Goal: Task Accomplishment & Management: Use online tool/utility

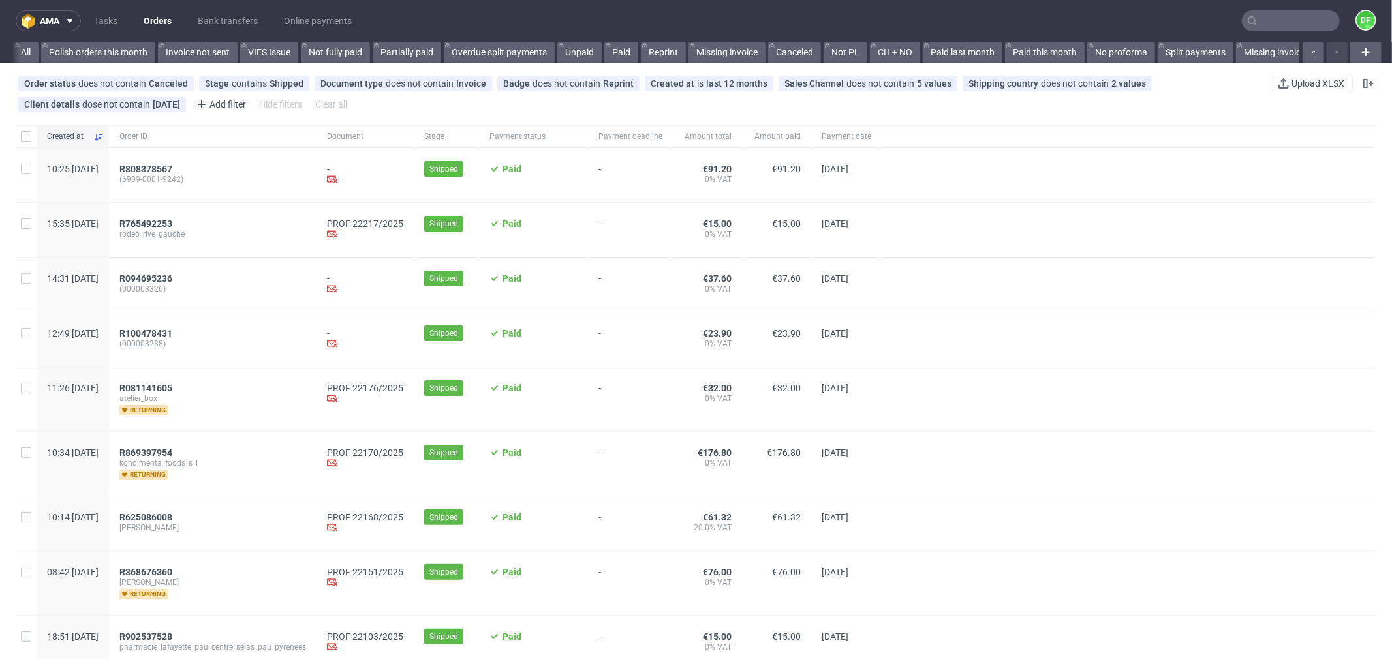
scroll to position [0, 1491]
click at [172, 224] on span "R765492253" at bounding box center [145, 224] width 53 height 10
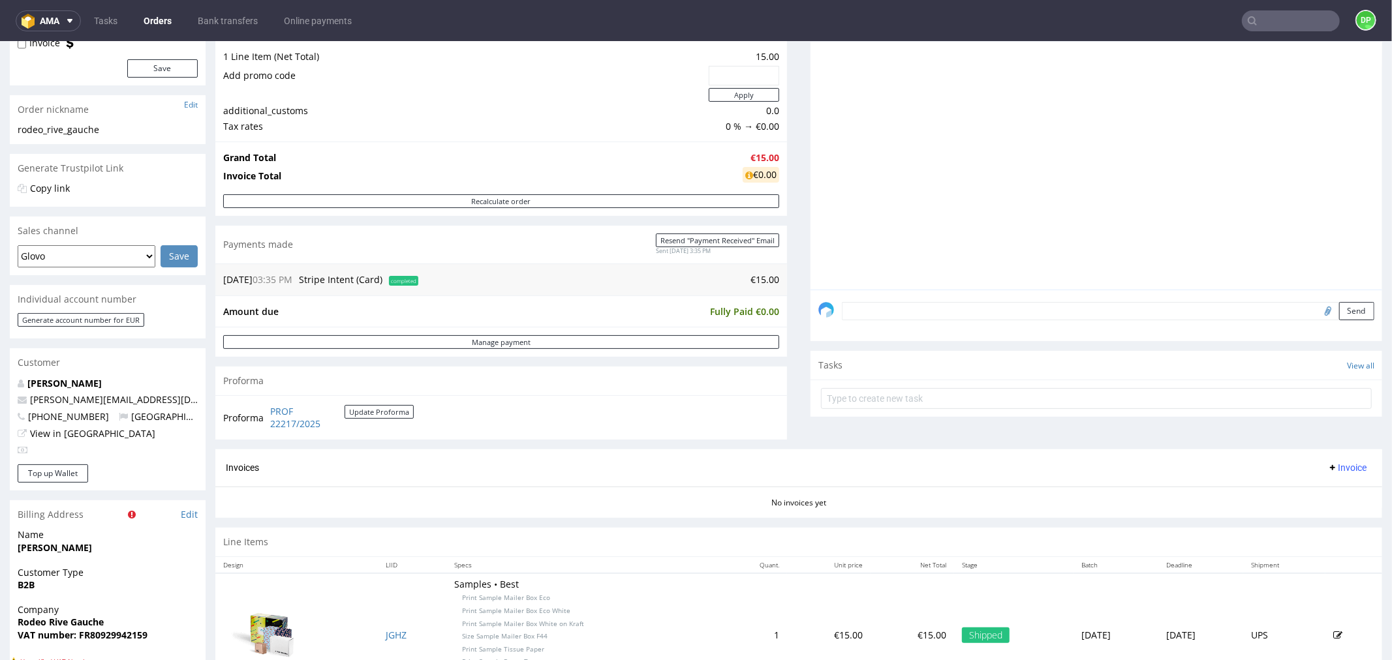
scroll to position [362, 0]
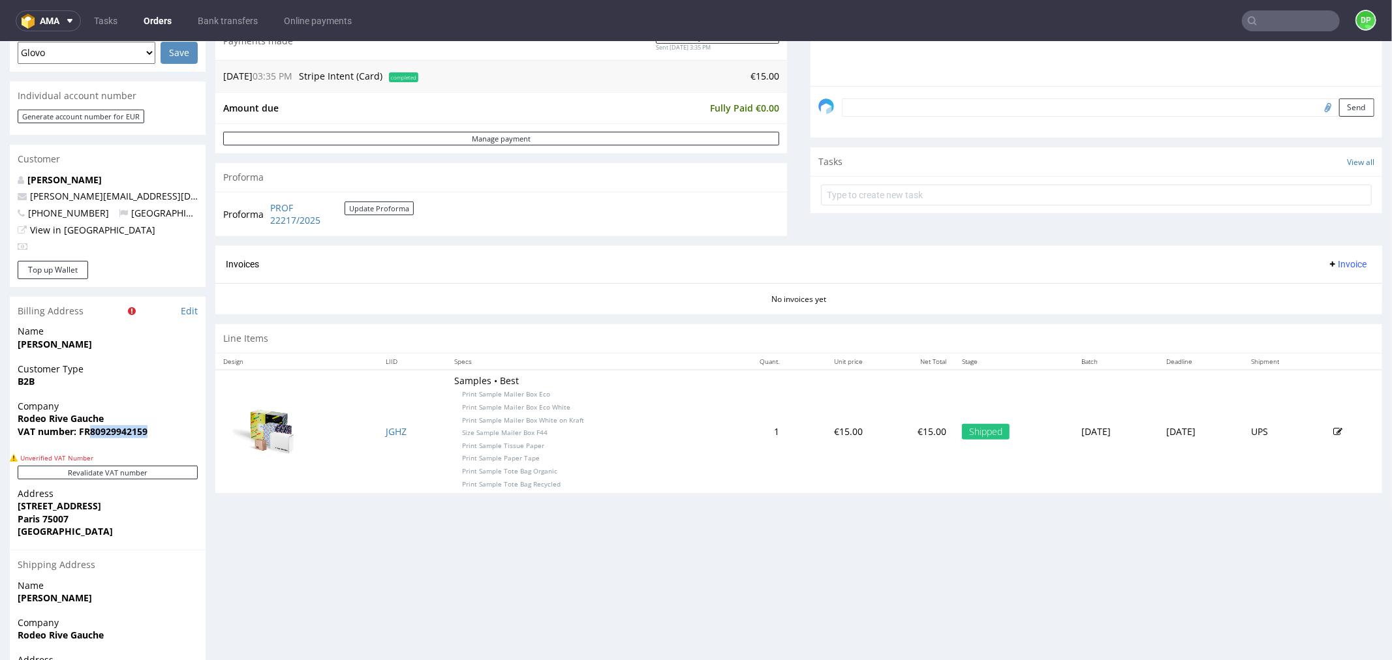
drag, startPoint x: 150, startPoint y: 428, endPoint x: 87, endPoint y: 445, distance: 64.9
click at [87, 445] on div "Company Rodeo Rive Gauche VAT number: FR80929942159" at bounding box center [108, 424] width 196 height 50
copy strong "80929942159"
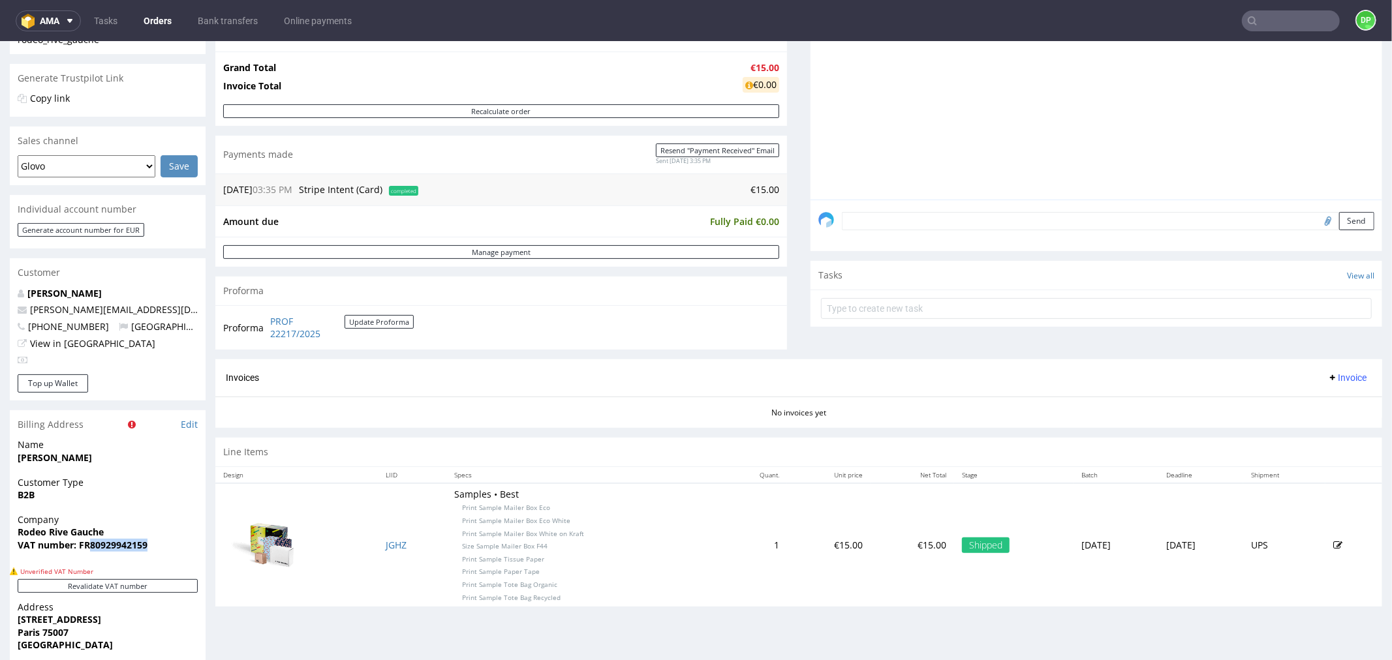
scroll to position [0, 0]
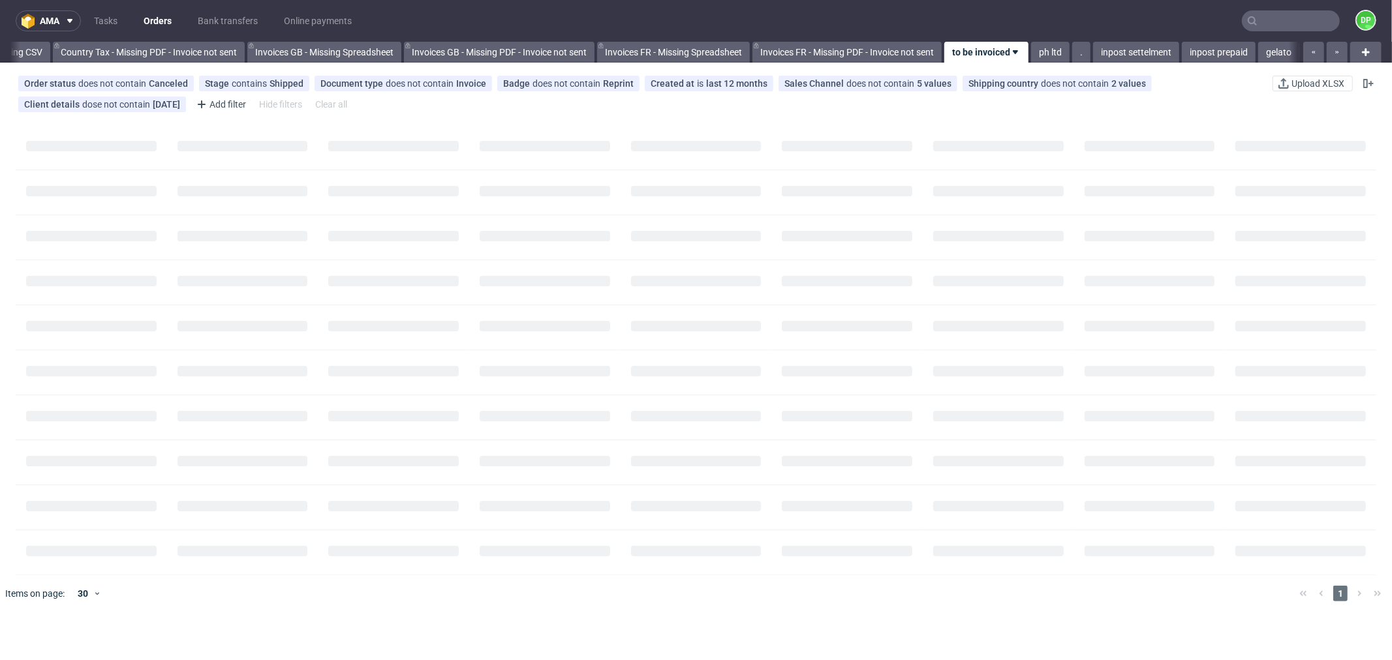
scroll to position [0, 1491]
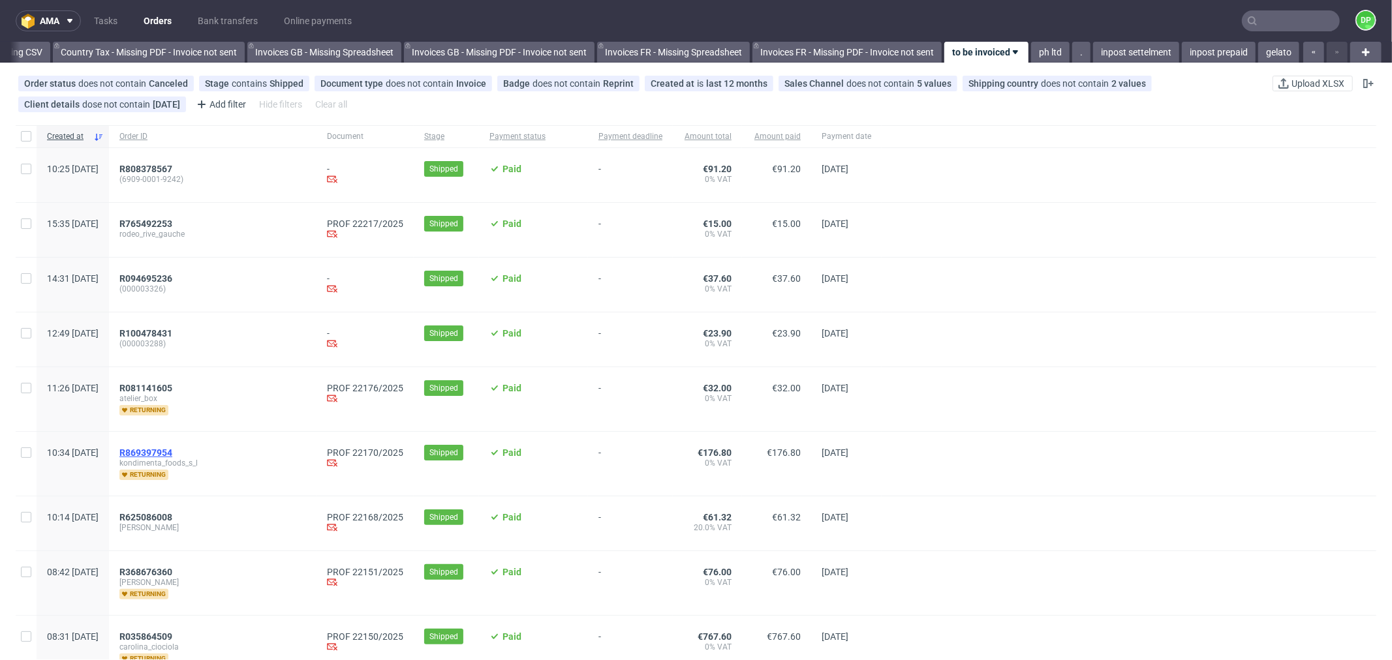
click at [172, 454] on span "R869397954" at bounding box center [145, 453] width 53 height 10
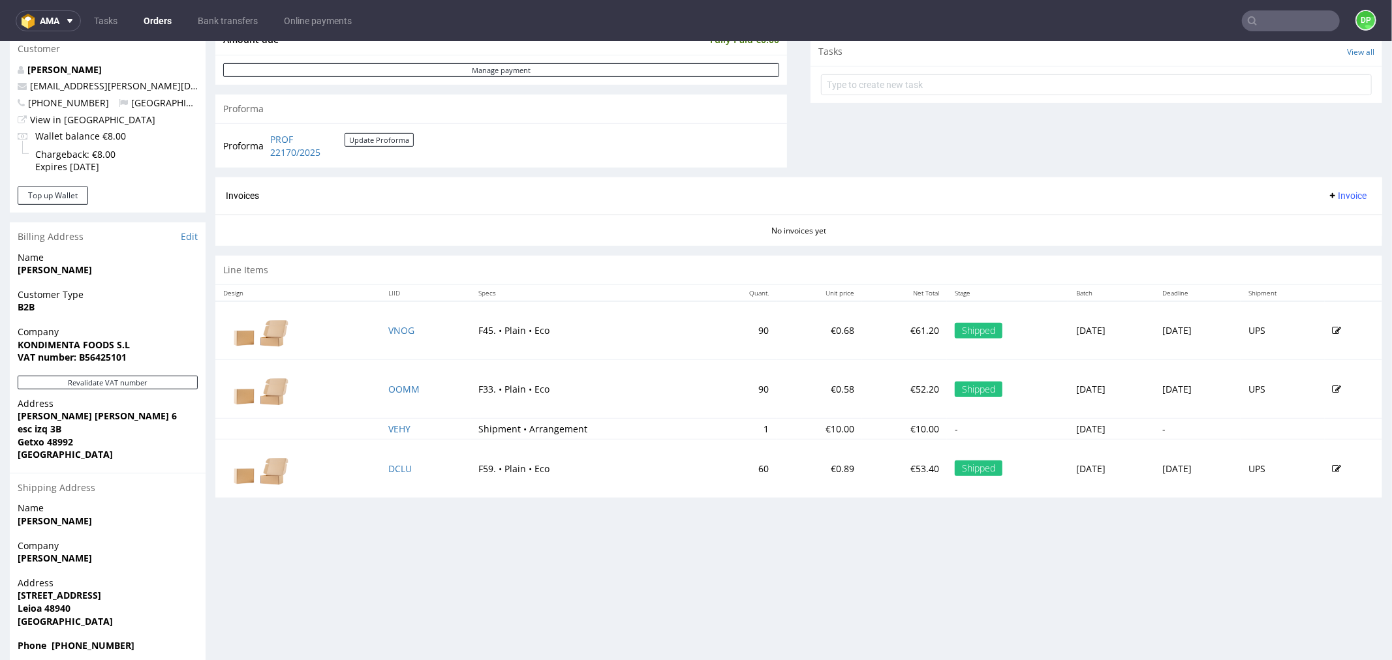
scroll to position [492, 0]
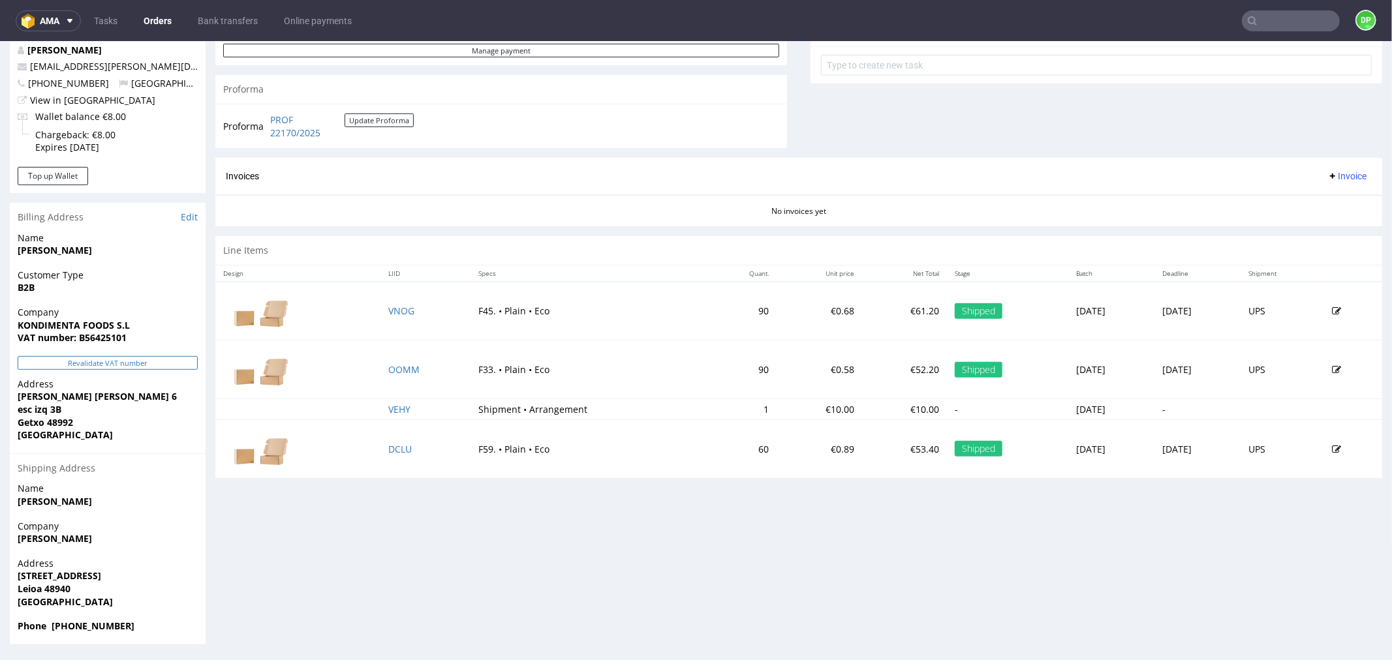
click at [114, 363] on button "Revalidate VAT number" at bounding box center [108, 363] width 180 height 14
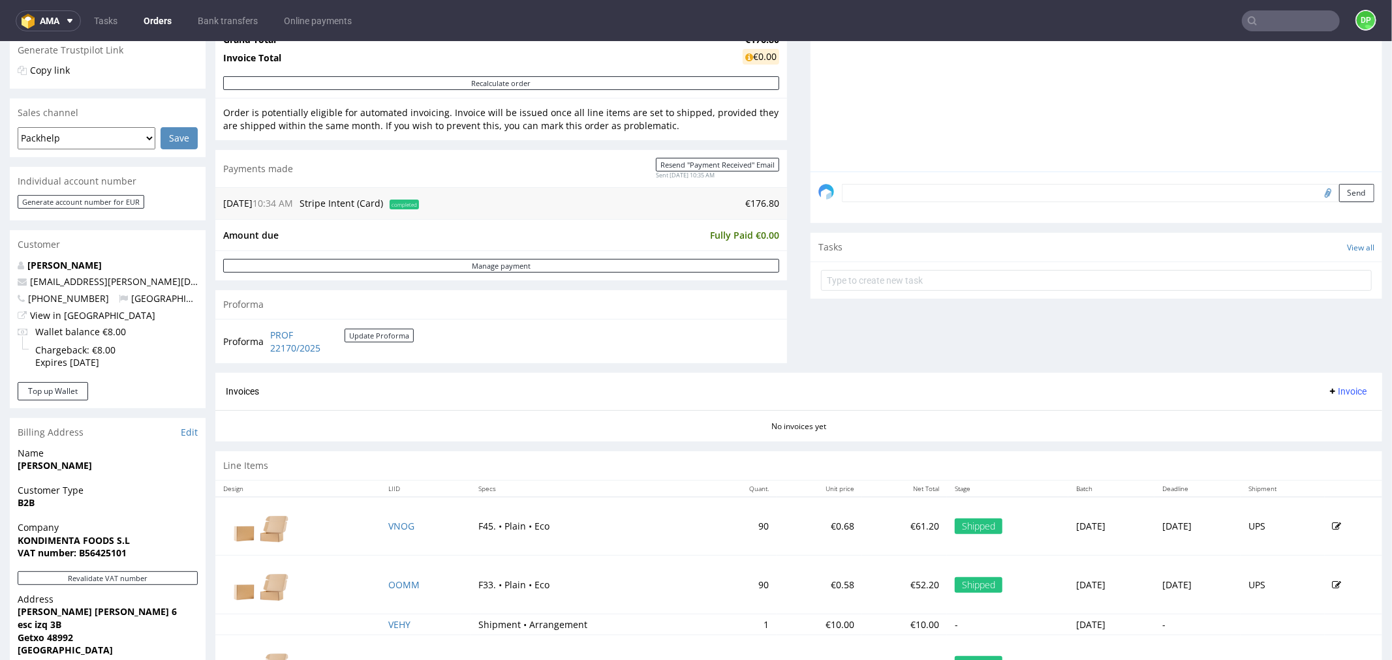
scroll to position [290, 0]
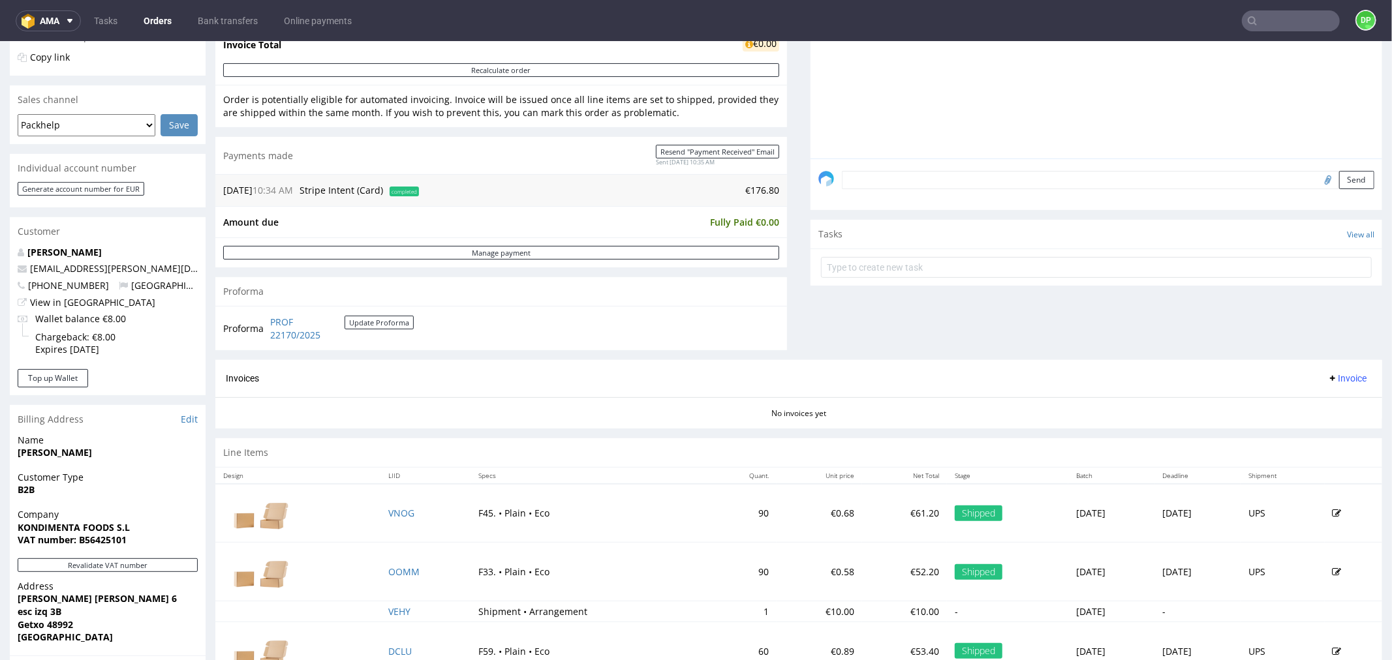
click at [1328, 374] on span "Invoice" at bounding box center [1346, 378] width 39 height 10
click at [1306, 408] on span "Generate" at bounding box center [1324, 406] width 63 height 13
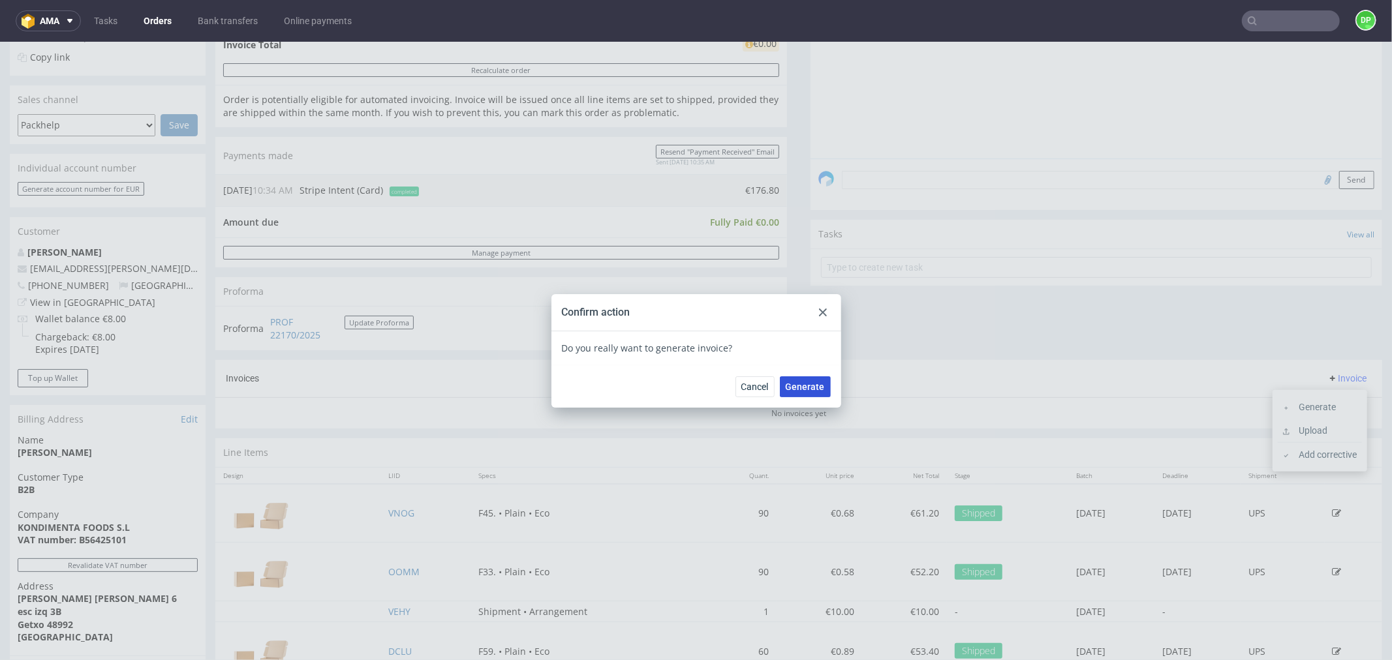
click at [789, 385] on span "Generate" at bounding box center [804, 386] width 39 height 9
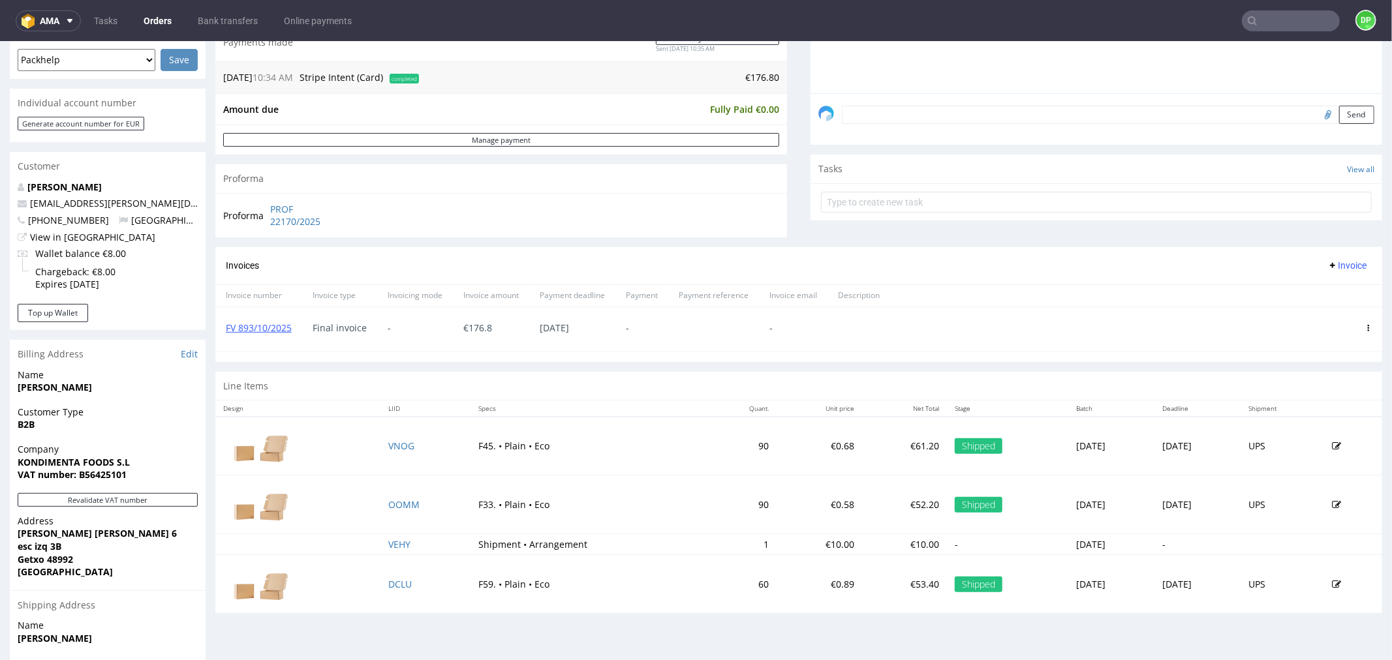
scroll to position [362, 0]
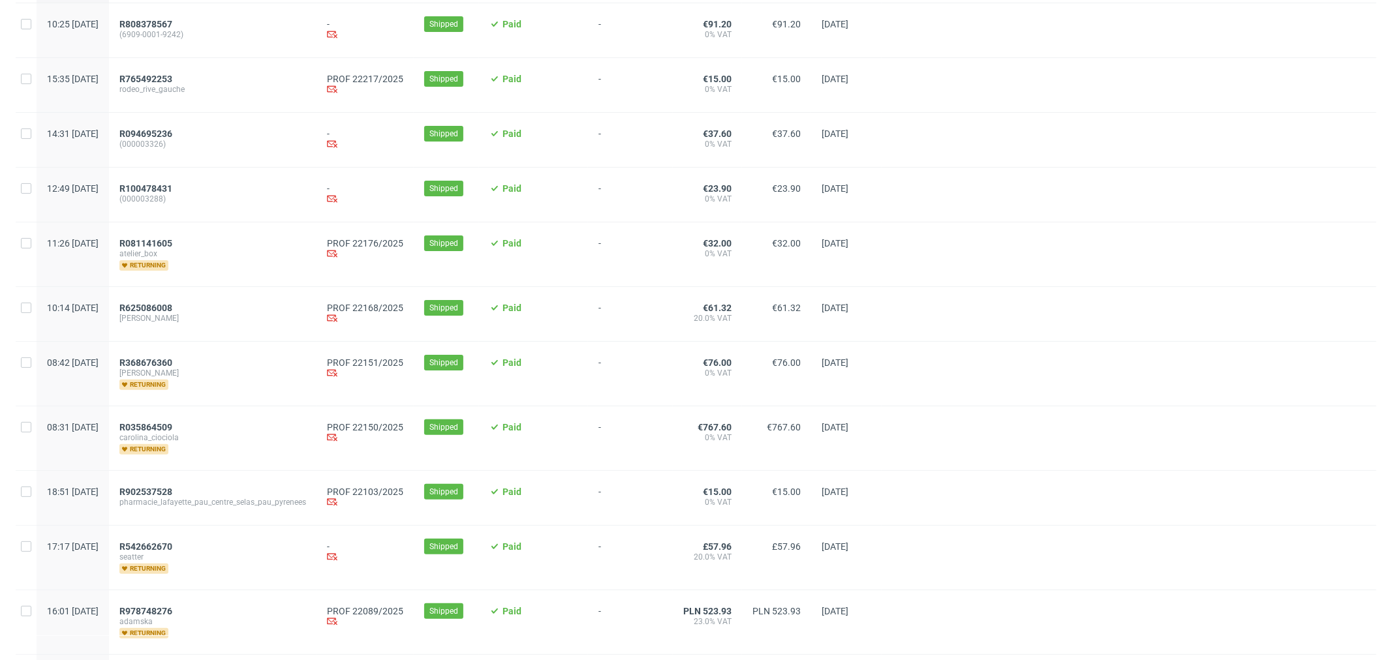
scroll to position [217, 0]
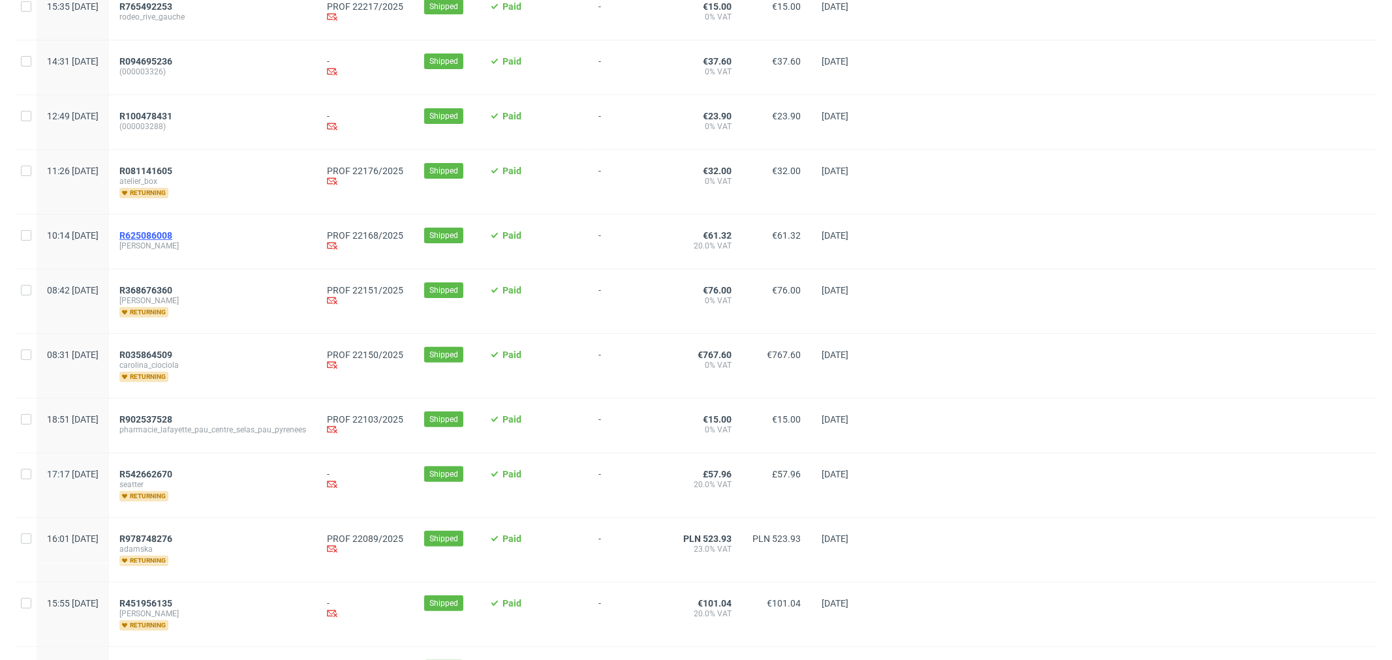
click at [172, 239] on span "R625086008" at bounding box center [145, 235] width 53 height 10
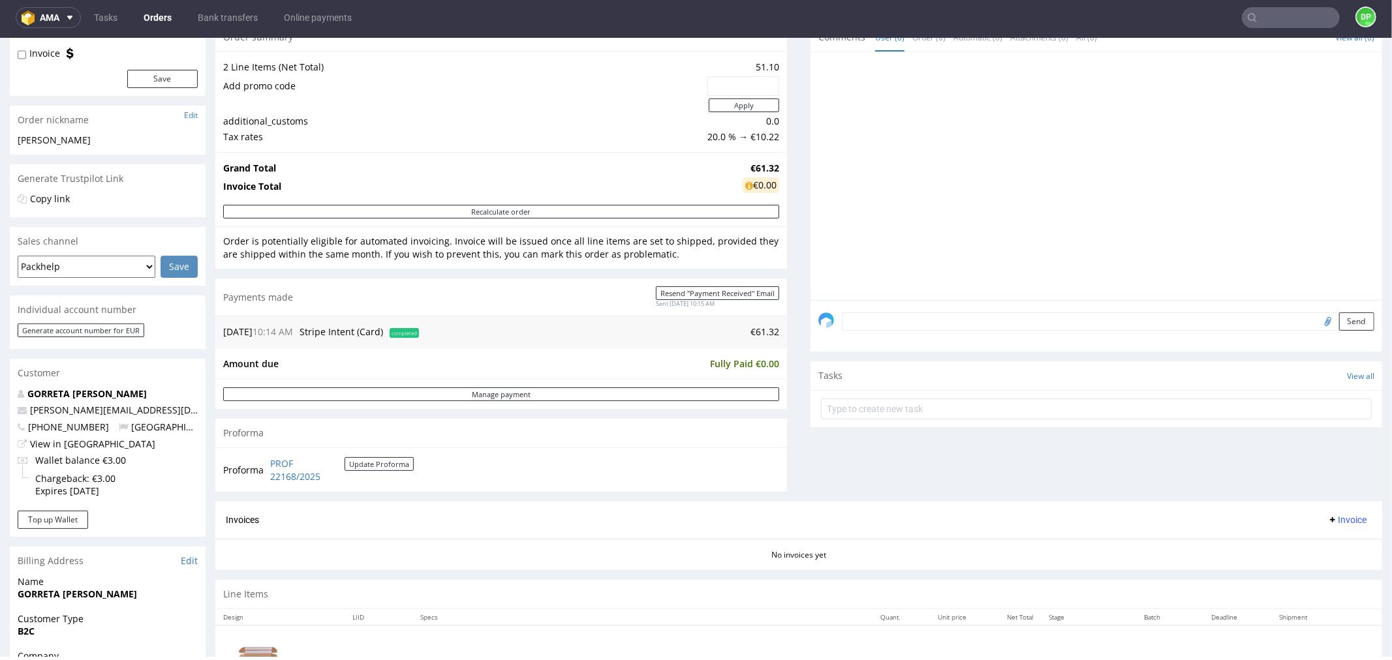
scroll to position [227, 0]
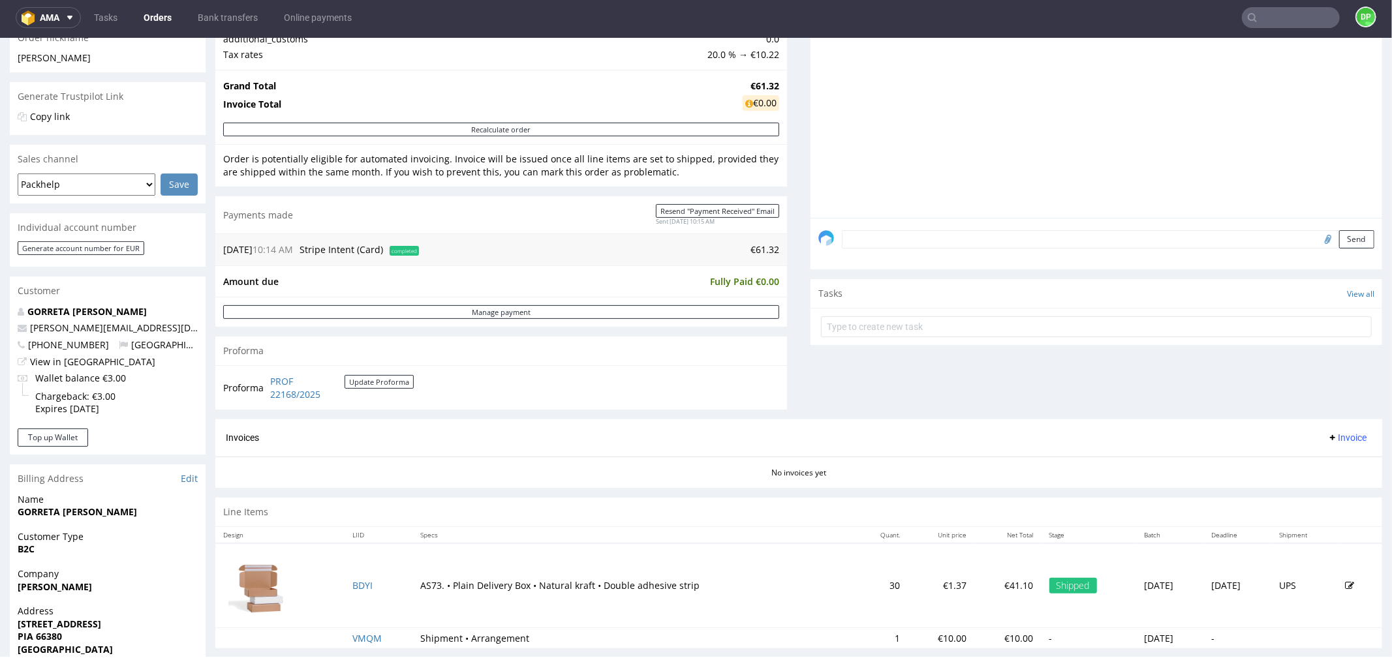
click at [1327, 442] on span "Invoice" at bounding box center [1346, 437] width 39 height 10
click at [1313, 455] on li "Generate" at bounding box center [1319, 465] width 84 height 23
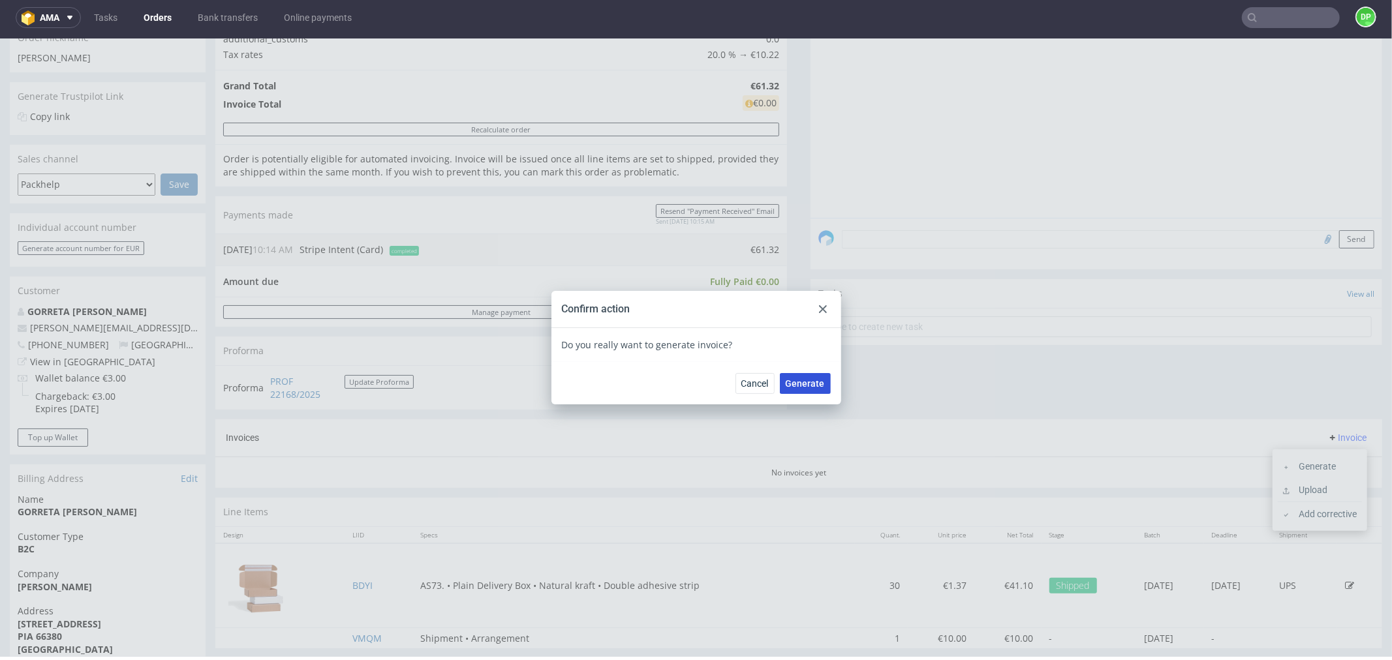
click at [787, 383] on span "Generate" at bounding box center [804, 382] width 39 height 9
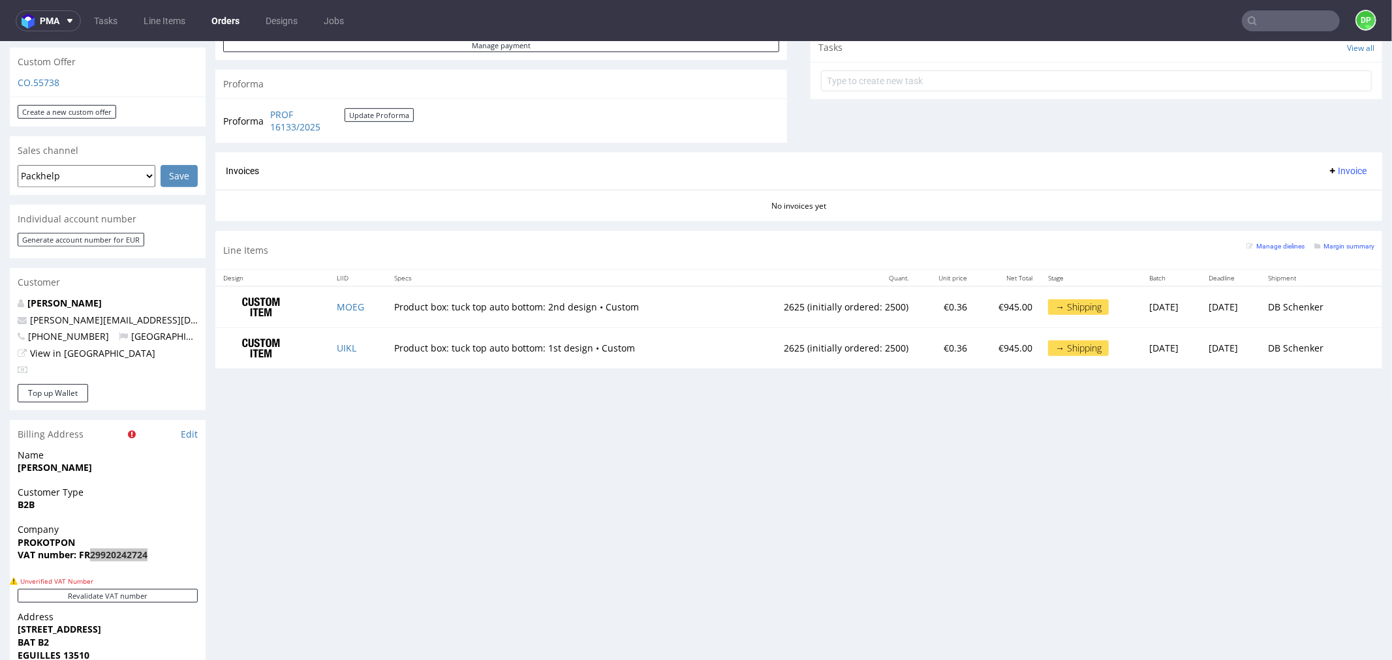
scroll to position [652, 0]
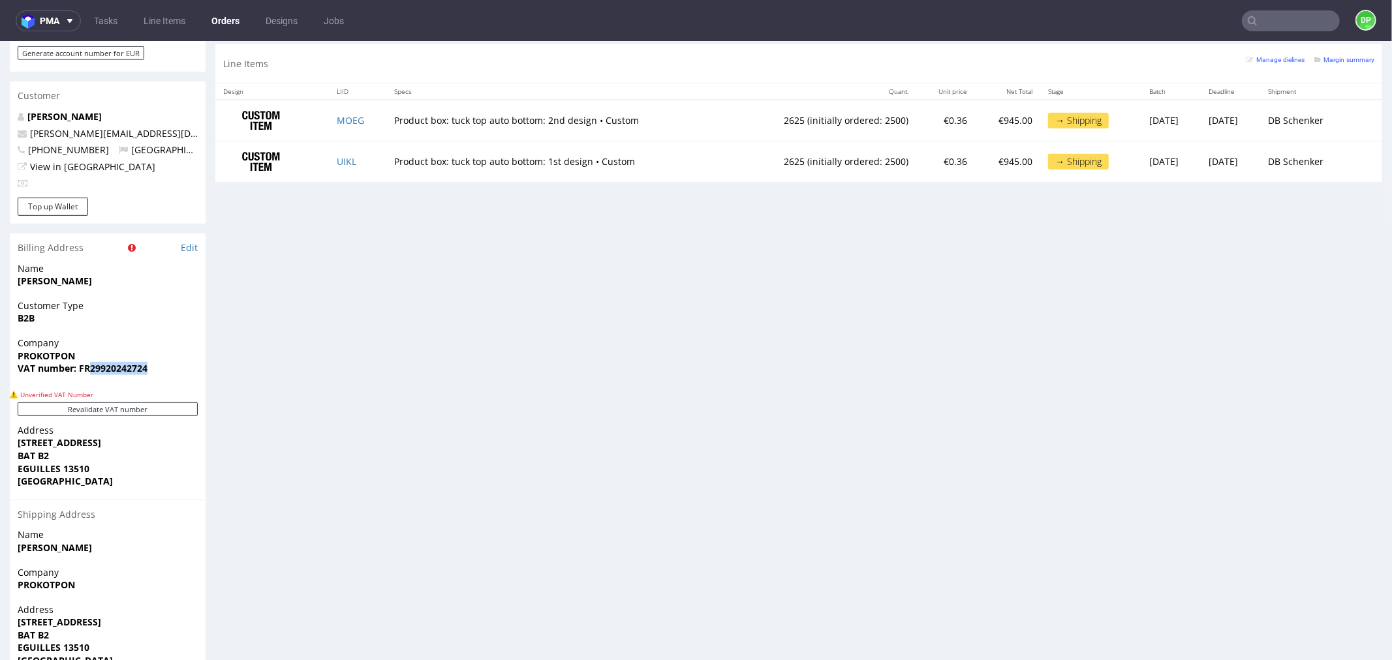
click at [161, 361] on span "VAT number: FR29920242724" at bounding box center [108, 367] width 180 height 13
click at [129, 361] on strong "VAT number: FR29920242724" at bounding box center [83, 367] width 130 height 12
click at [155, 361] on span "VAT number: FR29920242724" at bounding box center [108, 367] width 180 height 13
drag, startPoint x: 155, startPoint y: 337, endPoint x: 106, endPoint y: 350, distance: 50.6
click at [105, 352] on div "Company PROKOTPON VAT number: FR29920242724" at bounding box center [108, 361] width 196 height 50
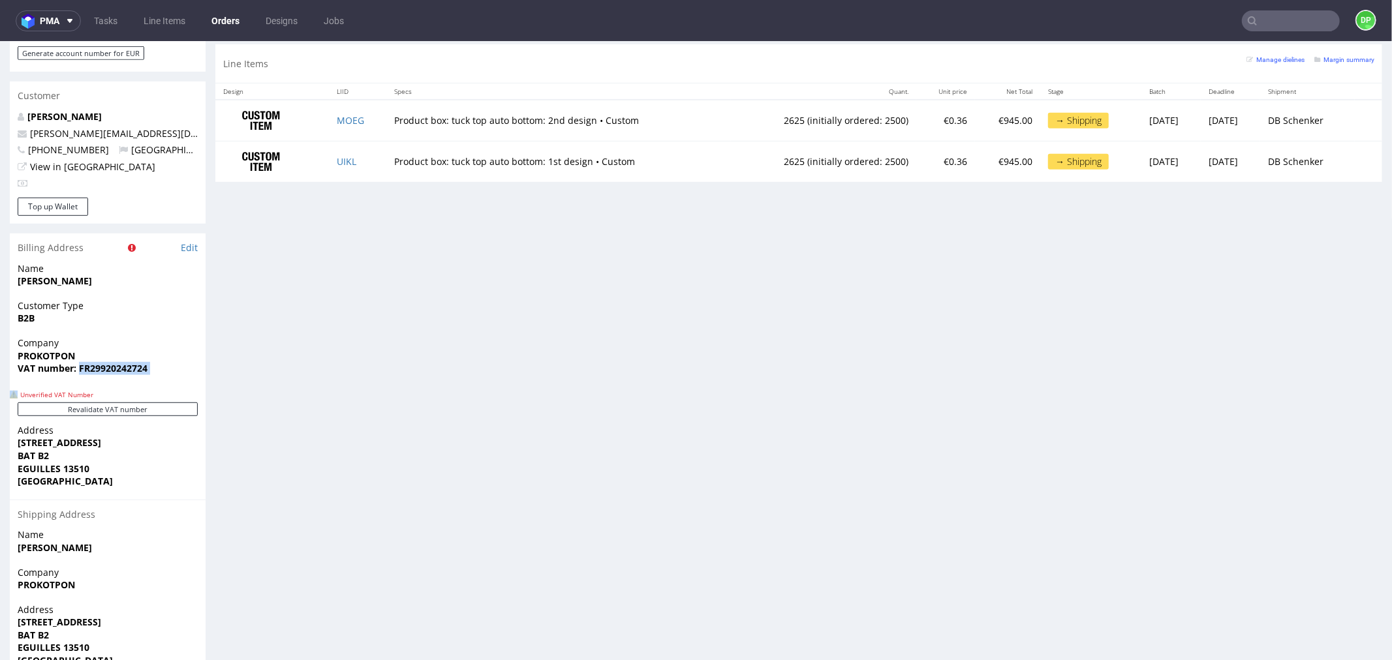
click at [155, 361] on span "VAT number: FR29920242724" at bounding box center [108, 367] width 180 height 13
drag, startPoint x: 147, startPoint y: 341, endPoint x: 89, endPoint y: 352, distance: 59.9
click at [89, 352] on div "Company PROKOTPON VAT number: FR29920242724" at bounding box center [108, 361] width 196 height 50
copy strong "29920242724"
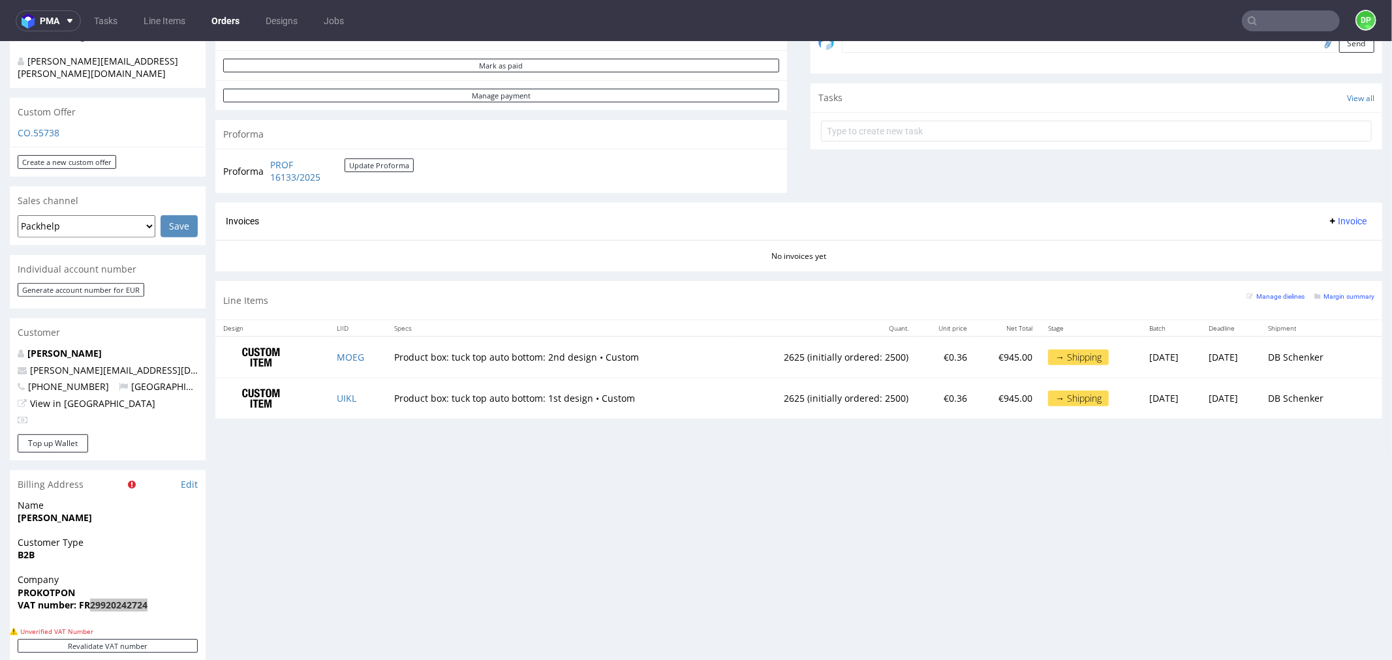
scroll to position [579, 0]
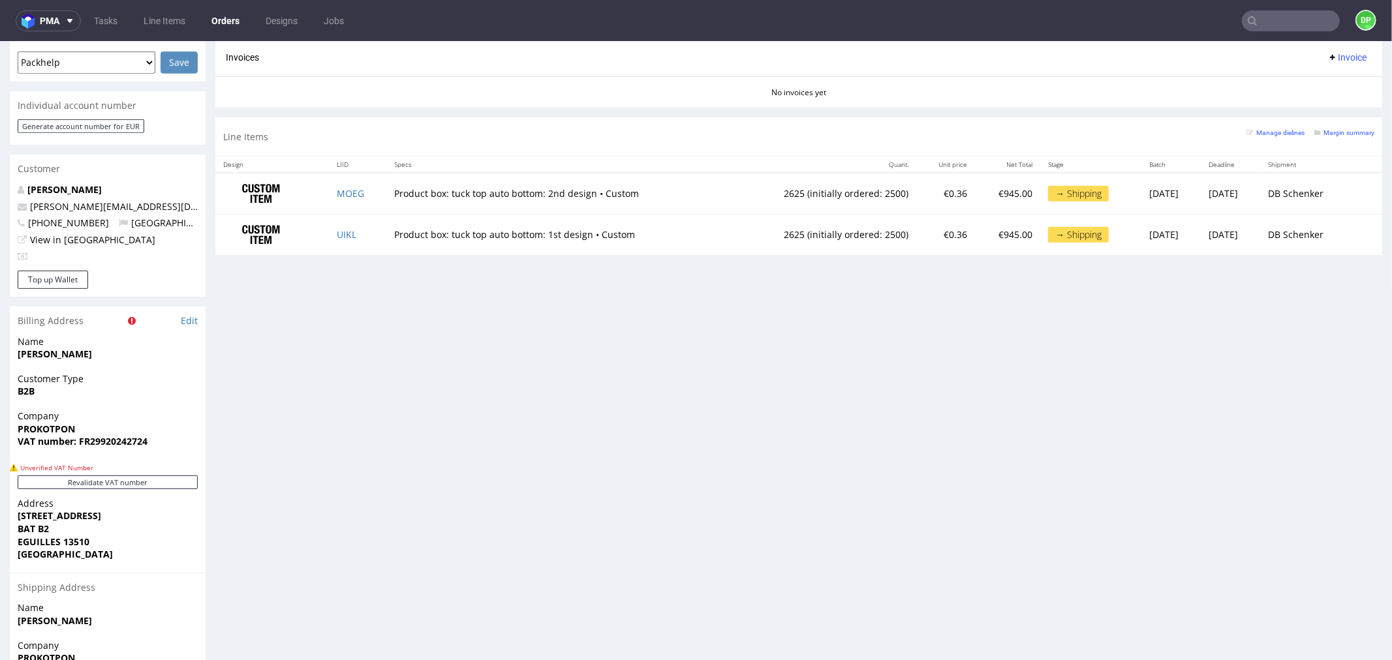
click at [198, 306] on div "Billing Address Edit" at bounding box center [108, 320] width 196 height 29
click at [187, 314] on link "Edit" at bounding box center [189, 320] width 17 height 13
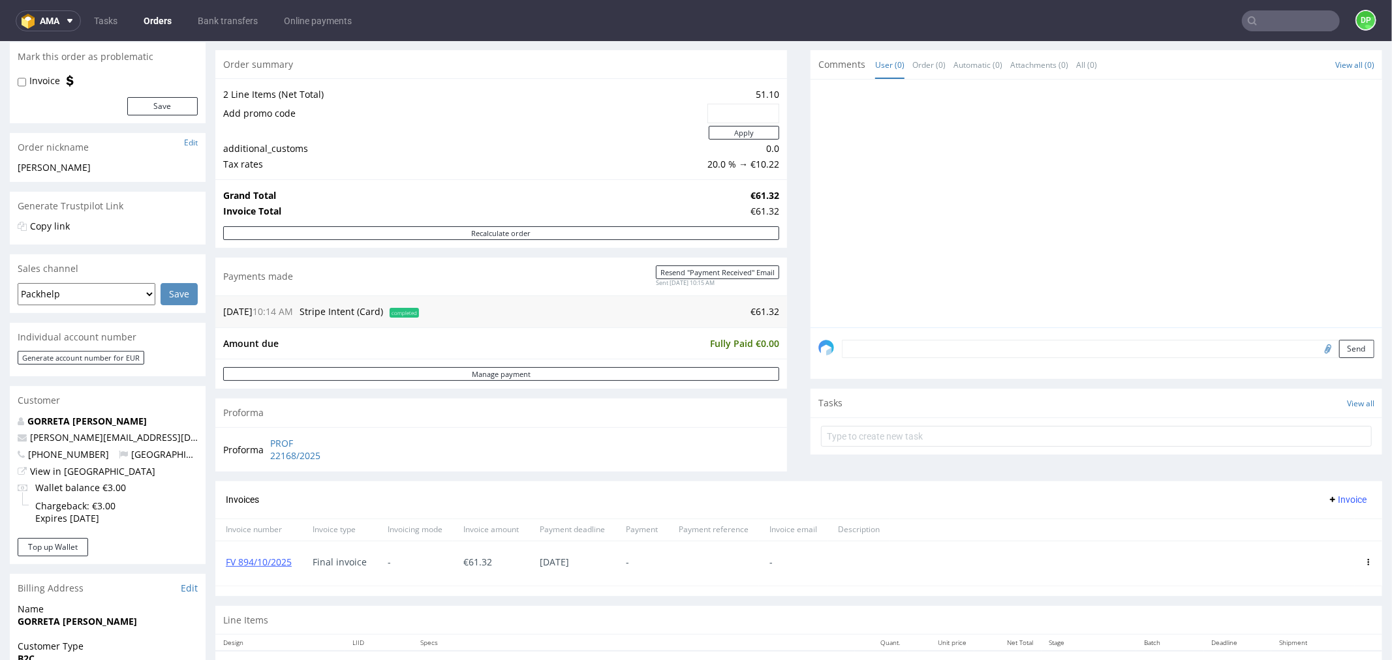
scroll to position [82, 0]
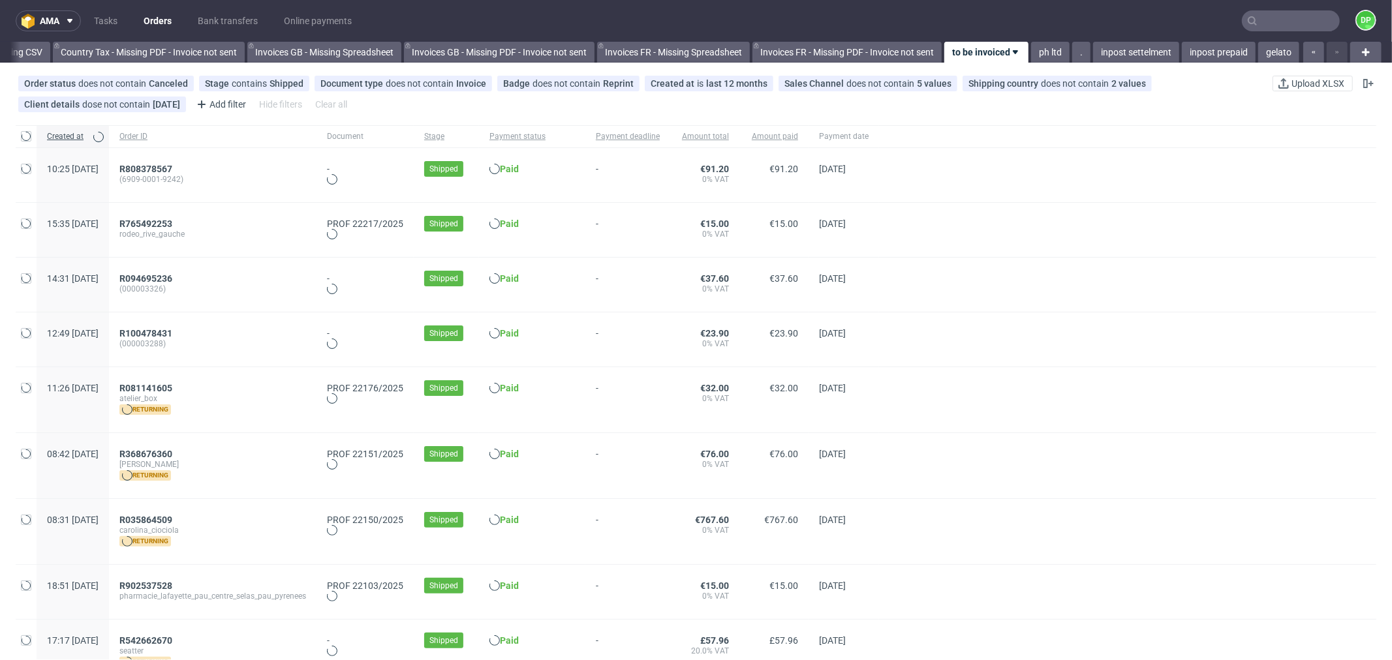
scroll to position [0, 1491]
click at [172, 453] on span "R368676360" at bounding box center [145, 453] width 53 height 10
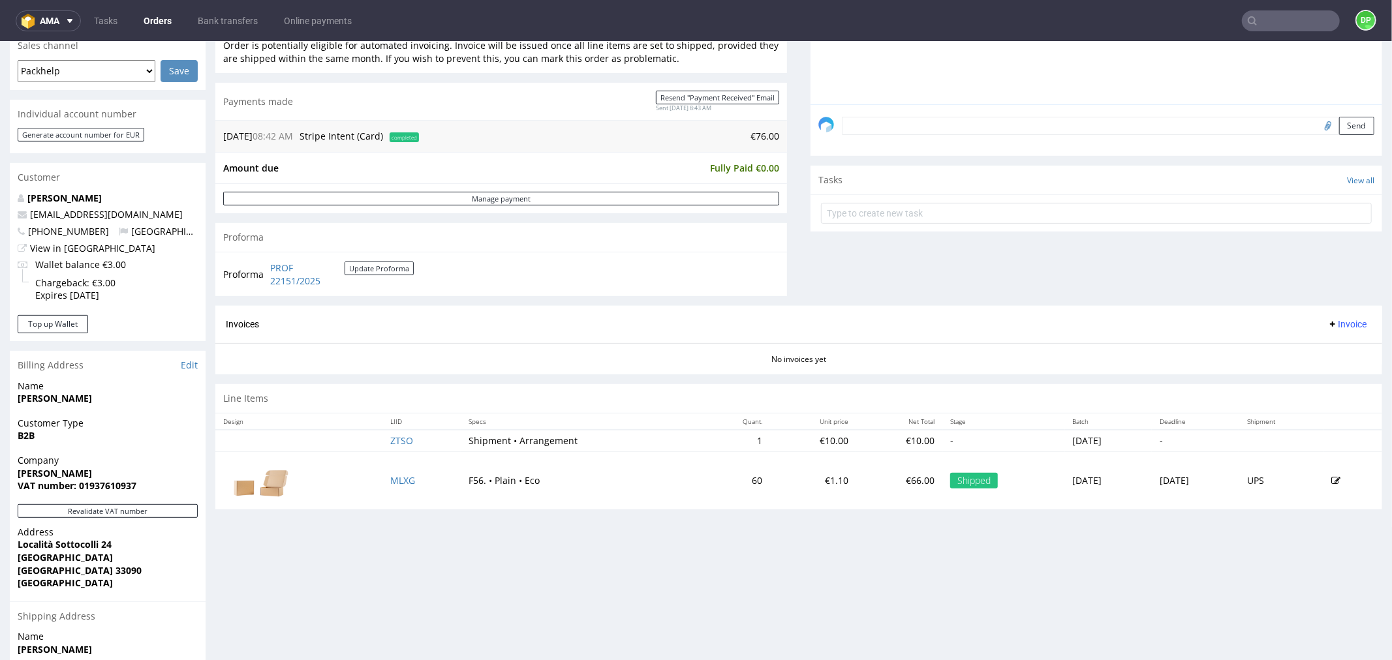
scroll to position [362, 0]
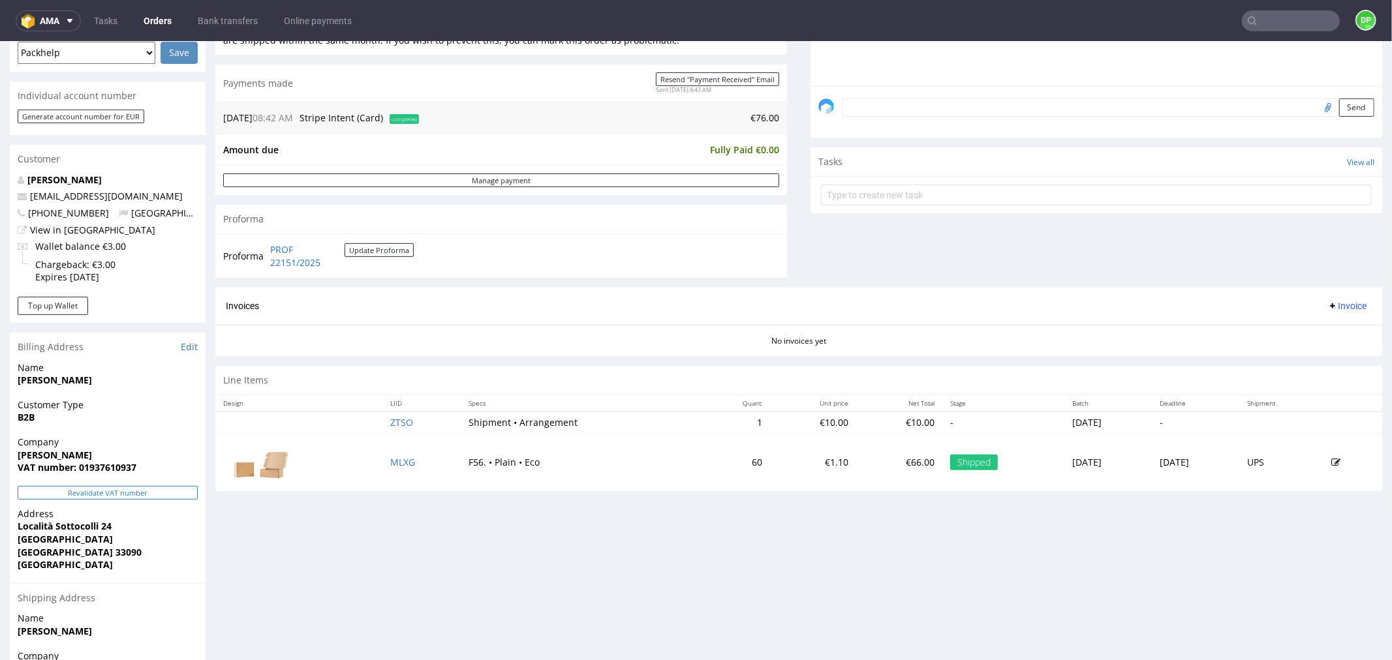
click at [90, 487] on button "Revalidate VAT number" at bounding box center [108, 492] width 180 height 14
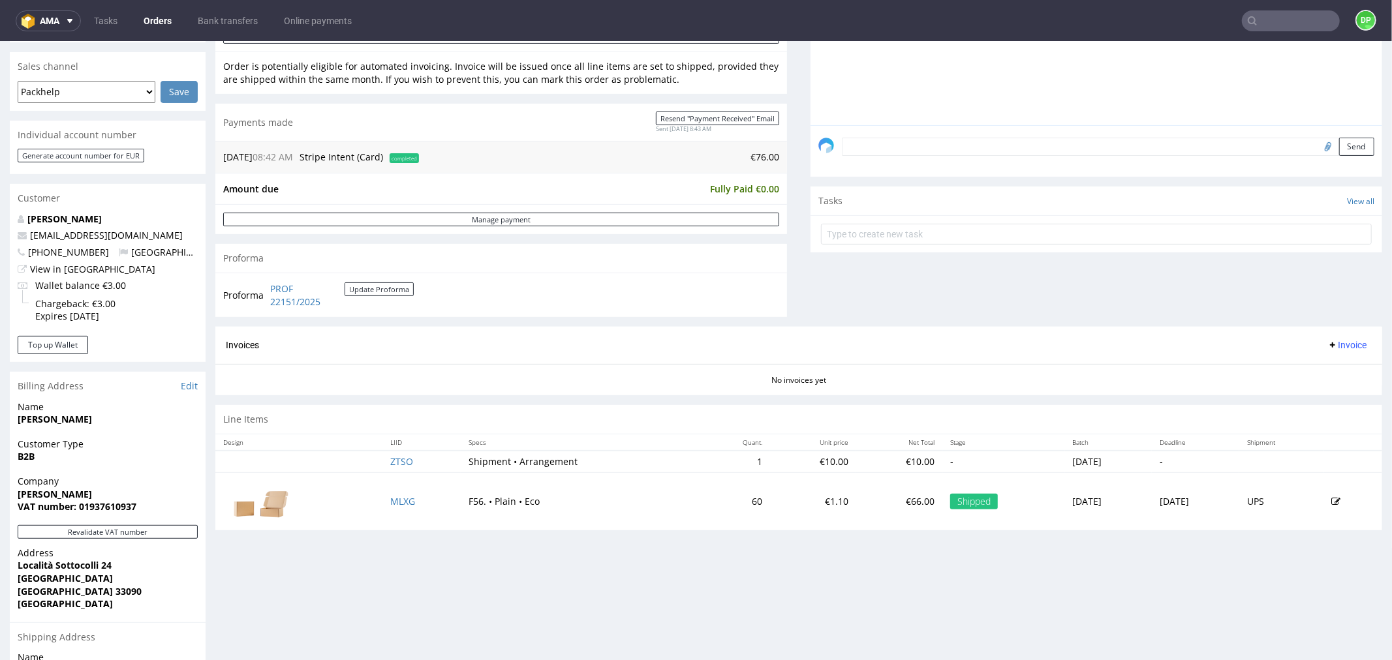
scroll to position [434, 0]
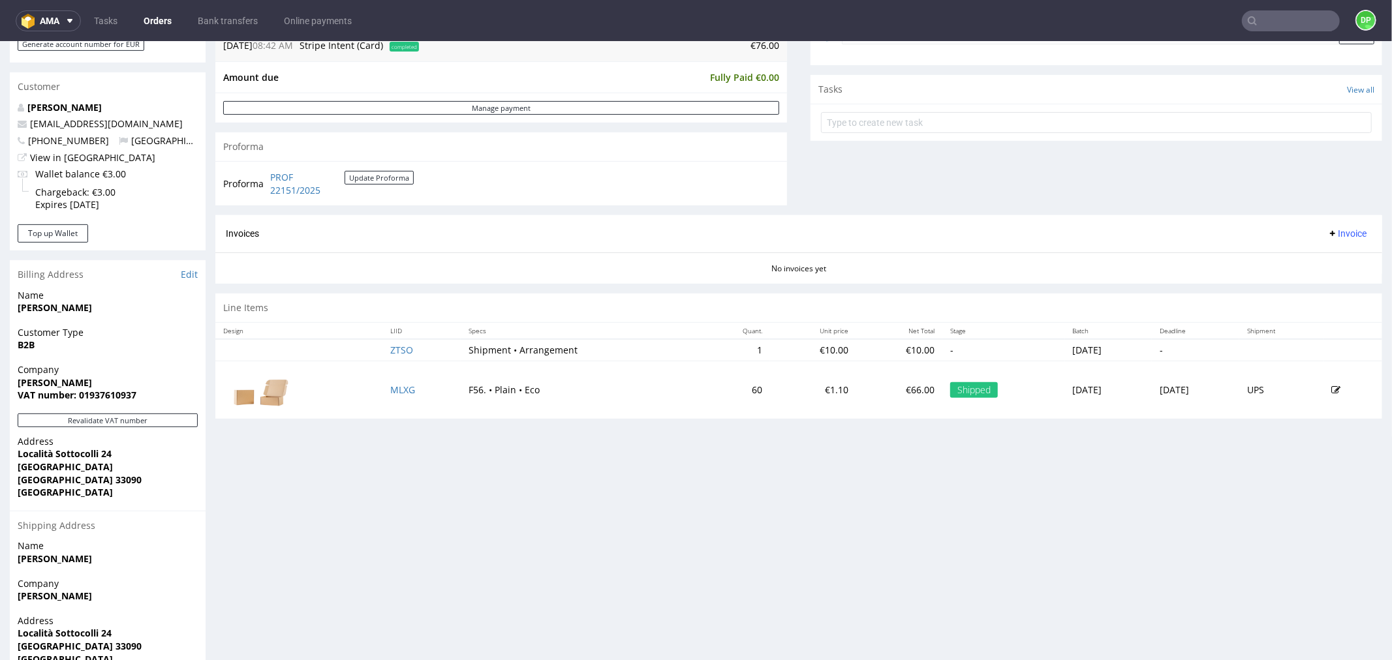
click at [1333, 235] on span "Invoice" at bounding box center [1346, 233] width 39 height 10
click at [1325, 250] on li "Generate" at bounding box center [1319, 261] width 84 height 23
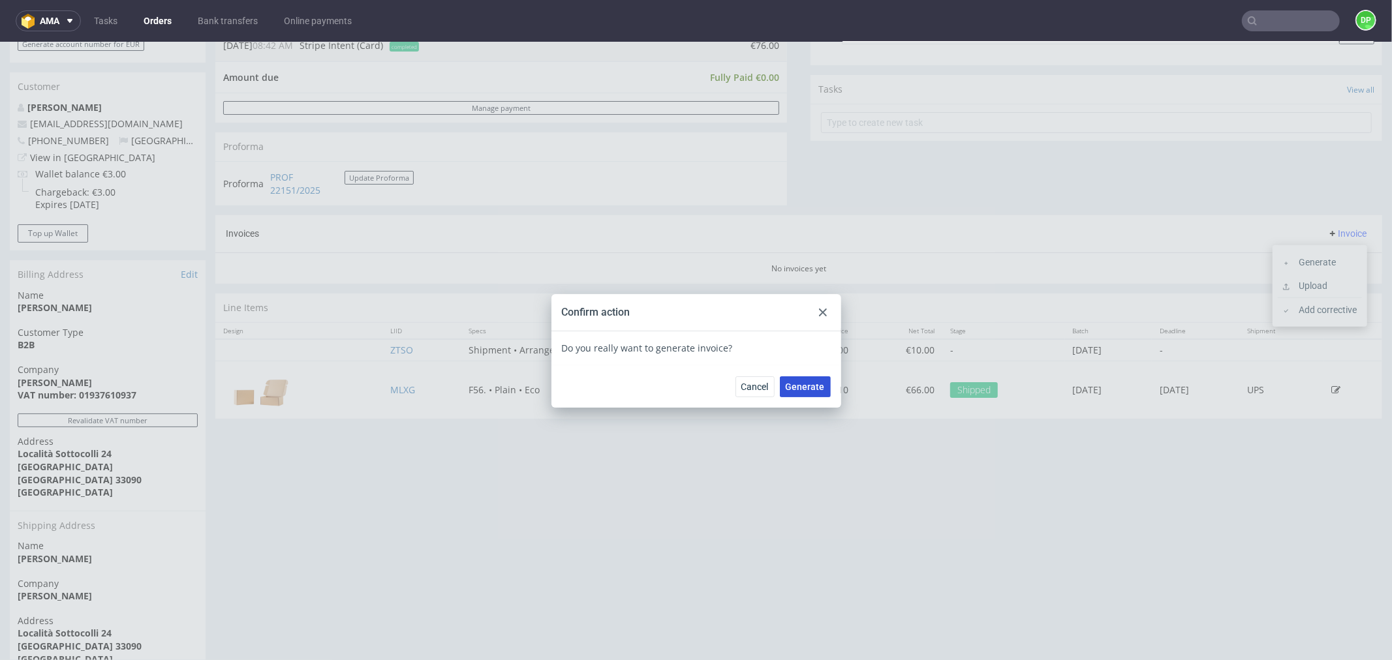
click at [780, 378] on button "Generate" at bounding box center [805, 386] width 51 height 21
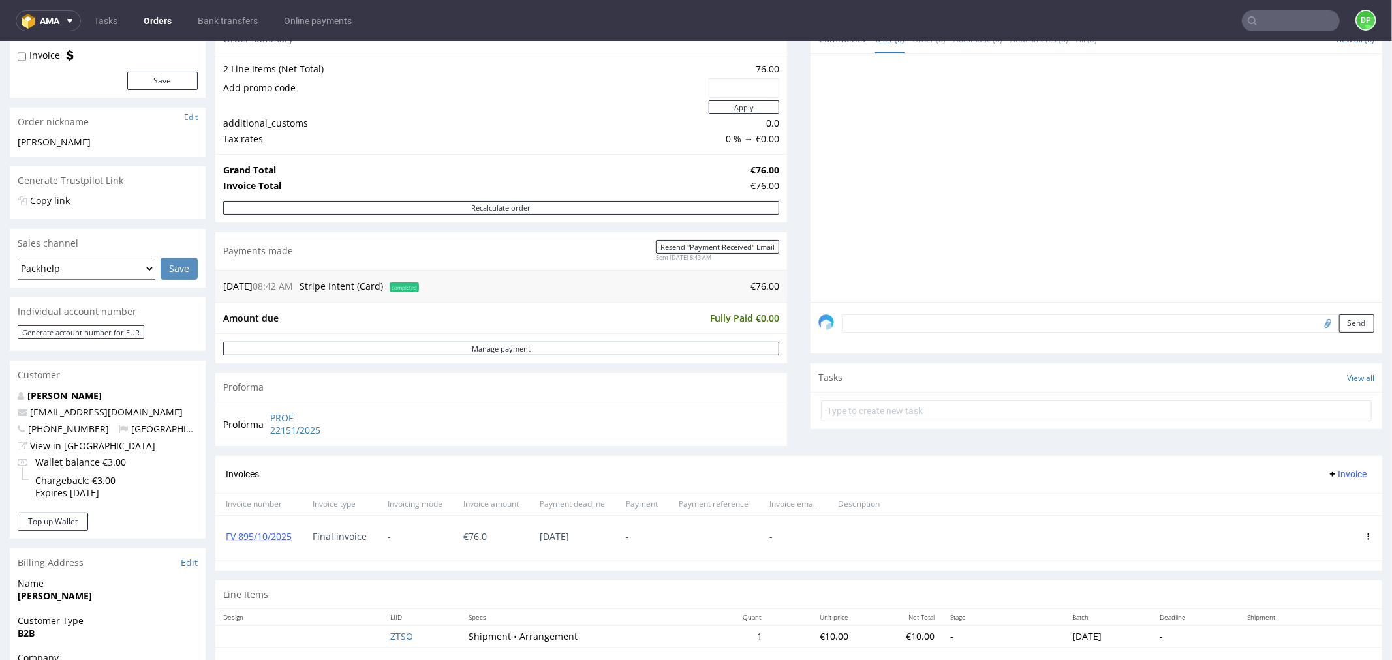
scroll to position [145, 0]
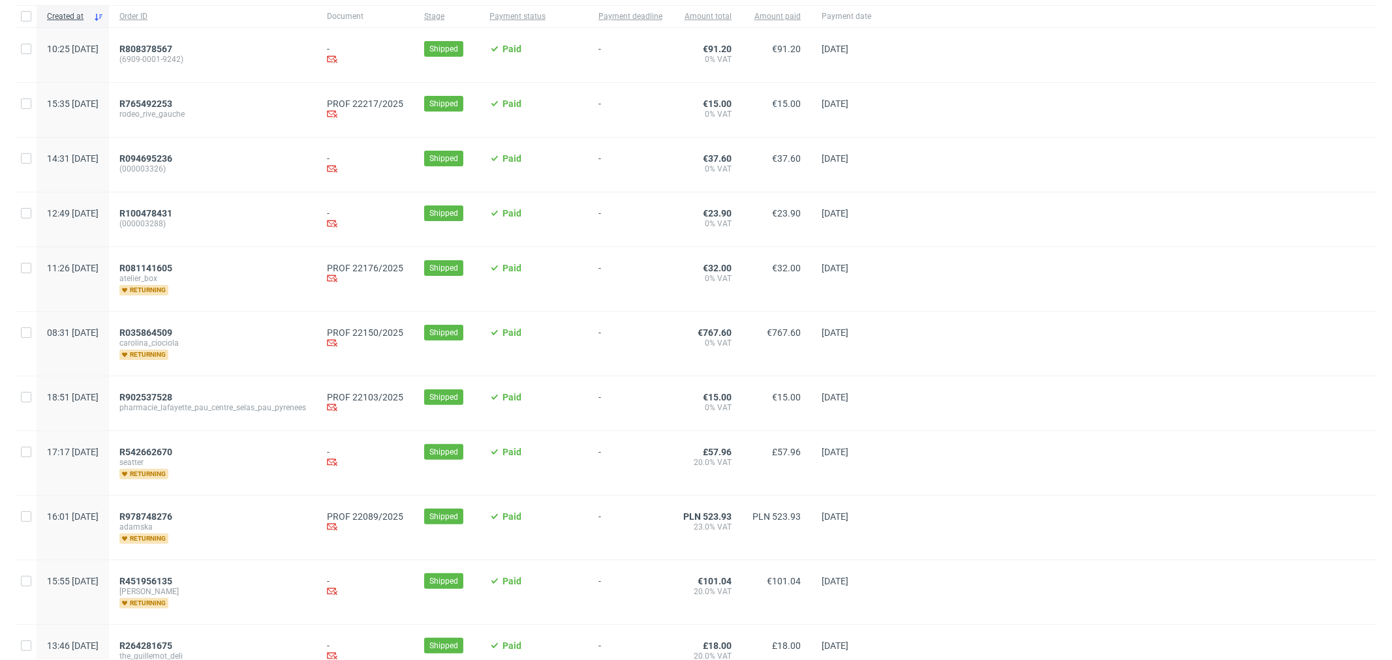
scroll to position [145, 0]
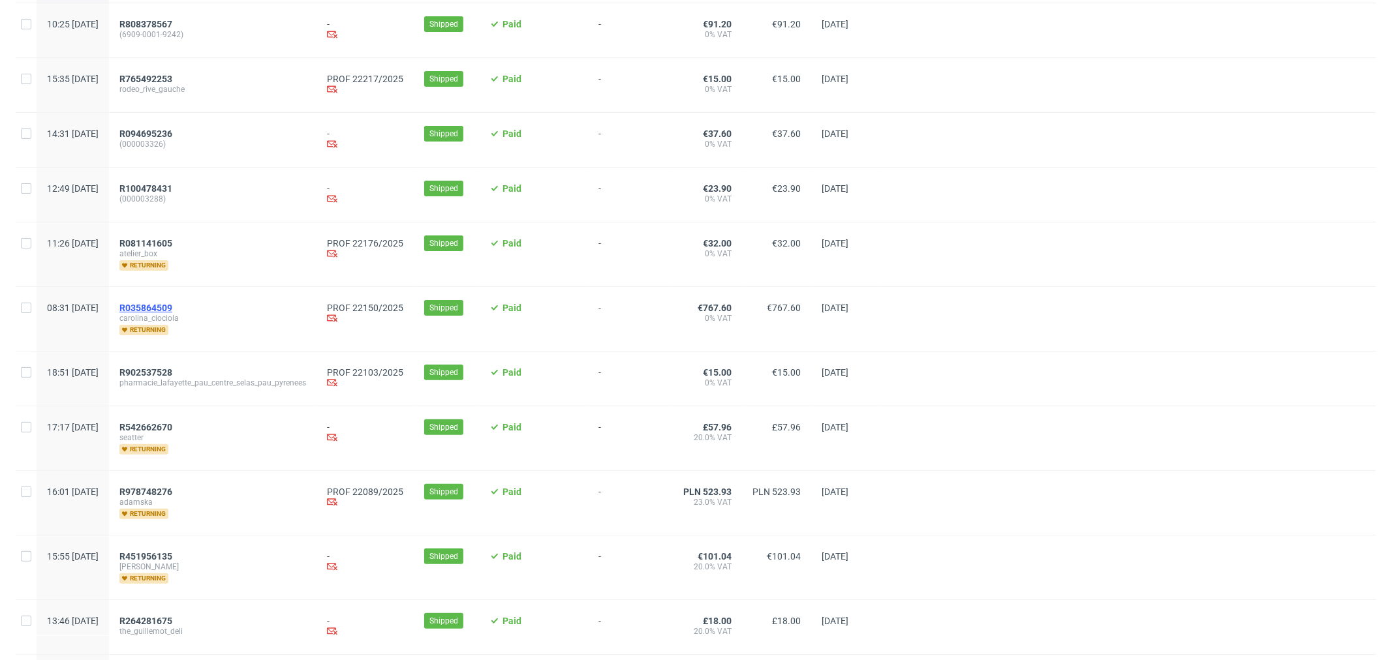
click at [172, 307] on span "R035864509" at bounding box center [145, 308] width 53 height 10
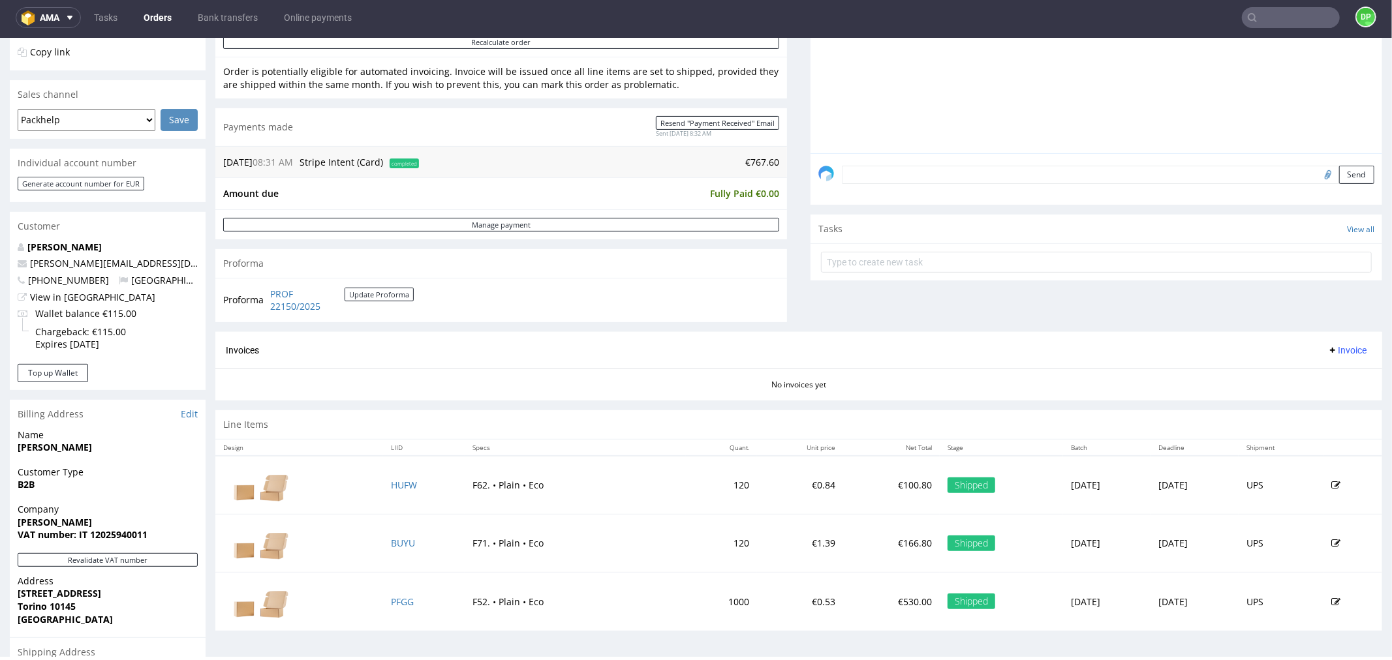
scroll to position [434, 0]
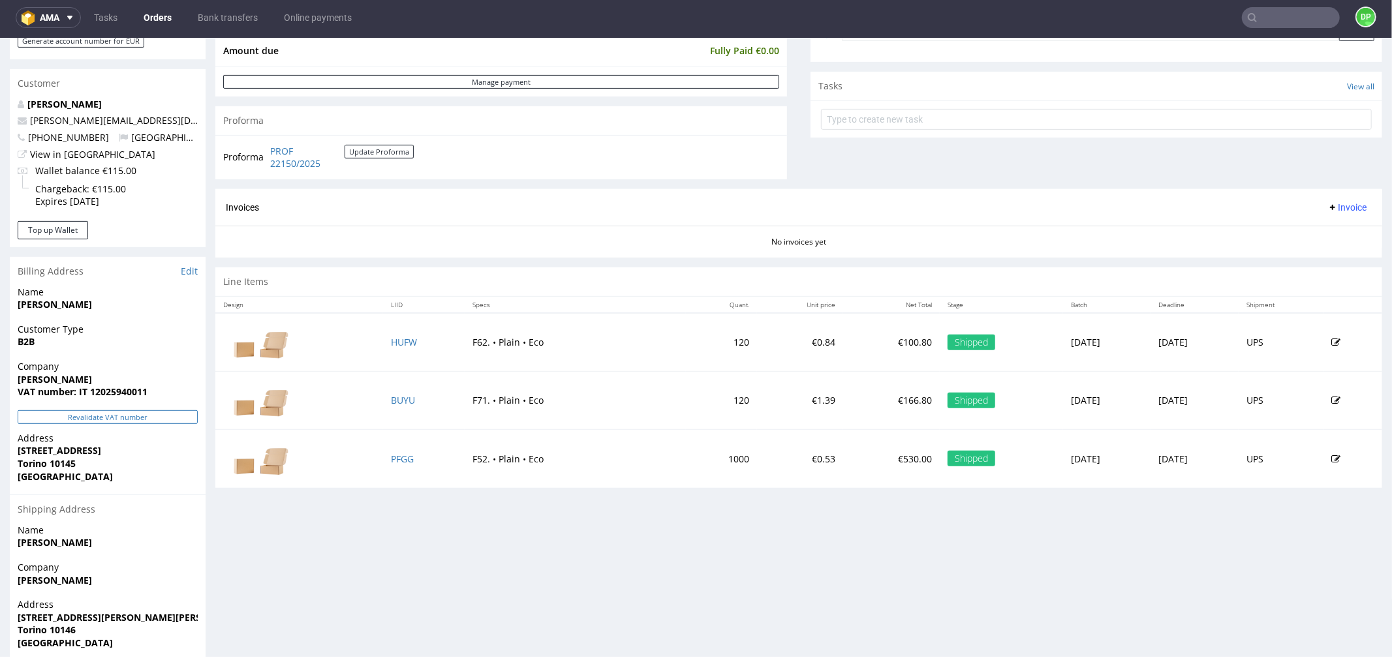
click at [130, 418] on button "Revalidate VAT number" at bounding box center [108, 417] width 180 height 14
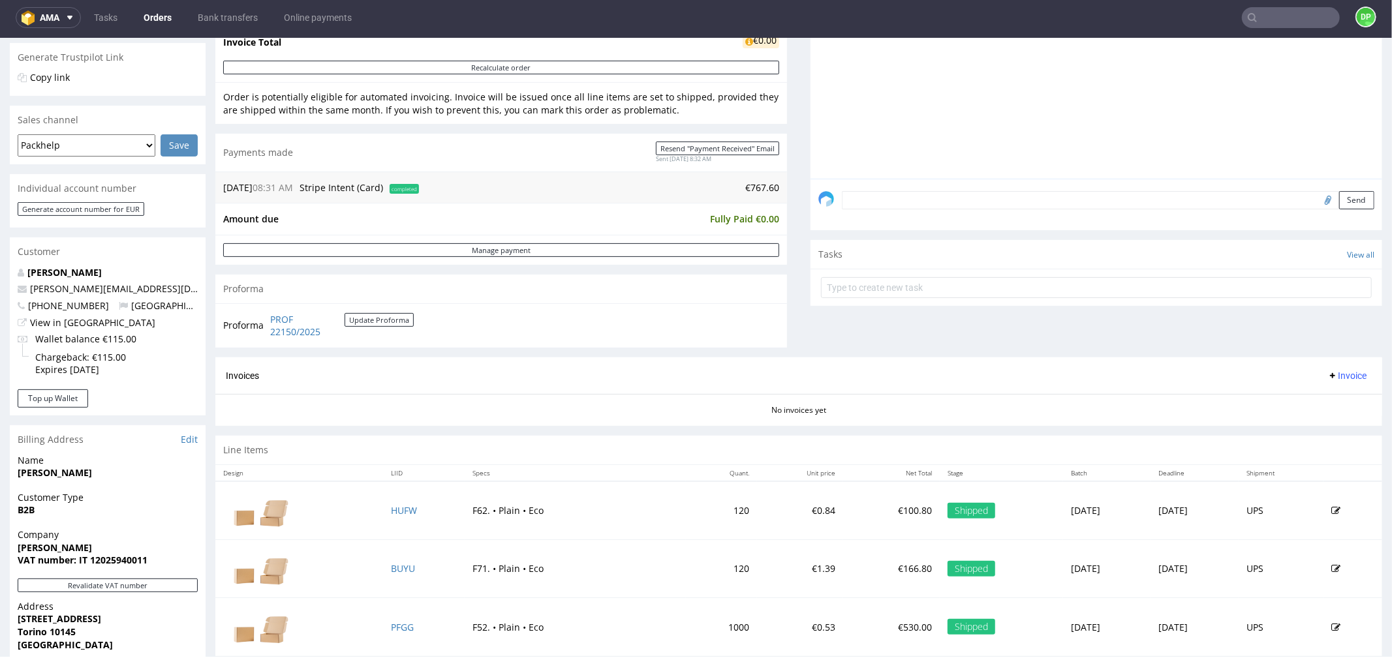
scroll to position [290, 0]
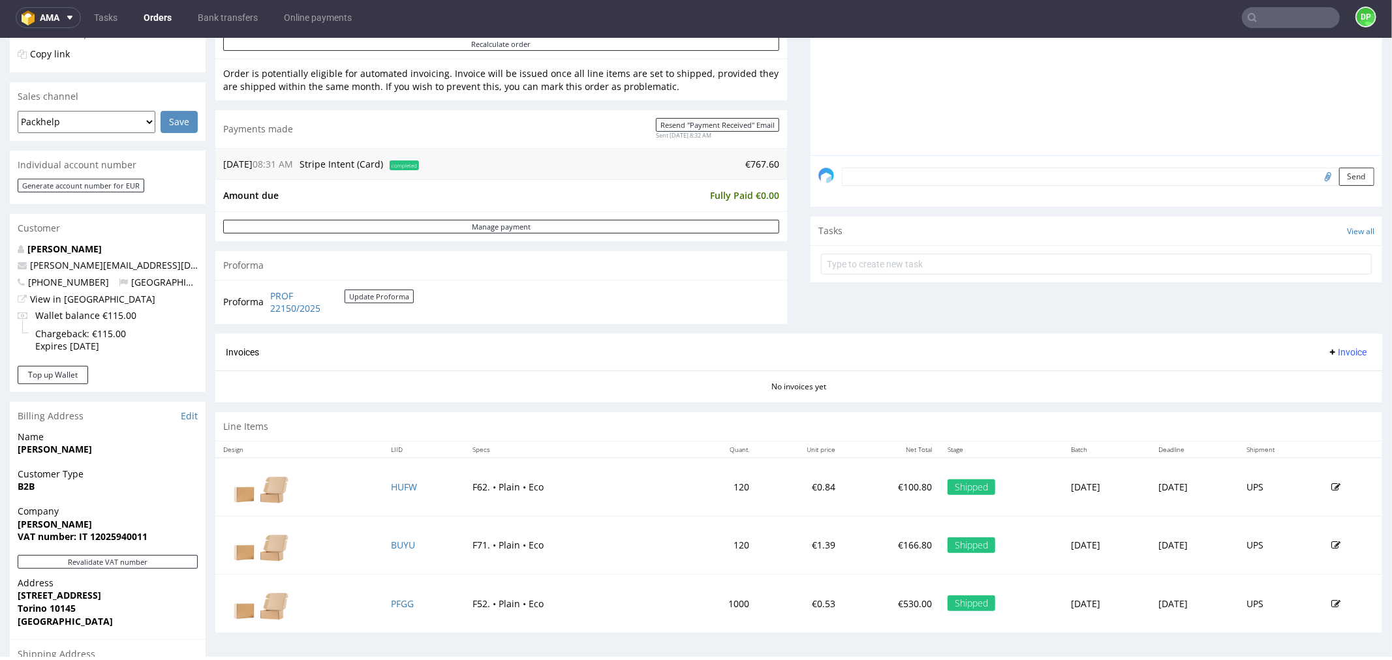
click at [1327, 347] on span "Invoice" at bounding box center [1346, 351] width 39 height 10
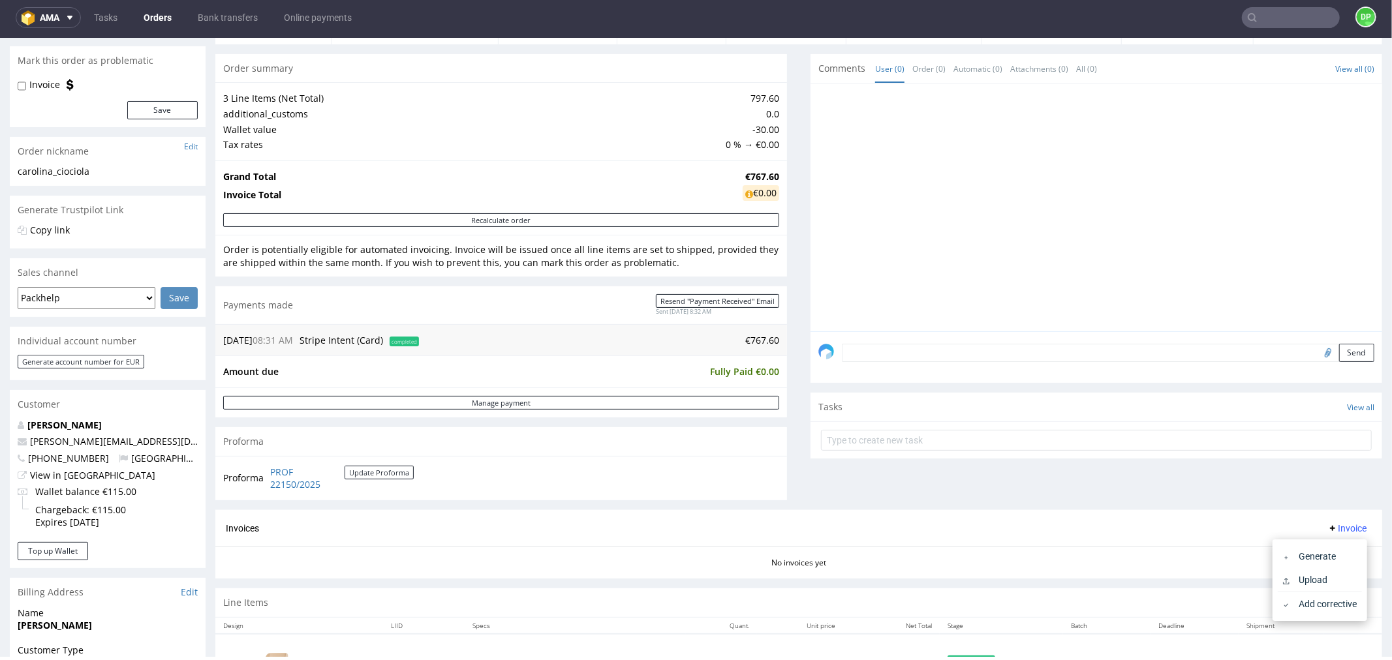
scroll to position [217, 0]
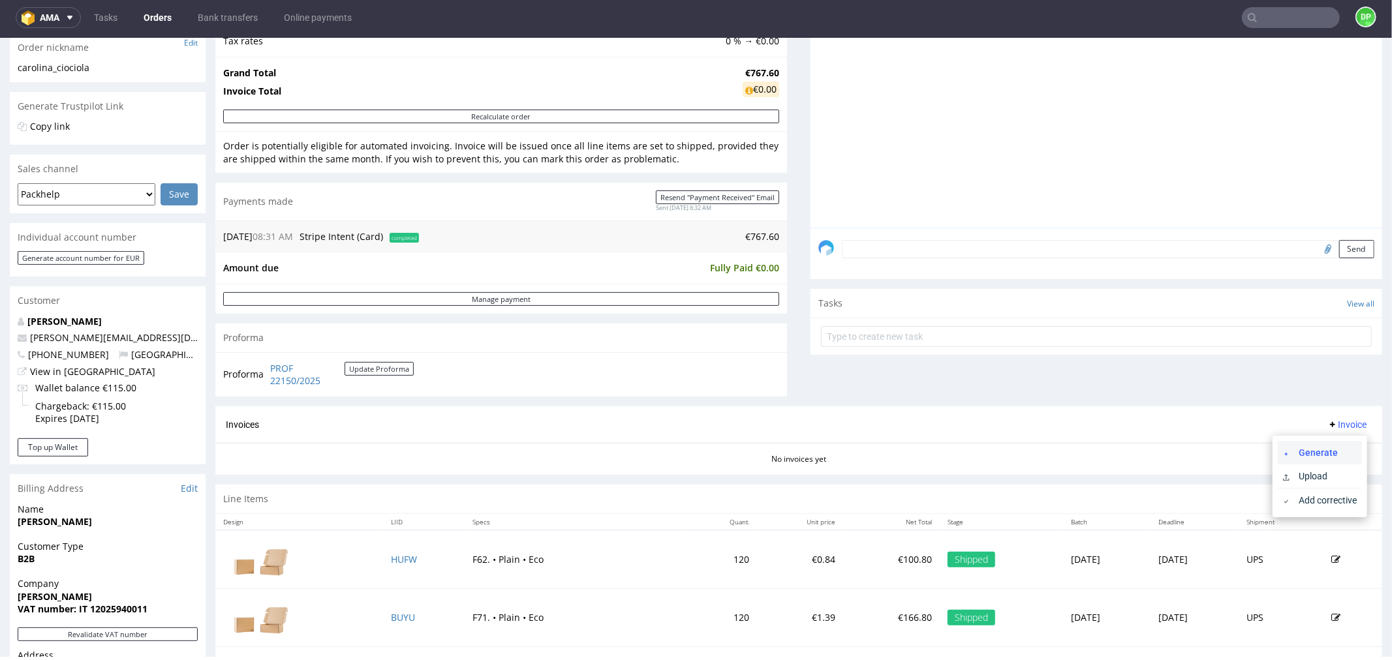
click at [1335, 448] on span "Generate" at bounding box center [1324, 452] width 63 height 13
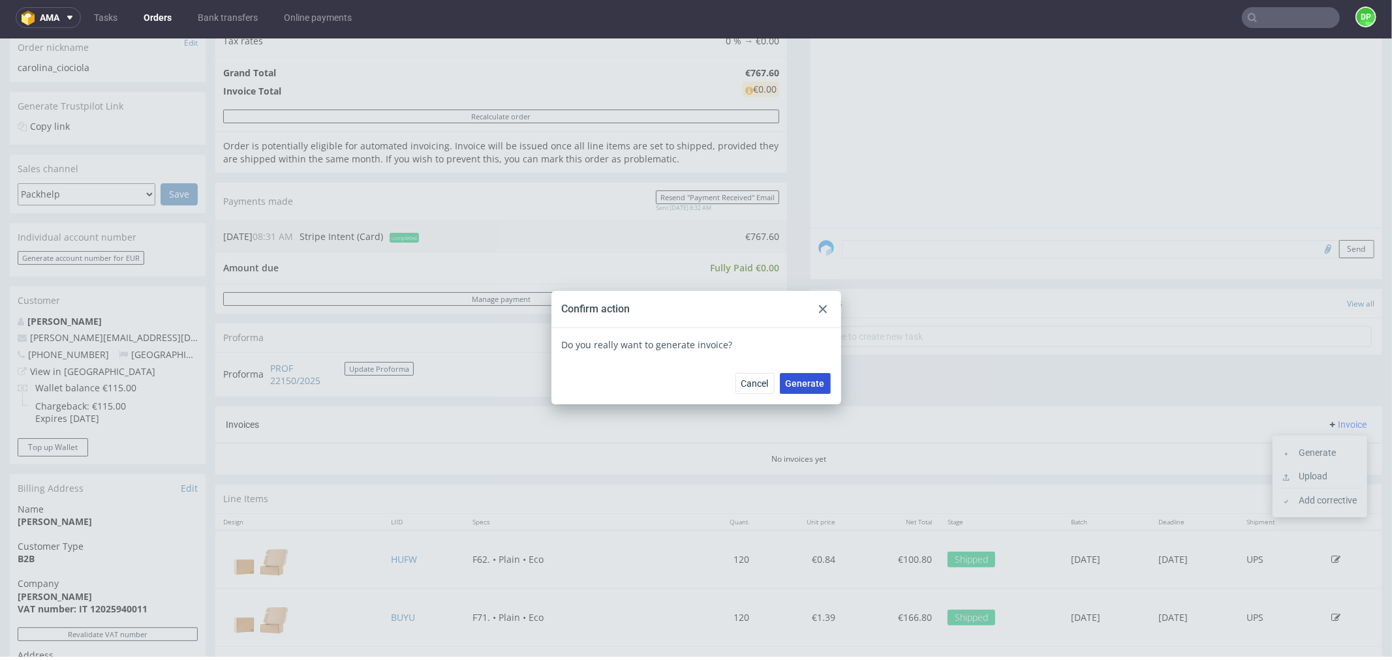
click at [815, 385] on span "Generate" at bounding box center [804, 382] width 39 height 9
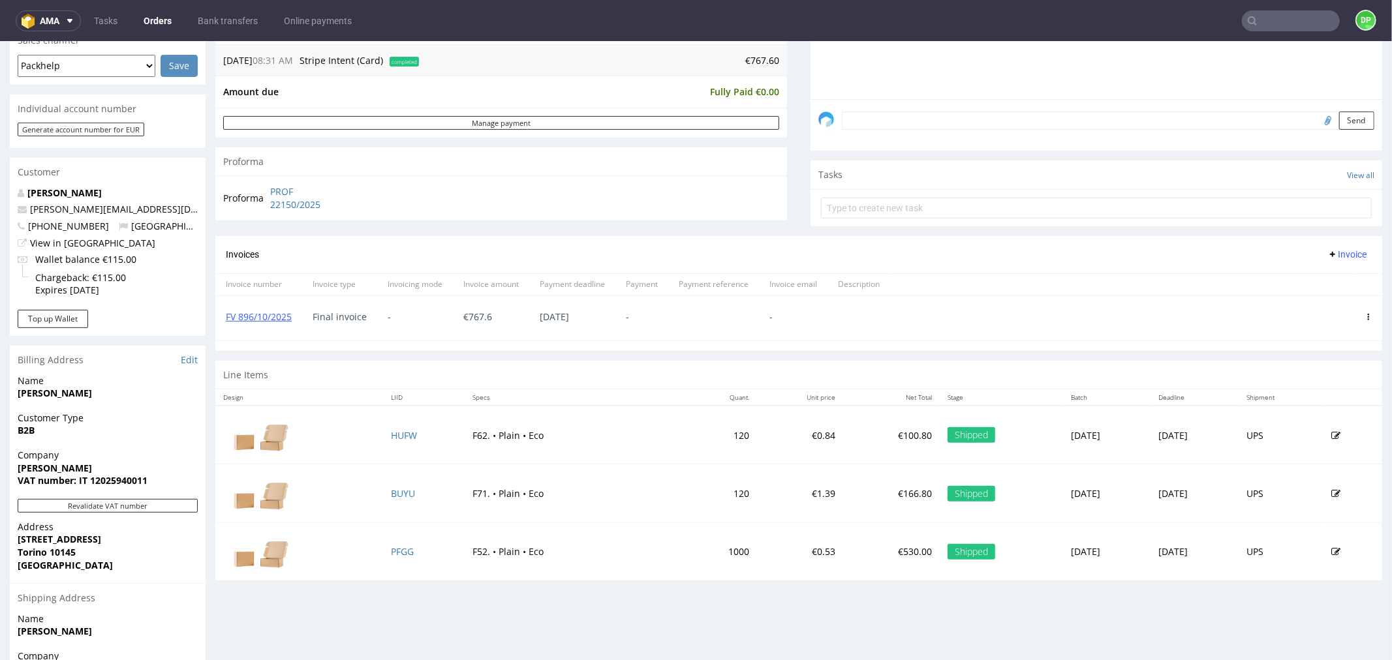
scroll to position [217, 0]
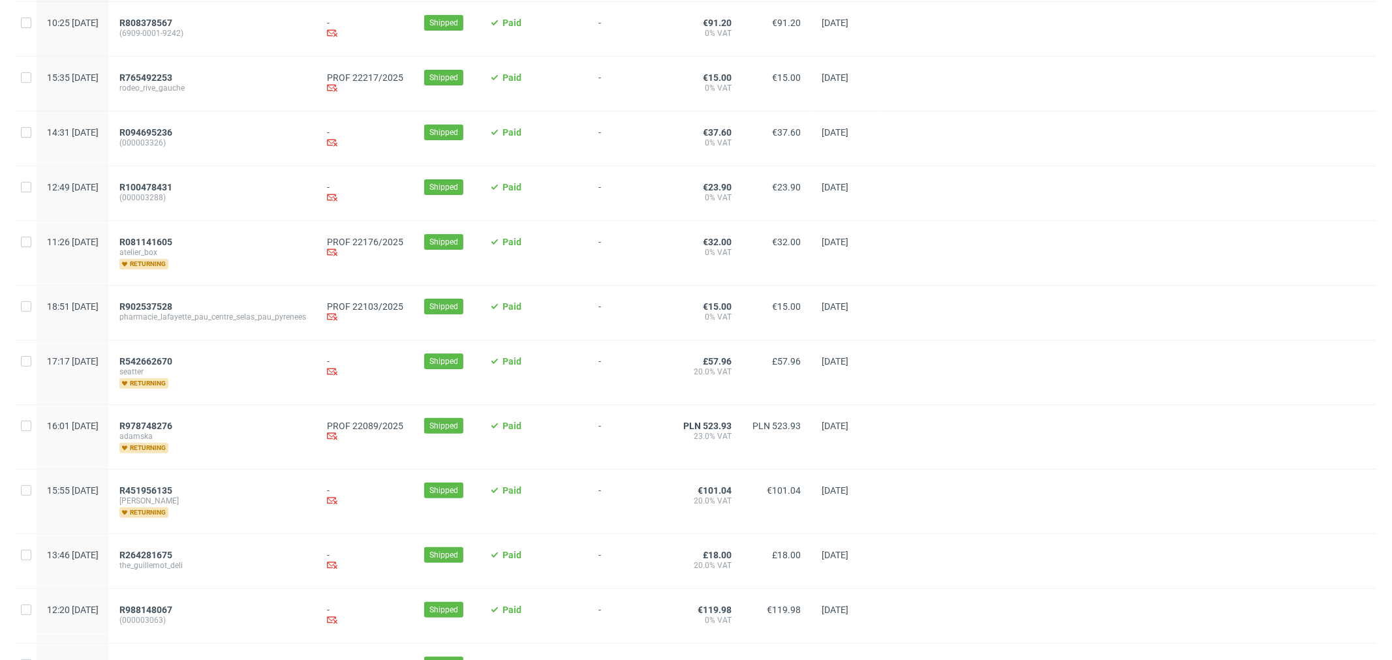
scroll to position [217, 0]
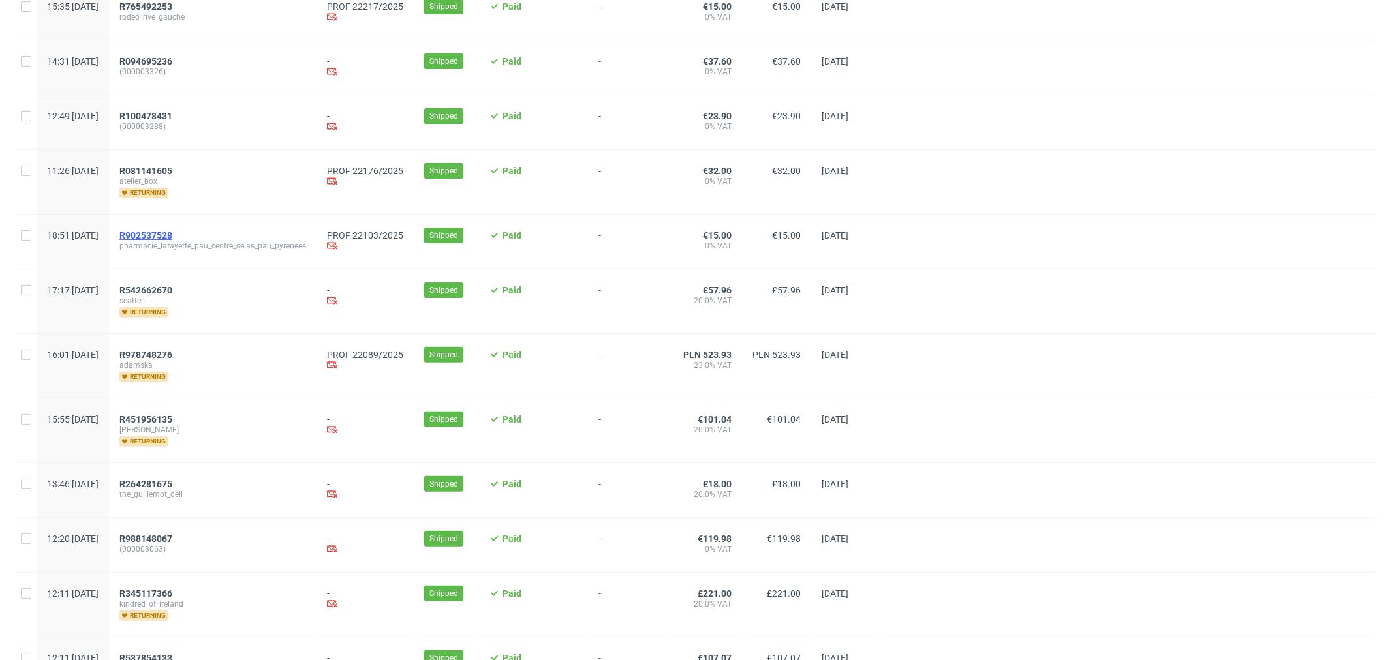
click at [172, 230] on span "R902537528" at bounding box center [145, 235] width 53 height 10
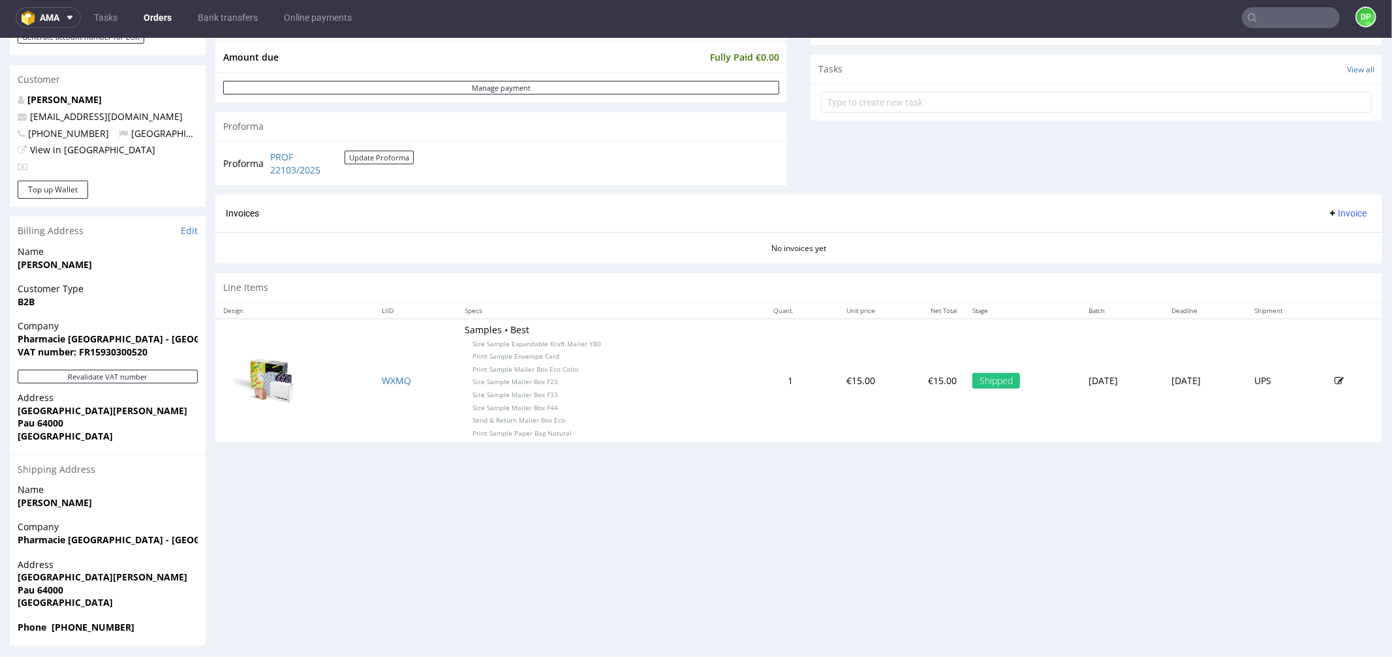
scroll to position [455, 0]
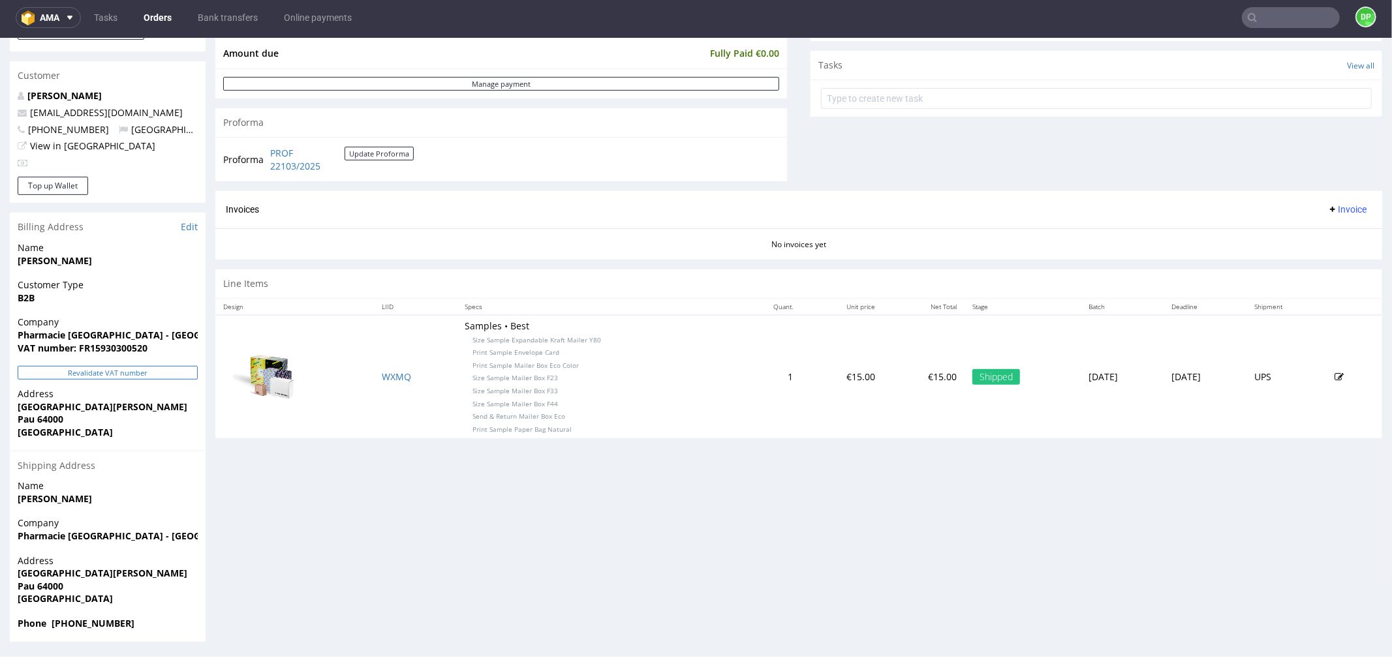
click at [67, 365] on button "Revalidate VAT number" at bounding box center [108, 372] width 180 height 14
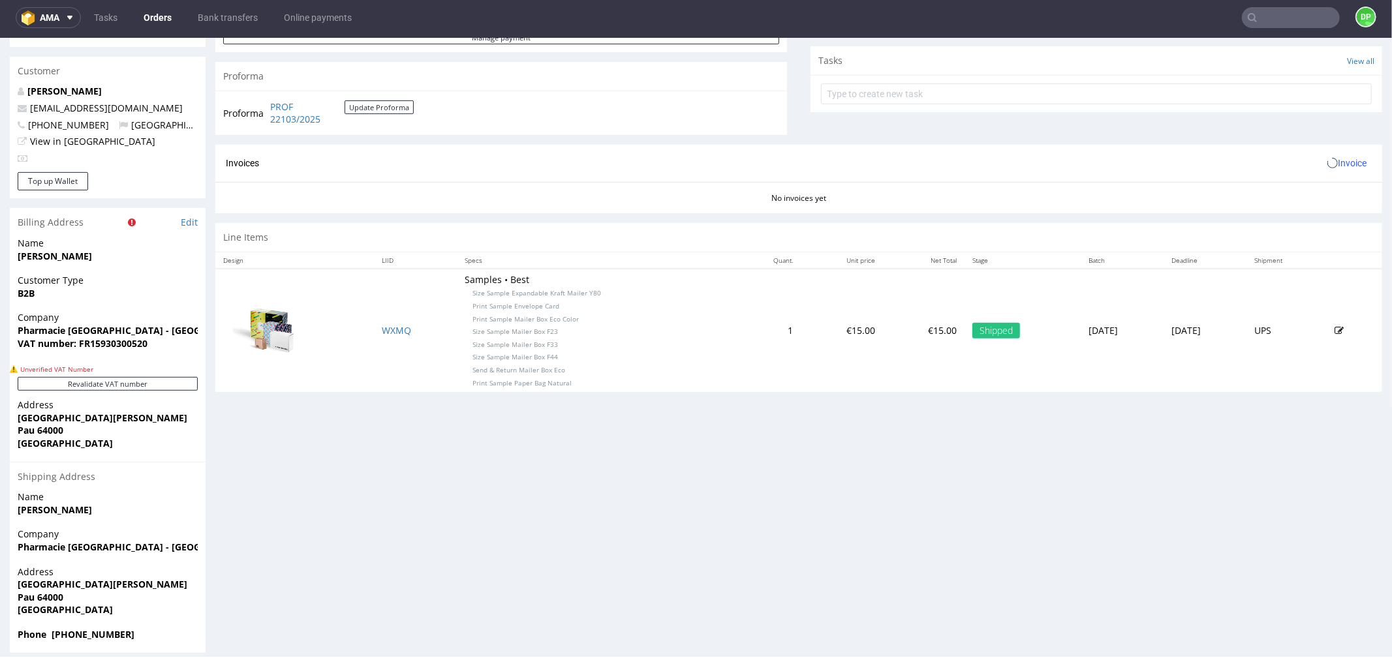
scroll to position [472, 0]
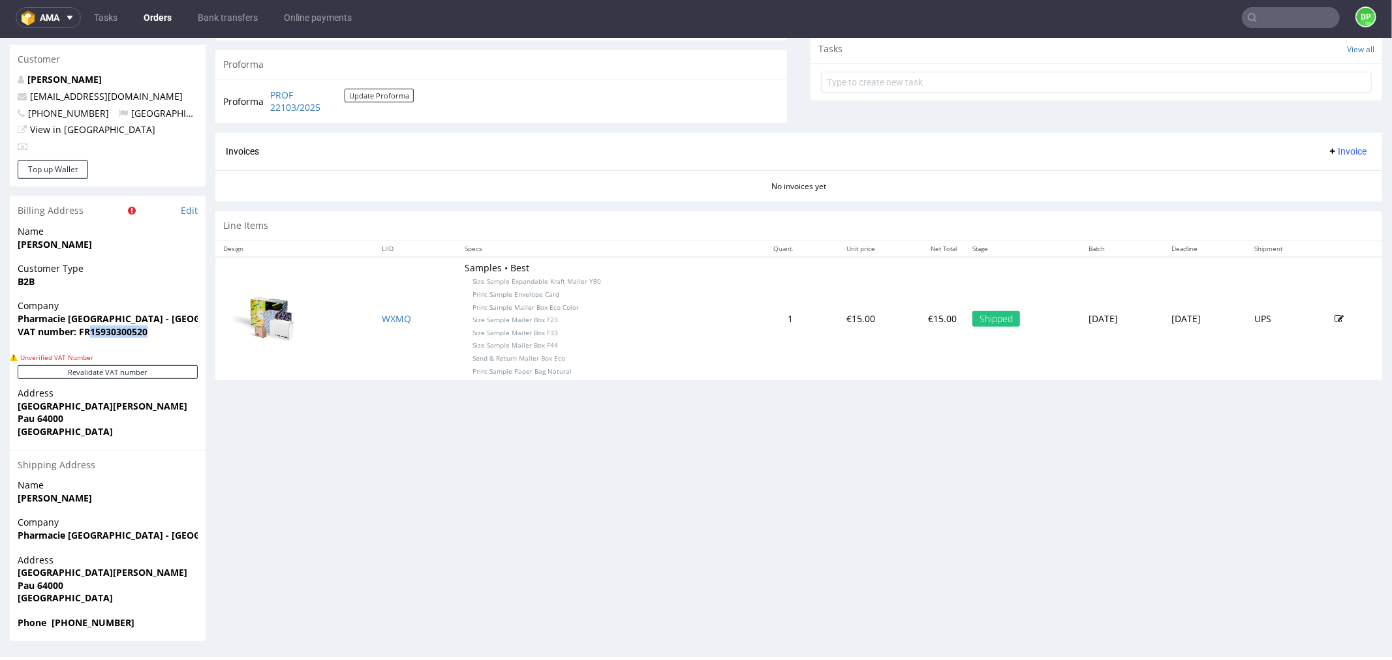
drag, startPoint x: 150, startPoint y: 332, endPoint x: 87, endPoint y: 339, distance: 63.7
click at [87, 339] on div "Company Pharmacie Lafayette Pau Centre - Selas Pau Pyrenees VAT number: FR15930…" at bounding box center [108, 324] width 196 height 50
copy strong "15930300520"
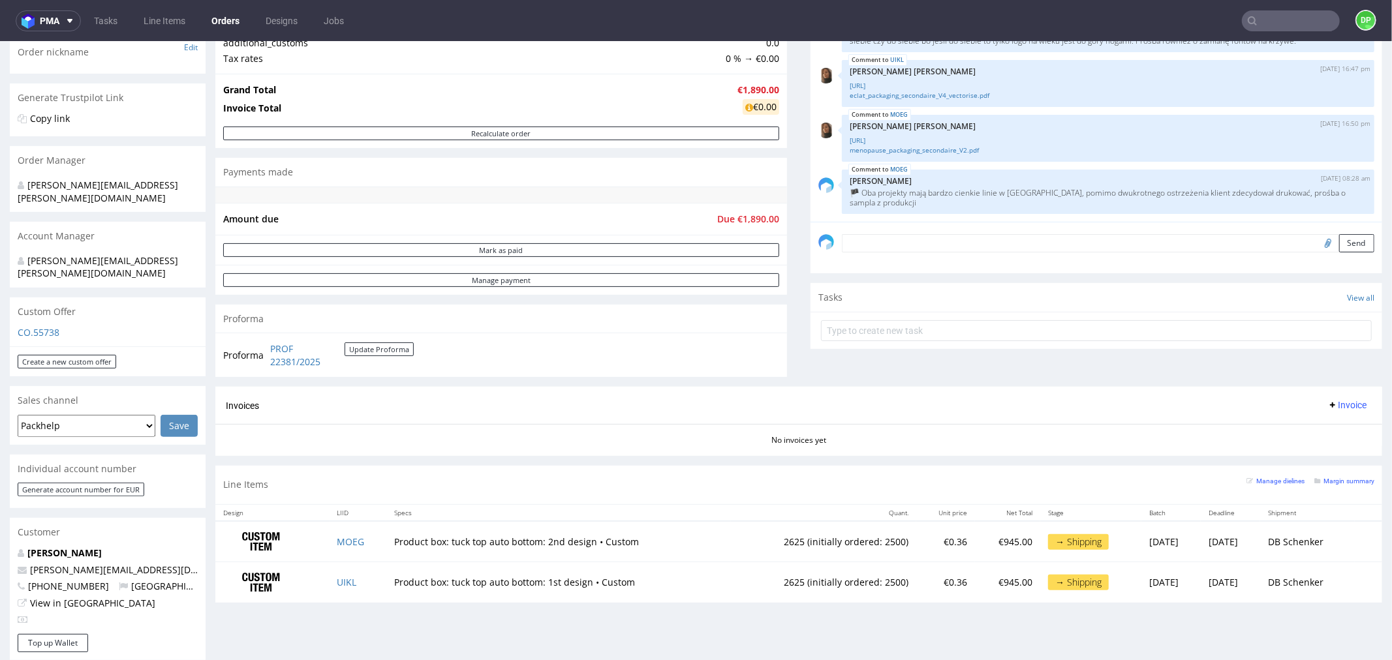
scroll to position [217, 0]
click at [1317, 236] on input "file" at bounding box center [1326, 240] width 18 height 17
type input "C:\fakepath\Zrzut ekranu [DATE] 164304.png"
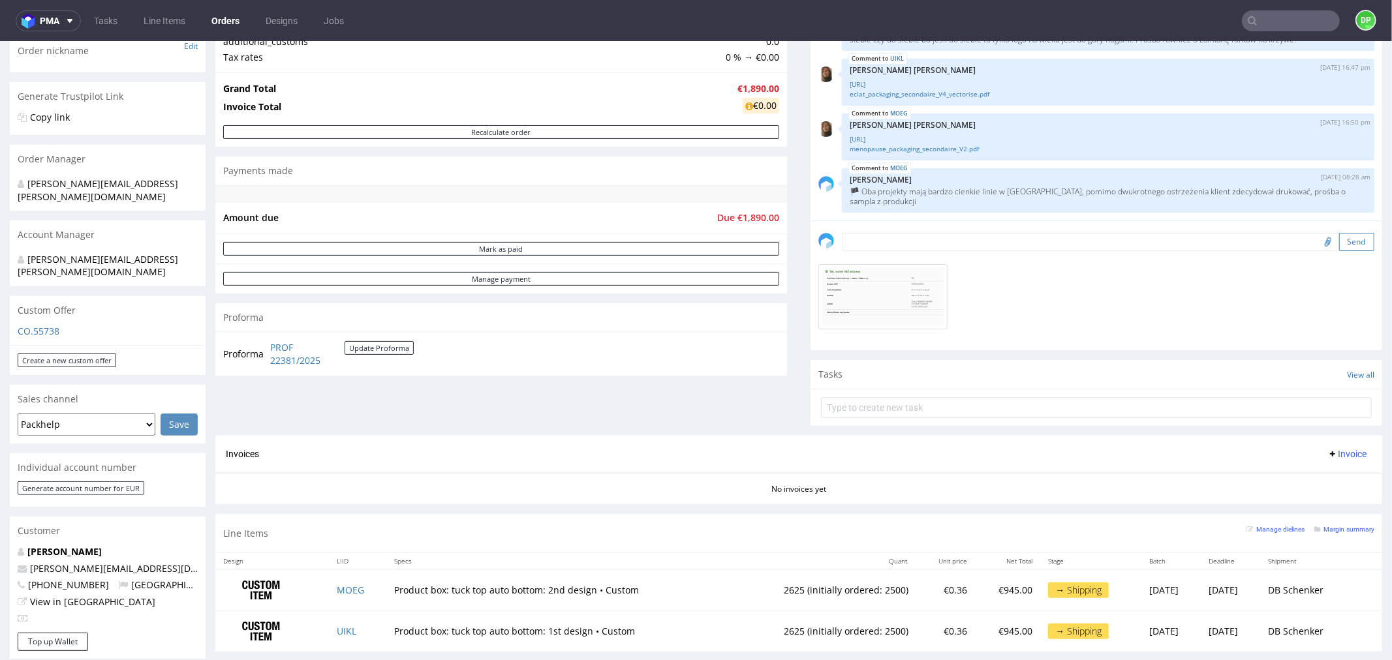
click at [1339, 238] on button "Send" at bounding box center [1356, 241] width 35 height 18
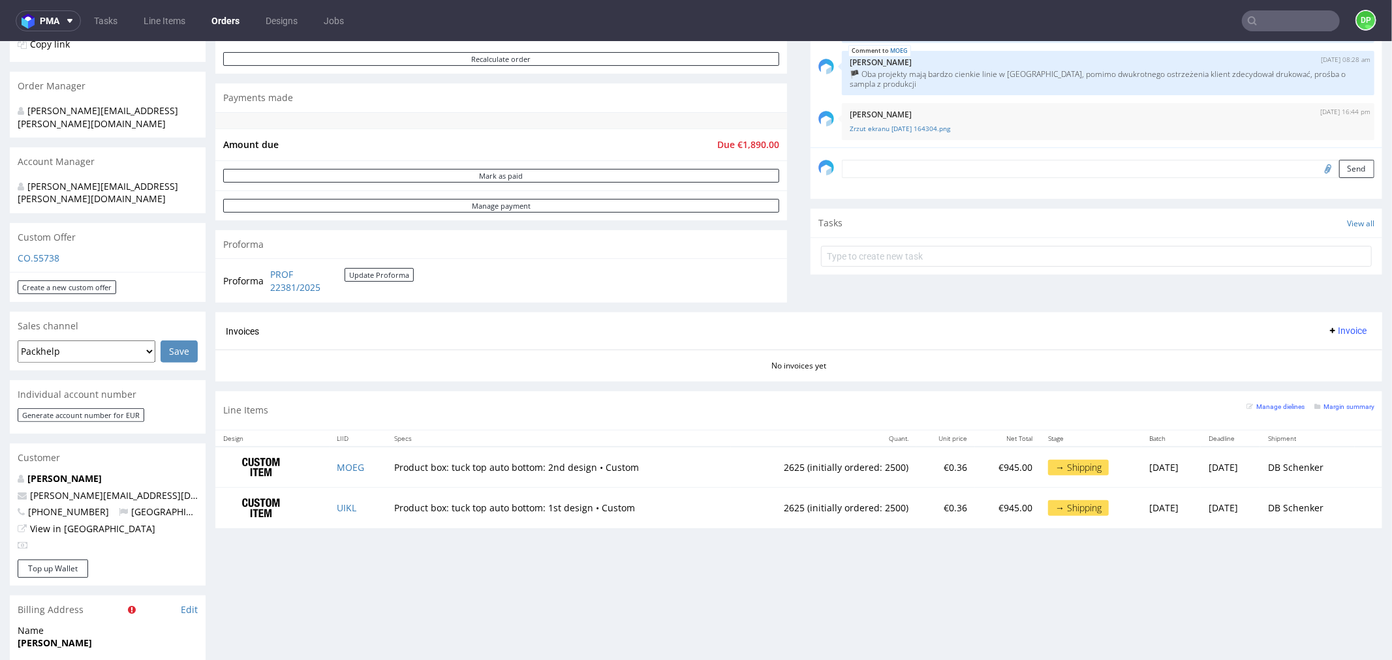
scroll to position [290, 0]
click at [393, 323] on div "Invoices Invoice" at bounding box center [799, 331] width 1146 height 16
drag, startPoint x: 381, startPoint y: 290, endPoint x: 259, endPoint y: 273, distance: 123.1
click at [259, 273] on tr "Proforma PROF 22381/2025 Update Proforma" at bounding box center [319, 281] width 192 height 28
click at [364, 329] on div "Invoices Invoice" at bounding box center [799, 331] width 1146 height 16
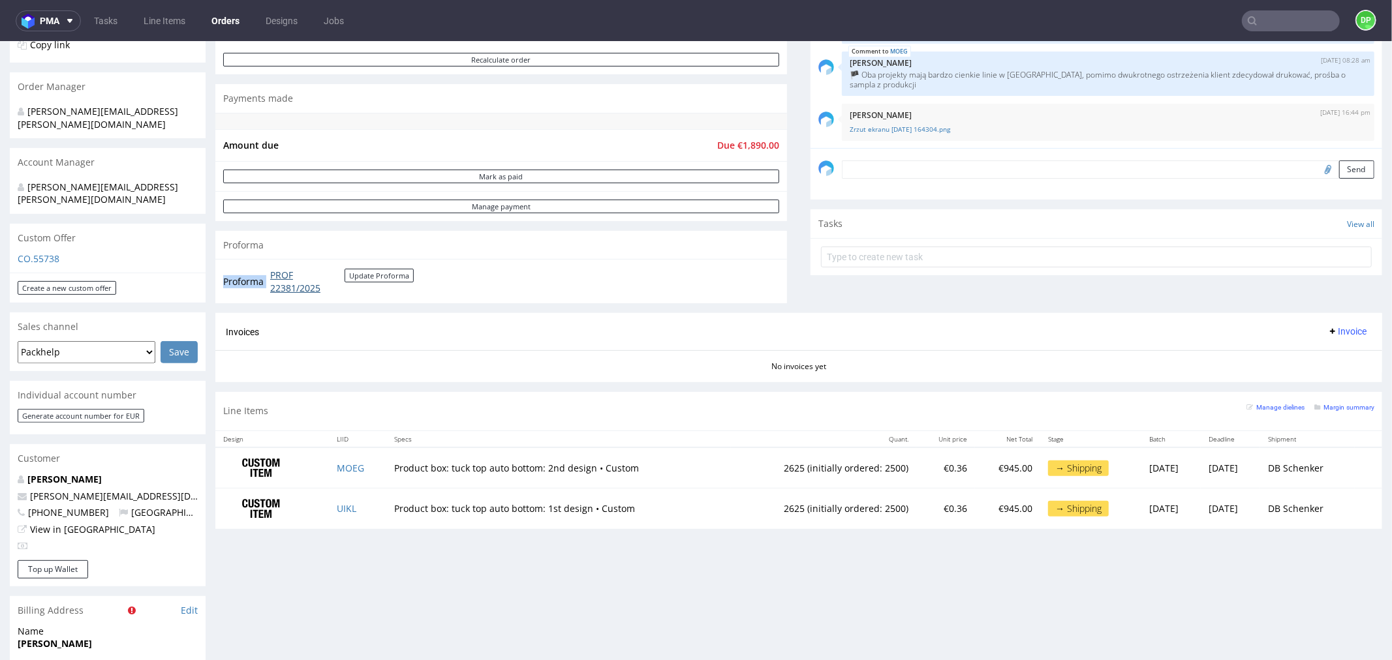
drag, startPoint x: 369, startPoint y: 292, endPoint x: 271, endPoint y: 275, distance: 98.7
click at [271, 275] on td "PROF 22381/2025 Update Proforma" at bounding box center [340, 281] width 147 height 28
copy tbody "Proforma"
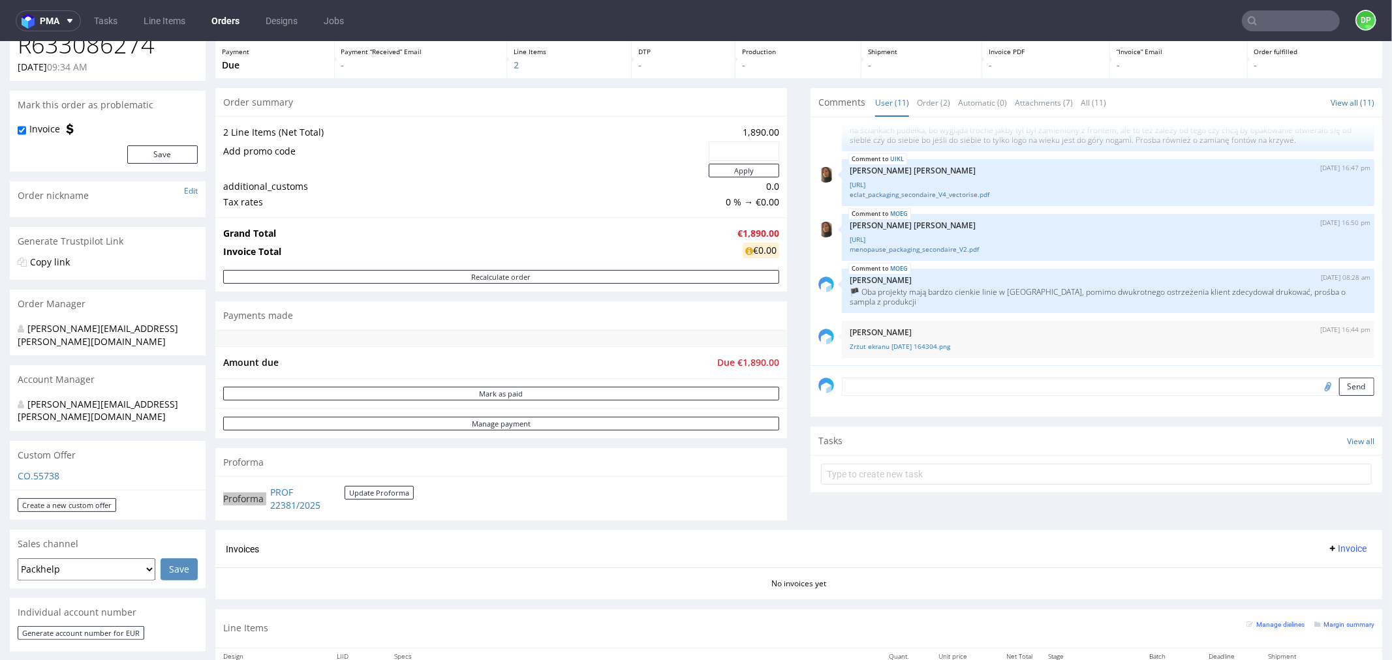
scroll to position [217, 0]
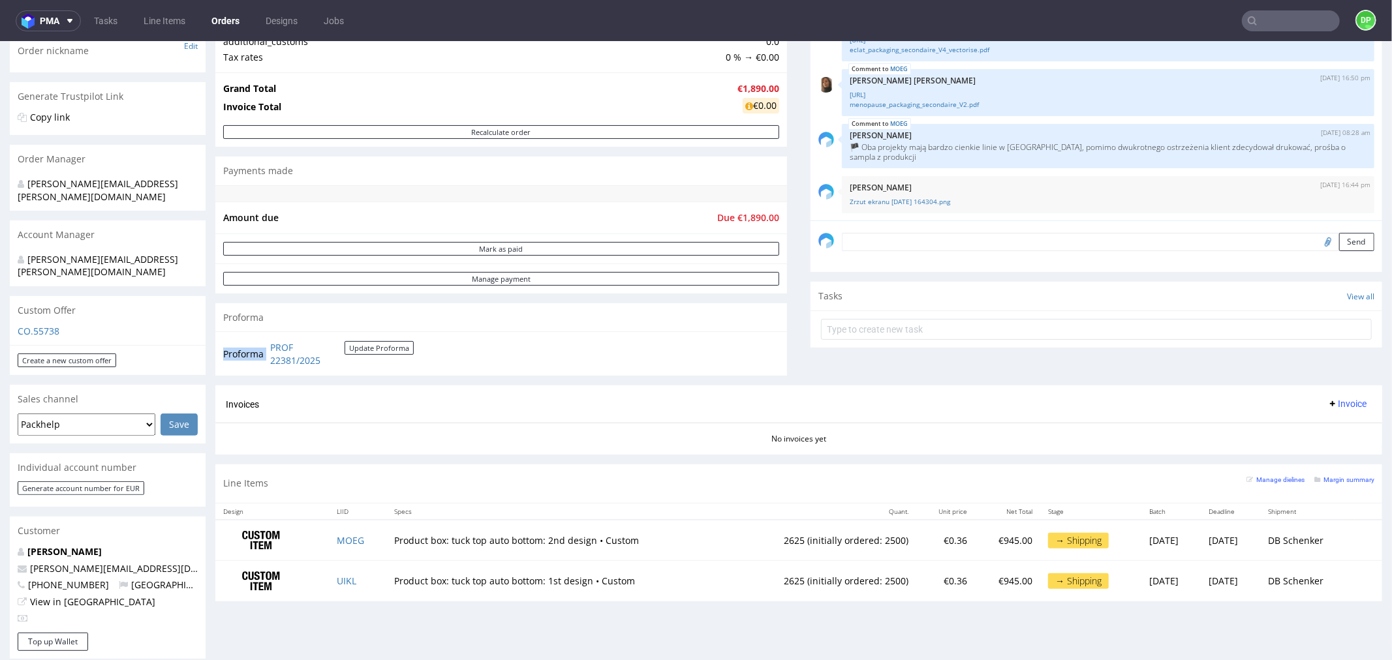
click at [1327, 404] on span "Invoice" at bounding box center [1346, 403] width 39 height 10
click at [1313, 457] on span "Upload" at bounding box center [1324, 455] width 63 height 13
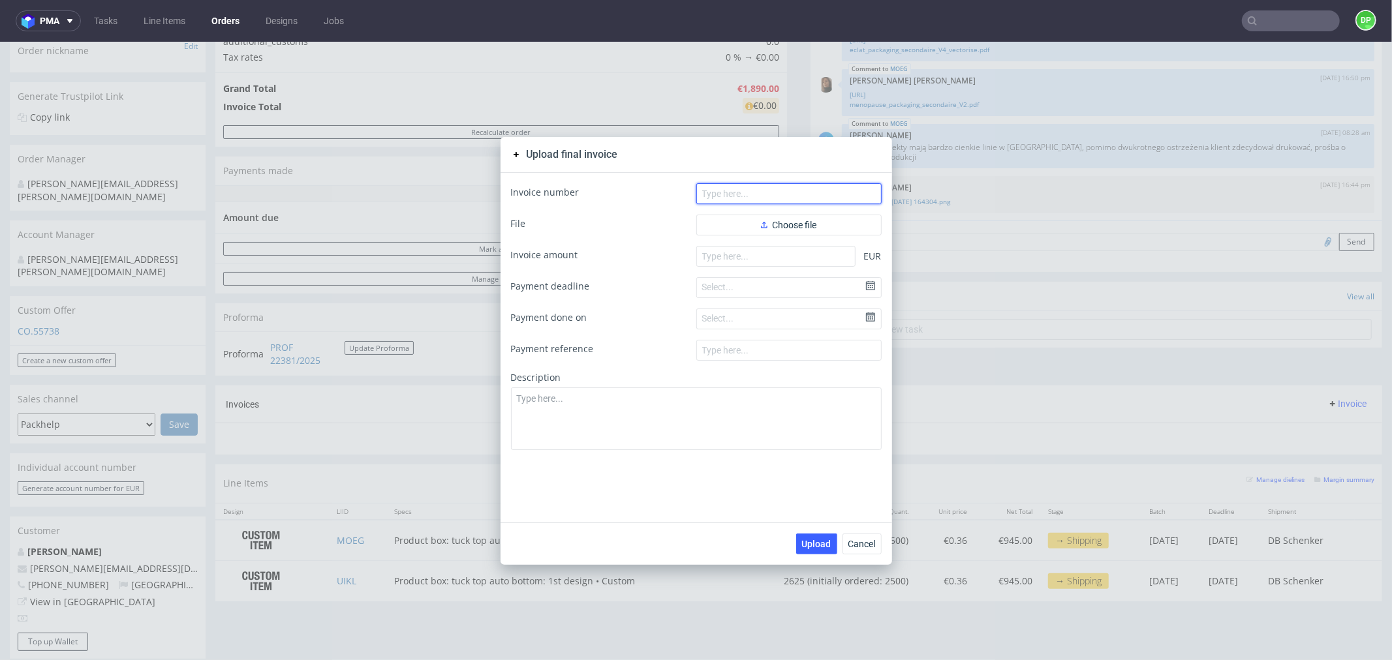
click at [753, 195] on input "text" at bounding box center [788, 193] width 185 height 21
paste input "FV 897/10/2025"
type input "FV 897/10/2025"
click at [754, 219] on button "Choose file" at bounding box center [788, 224] width 185 height 21
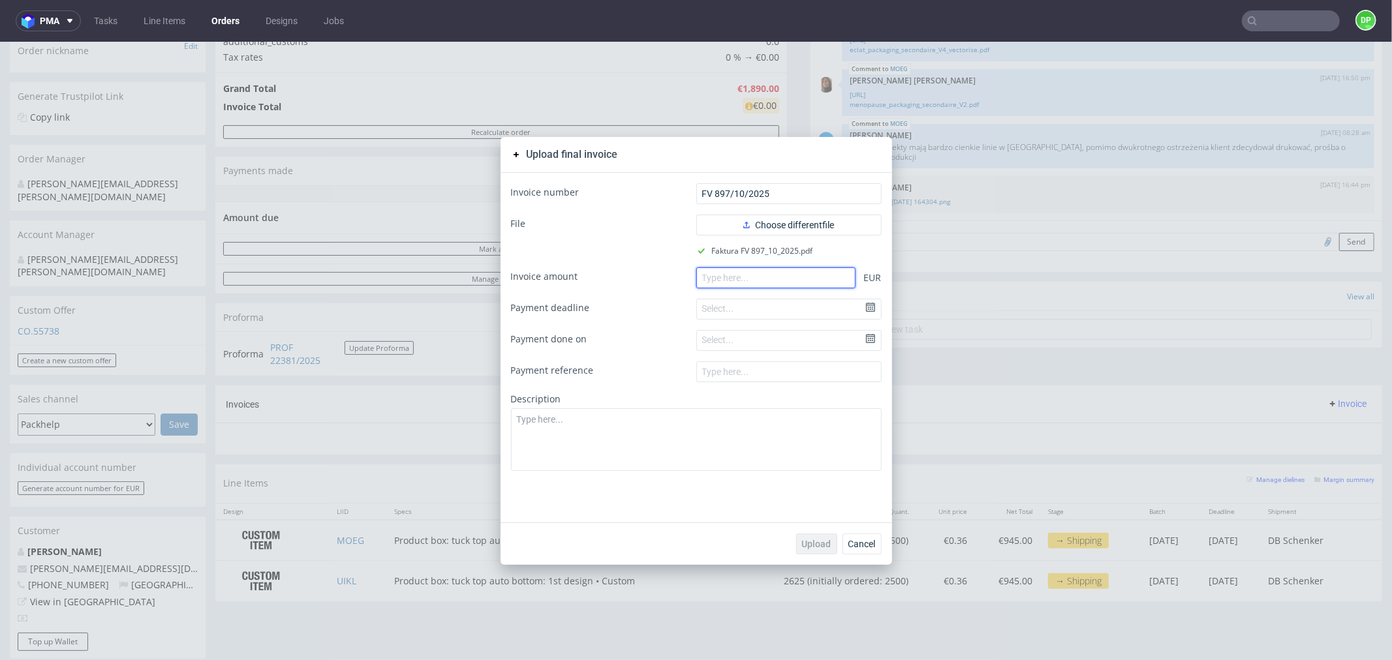
click at [724, 271] on input "number" at bounding box center [775, 277] width 159 height 21
paste input "1890.00"
type input "1890.00"
click at [803, 541] on span "Upload" at bounding box center [816, 543] width 29 height 9
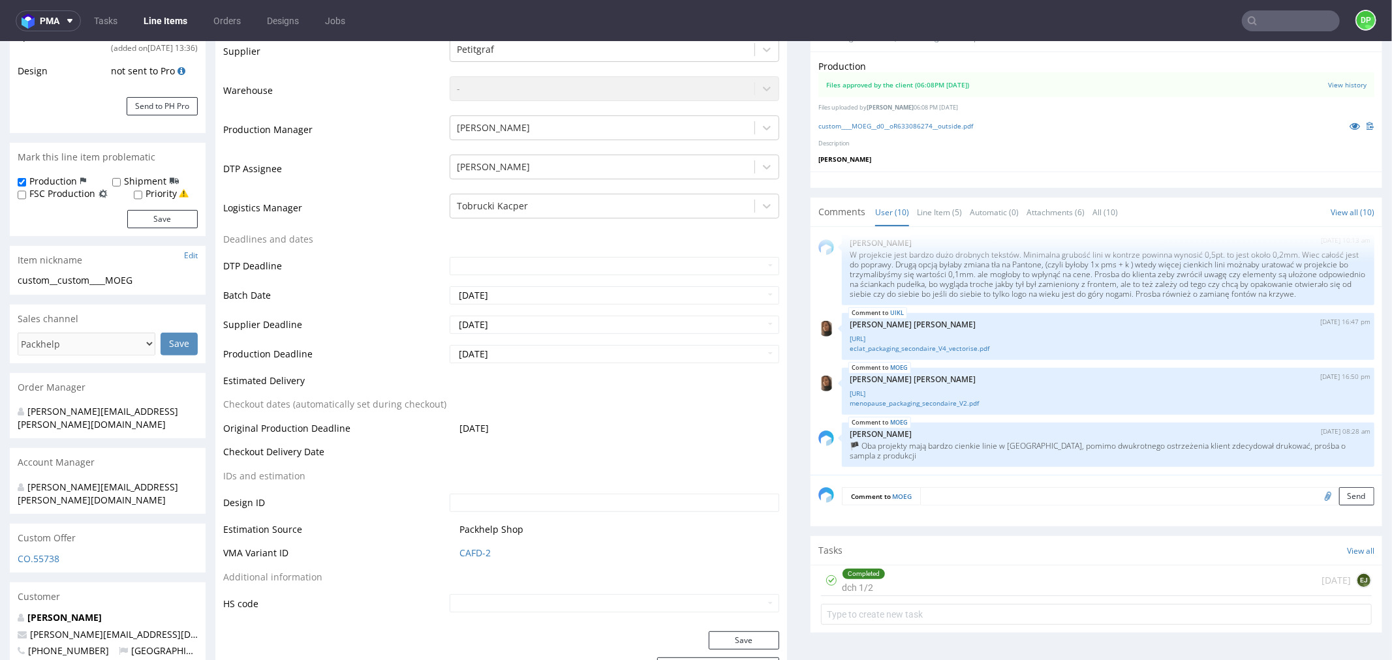
scroll to position [290, 0]
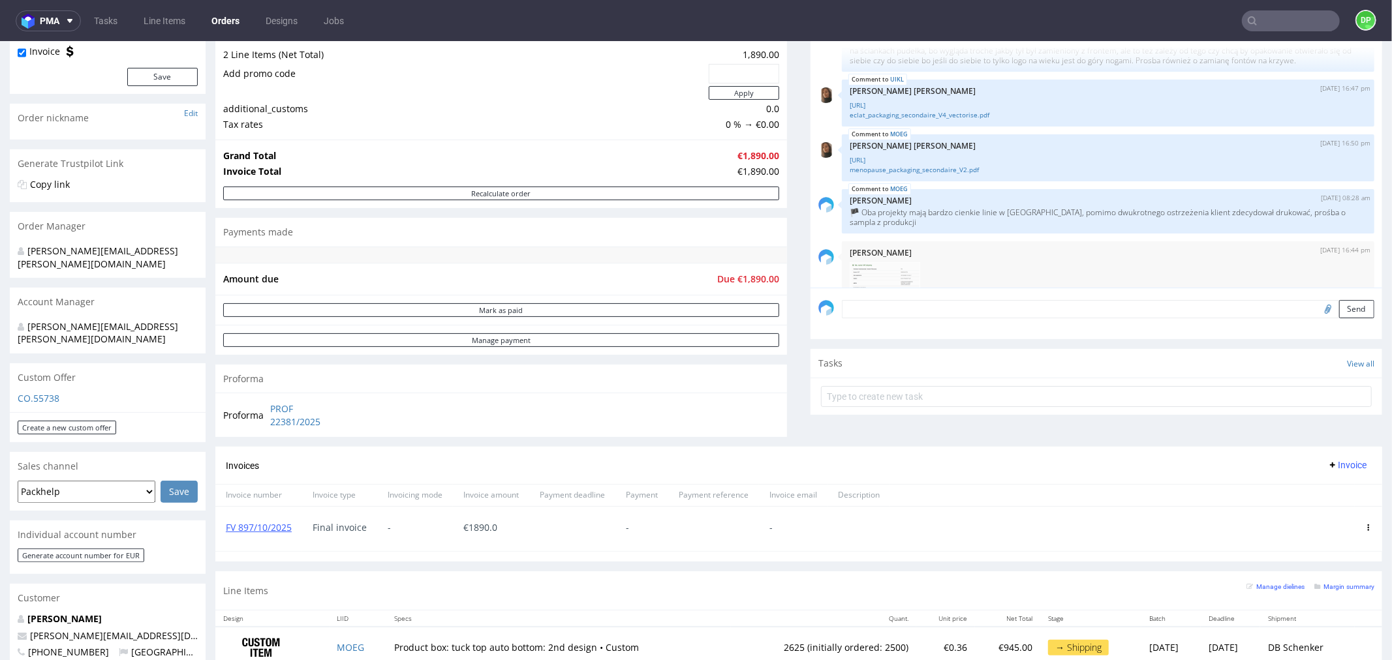
scroll to position [72, 0]
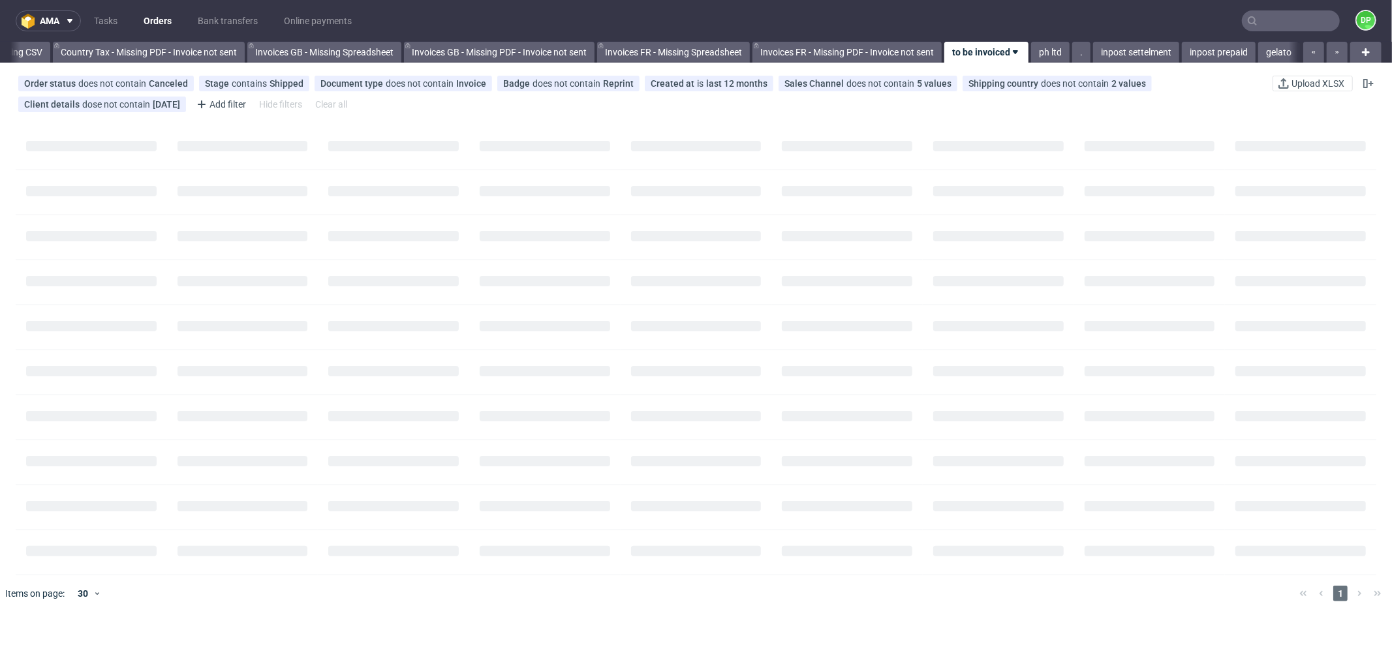
scroll to position [0, 1491]
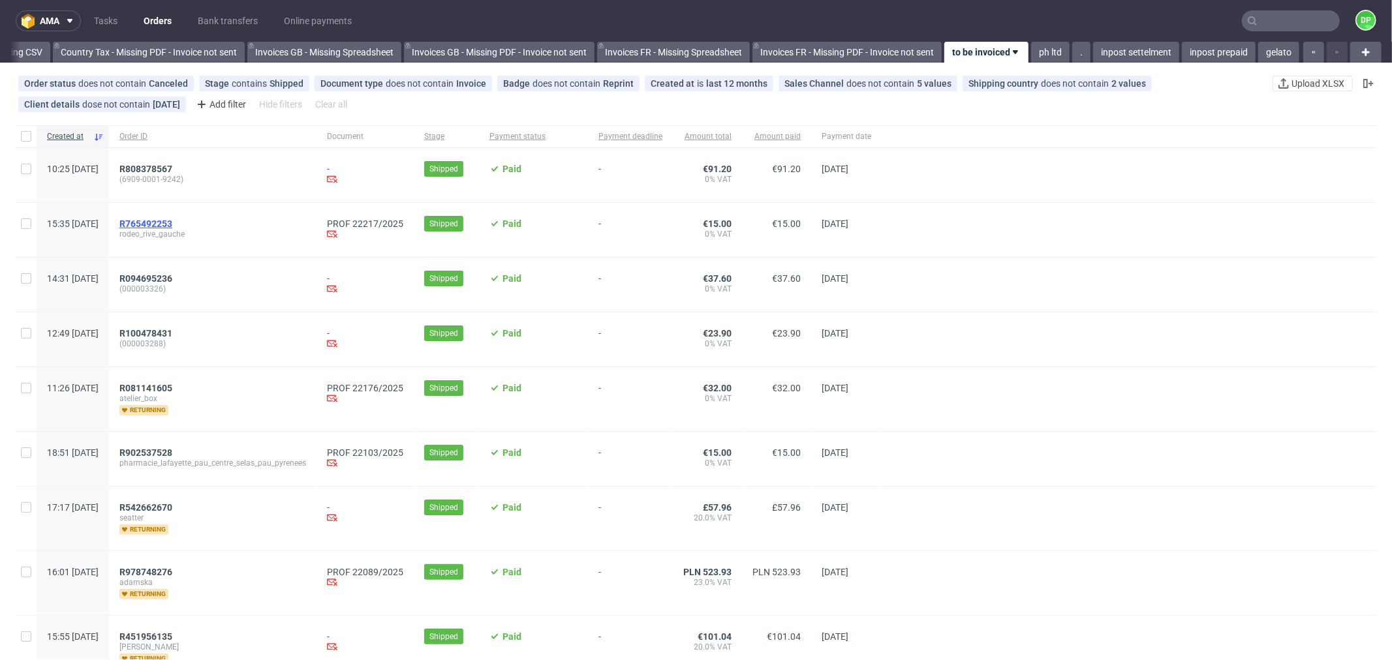
click at [172, 224] on span "R765492253" at bounding box center [145, 224] width 53 height 10
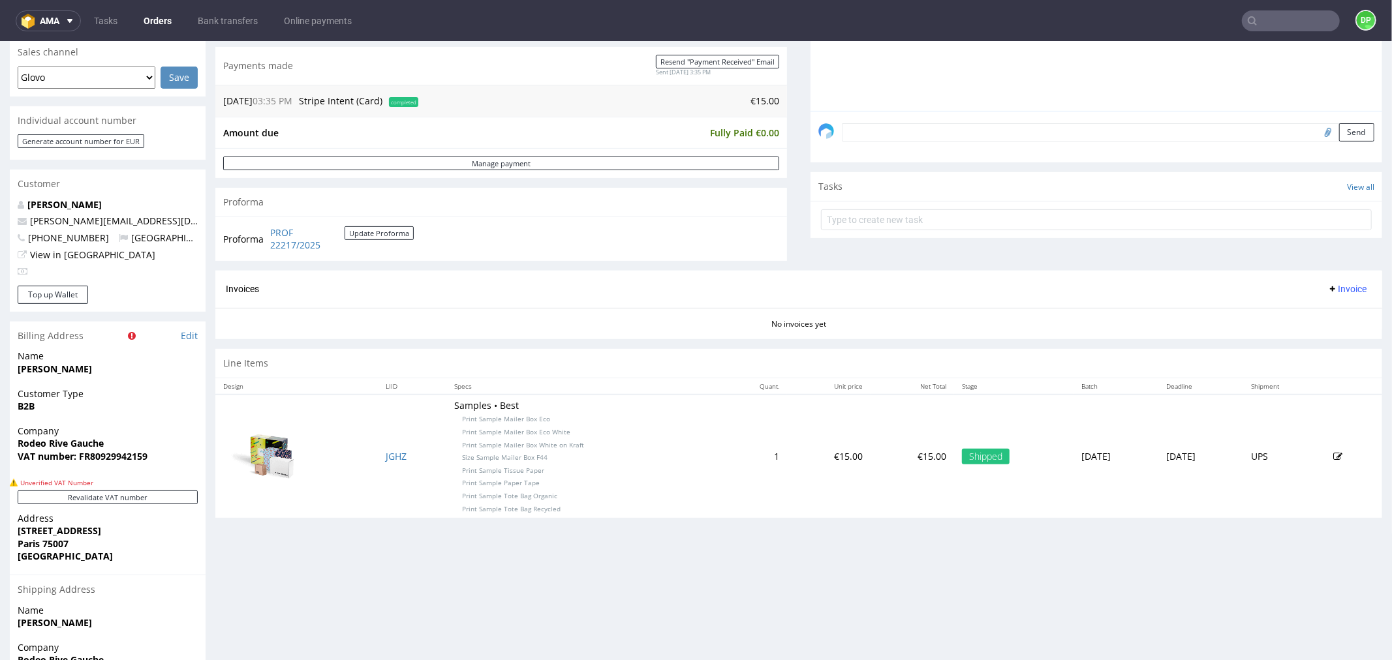
scroll to position [362, 0]
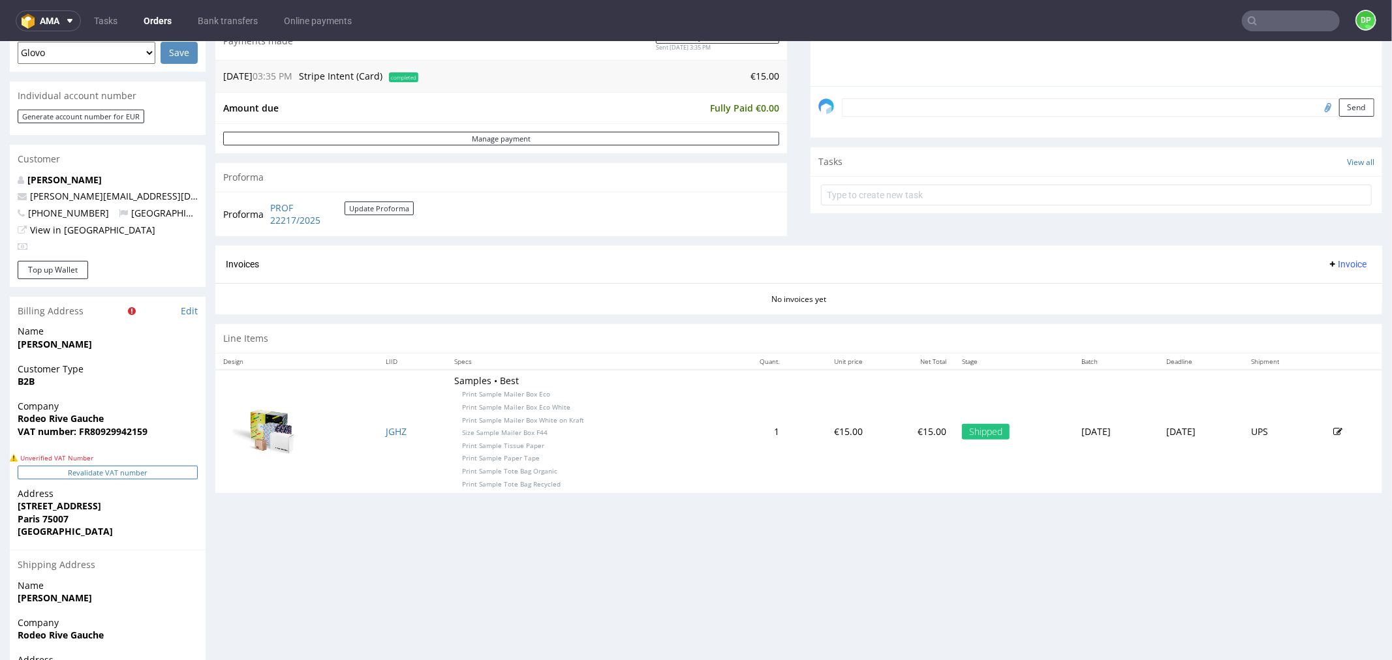
click at [79, 477] on button "Revalidate VAT number" at bounding box center [108, 472] width 180 height 14
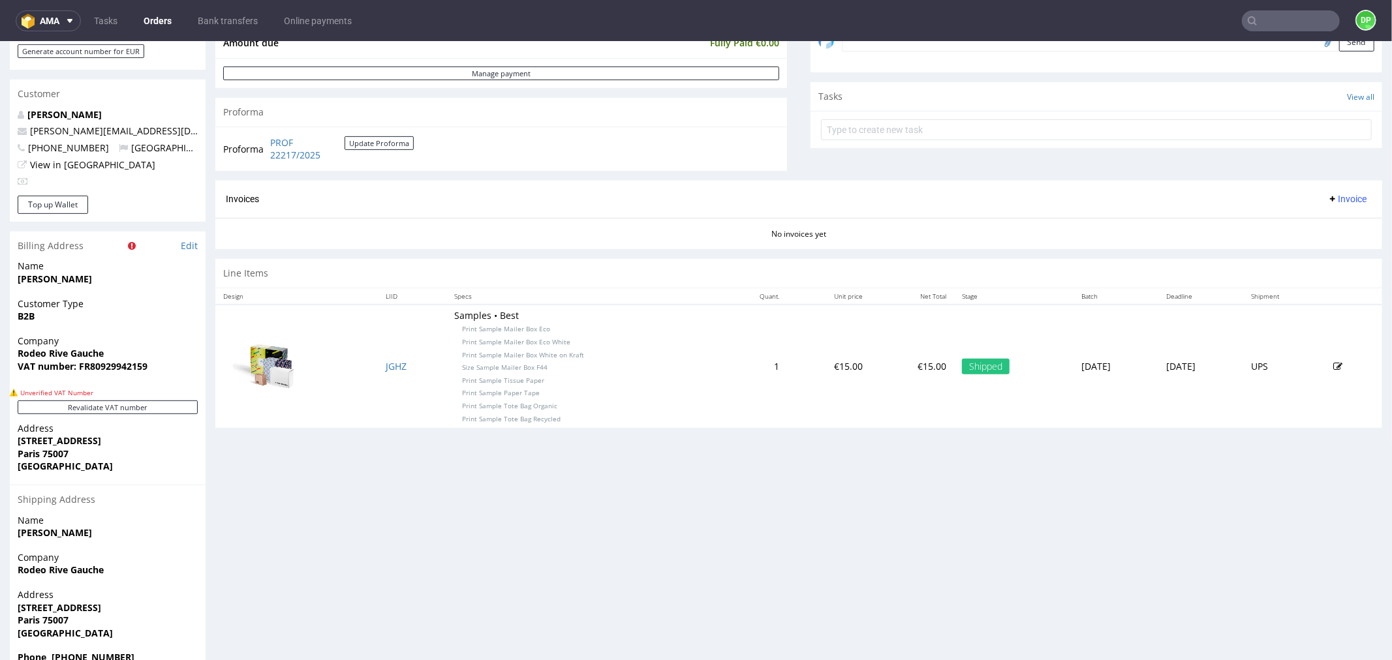
scroll to position [459, 0]
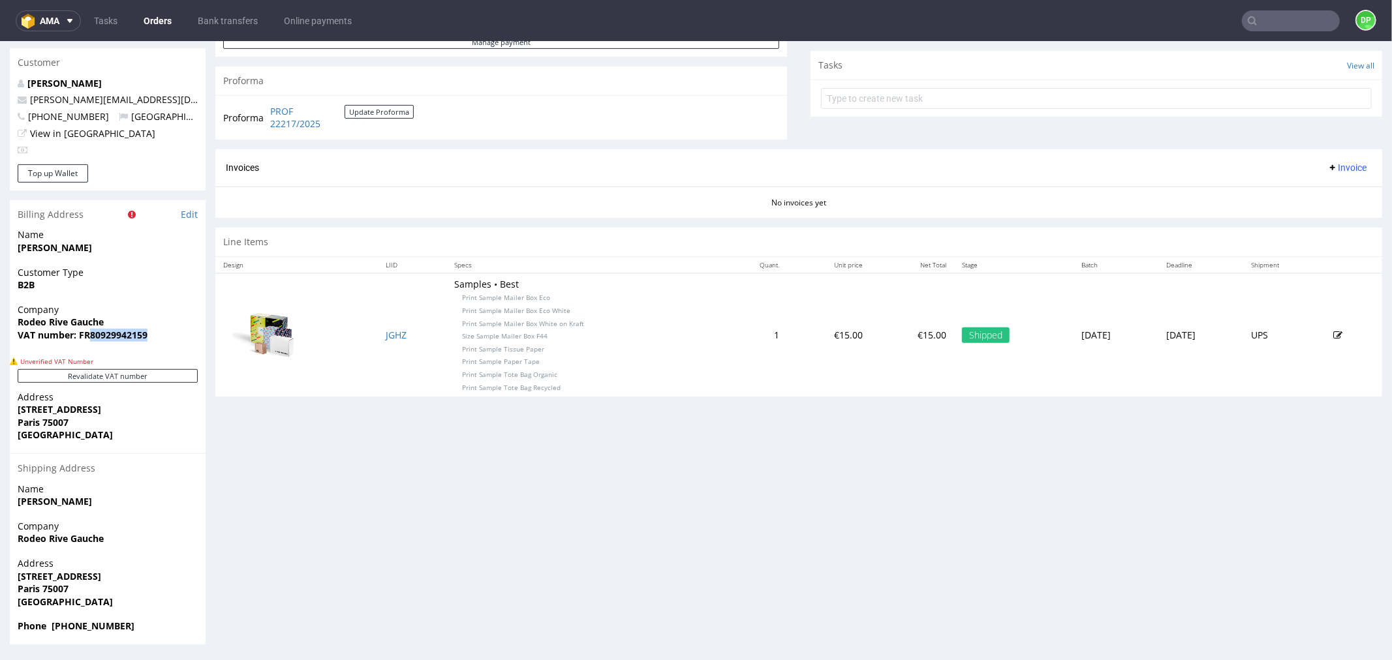
drag, startPoint x: 166, startPoint y: 339, endPoint x: 92, endPoint y: 344, distance: 74.5
click at [92, 344] on div "Company Rodeo Rive Gauche VAT number: FR80929942159" at bounding box center [108, 328] width 196 height 50
copy strong "80929942159"
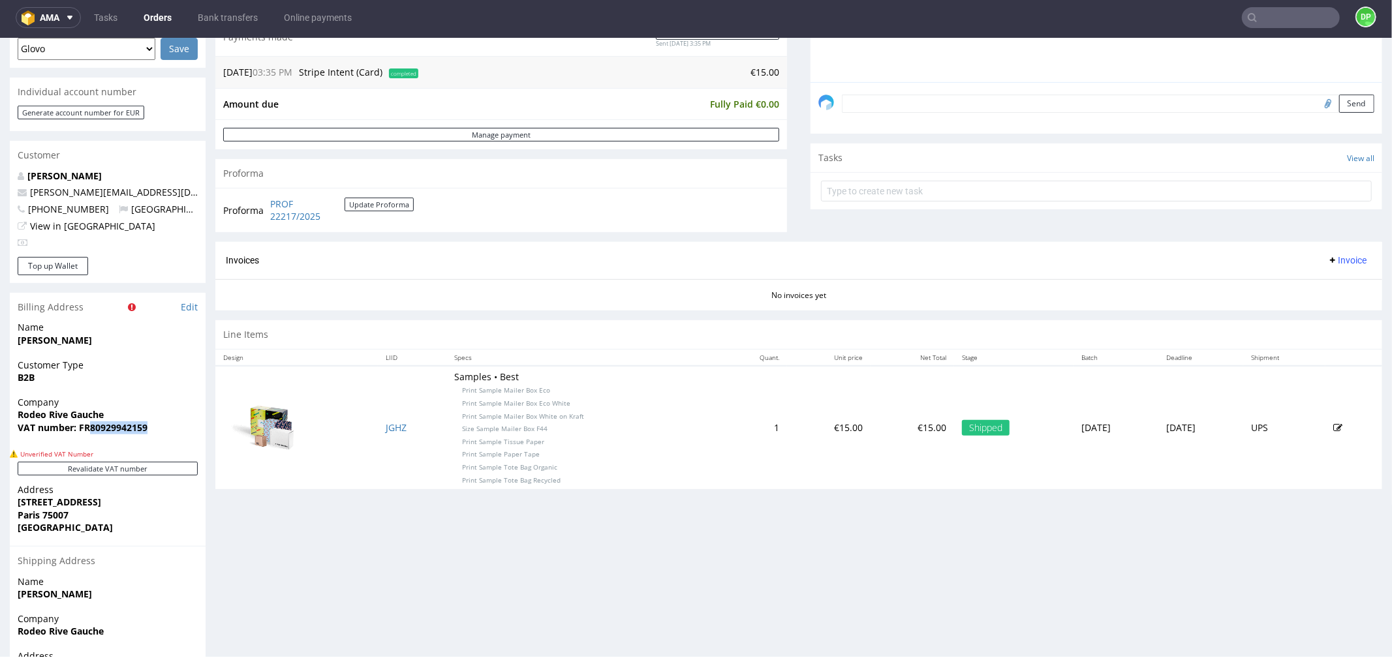
scroll to position [386, 0]
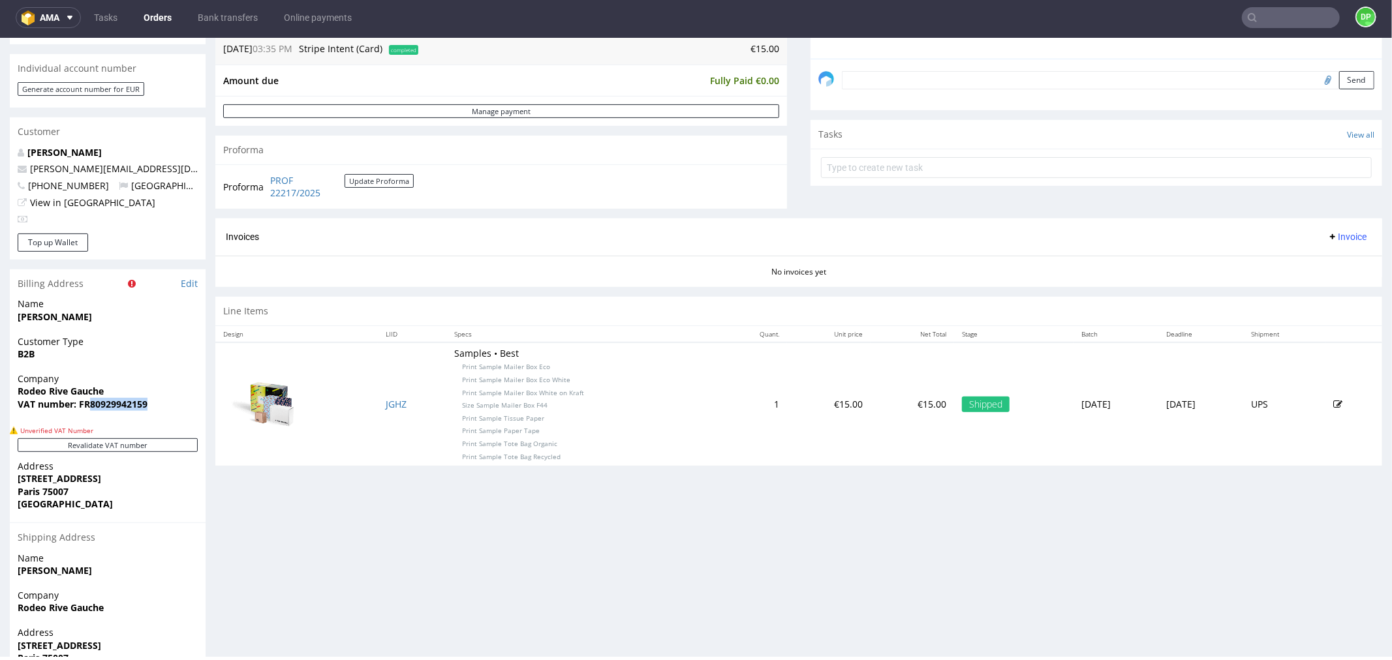
click at [196, 403] on span "VAT number: FR80929942159" at bounding box center [108, 403] width 180 height 13
drag, startPoint x: 158, startPoint y: 403, endPoint x: 91, endPoint y: 418, distance: 68.2
click at [91, 418] on div "Company Rodeo Rive Gauche VAT number: FR80929942159" at bounding box center [108, 397] width 196 height 50
copy strong "80929942159"
click at [206, 498] on div "Order R765492253 14.10.2025 03:35 PM Mark this order as problematic Invoice Sav…" at bounding box center [696, 203] width 1392 height 1039
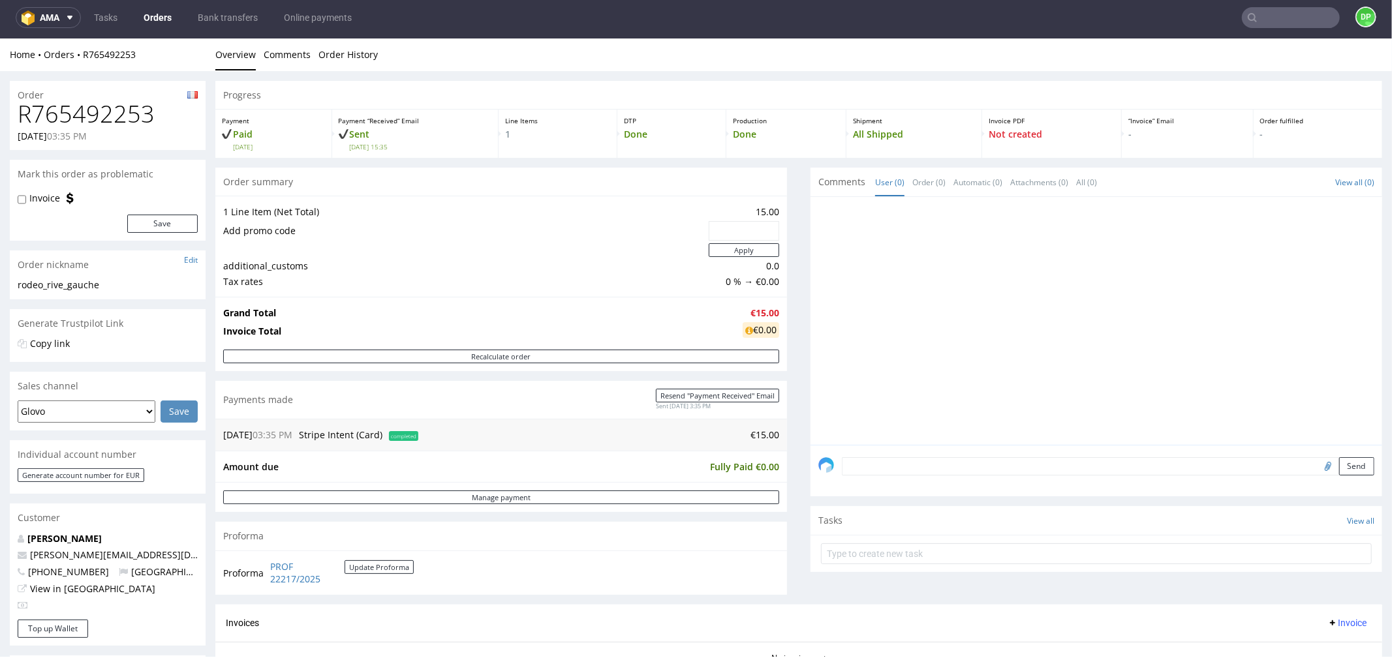
scroll to position [0, 0]
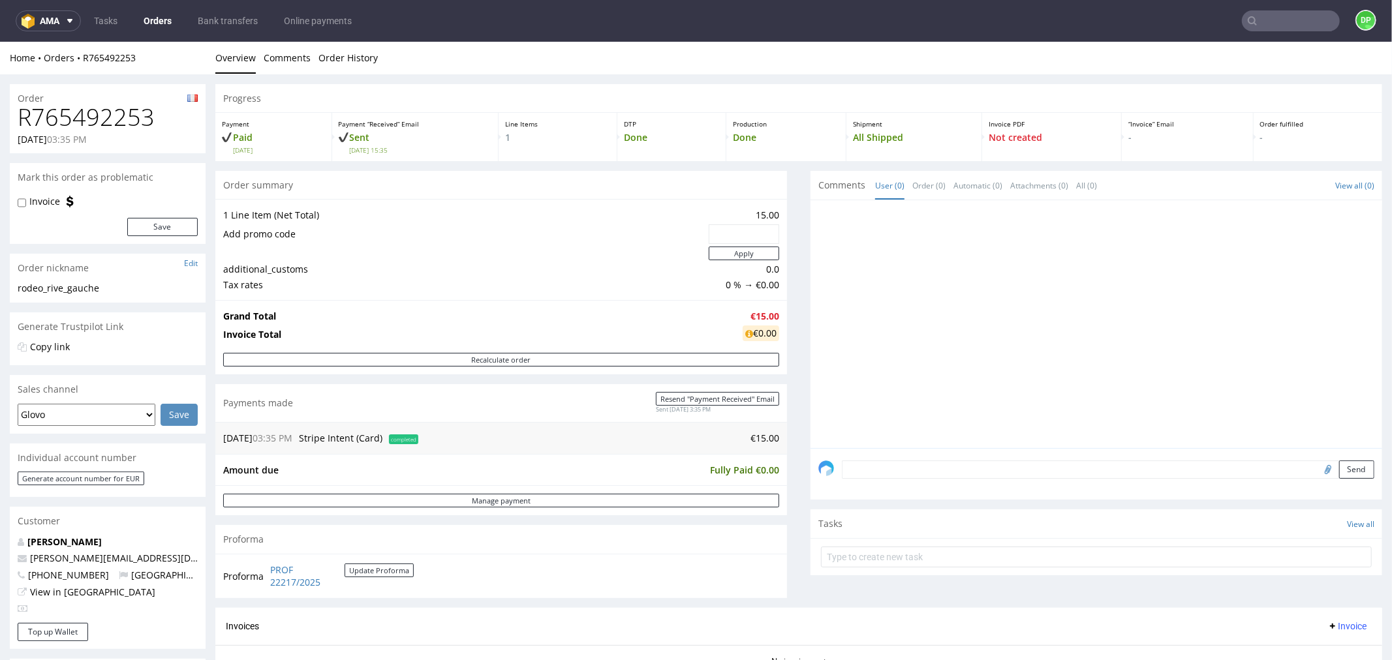
click at [1317, 470] on input "file" at bounding box center [1326, 468] width 18 height 17
type input "C:\fakepath\Zrzut ekranu 2025-10-15 165536.png"
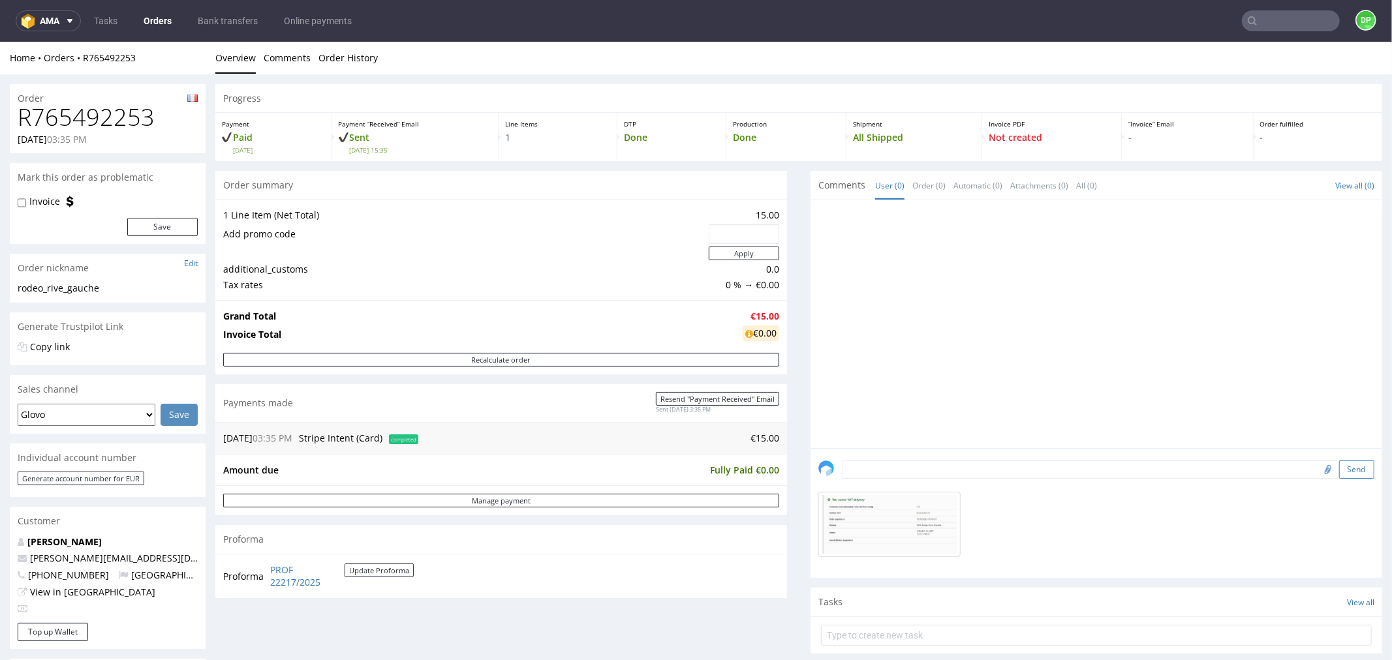
click at [1339, 461] on button "Send" at bounding box center [1356, 469] width 35 height 18
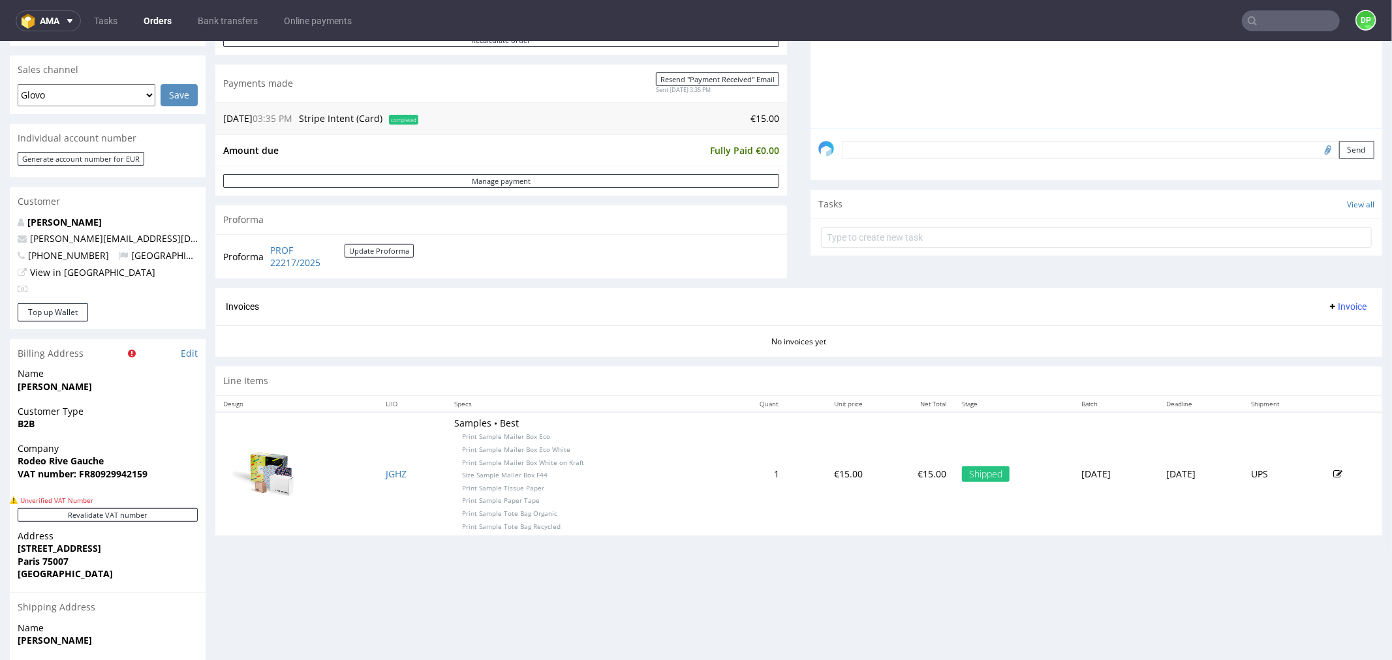
scroll to position [314, 0]
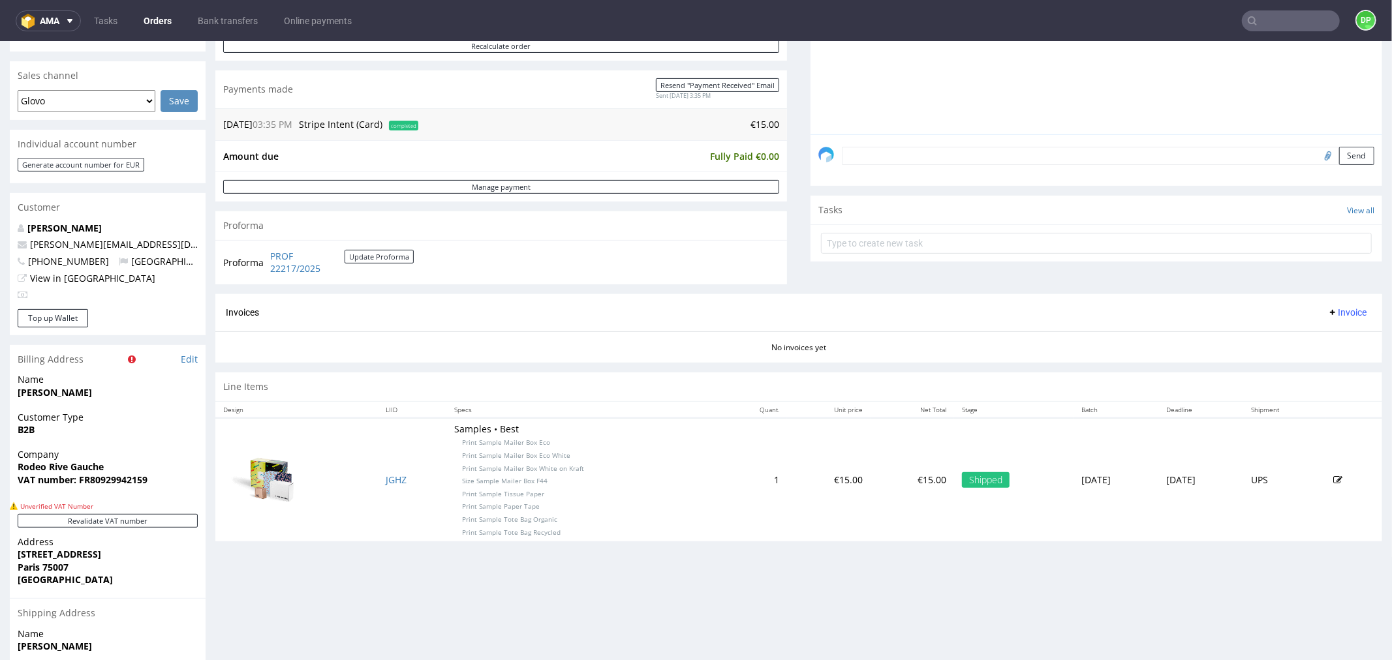
click at [1327, 311] on span "Invoice" at bounding box center [1346, 312] width 39 height 10
click at [1301, 328] on li "Generate" at bounding box center [1319, 339] width 84 height 23
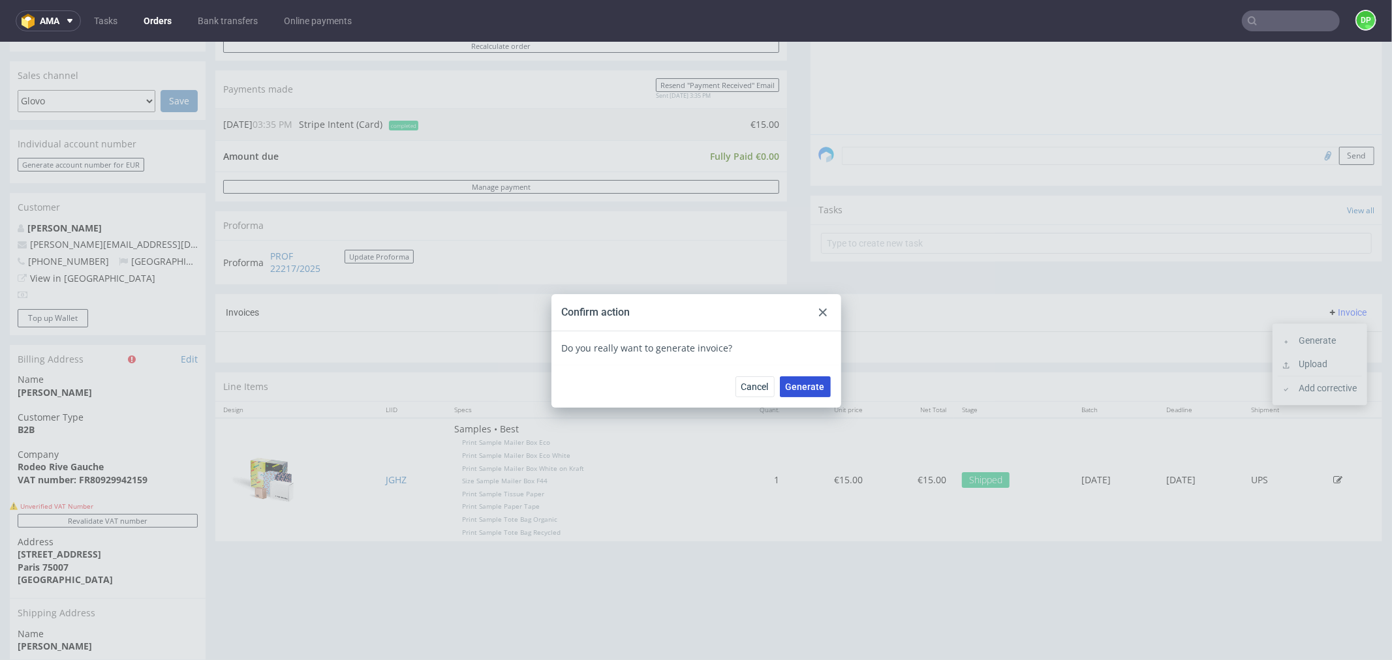
click at [792, 378] on button "Generate" at bounding box center [805, 386] width 51 height 21
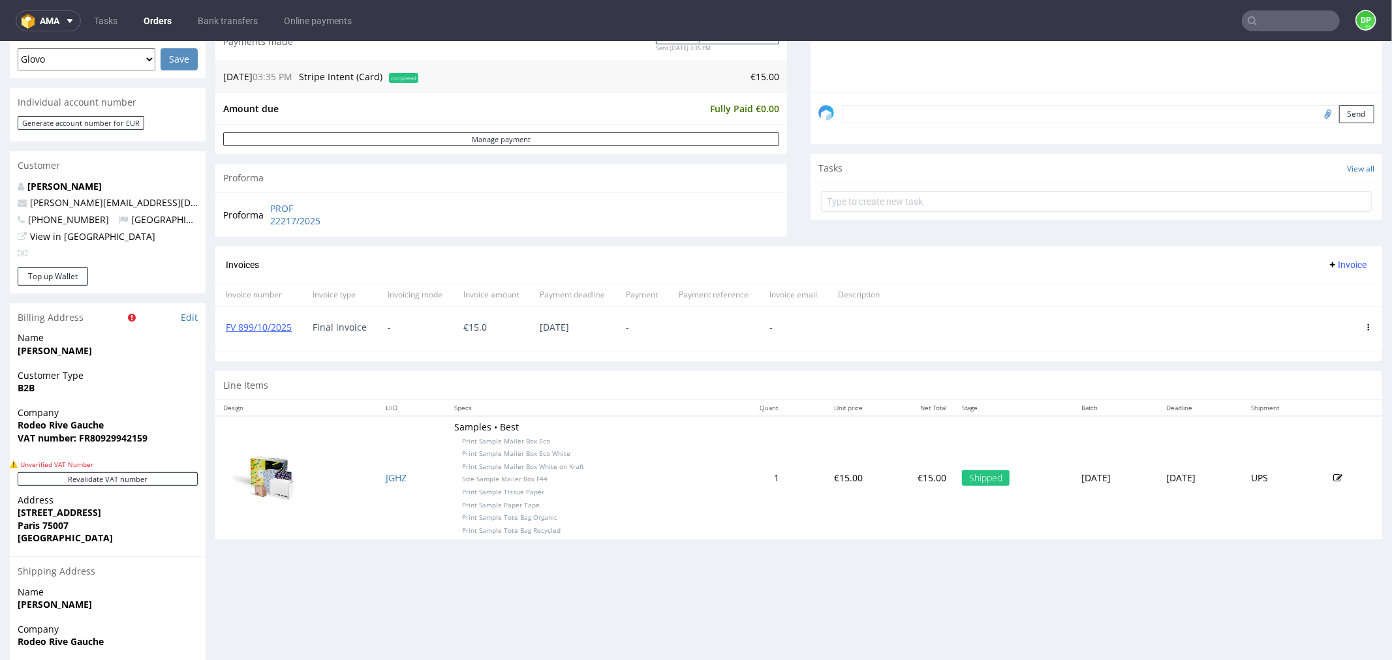
scroll to position [459, 0]
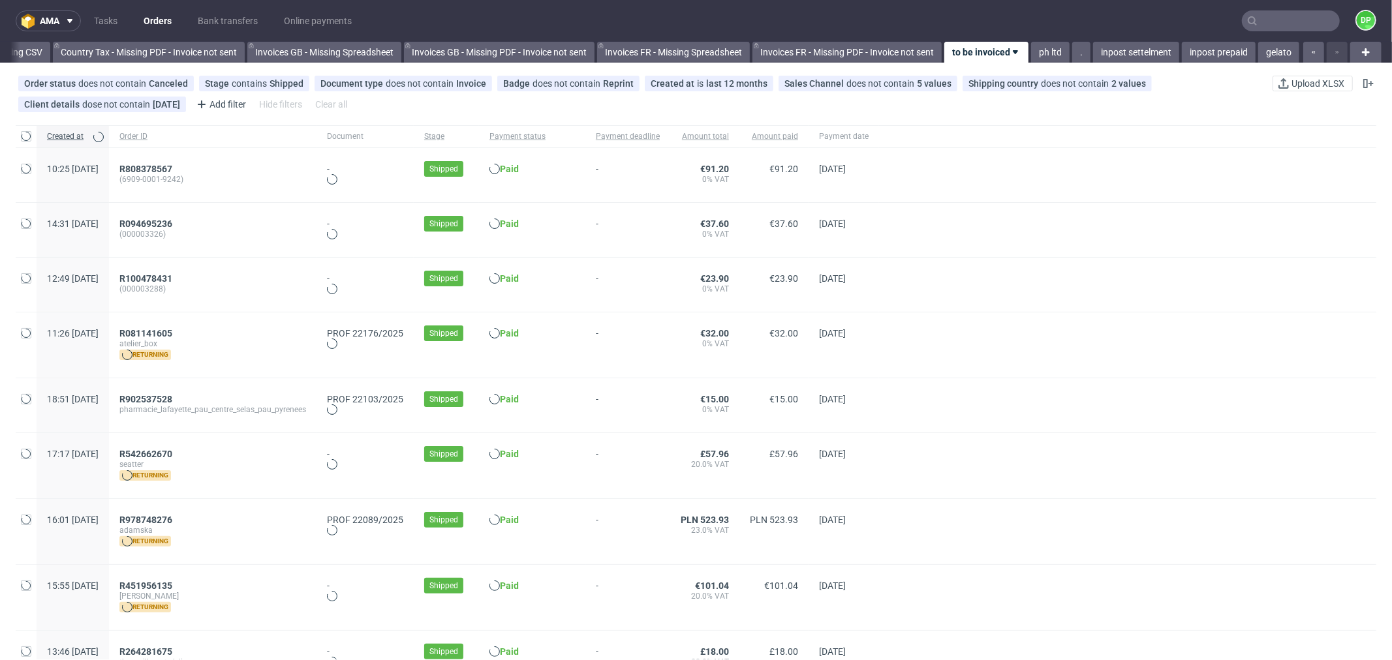
scroll to position [0, 1491]
click at [172, 334] on span "R081141605" at bounding box center [145, 333] width 53 height 10
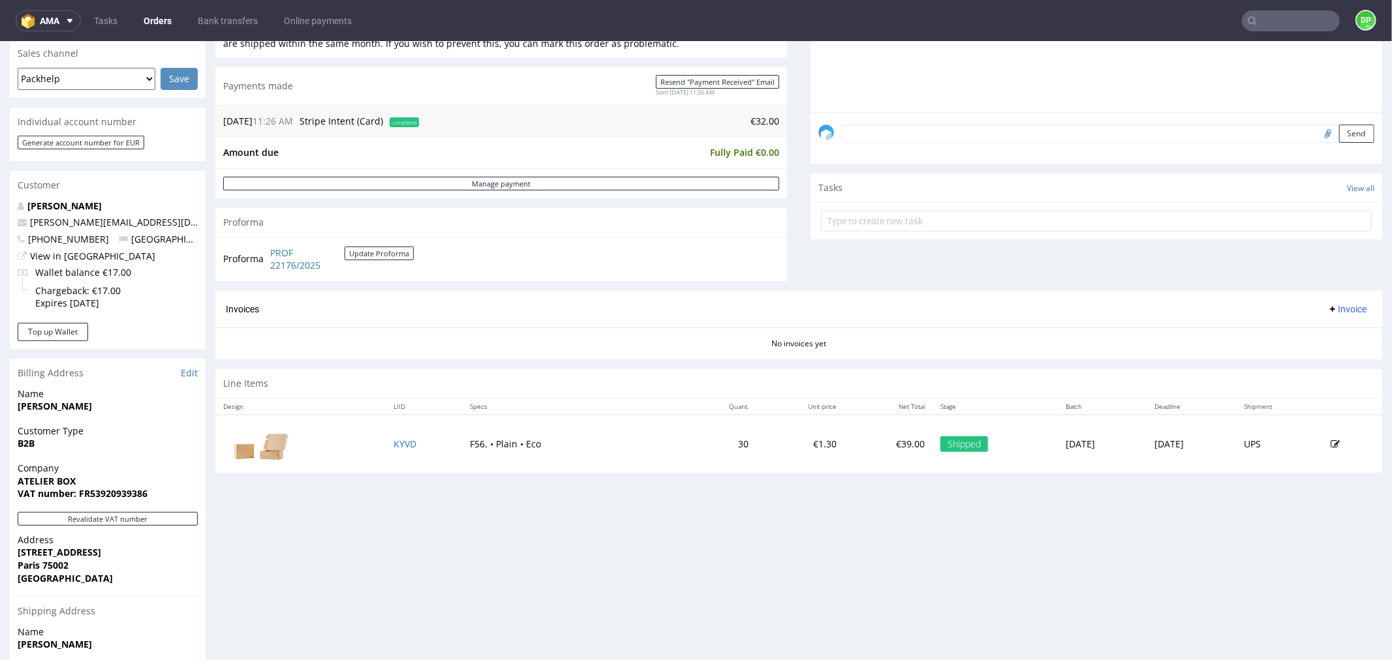
scroll to position [362, 0]
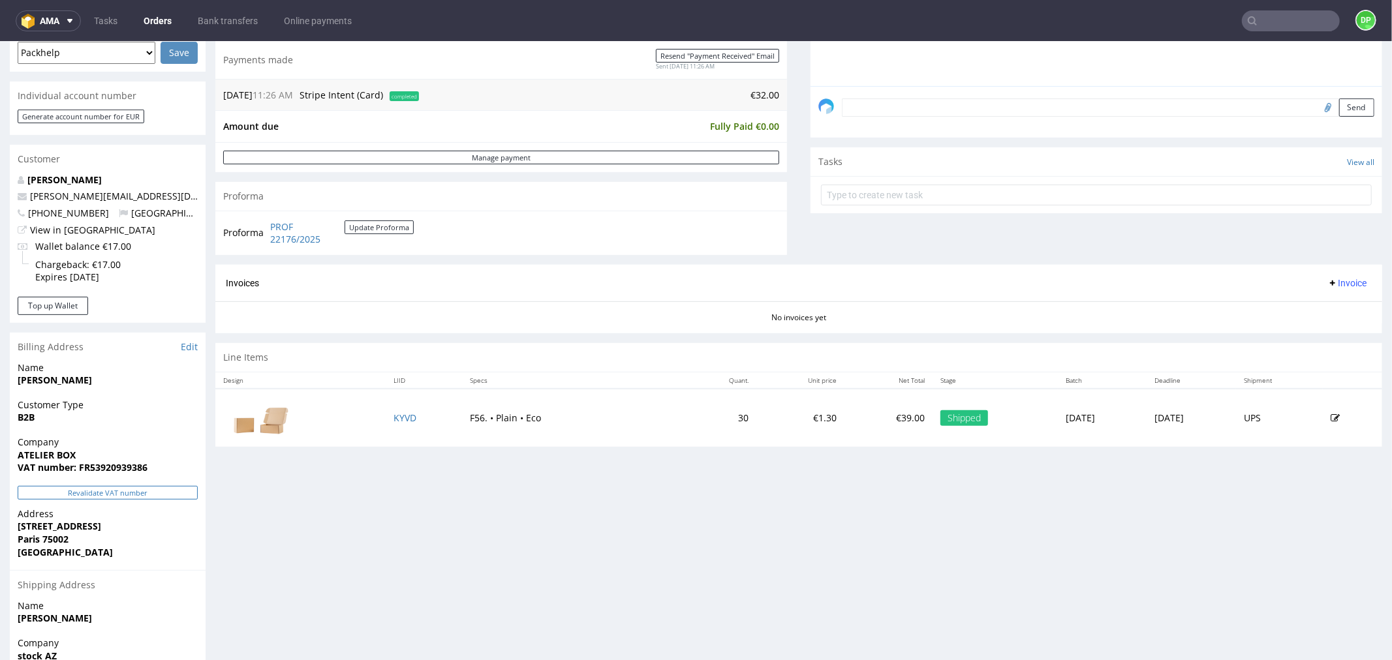
drag, startPoint x: 116, startPoint y: 486, endPoint x: 117, endPoint y: 479, distance: 7.3
click at [116, 485] on button "Revalidate VAT number" at bounding box center [108, 492] width 180 height 14
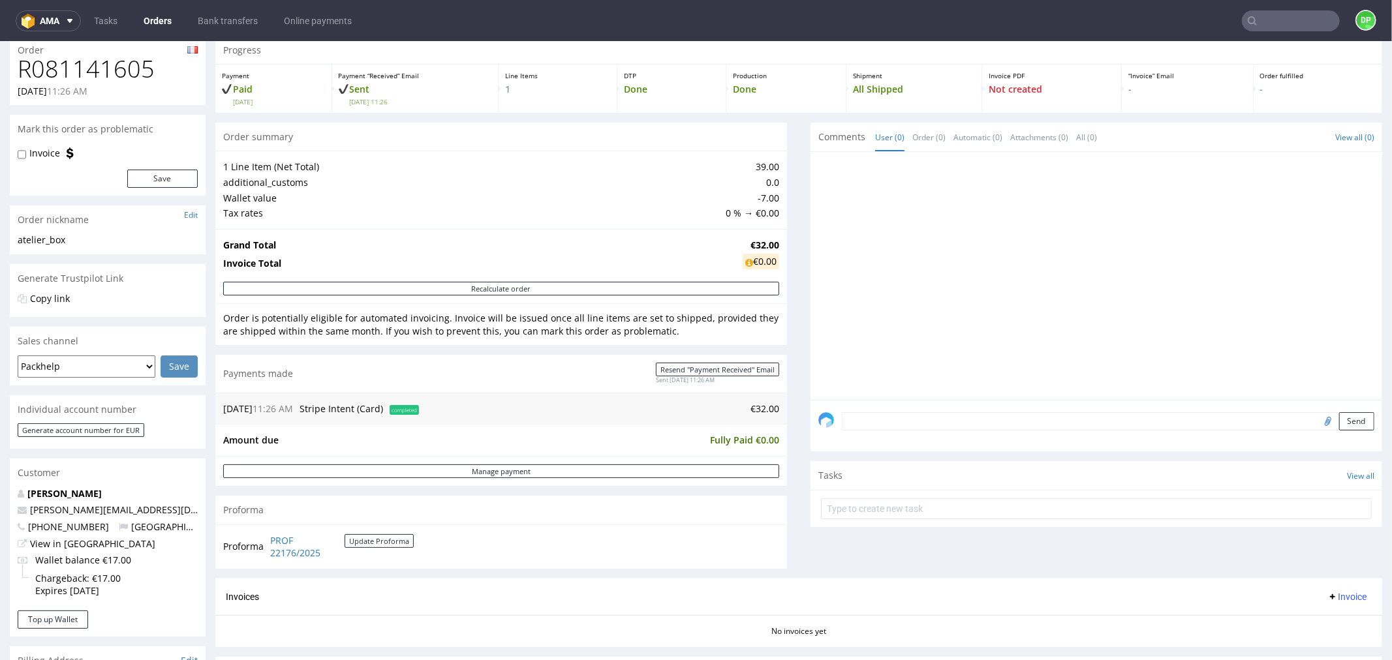
scroll to position [0, 0]
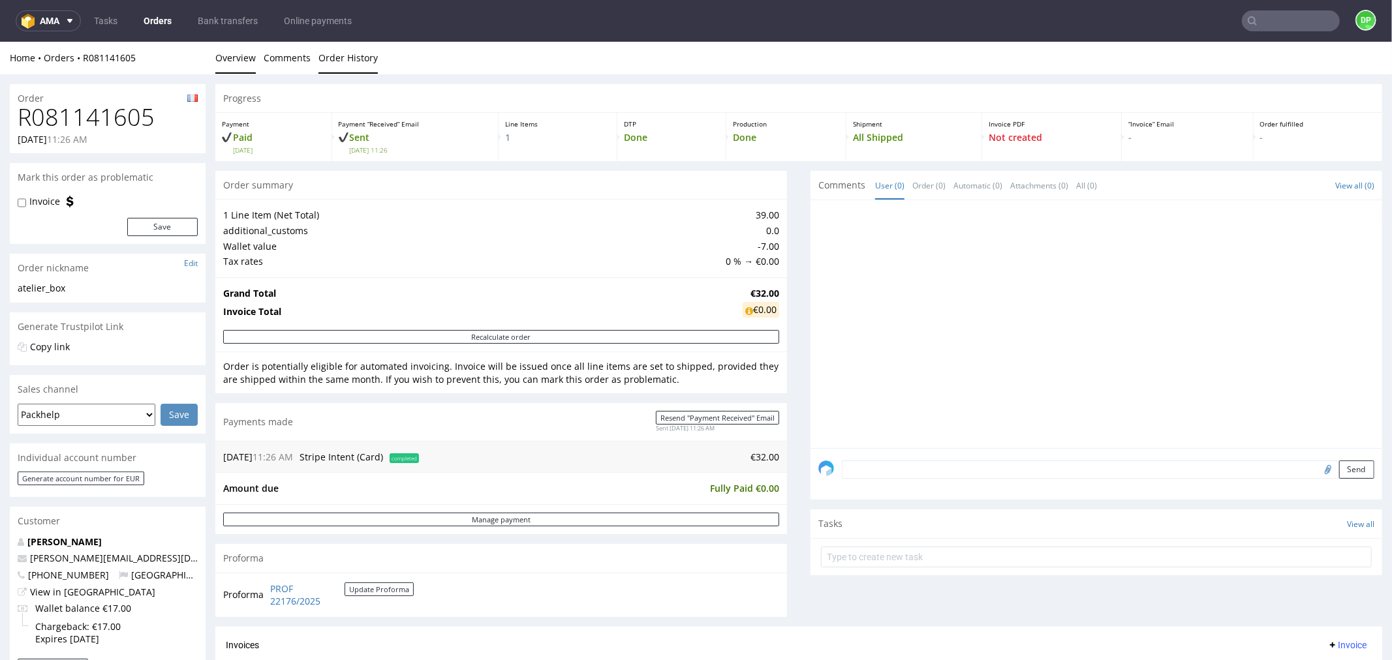
click at [326, 63] on link "Order History" at bounding box center [347, 57] width 59 height 32
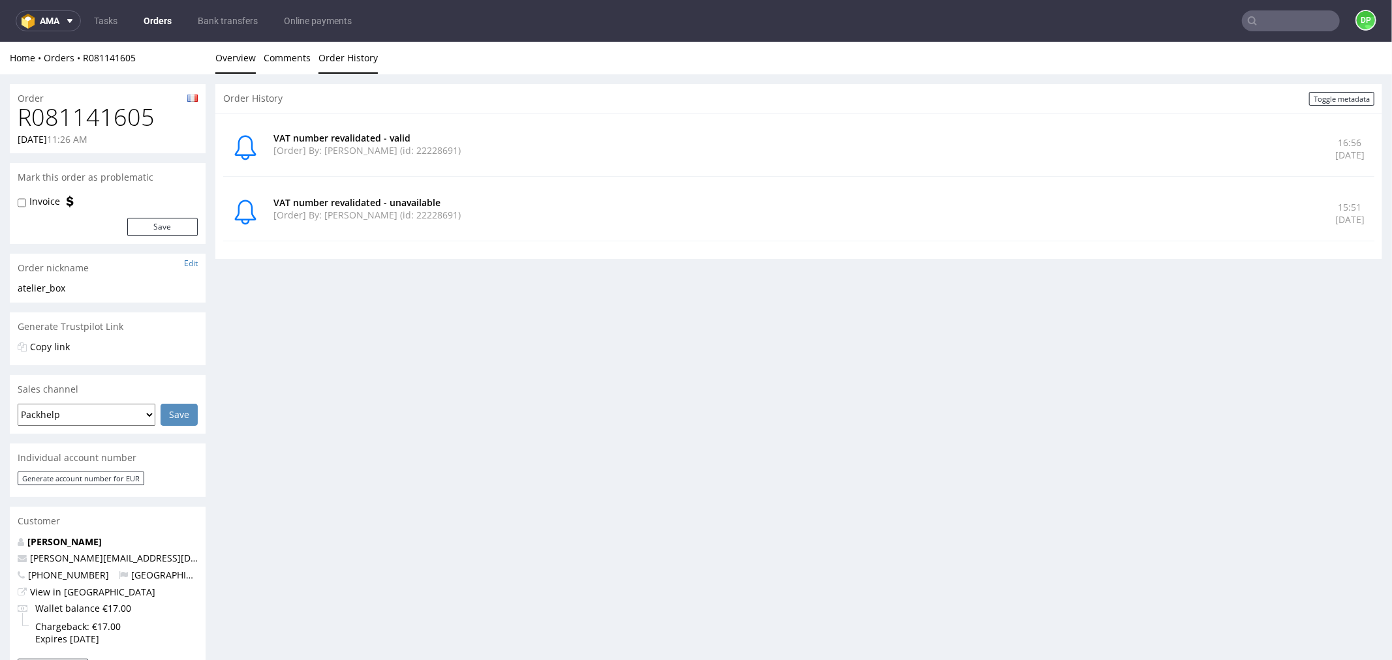
click at [224, 60] on link "Overview" at bounding box center [235, 57] width 40 height 32
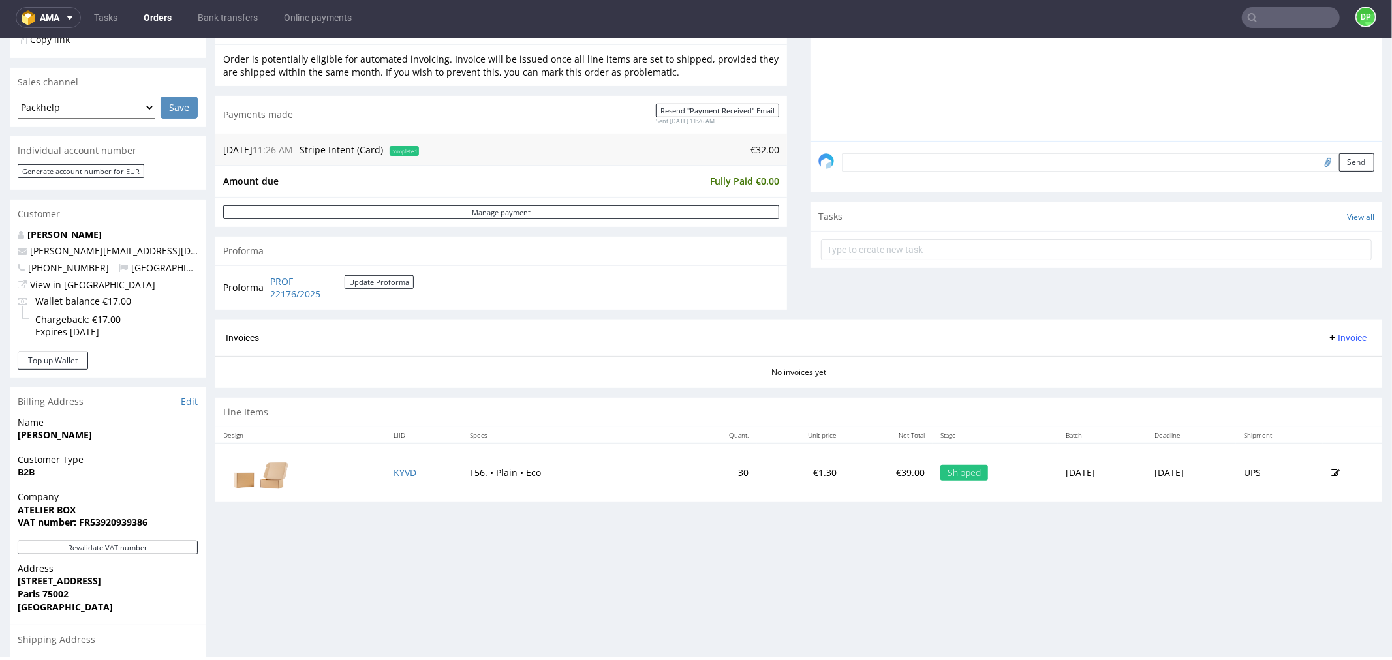
scroll to position [334, 0]
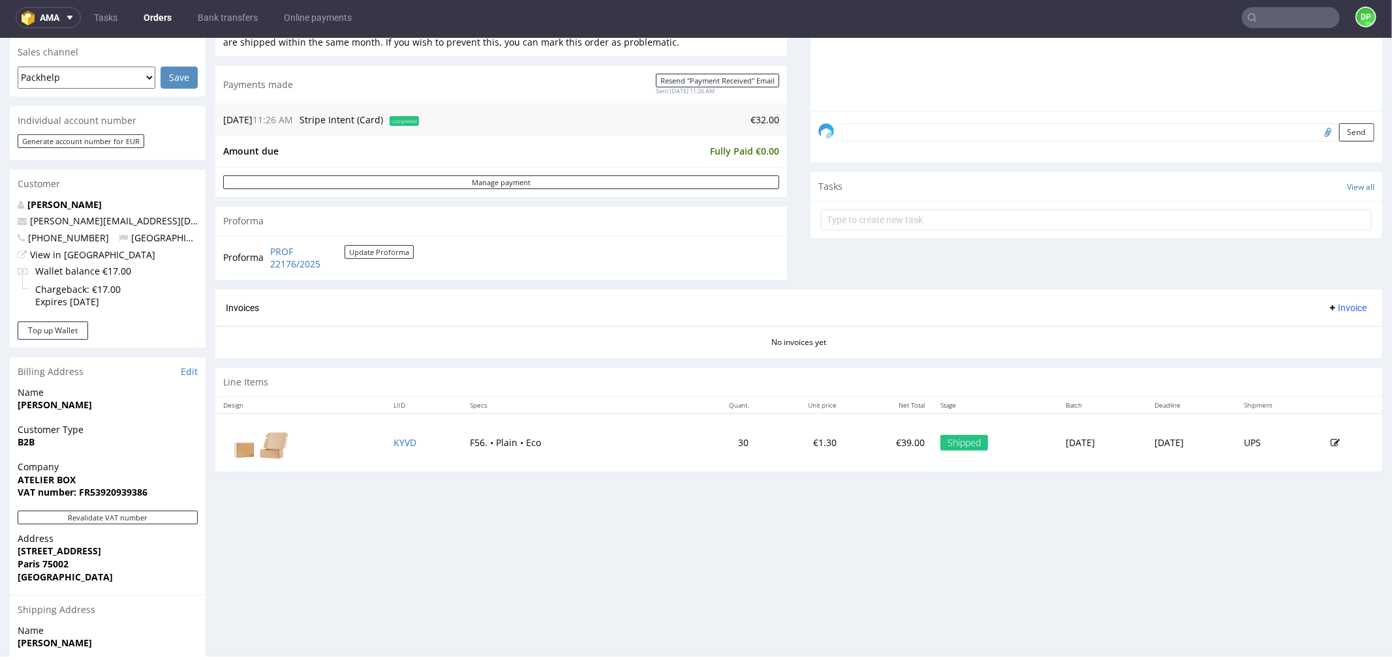
click at [1327, 307] on span "Invoice" at bounding box center [1346, 307] width 39 height 10
click at [1323, 325] on li "Generate" at bounding box center [1319, 335] width 84 height 23
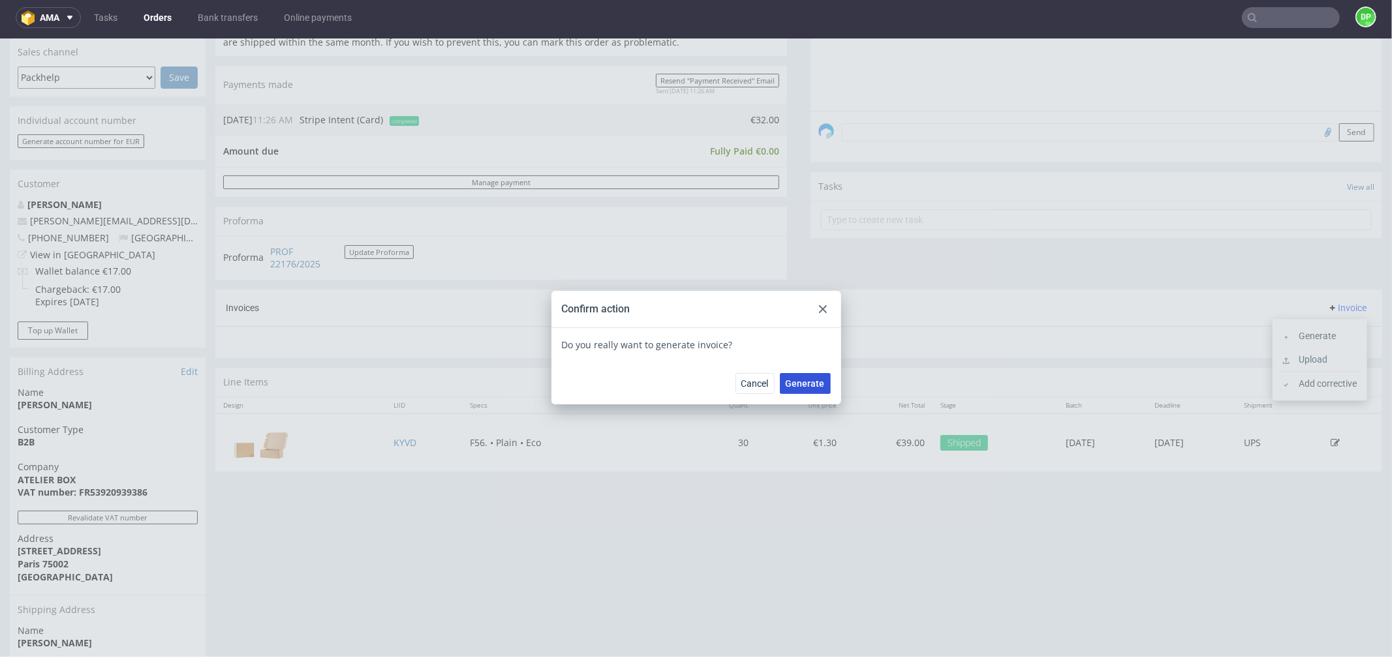
click at [809, 379] on span "Generate" at bounding box center [804, 382] width 39 height 9
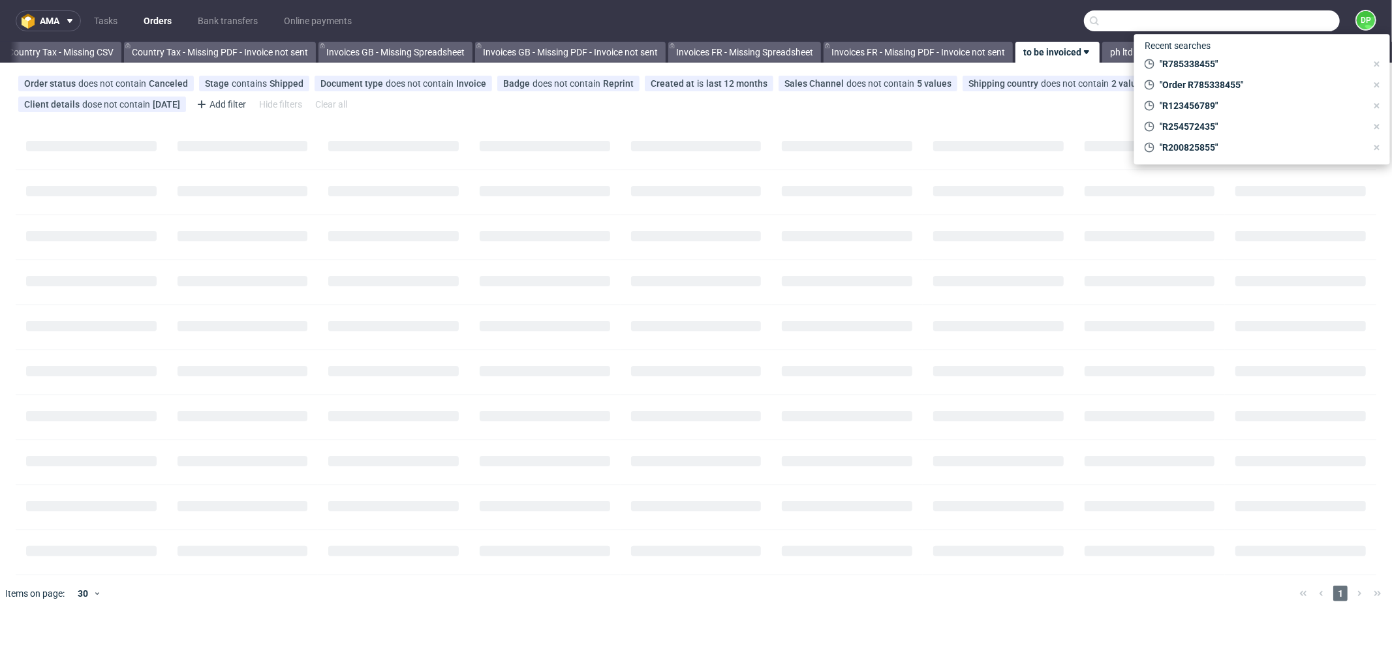
click at [1288, 20] on input "text" at bounding box center [1212, 20] width 256 height 21
paste input "Rodeo Rive Gauche"
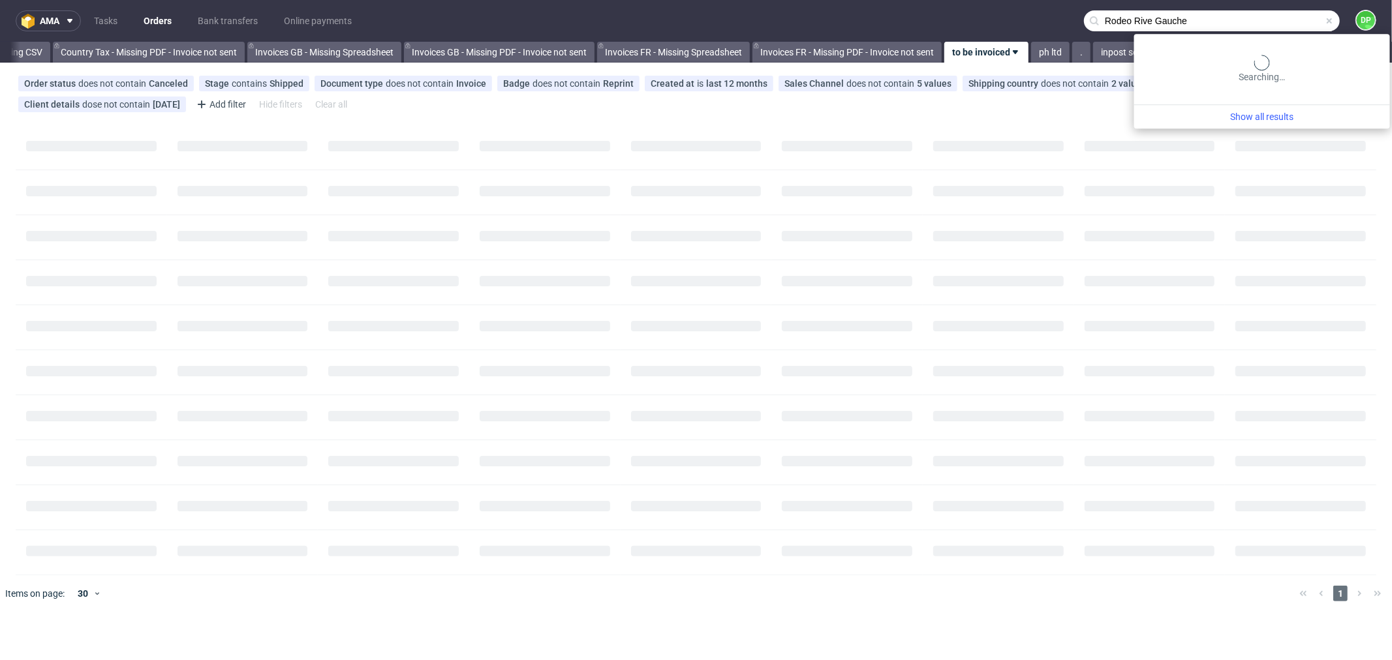
type input "Rodeo Rive Gauche"
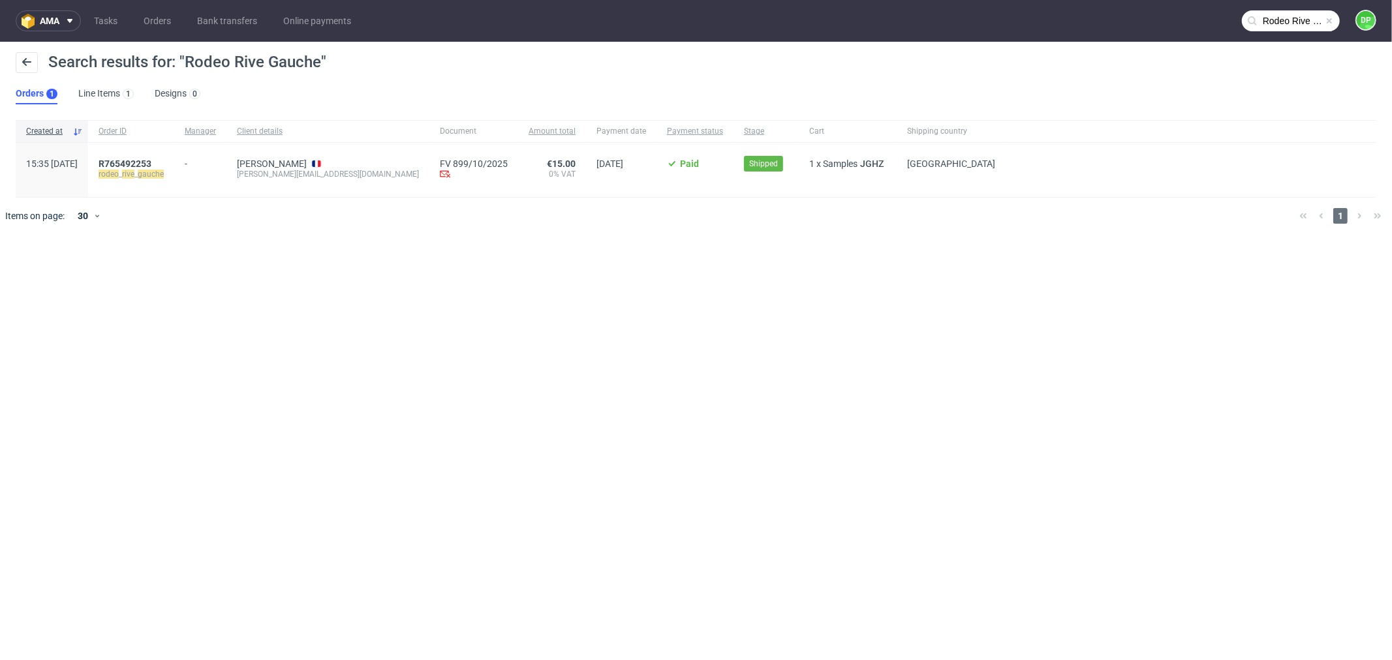
click at [144, 157] on div "R765492253 rodeo _ rive _ gauche" at bounding box center [131, 170] width 86 height 54
click at [151, 166] on span "R765492253" at bounding box center [125, 164] width 53 height 10
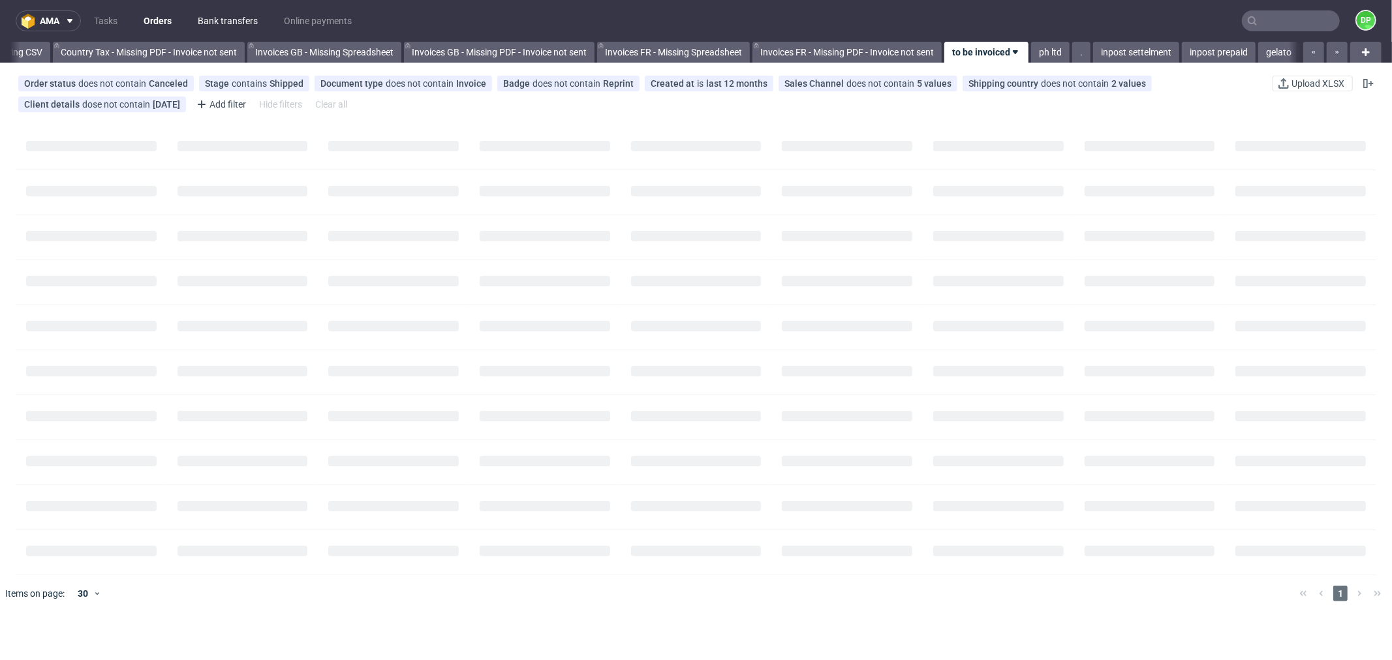
scroll to position [0, 1491]
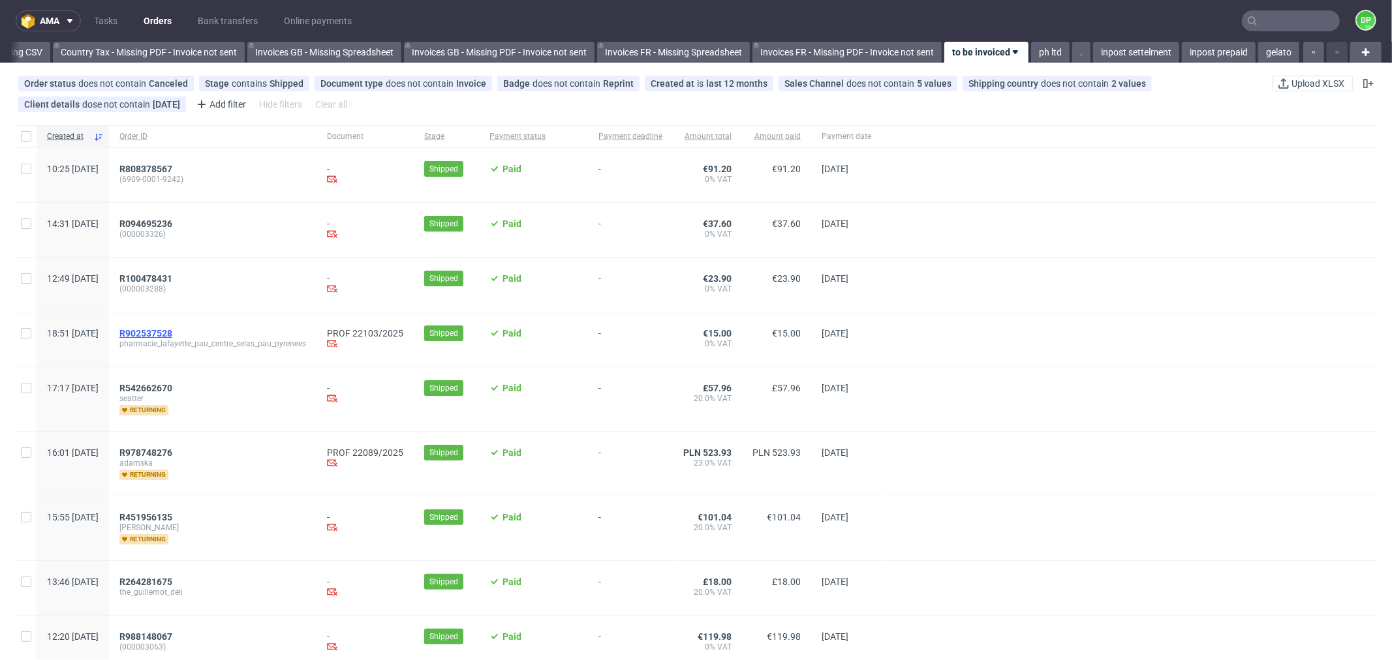
click at [172, 331] on span "R902537528" at bounding box center [145, 333] width 53 height 10
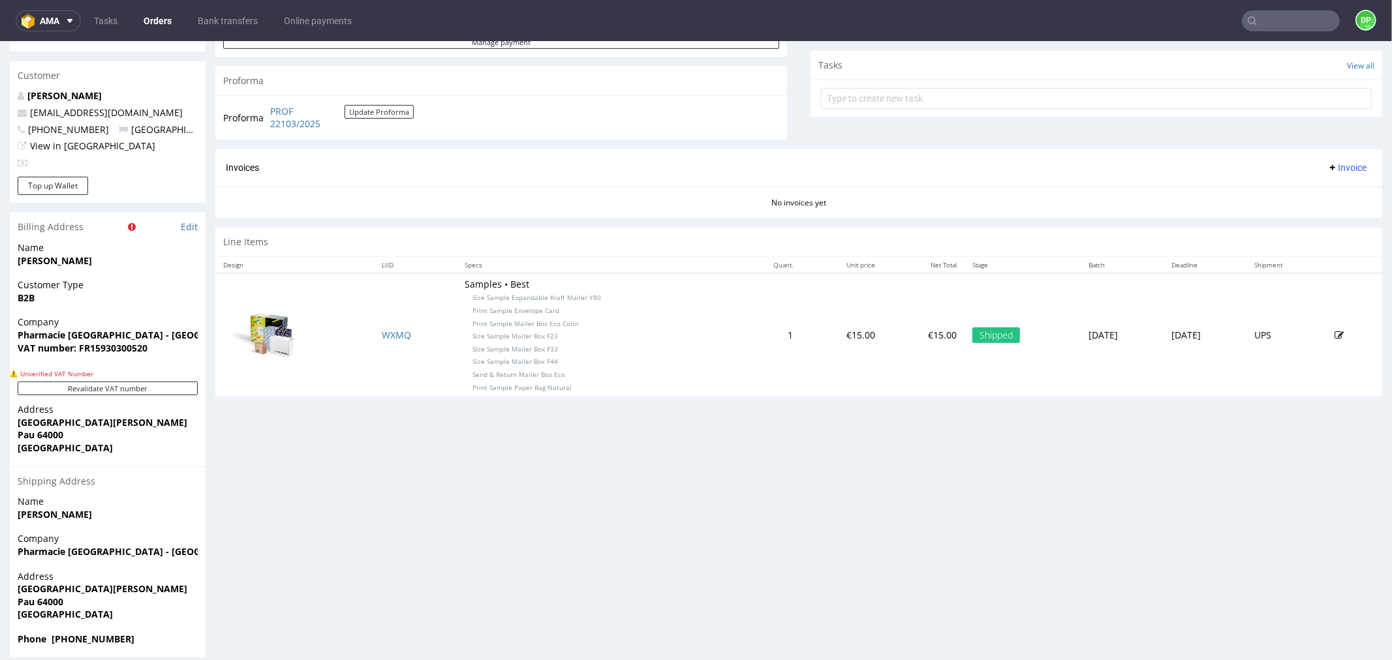
scroll to position [472, 0]
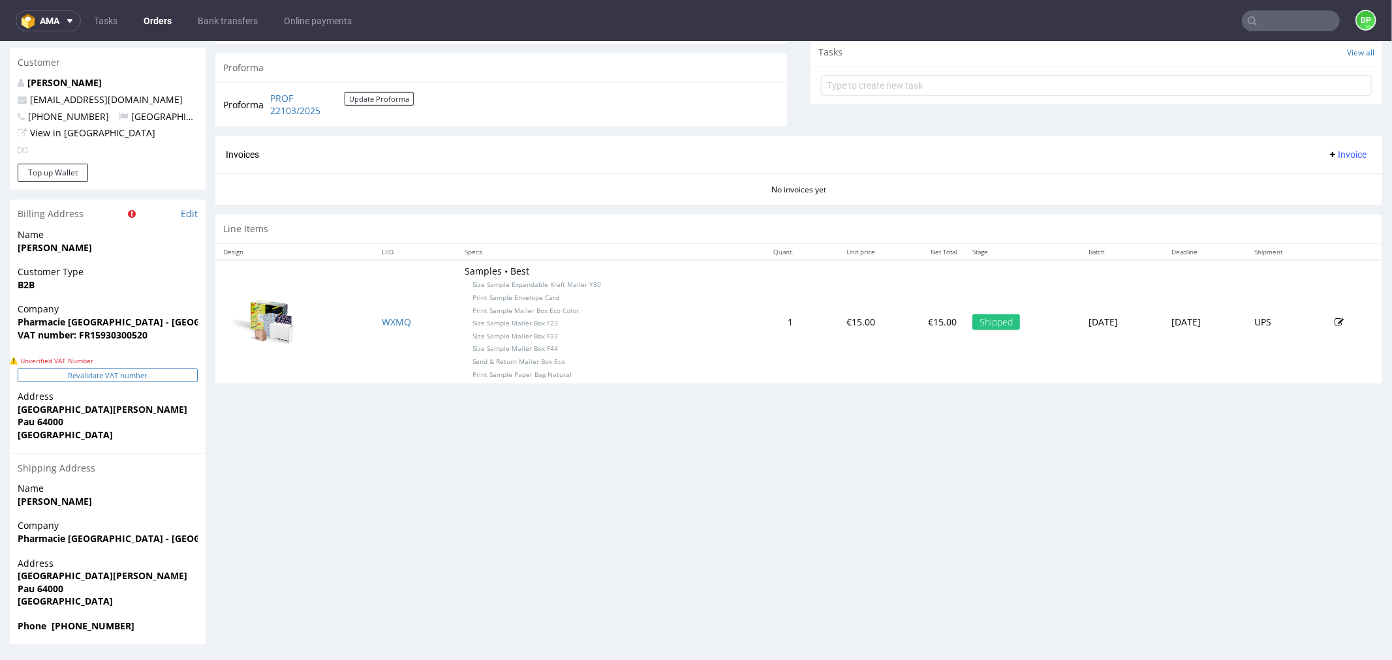
click at [128, 375] on button "Revalidate VAT number" at bounding box center [108, 375] width 180 height 14
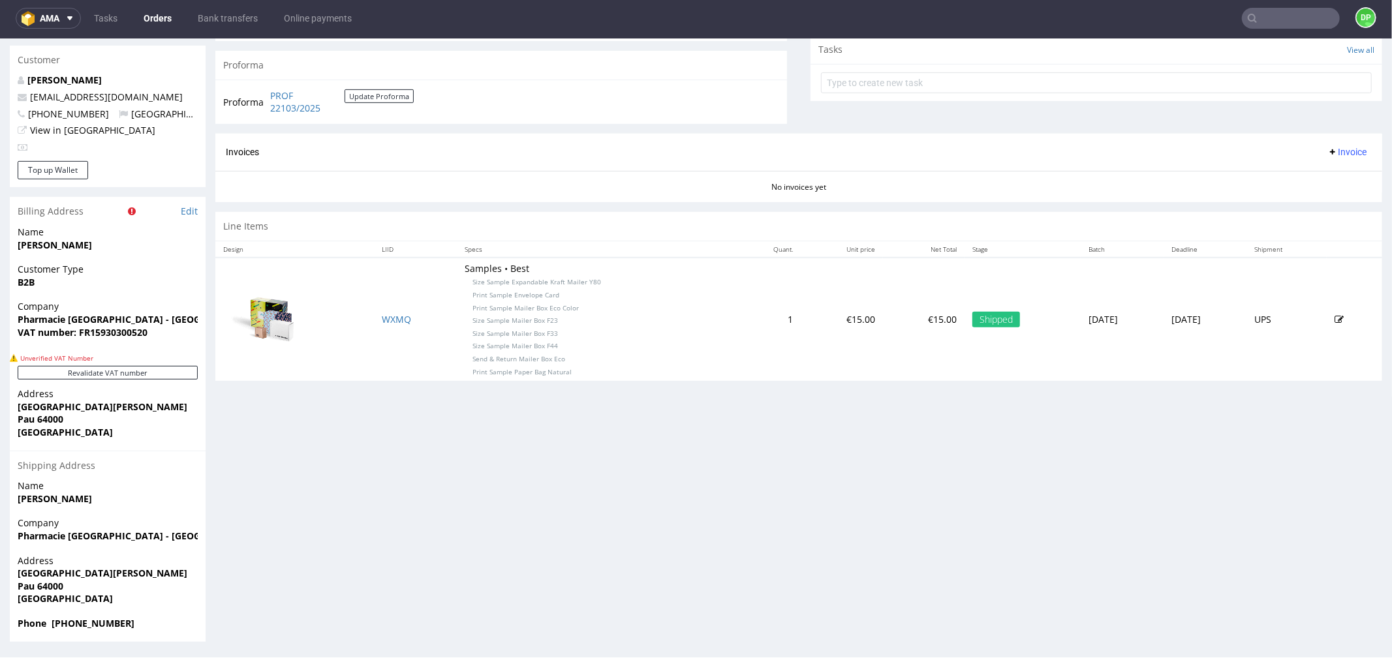
scroll to position [3, 0]
drag, startPoint x: 157, startPoint y: 333, endPoint x: 89, endPoint y: 342, distance: 68.5
click at [89, 342] on div "Company Pharmacie Lafayette Pau Centre - Selas Pau Pyrenees VAT number: FR15930…" at bounding box center [108, 324] width 196 height 50
copy strong "15930300520"
drag, startPoint x: 67, startPoint y: 584, endPoint x: 0, endPoint y: 566, distance: 69.6
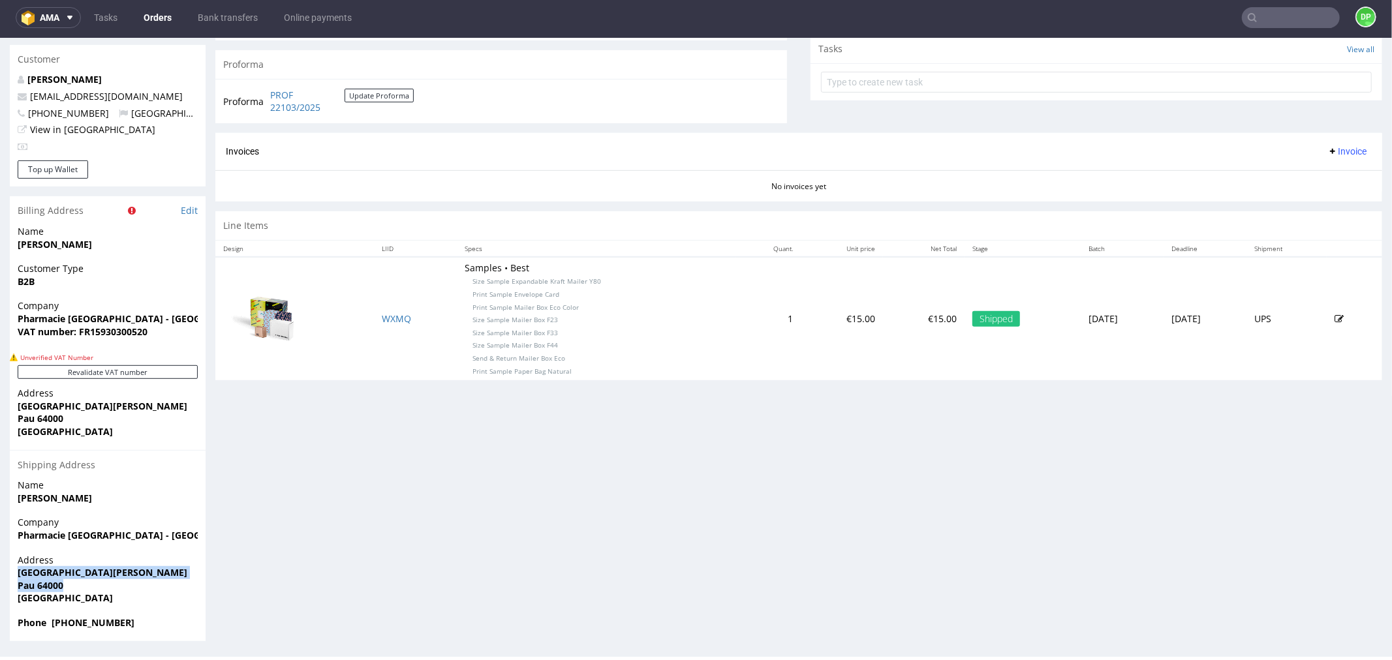
click at [0, 566] on div "Order R902537528 13.10.2025 06:51 PM Mark this order as problematic Invoice Sav…" at bounding box center [696, 125] width 1392 height 1052
copy p "avenue de Lattre de tassigny Pau 64000"
drag, startPoint x: 279, startPoint y: 476, endPoint x: 279, endPoint y: 469, distance: 7.2
click at [279, 474] on div "Progress Payment Paid Mon 13 Oct Payment “Received” Email Sent Mon 13 Oct 18:52…" at bounding box center [798, 125] width 1166 height 1032
click at [328, 433] on div "Progress Payment Paid Mon 13 Oct Payment “Received” Email Sent Mon 13 Oct 18:52…" at bounding box center [798, 125] width 1166 height 1032
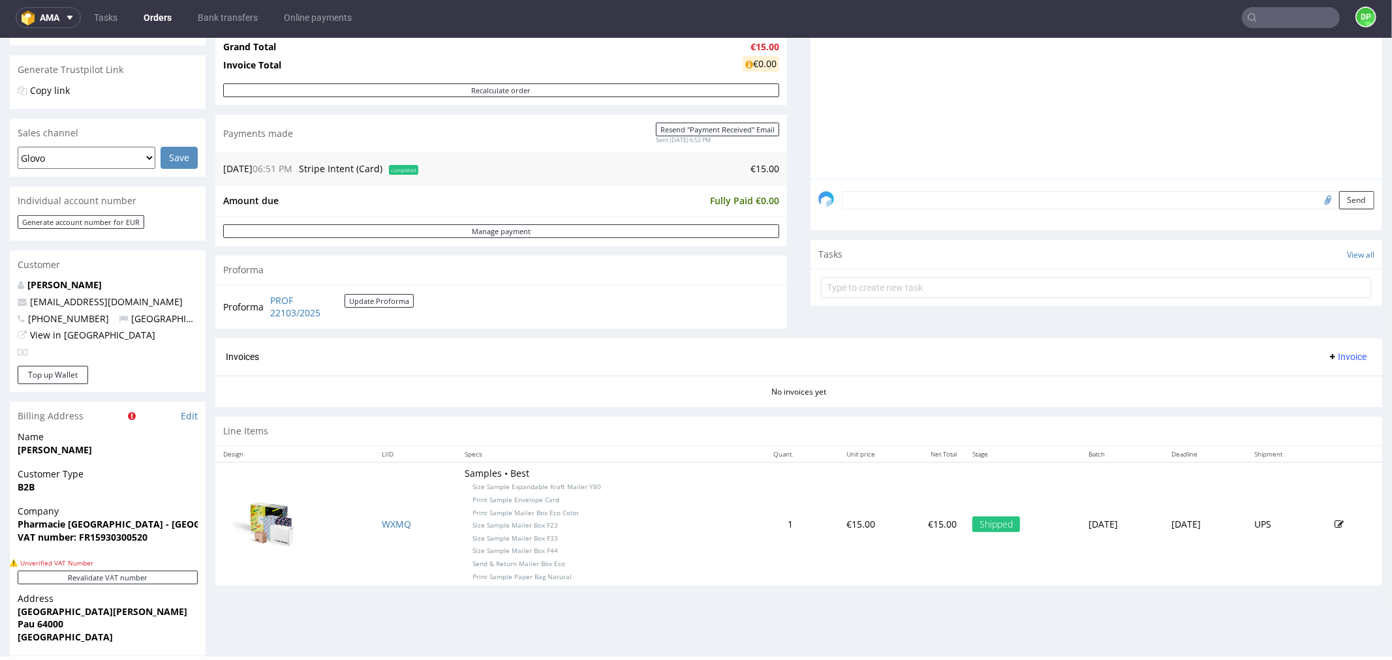
scroll to position [362, 0]
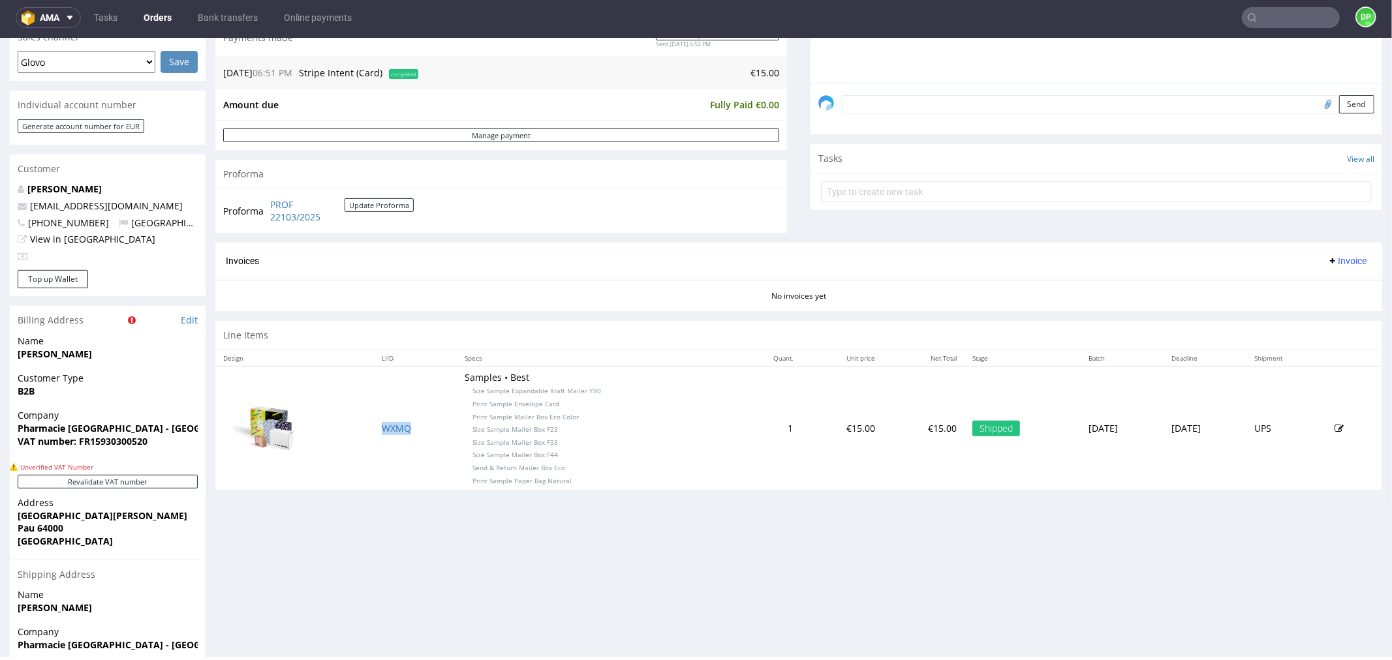
click at [374, 431] on td "WXMQ" at bounding box center [415, 427] width 83 height 123
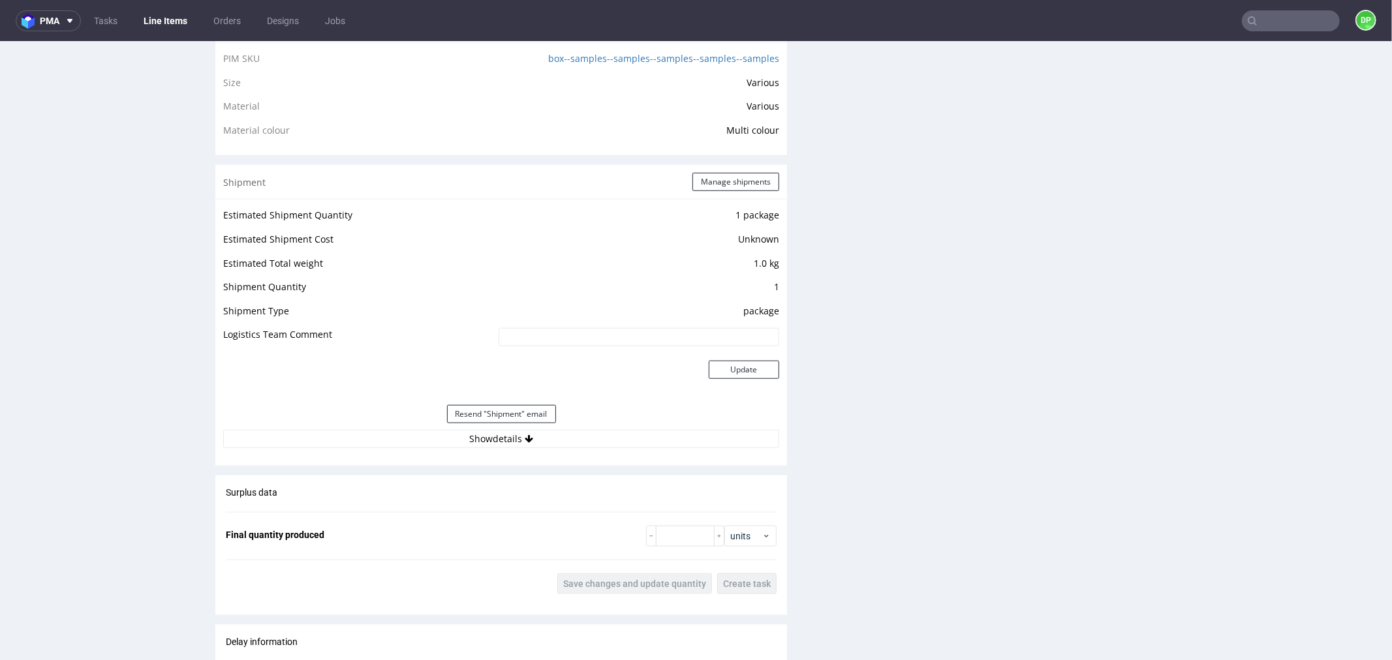
scroll to position [1014, 0]
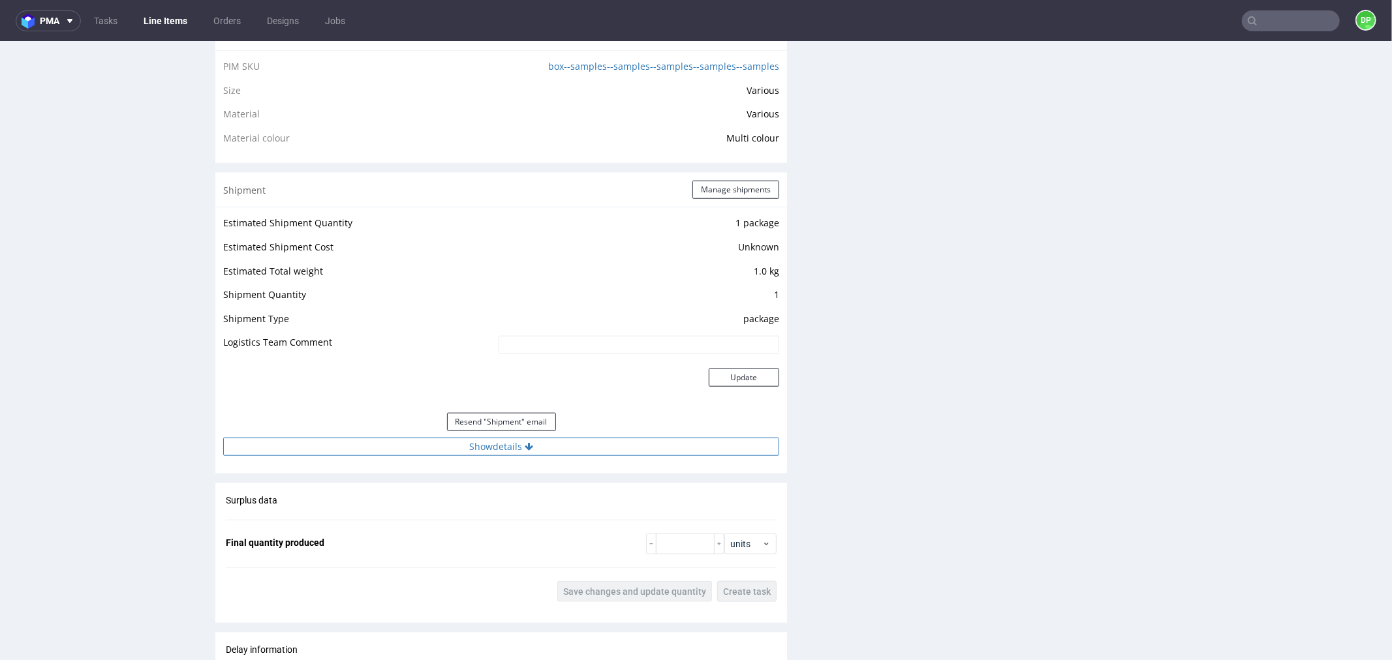
click at [399, 447] on button "Show details" at bounding box center [501, 446] width 556 height 18
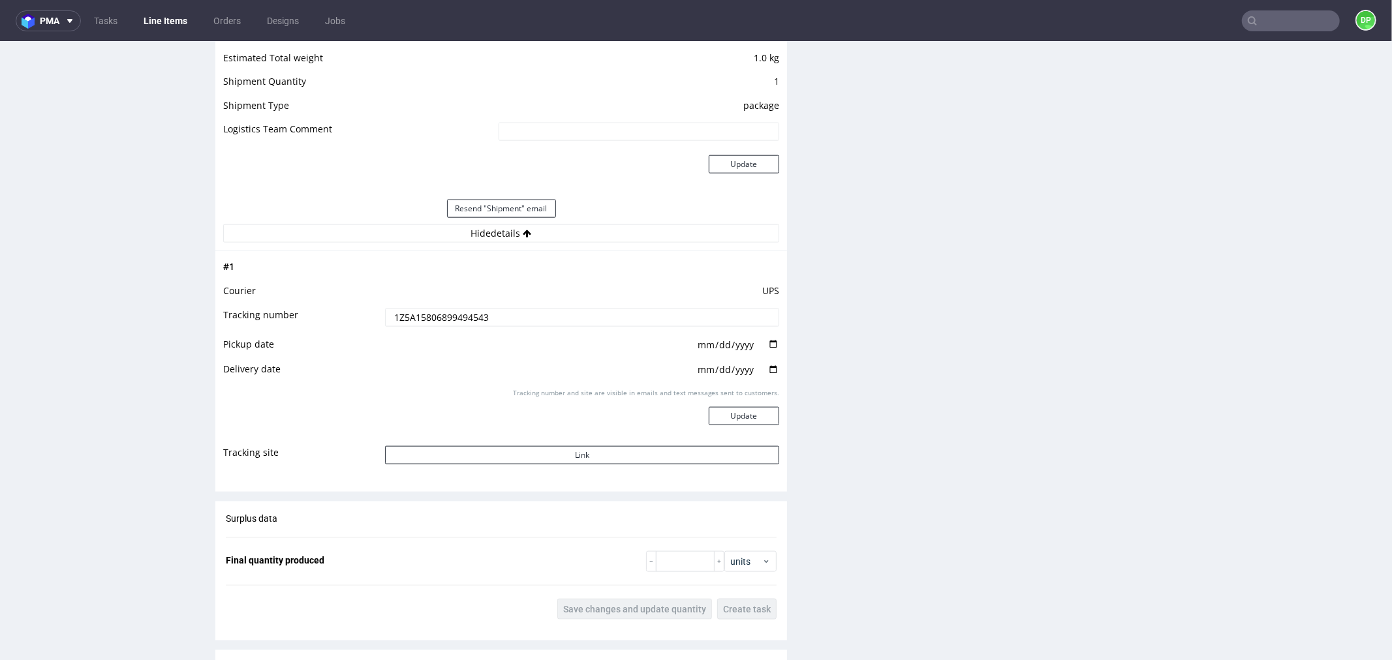
scroll to position [1232, 0]
drag, startPoint x: 510, startPoint y: 308, endPoint x: 422, endPoint y: 299, distance: 87.8
click at [422, 299] on tbody "# 1 Courier UPS Tracking number 1Z5A15806899494543 Pickup date 2025-10-15 Deliv…" at bounding box center [501, 361] width 556 height 215
click at [510, 363] on td at bounding box center [580, 369] width 397 height 25
click at [523, 459] on td "Link" at bounding box center [580, 454] width 397 height 29
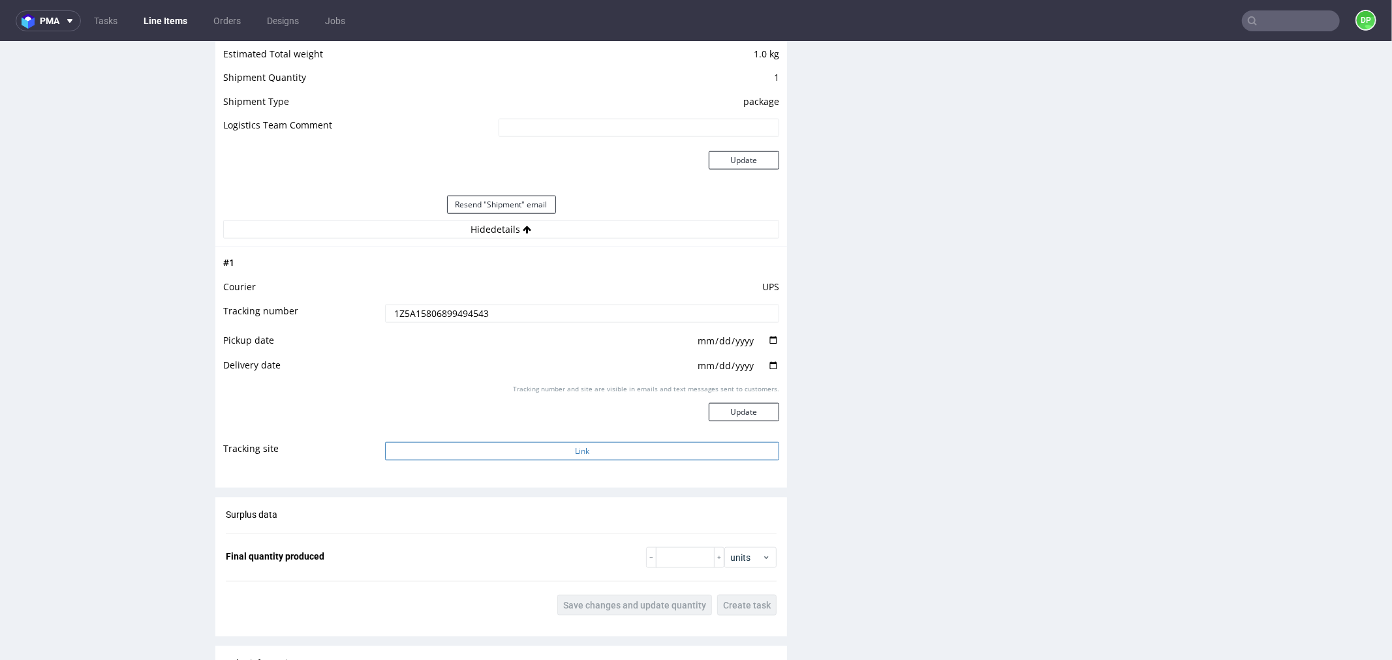
click at [525, 449] on button "Link" at bounding box center [582, 451] width 394 height 18
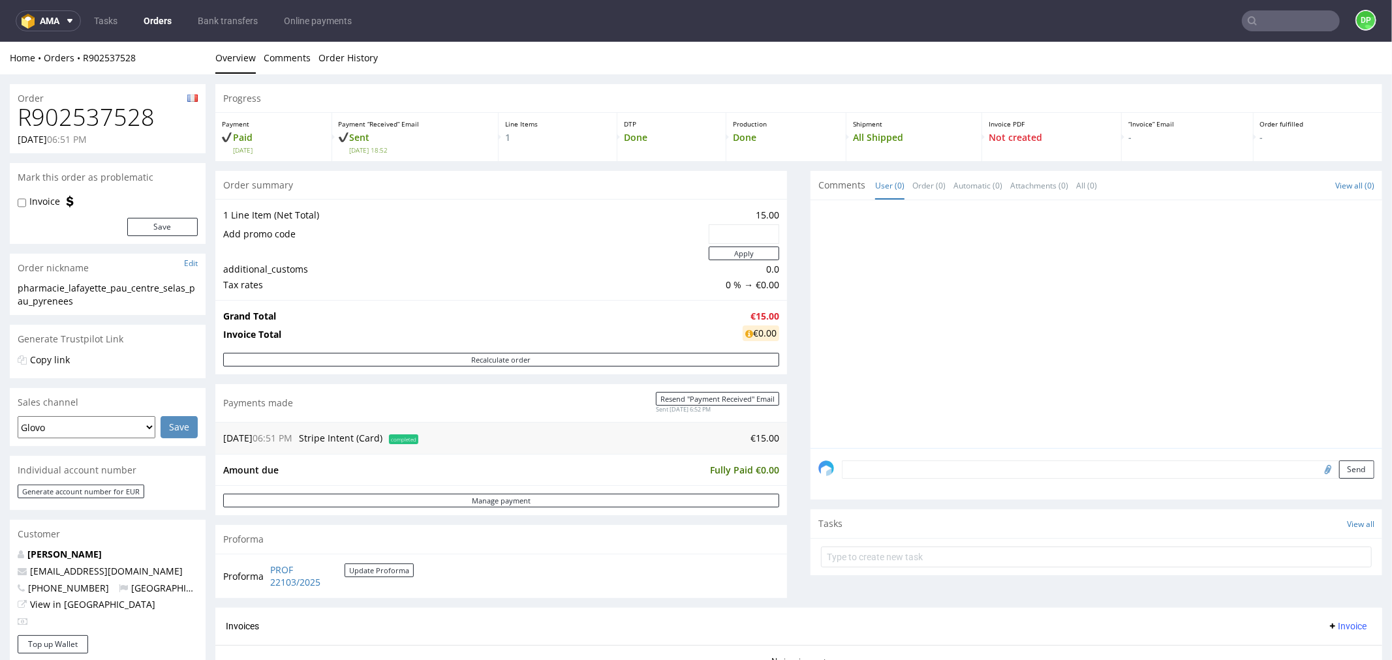
click at [1317, 468] on input "file" at bounding box center [1326, 468] width 18 height 17
type input "C:\fakepath\Zrzut ekranu 2025-10-15 170305.png"
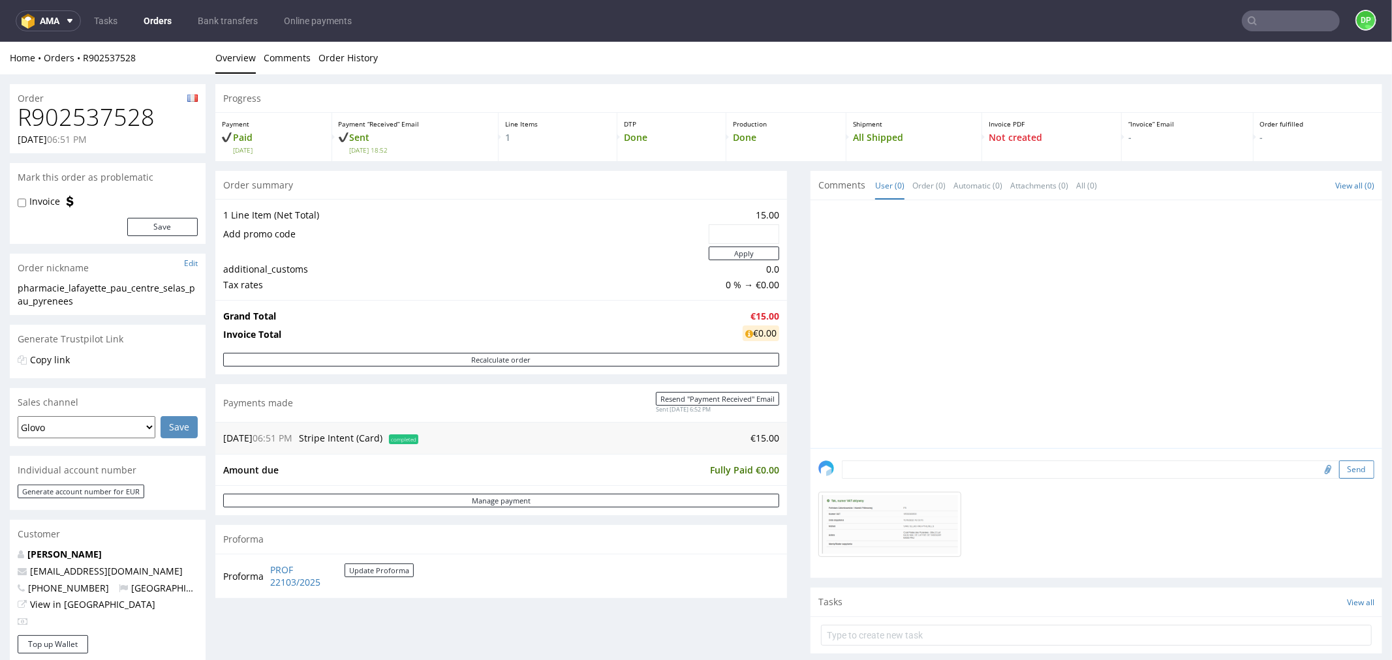
click at [1339, 467] on button "Send" at bounding box center [1356, 469] width 35 height 18
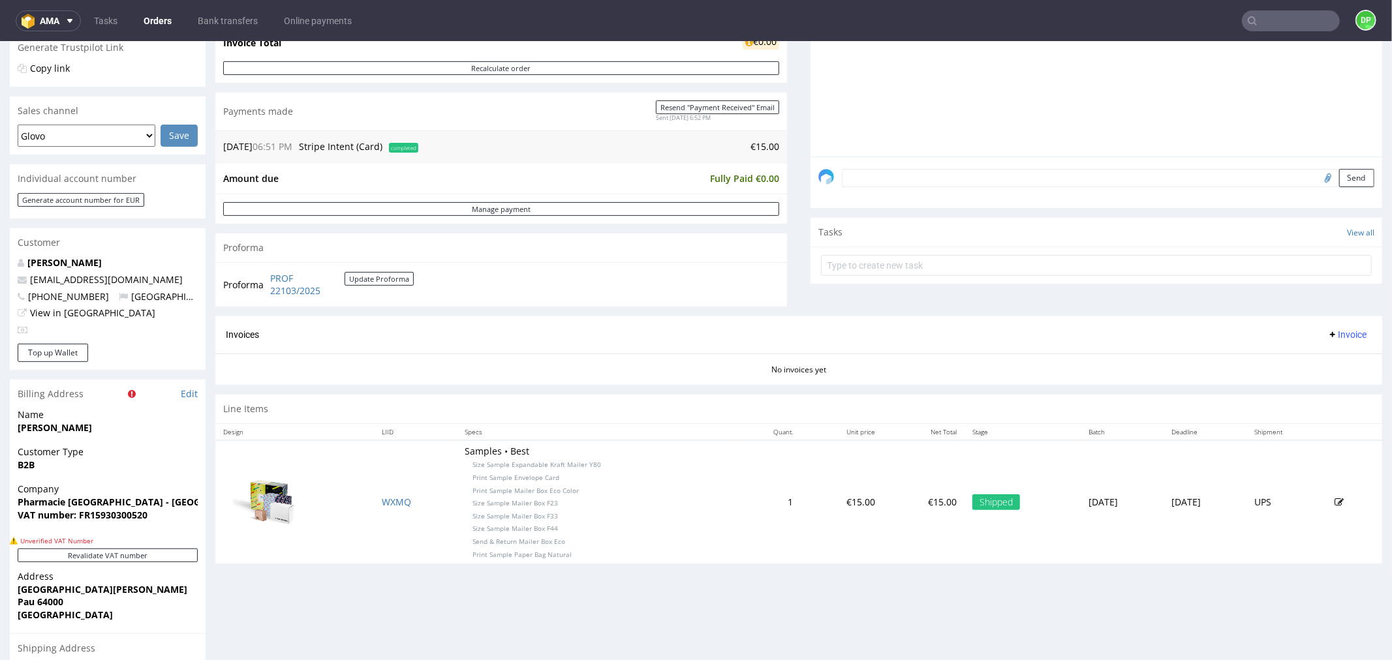
scroll to position [434, 0]
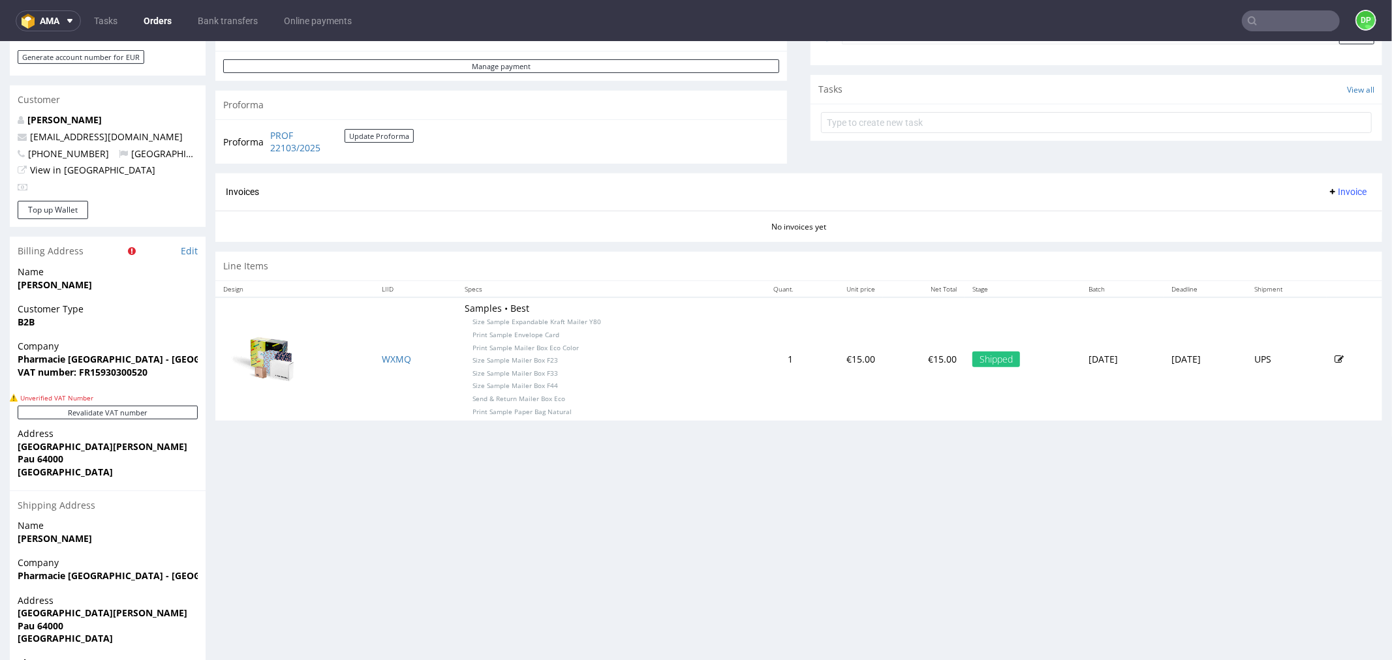
click at [1327, 192] on span "Invoice" at bounding box center [1346, 191] width 39 height 10
click at [1321, 215] on span "Generate" at bounding box center [1324, 219] width 63 height 13
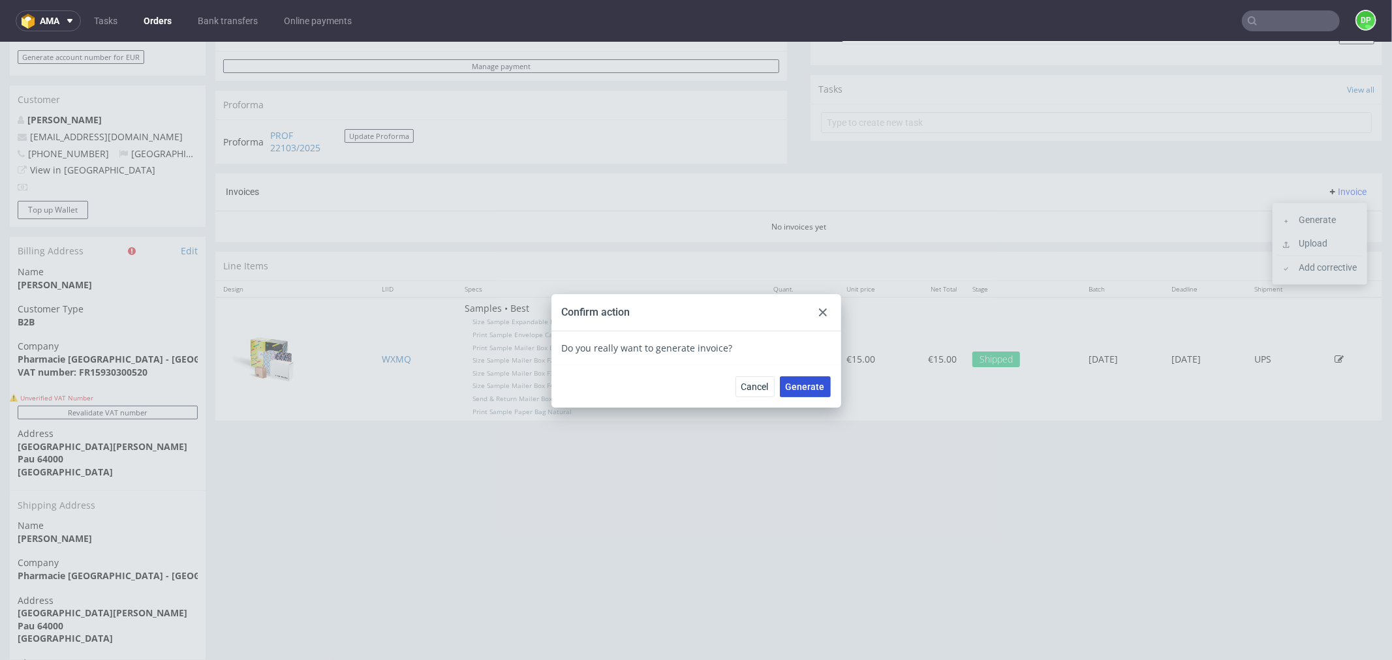
click at [800, 379] on button "Generate" at bounding box center [805, 386] width 51 height 21
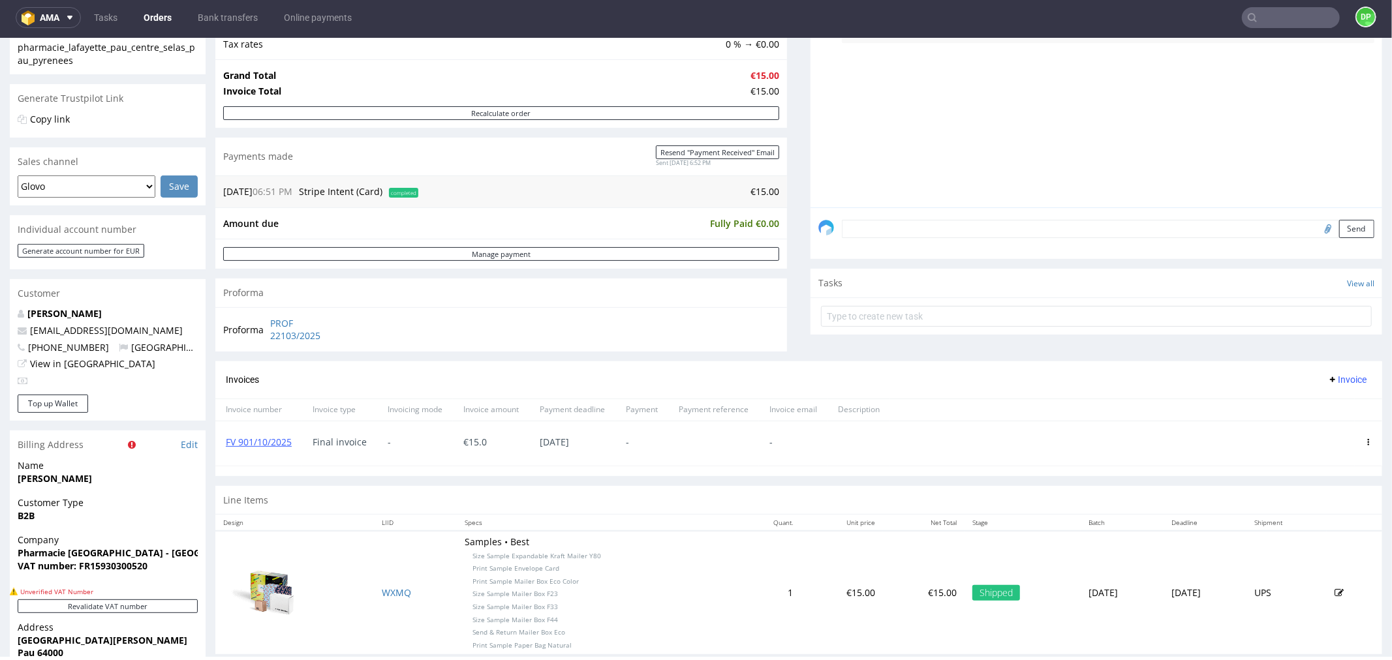
scroll to position [290, 0]
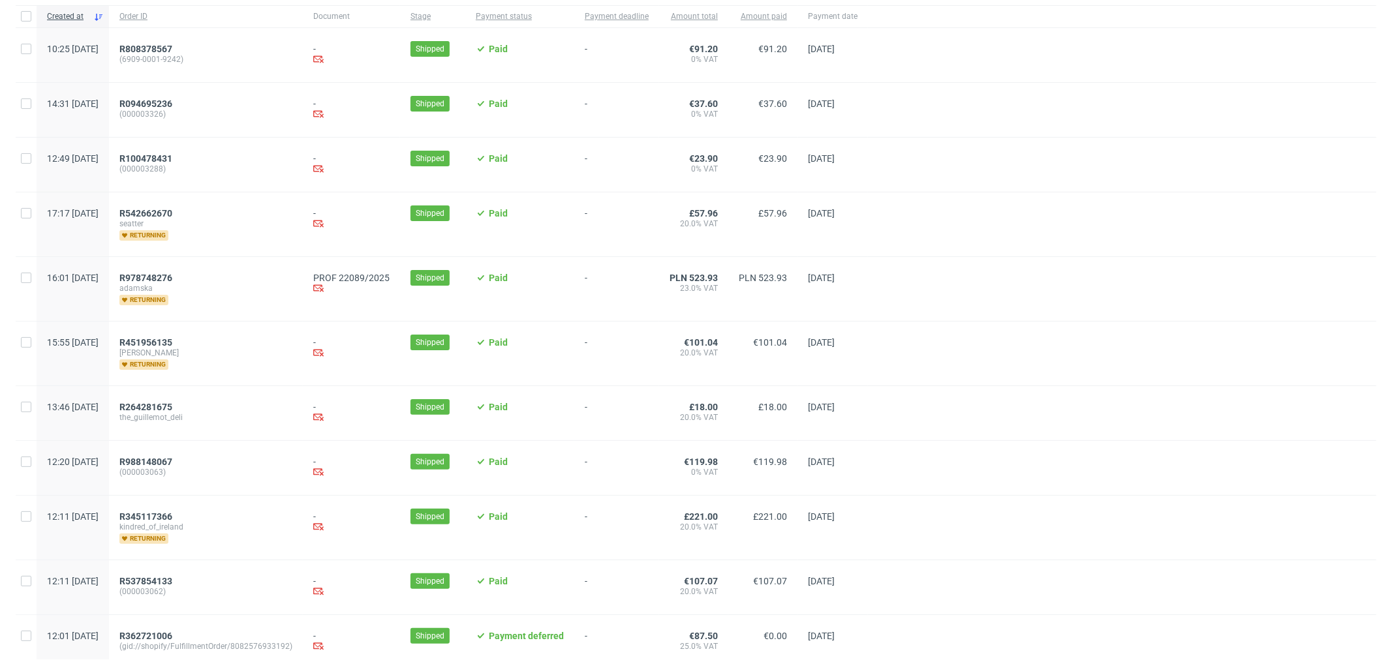
scroll to position [192, 0]
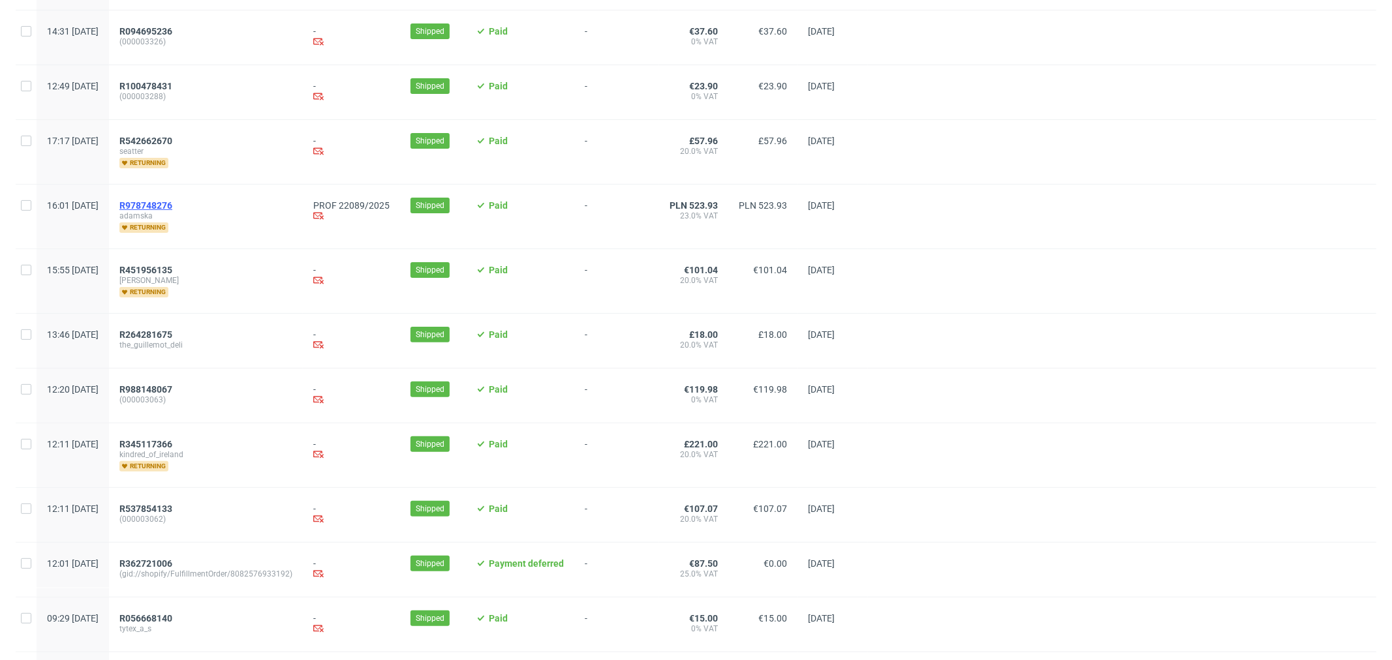
click at [172, 201] on span "R978748276" at bounding box center [145, 205] width 53 height 10
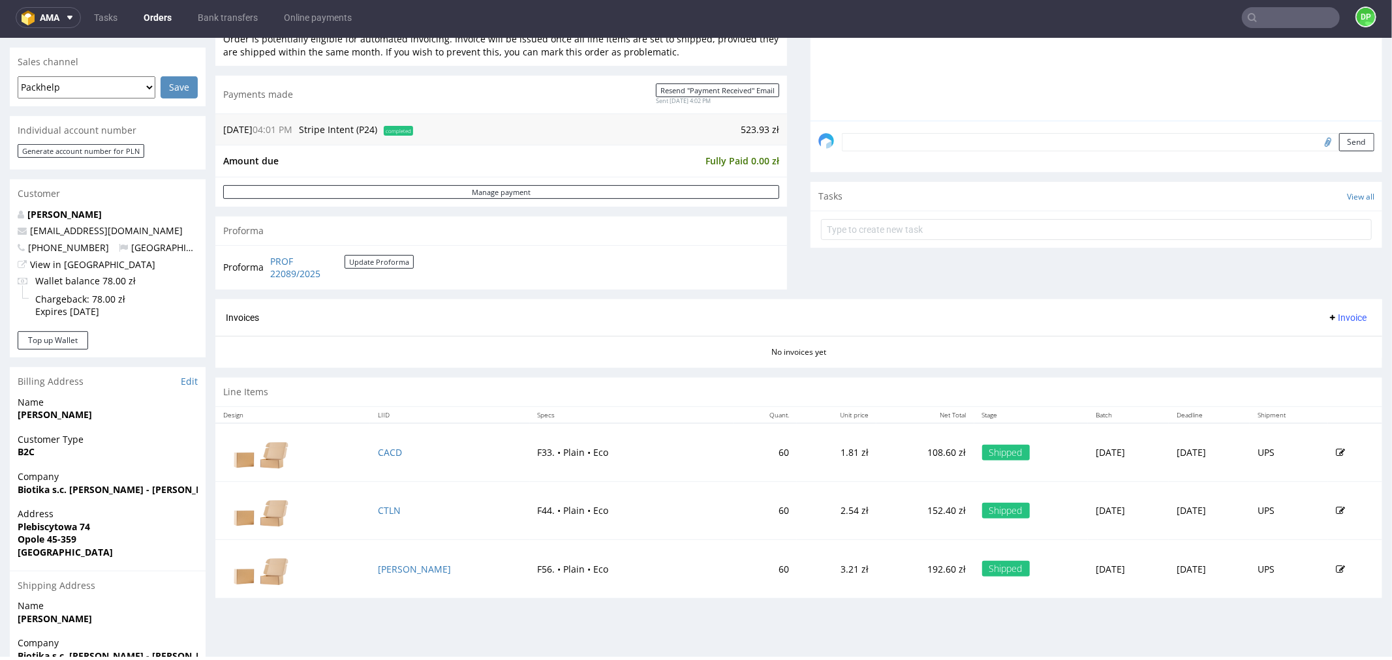
scroll to position [300, 0]
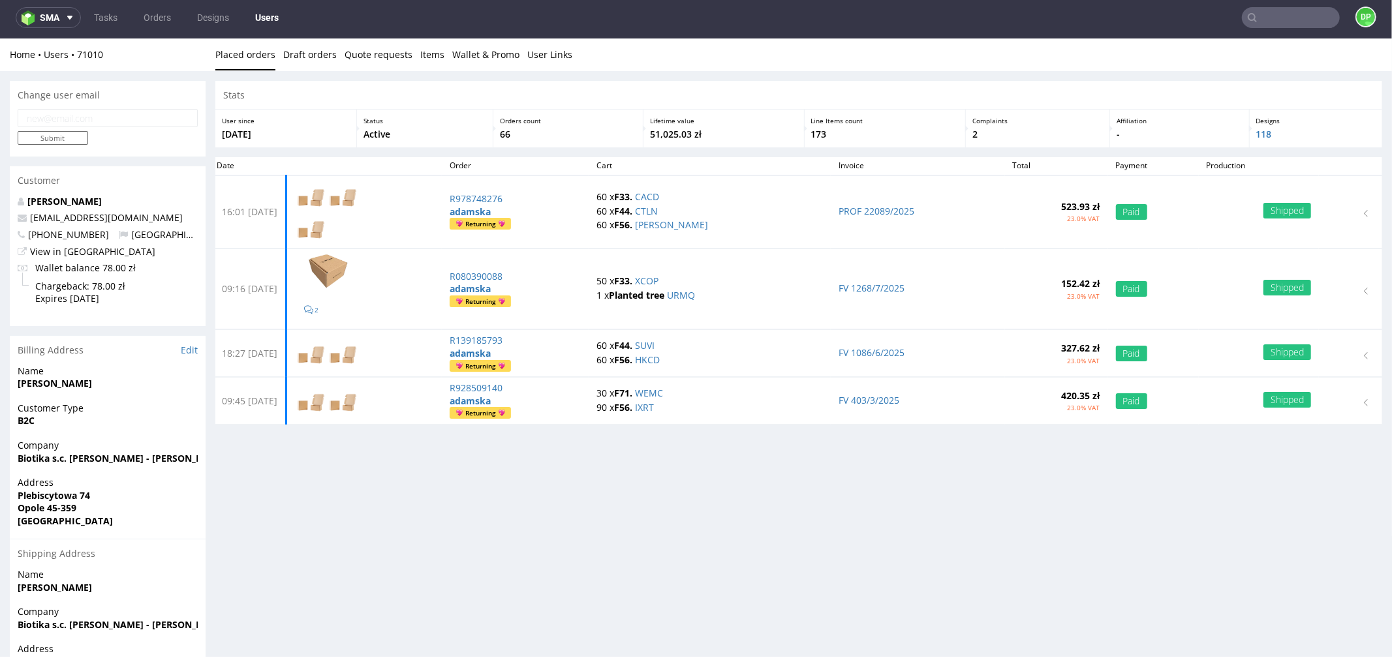
scroll to position [3, 0]
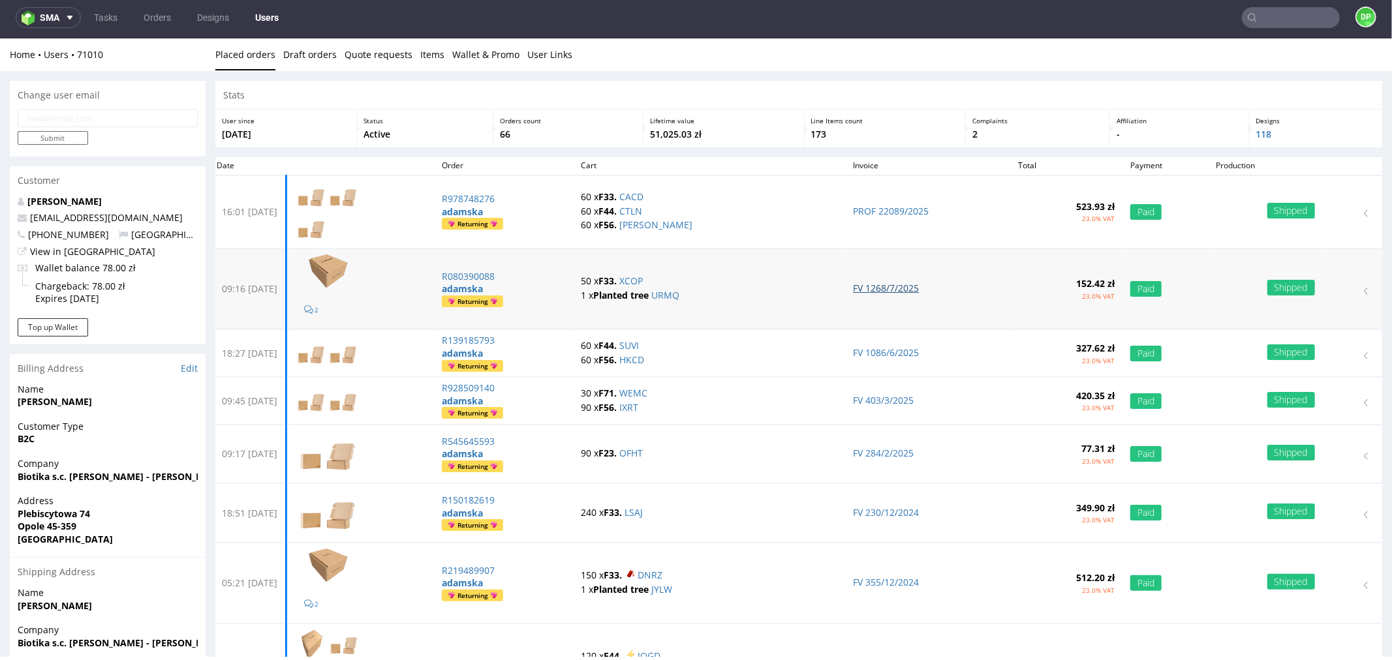
click at [863, 282] on link "FV 1268/7/2025" at bounding box center [886, 287] width 66 height 12
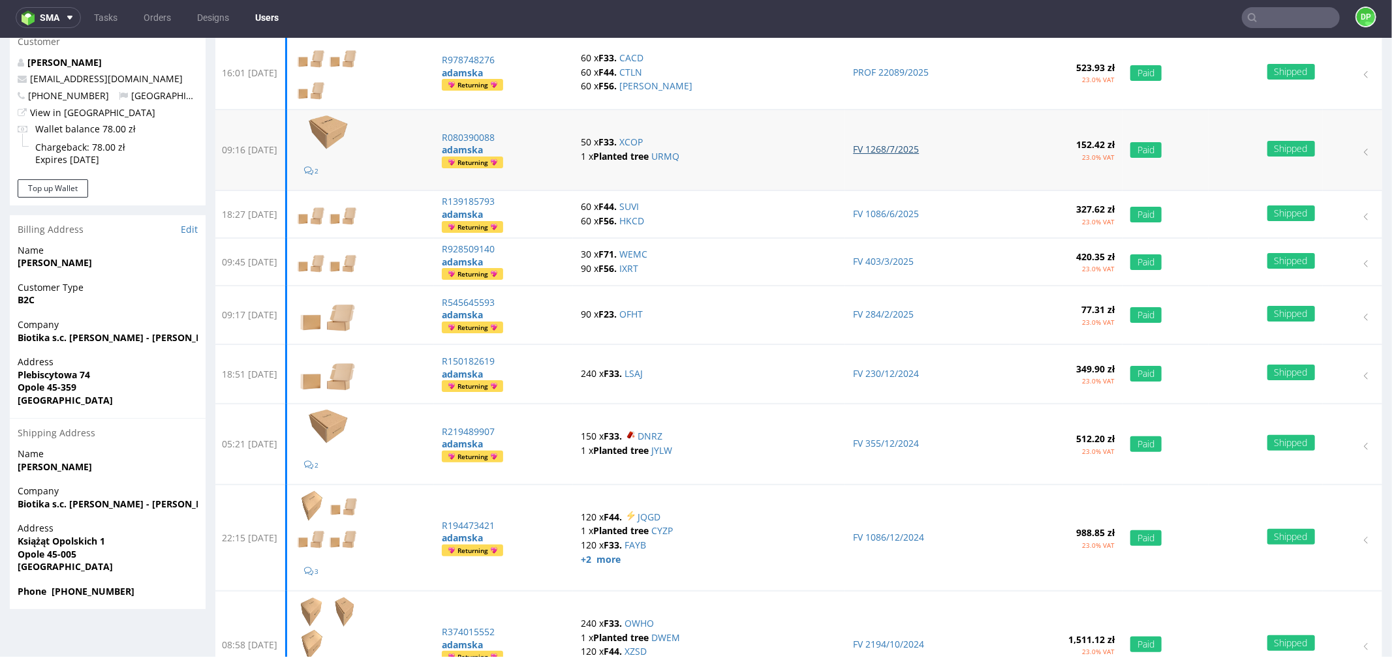
scroll to position [145, 0]
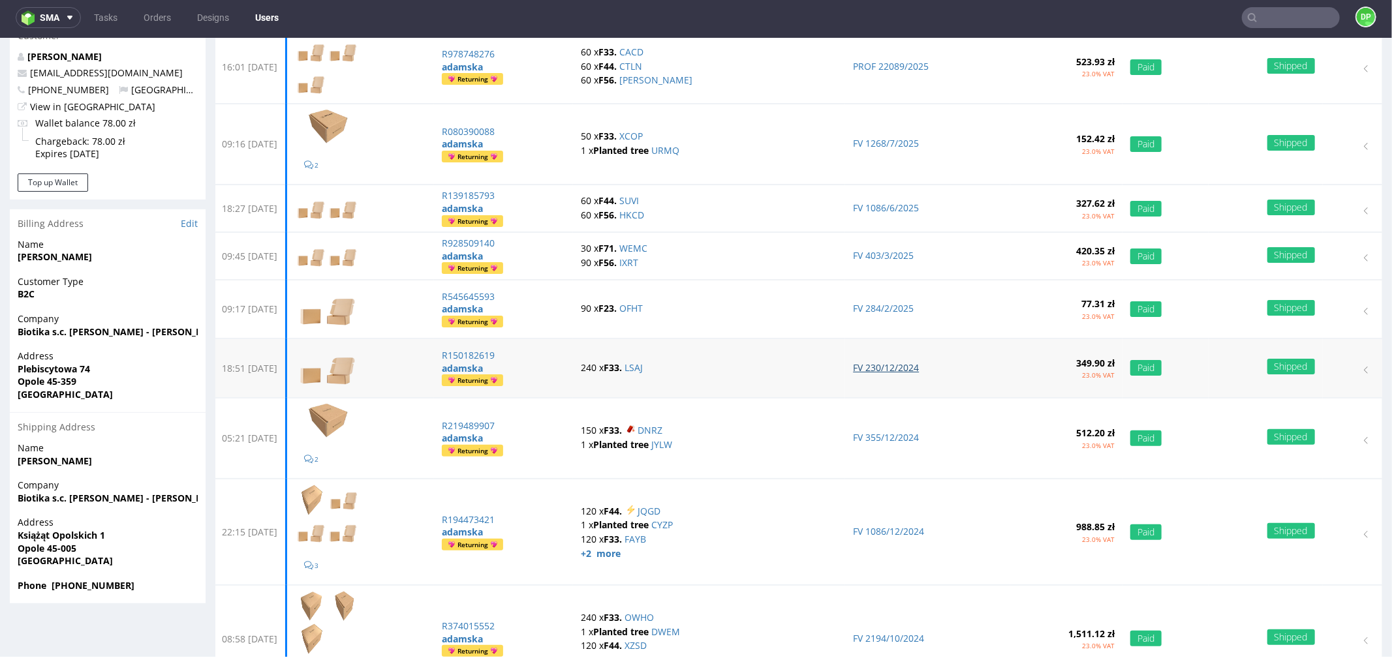
click at [869, 364] on link "FV 230/12/2024" at bounding box center [886, 367] width 66 height 12
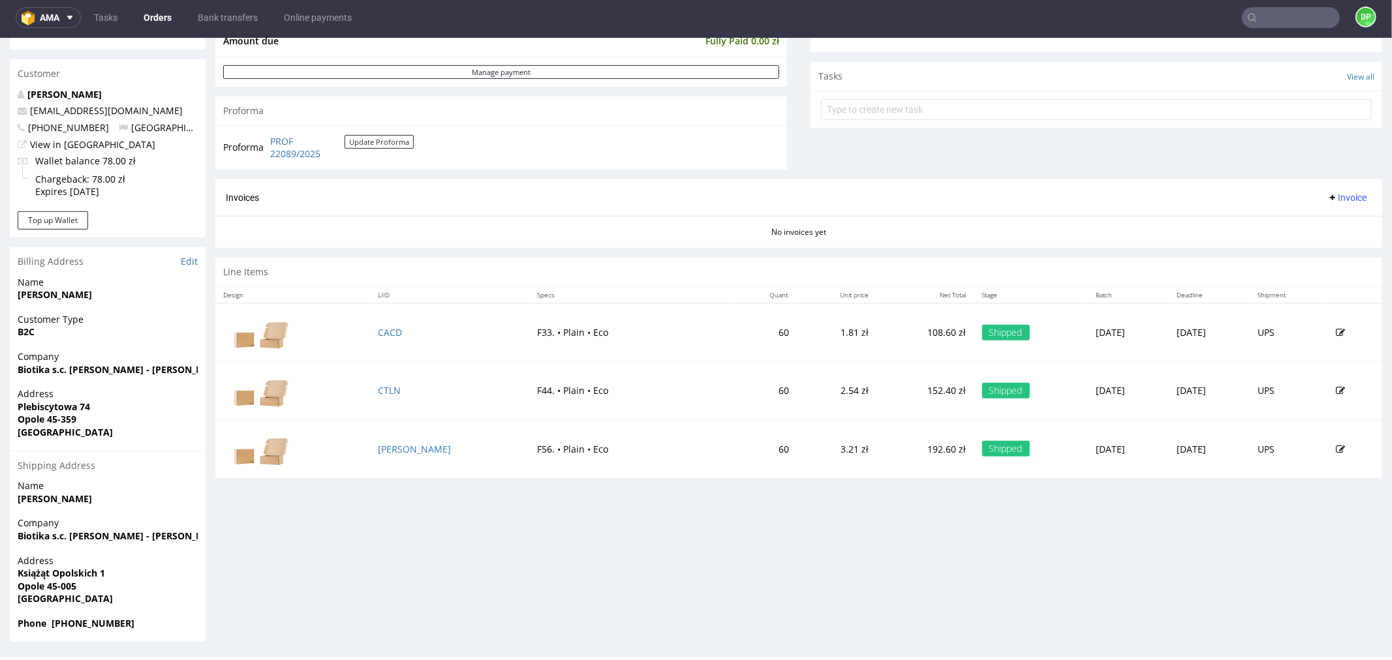
scroll to position [445, 0]
click at [189, 260] on link "Edit" at bounding box center [189, 260] width 17 height 13
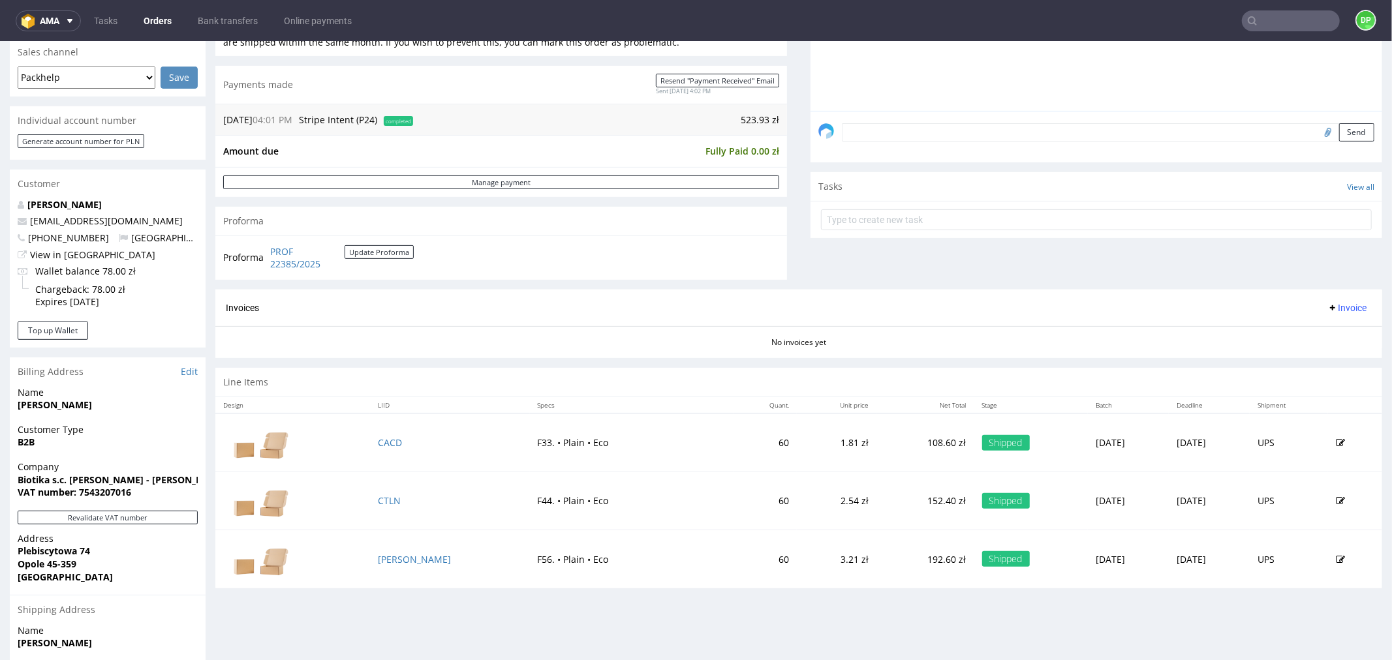
scroll to position [334, 0]
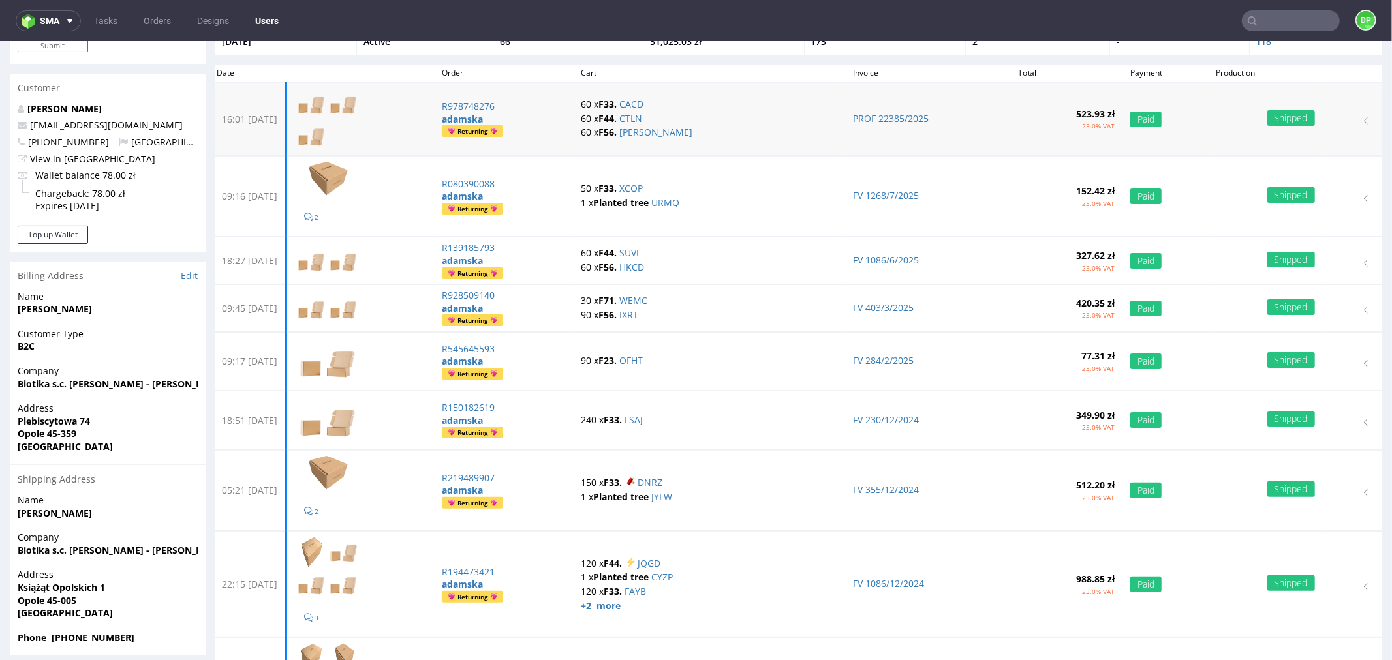
scroll to position [362, 0]
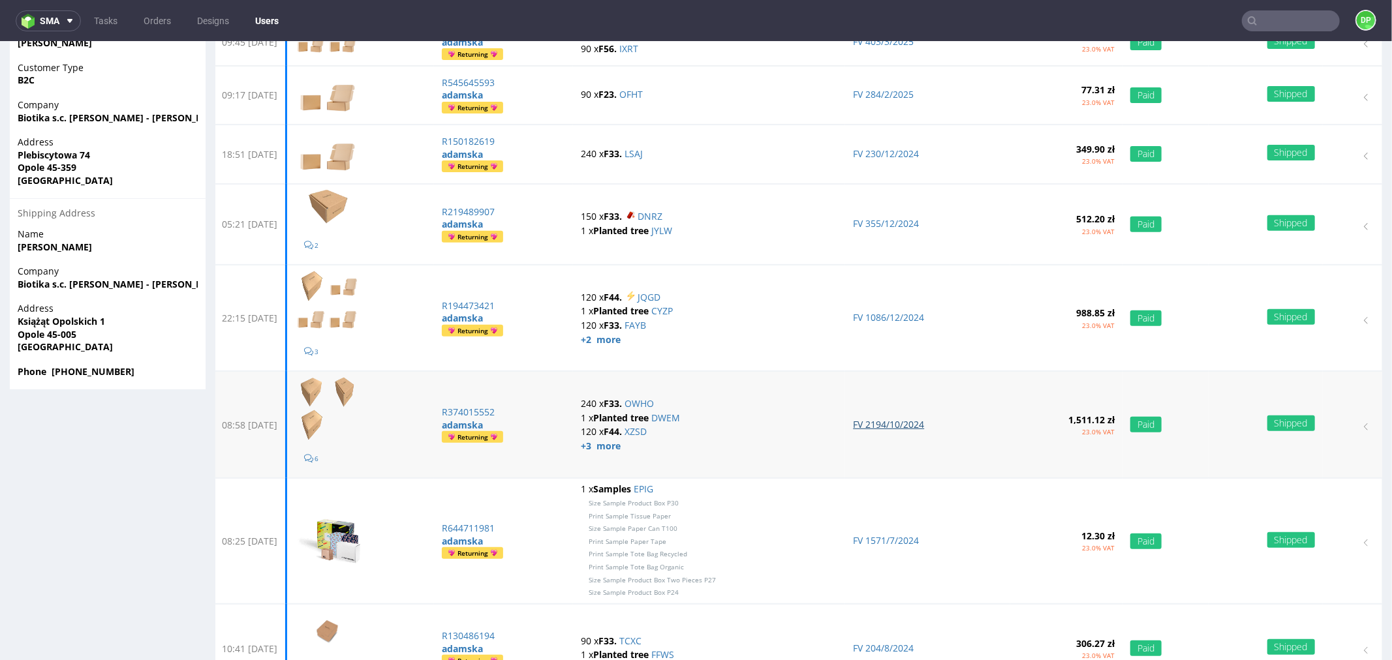
click at [902, 426] on link "FV 2194/10/2024" at bounding box center [888, 424] width 71 height 12
click at [896, 309] on td "FV 1086/12/2024" at bounding box center [927, 318] width 165 height 106
click at [896, 316] on link "FV 1086/12/2024" at bounding box center [888, 317] width 71 height 12
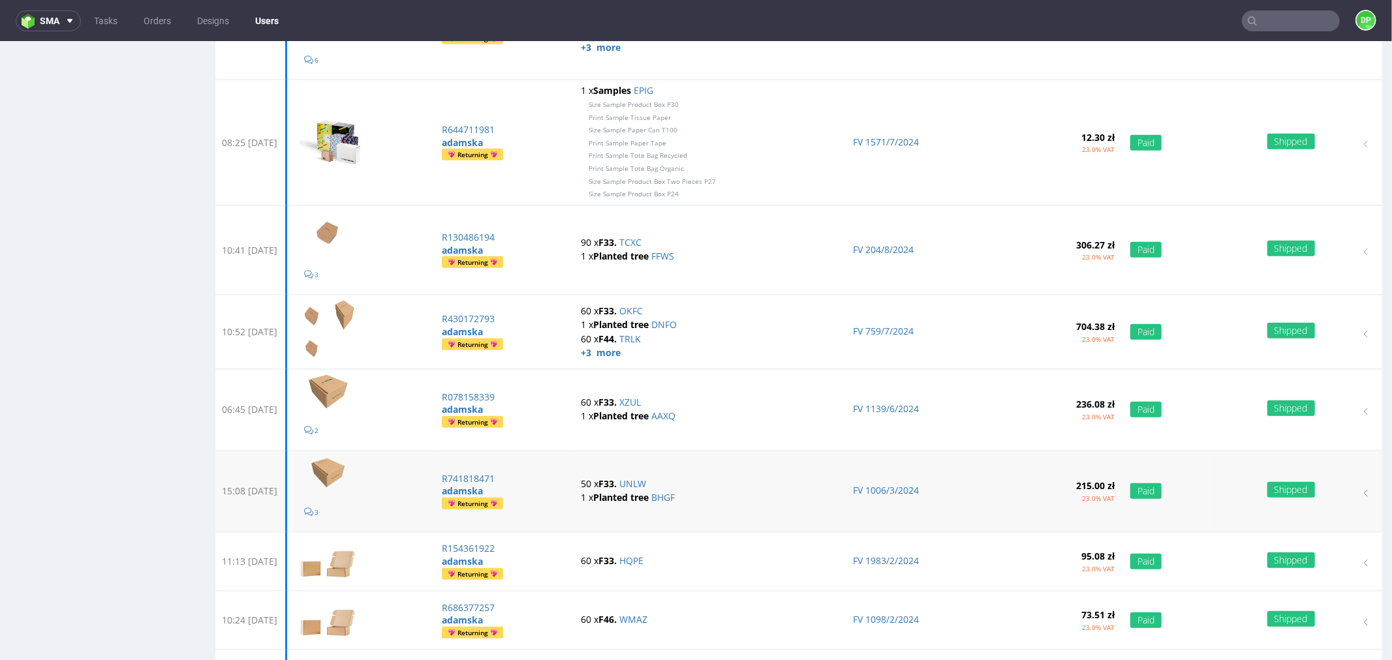
scroll to position [942, 0]
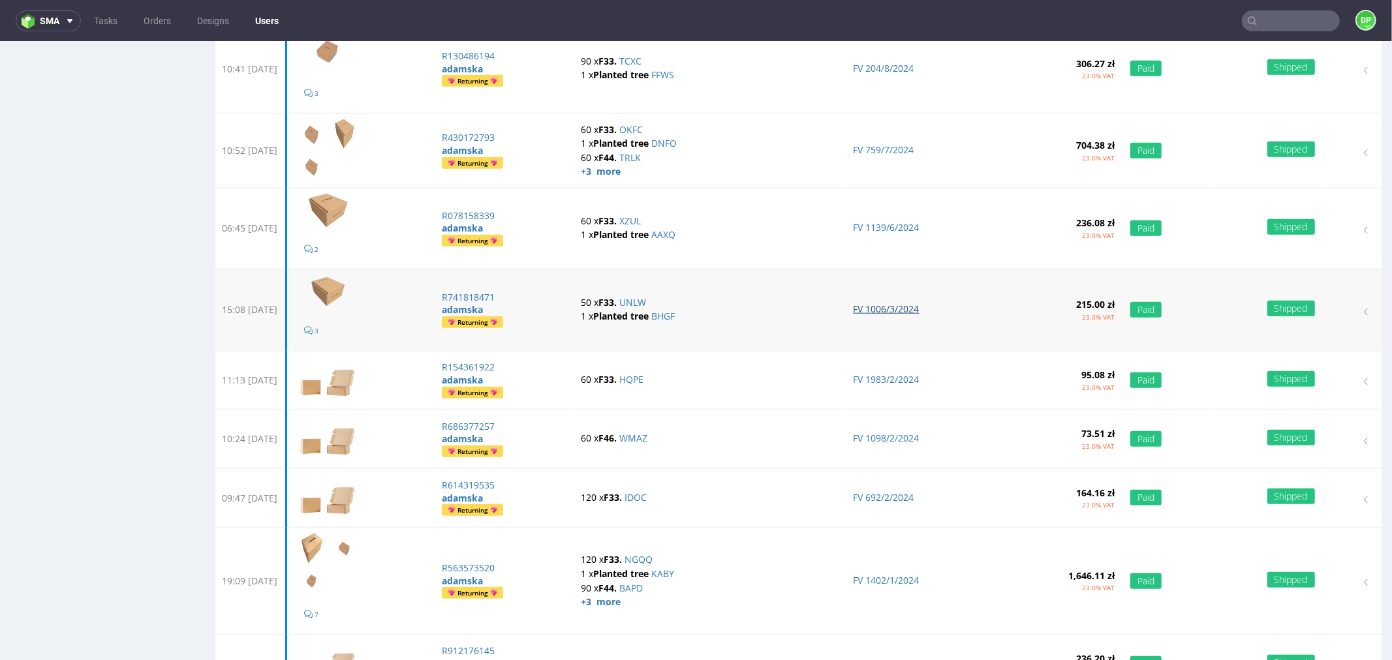
click at [870, 309] on link "FV 1006/3/2024" at bounding box center [886, 308] width 66 height 12
click at [881, 224] on link "FV 1139/6/2024" at bounding box center [886, 227] width 66 height 12
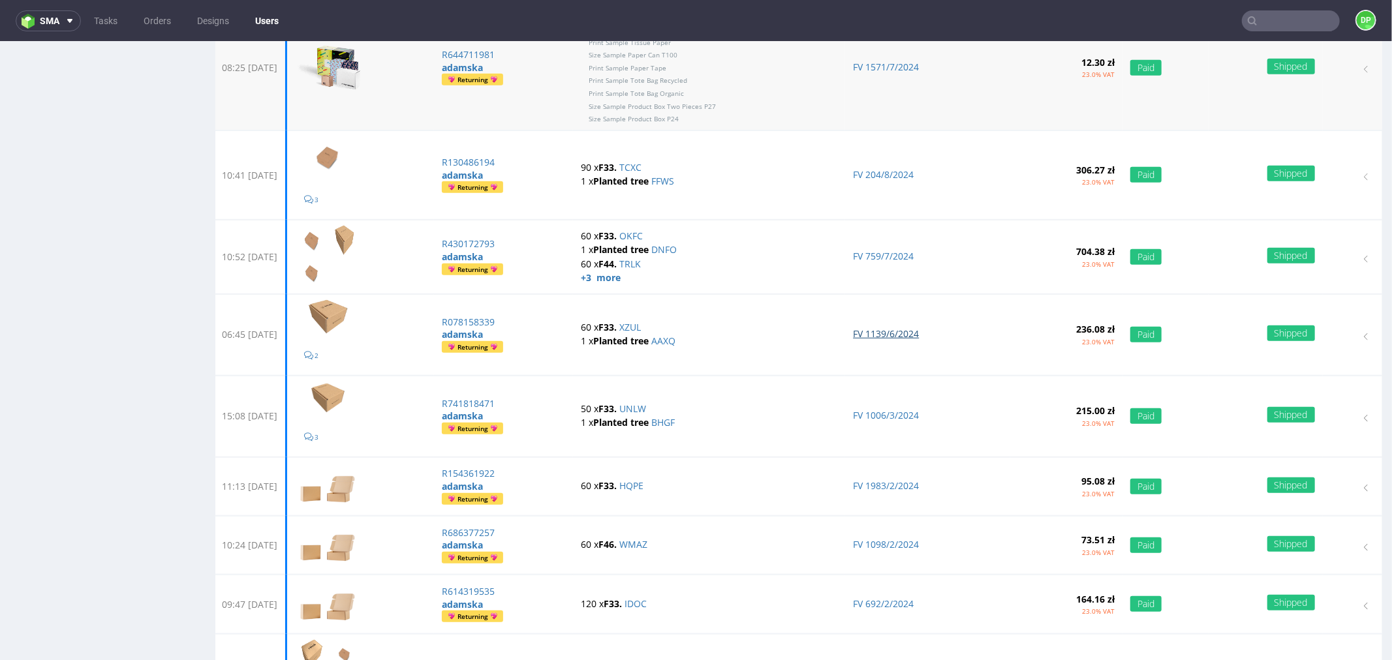
scroll to position [797, 0]
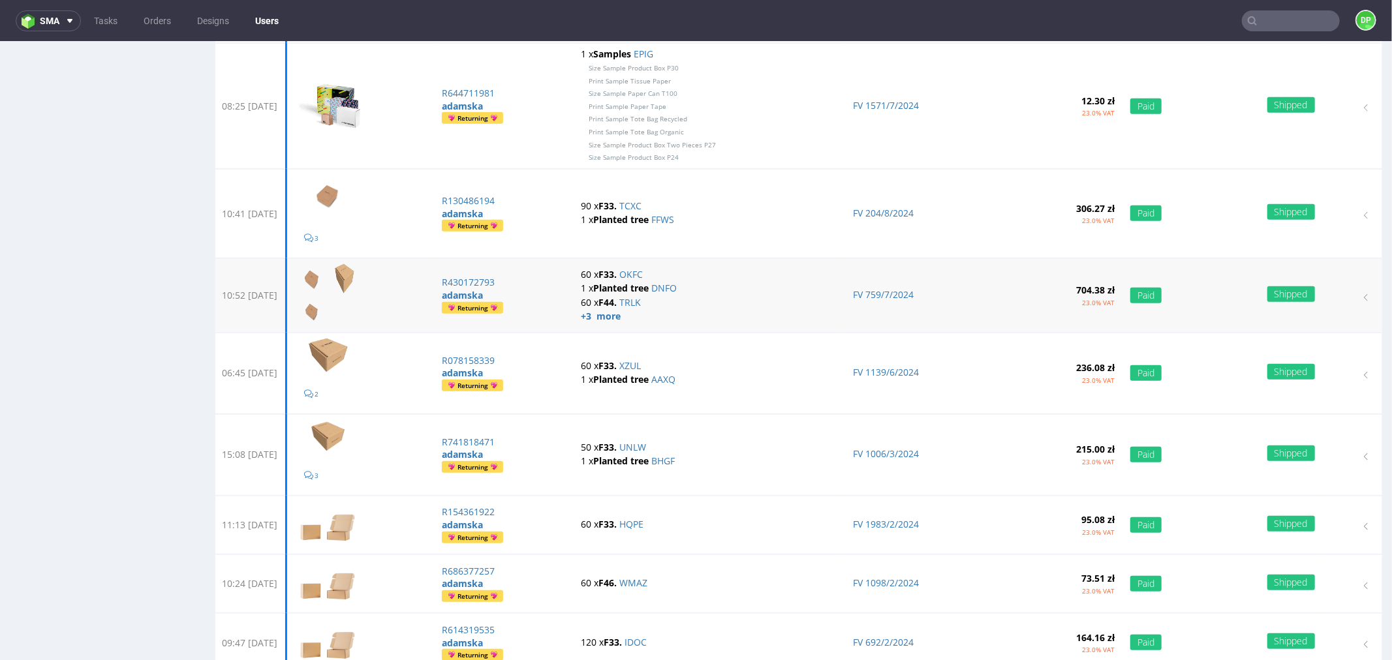
click at [890, 288] on td "FV 759/7/2024" at bounding box center [927, 295] width 165 height 74
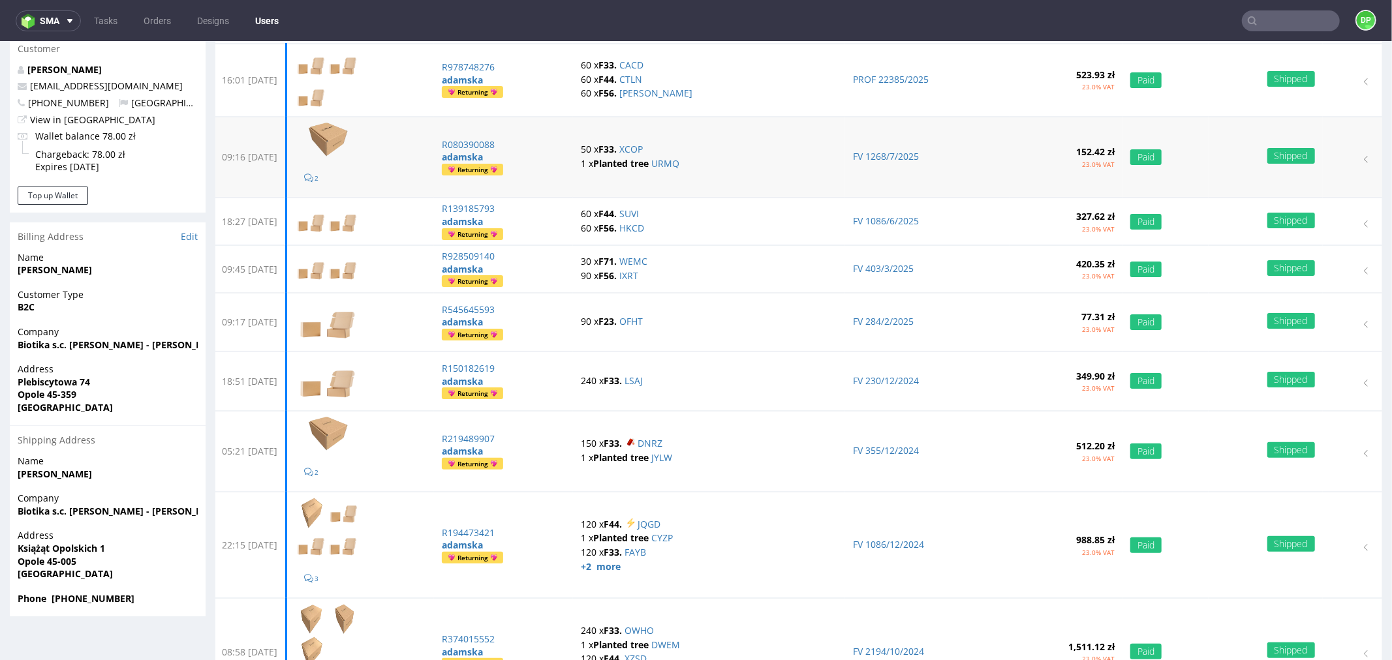
scroll to position [0, 0]
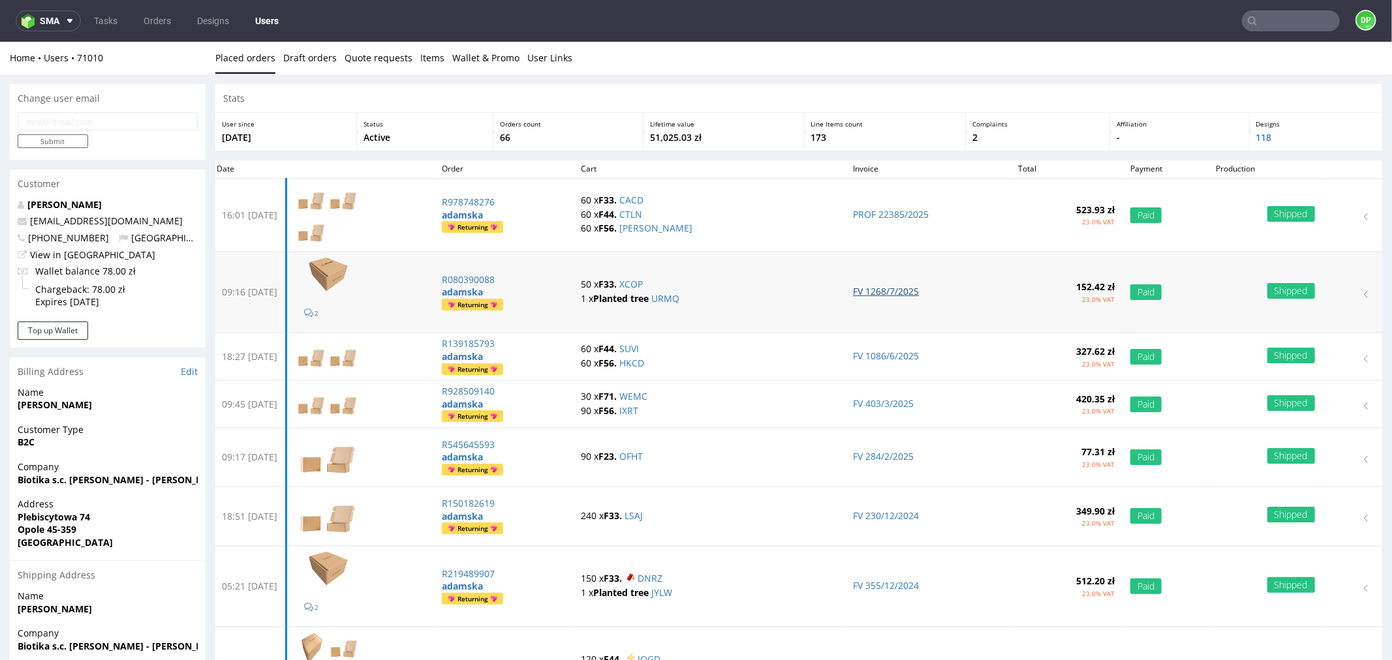
click at [892, 290] on link "FV 1268/7/2025" at bounding box center [886, 290] width 66 height 12
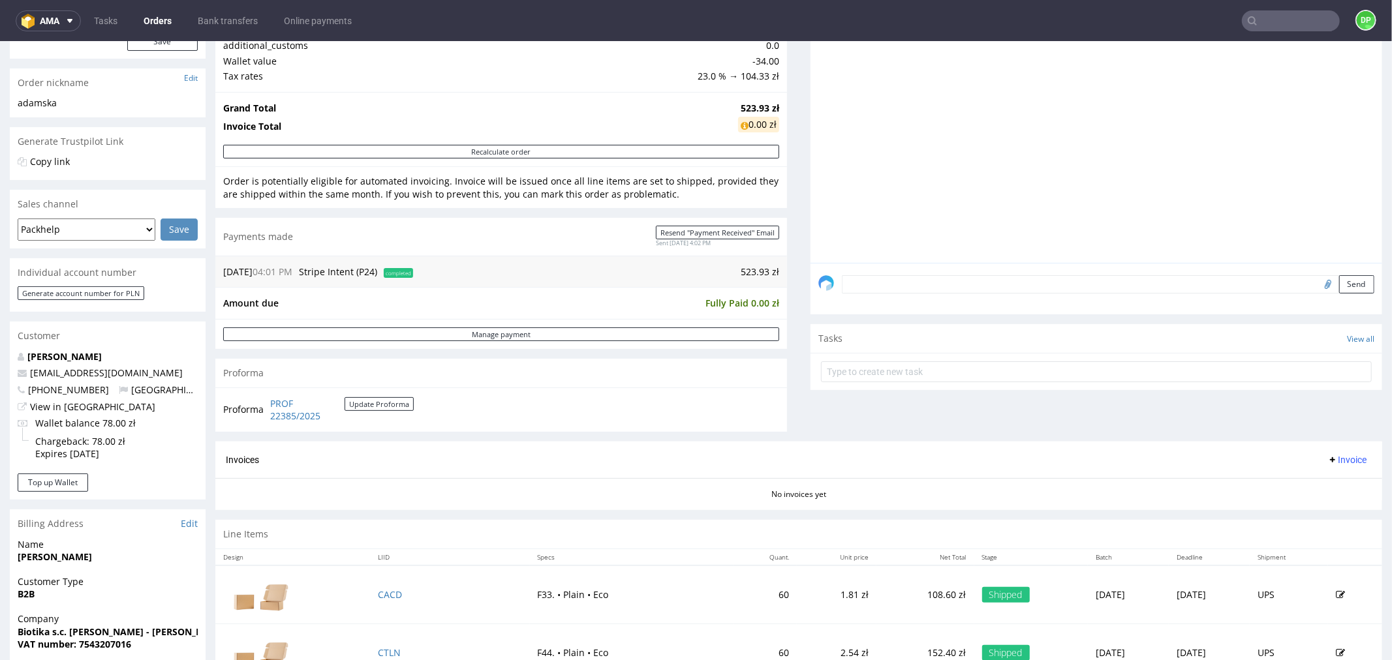
scroll to position [217, 0]
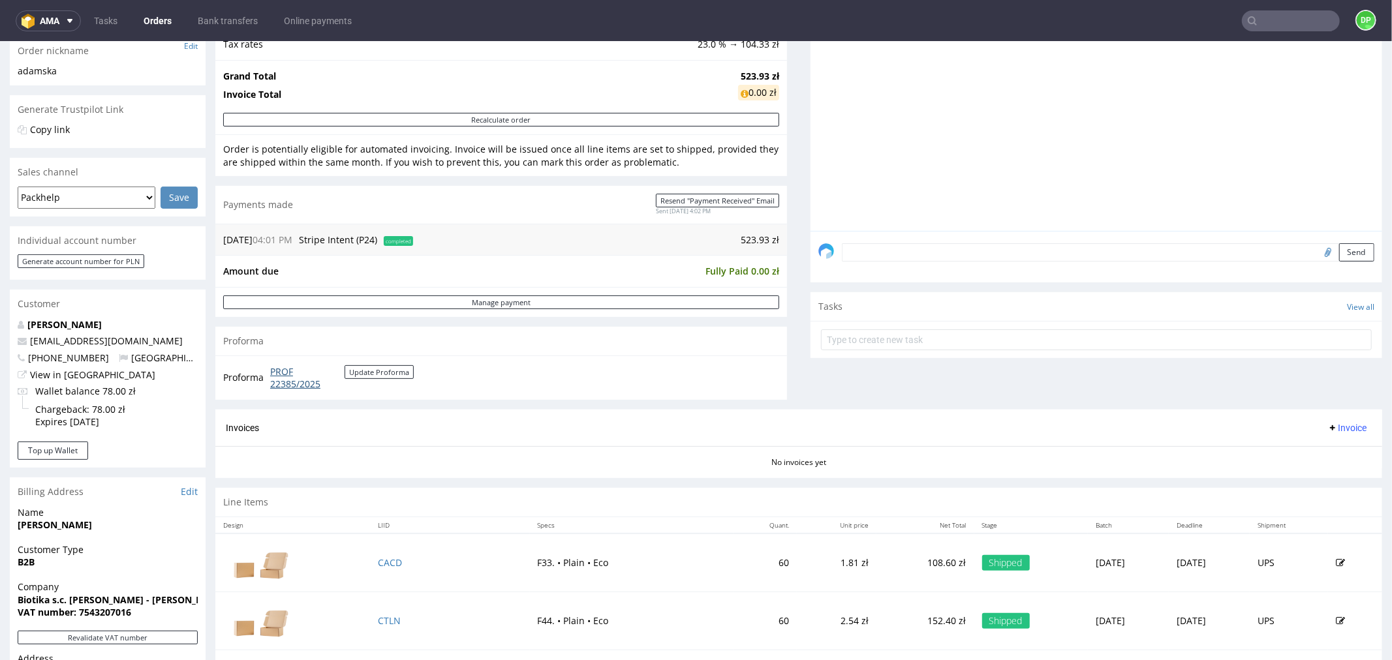
click at [296, 386] on link "PROF 22385/2025" at bounding box center [307, 377] width 74 height 25
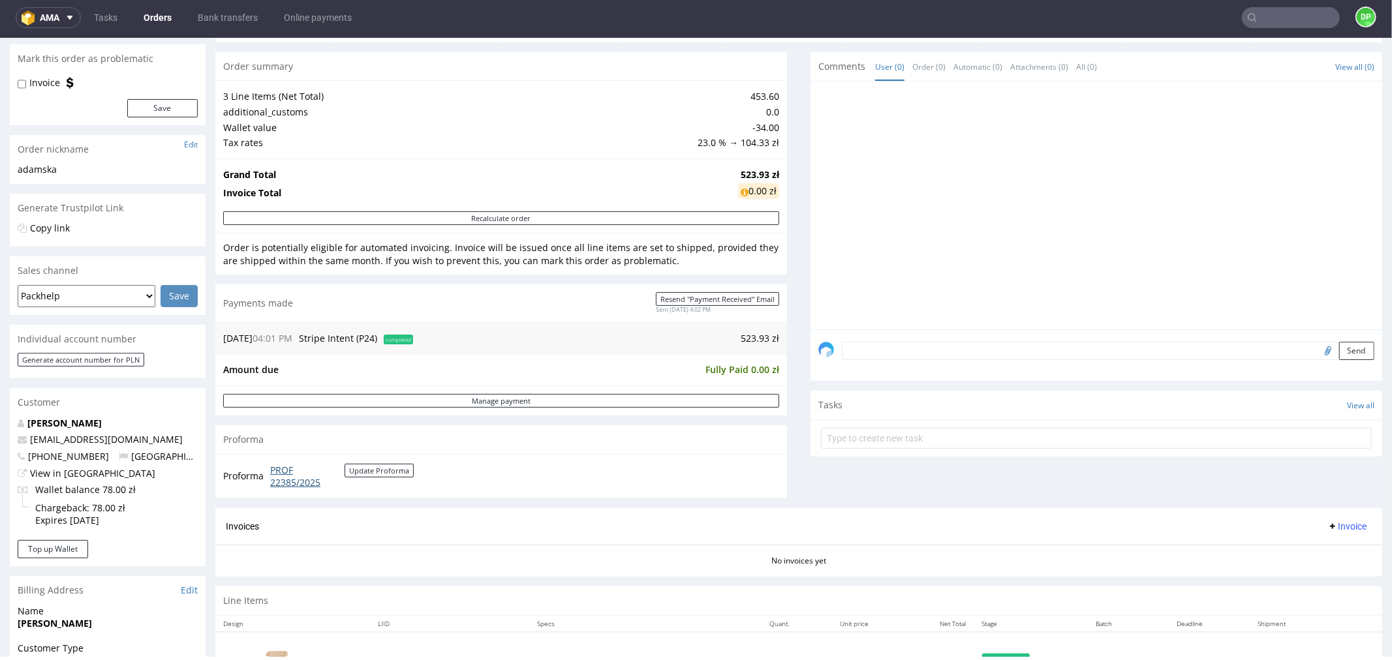
scroll to position [290, 0]
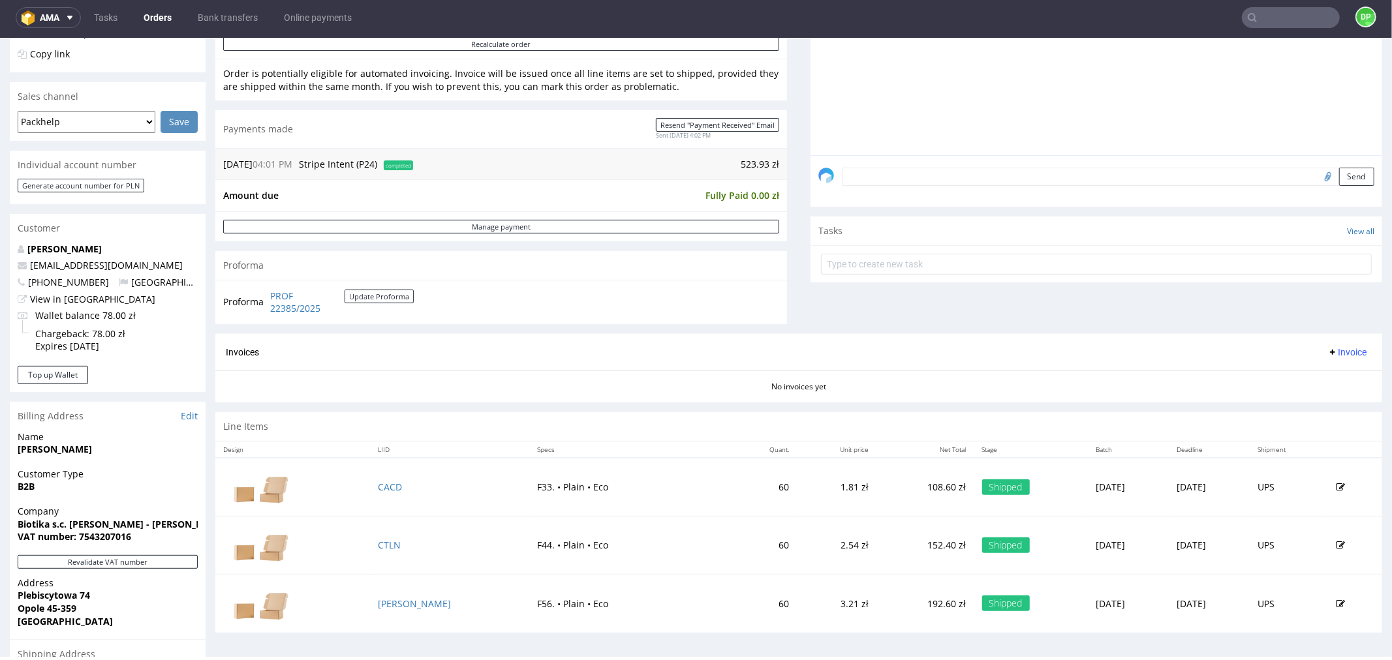
click at [1332, 346] on span "Invoice" at bounding box center [1346, 351] width 39 height 10
click at [1322, 373] on span "Generate" at bounding box center [1324, 379] width 63 height 13
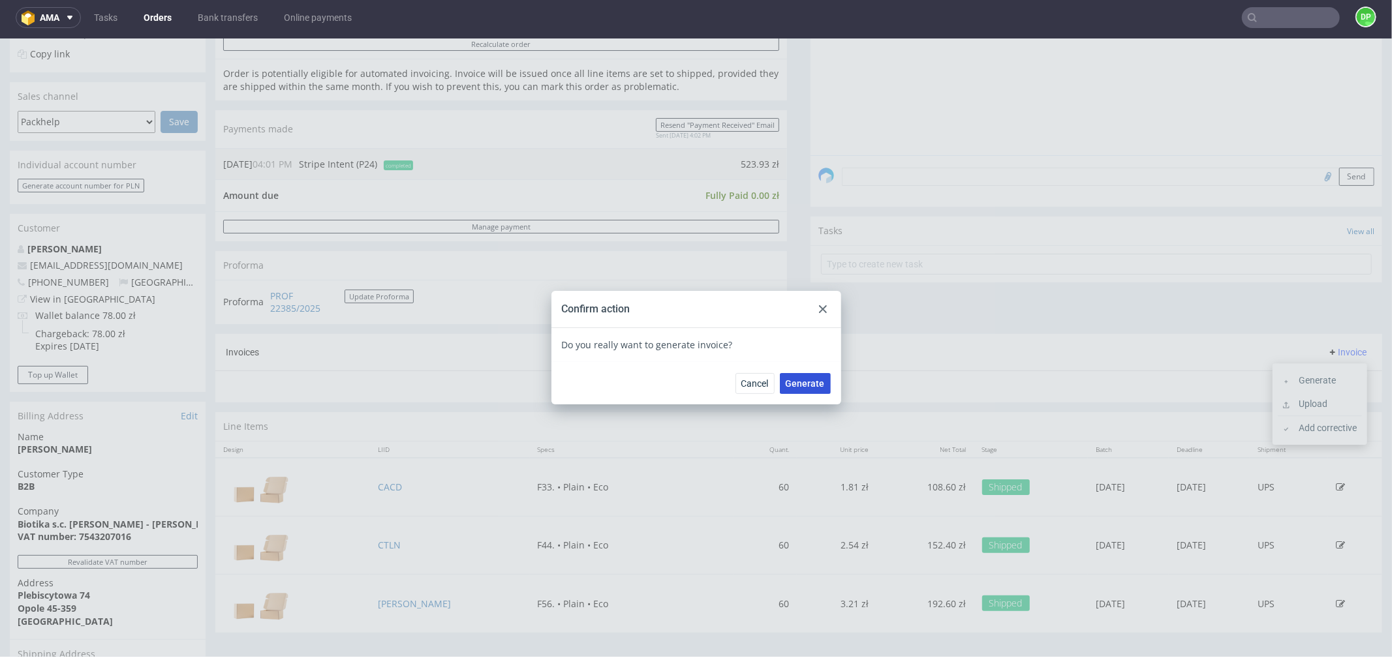
click at [799, 388] on button "Generate" at bounding box center [805, 383] width 51 height 21
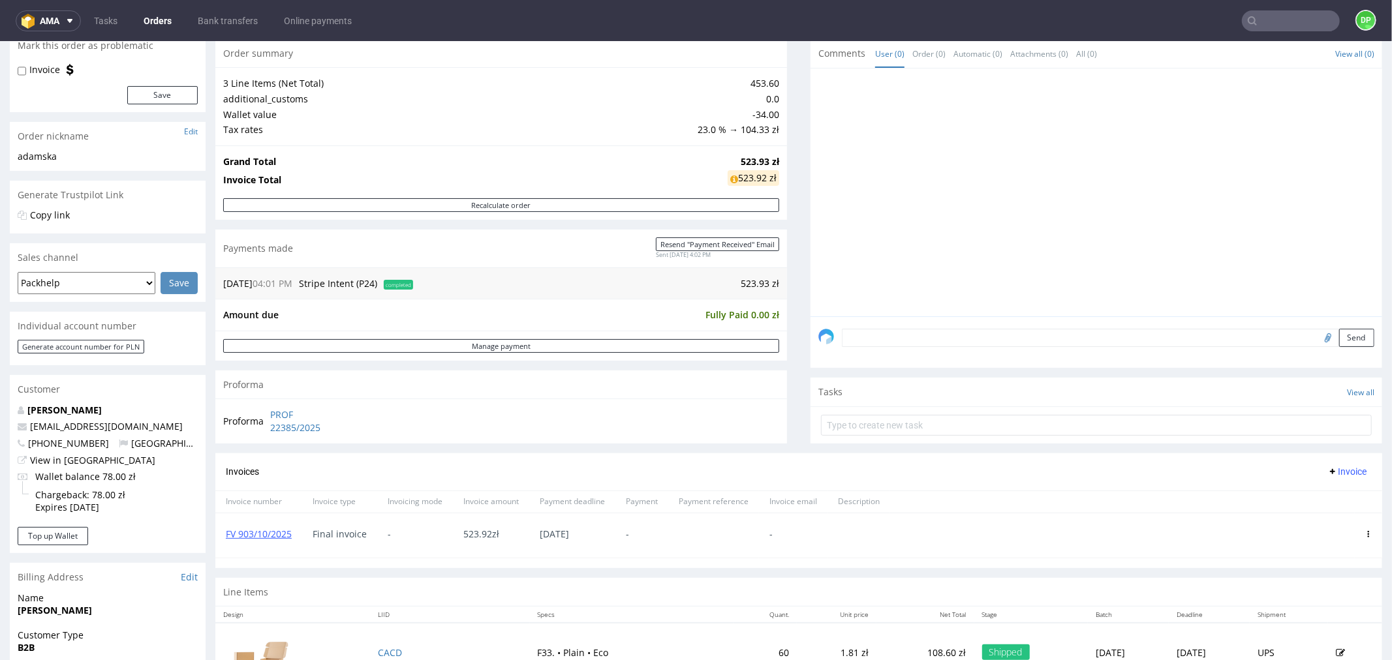
scroll to position [145, 0]
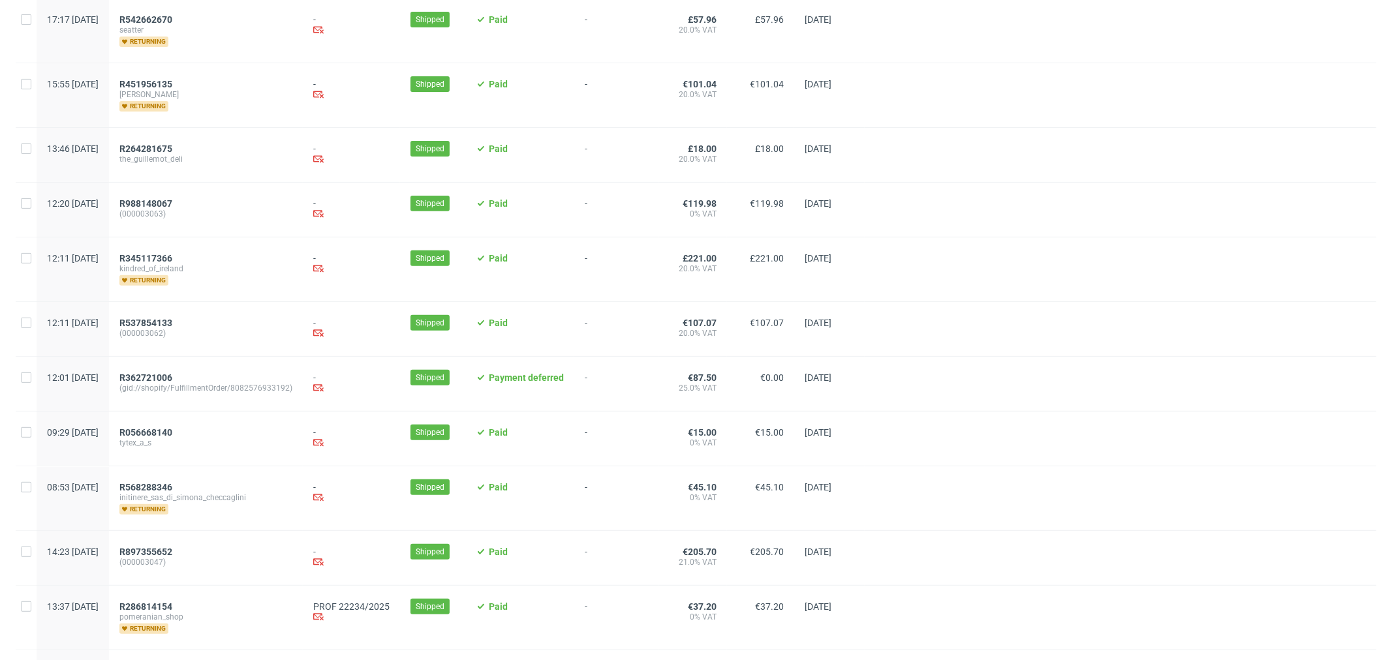
scroll to position [434, 0]
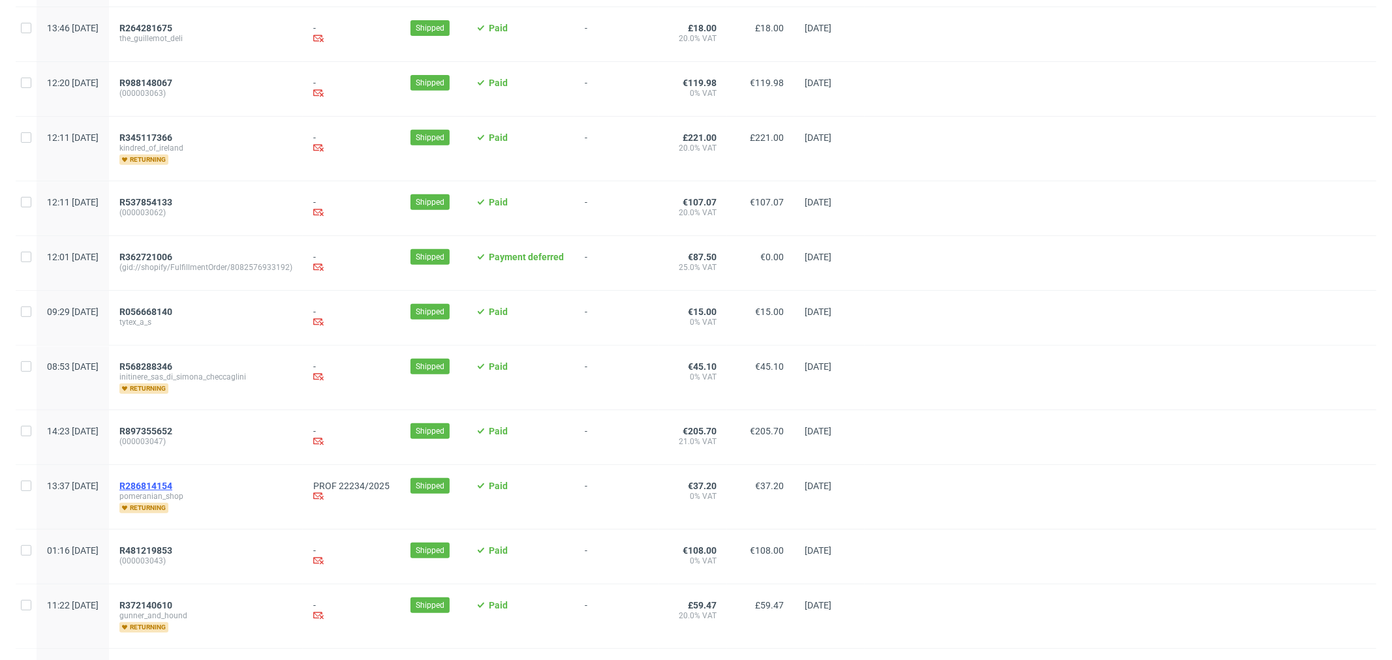
click at [172, 487] on span "R286814154" at bounding box center [145, 486] width 53 height 10
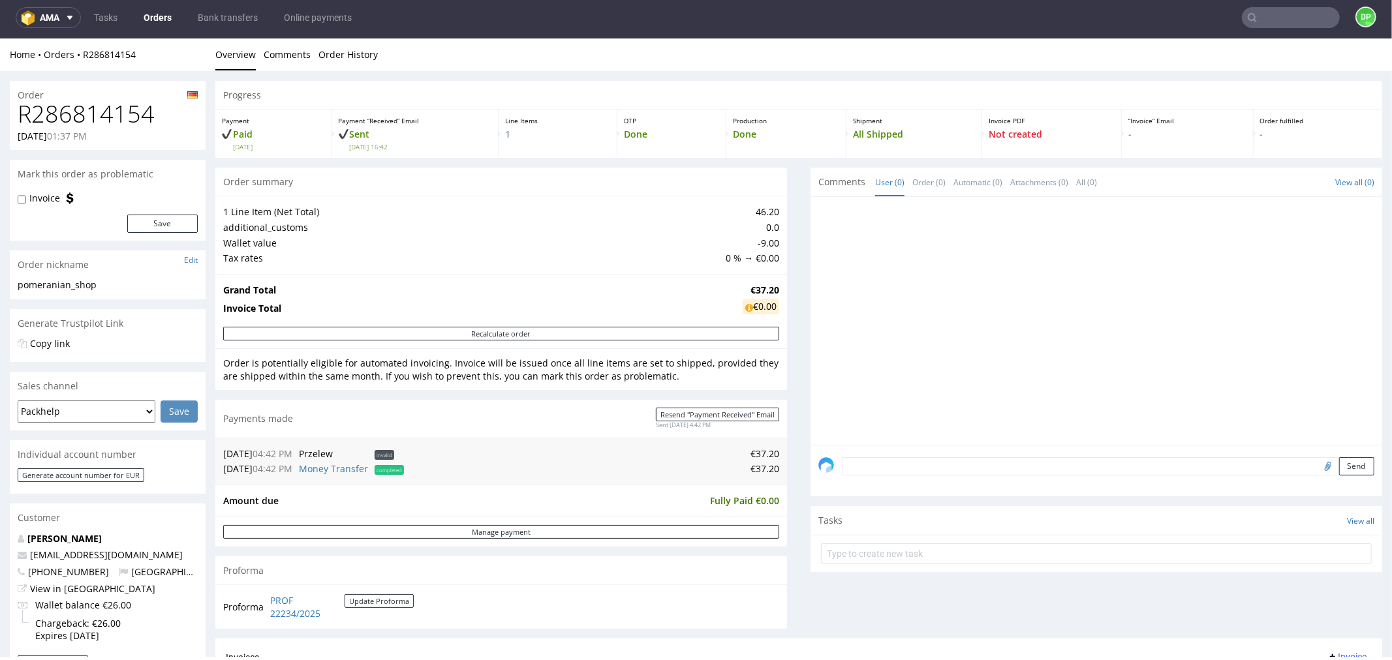
scroll to position [362, 0]
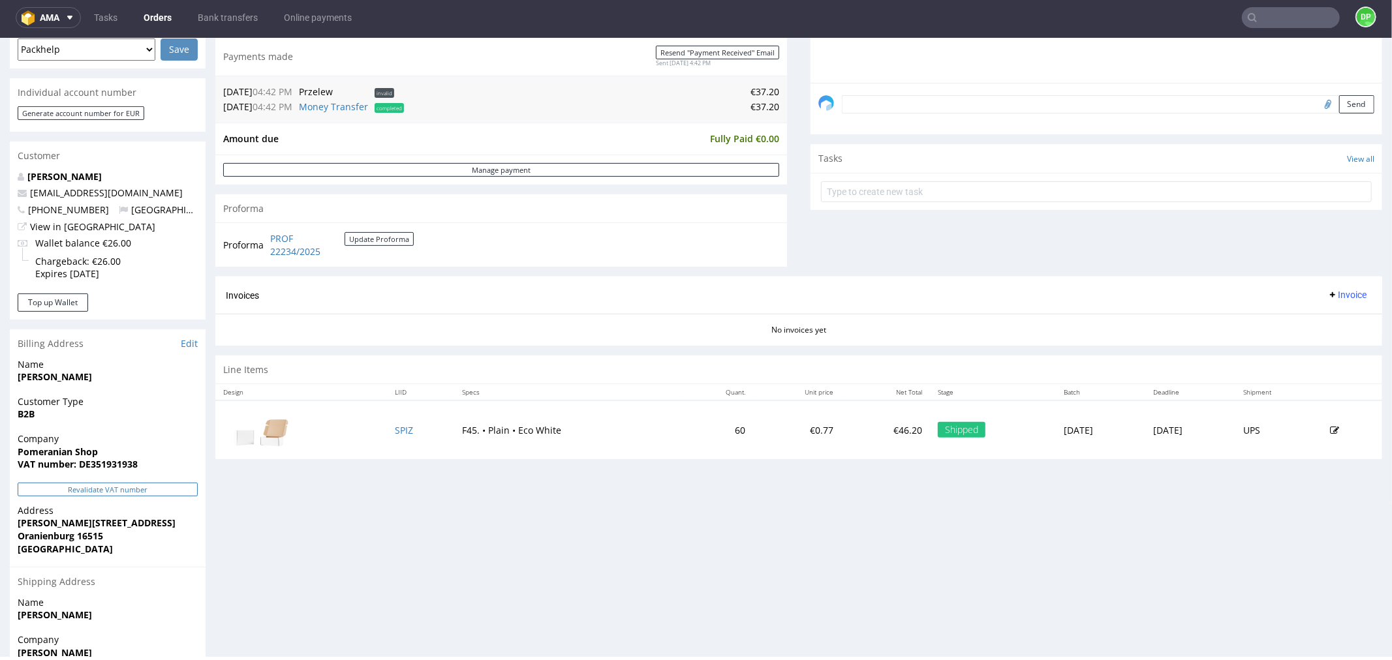
click at [72, 483] on button "Revalidate VAT number" at bounding box center [108, 489] width 180 height 14
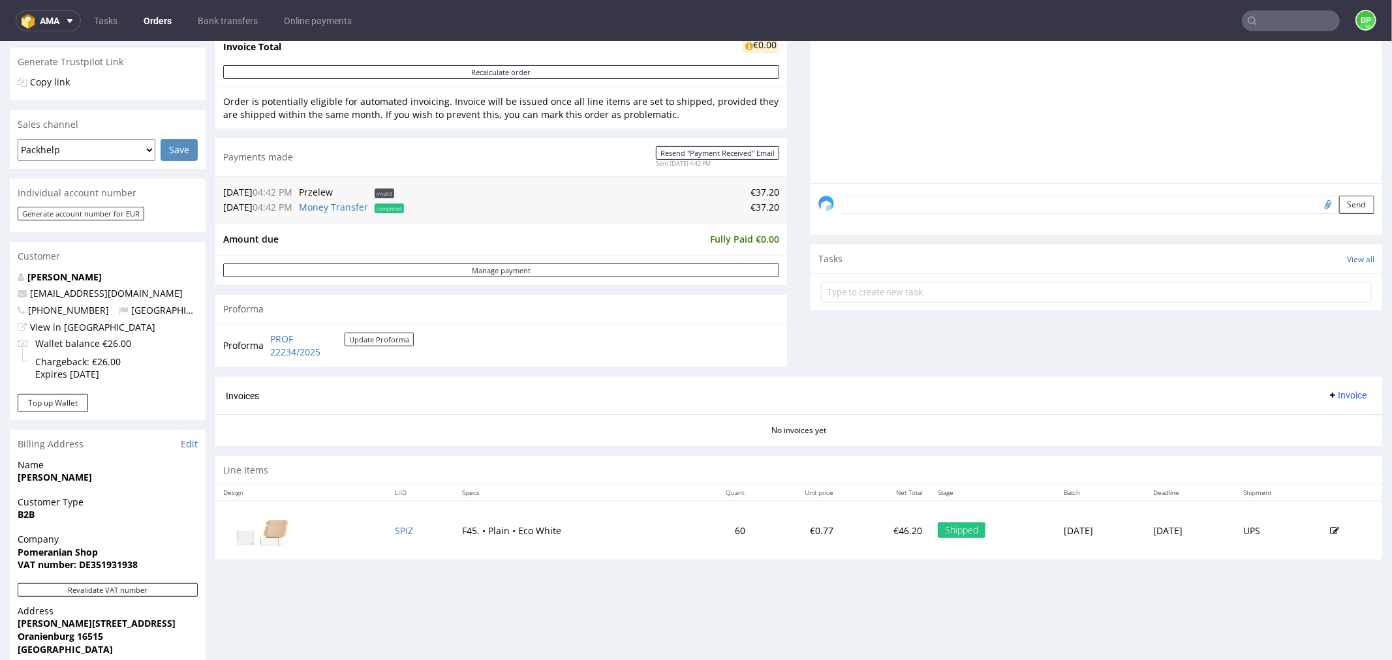
scroll to position [290, 0]
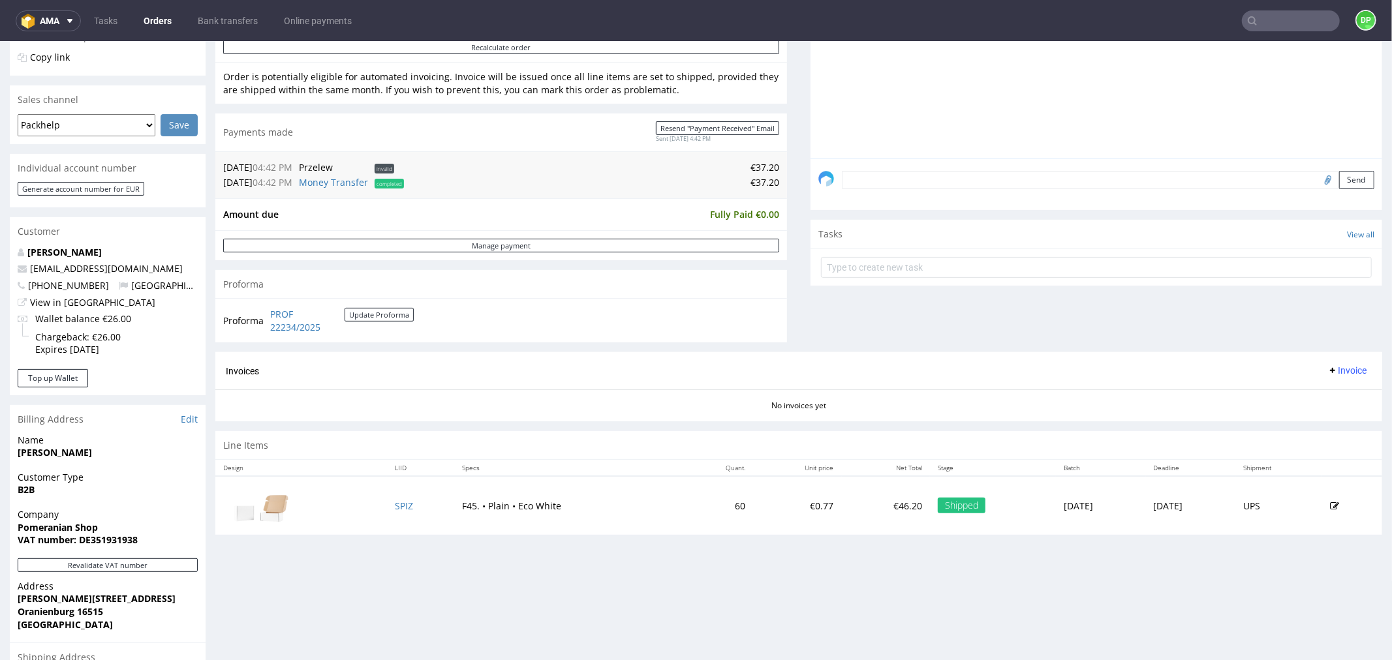
click at [1333, 370] on span "Invoice" at bounding box center [1346, 370] width 39 height 10
click at [1285, 393] on span at bounding box center [1288, 398] width 10 height 10
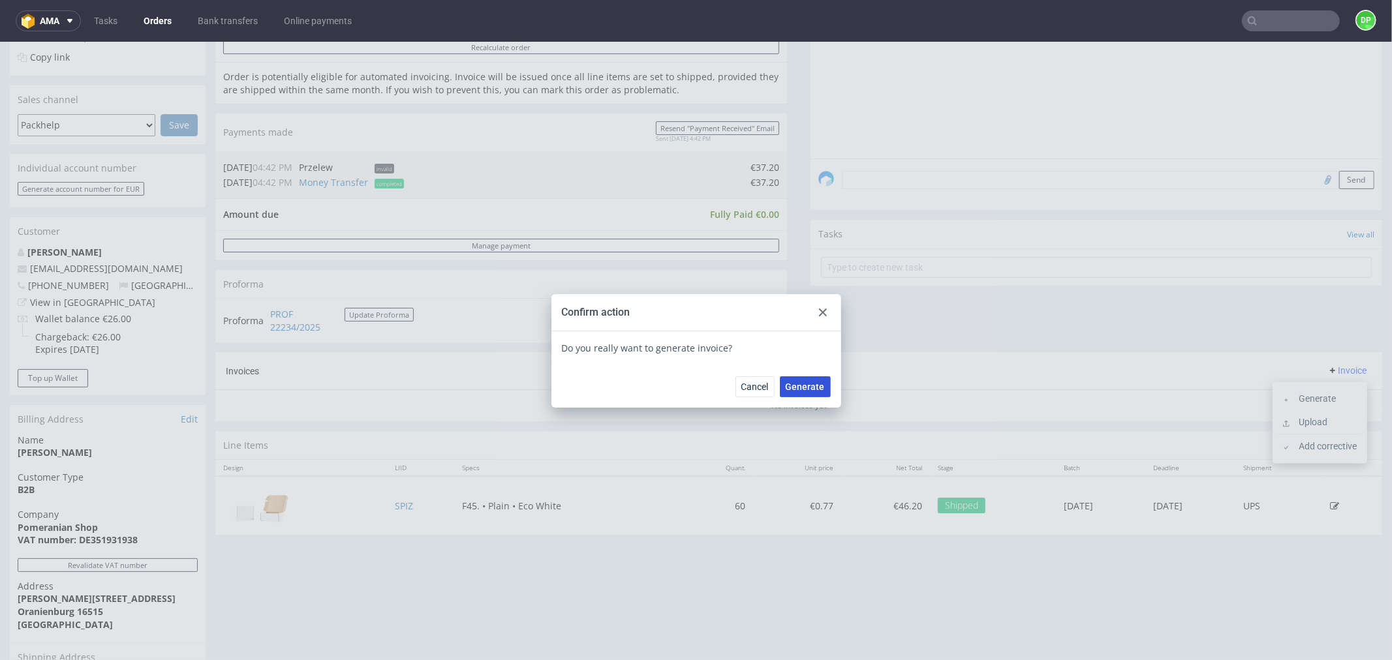
click at [795, 379] on button "Generate" at bounding box center [805, 386] width 51 height 21
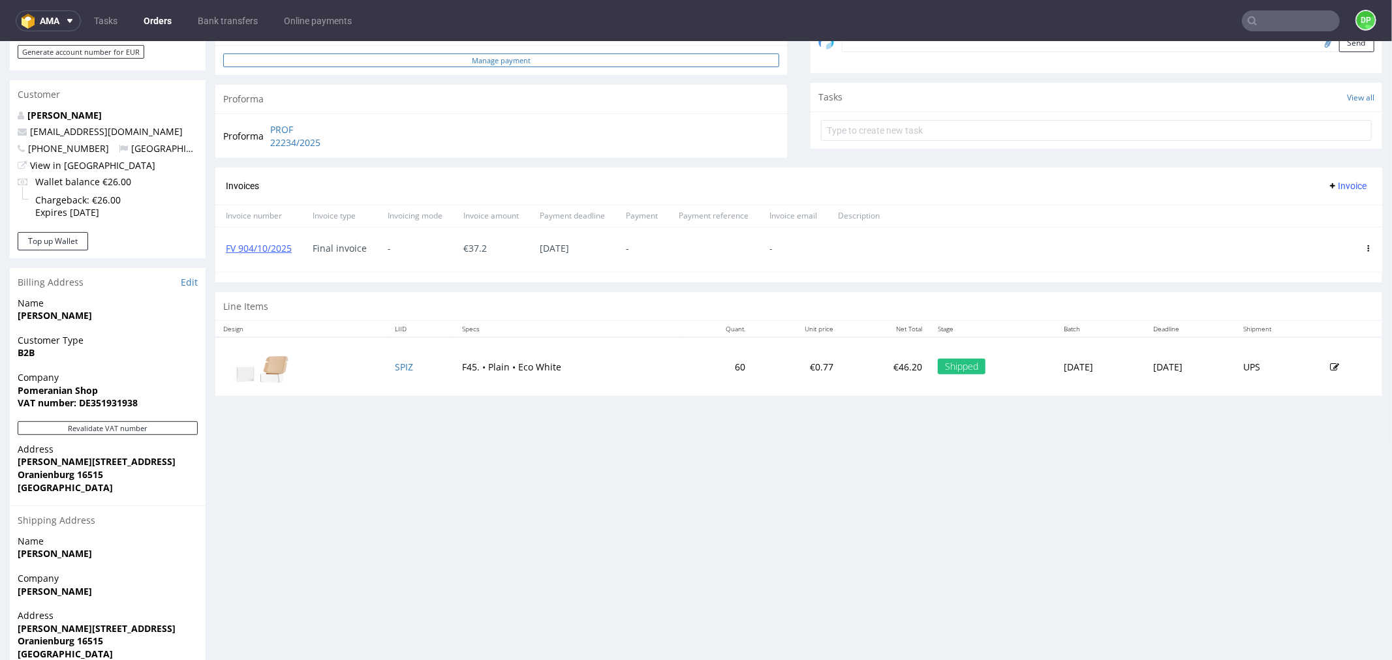
scroll to position [434, 0]
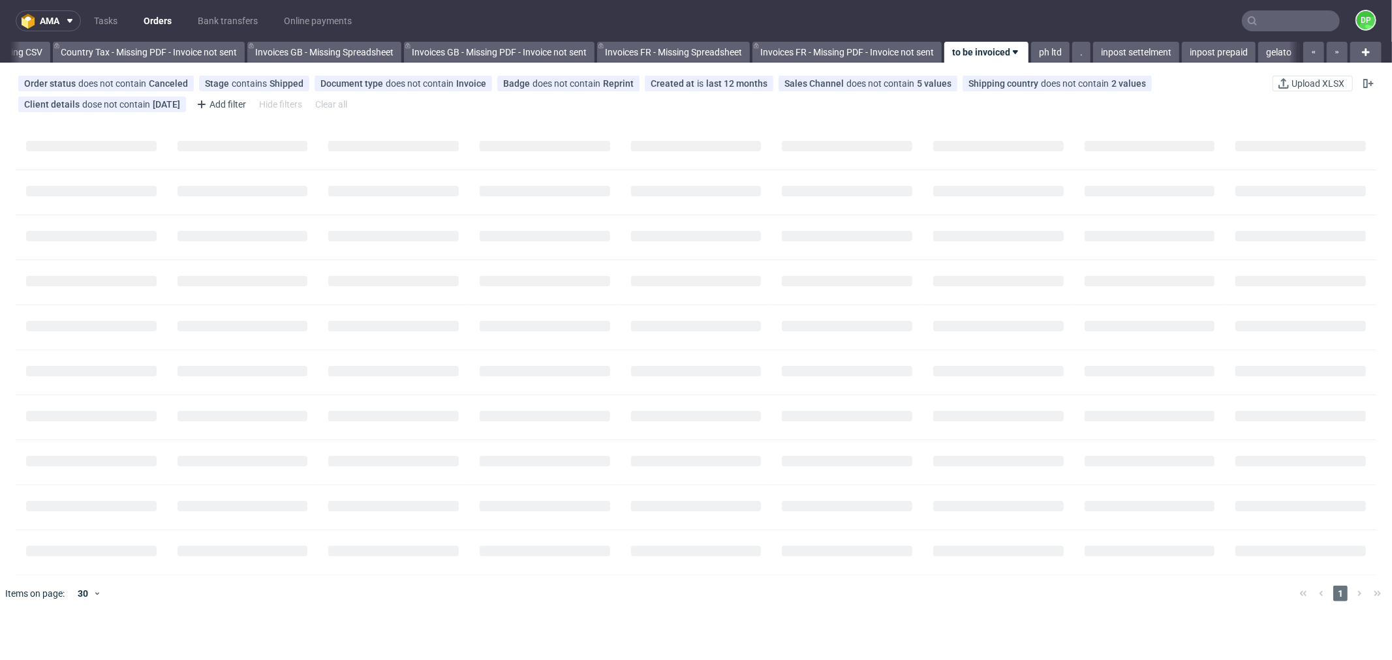
scroll to position [0, 1491]
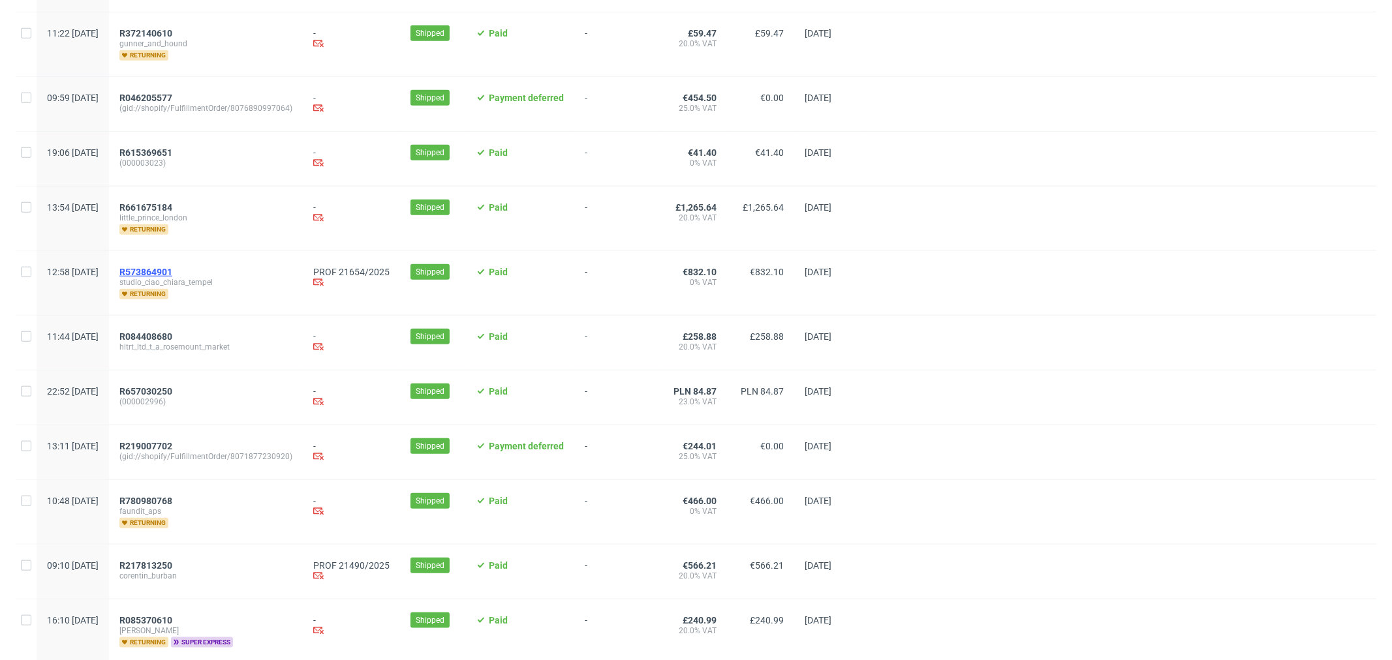
click at [172, 277] on span "R573864901" at bounding box center [145, 272] width 53 height 10
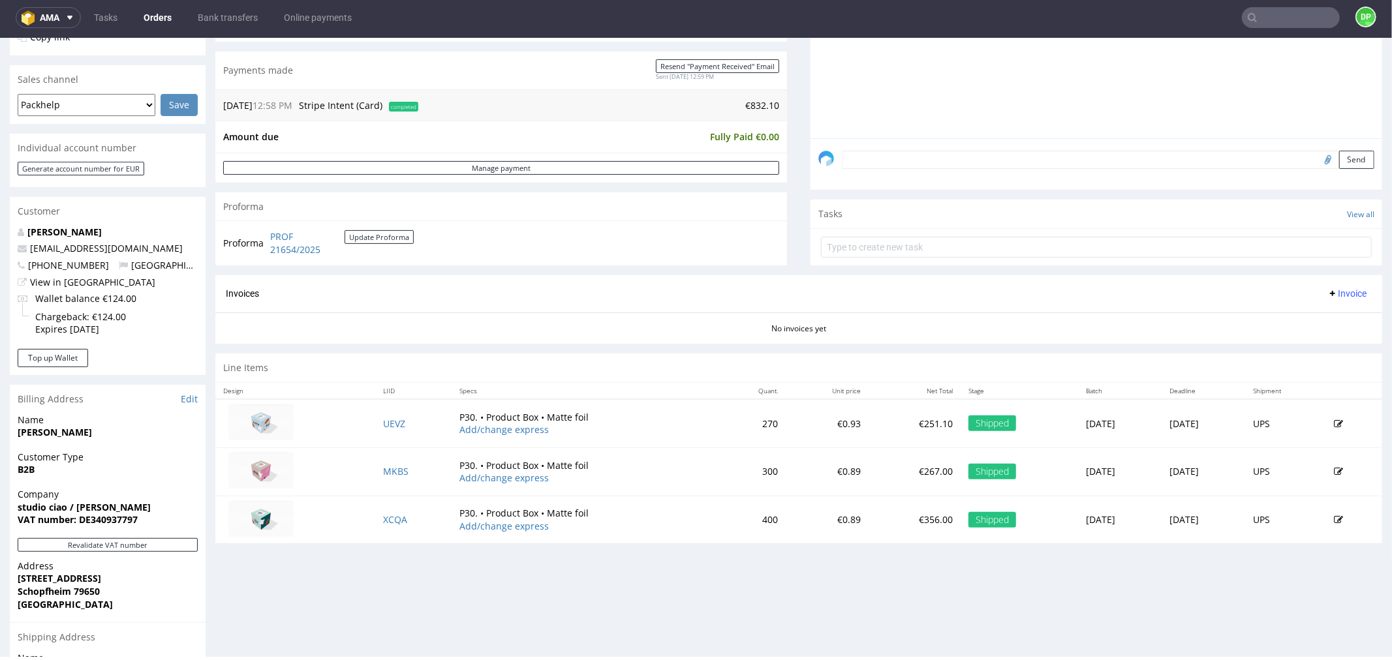
scroll to position [362, 0]
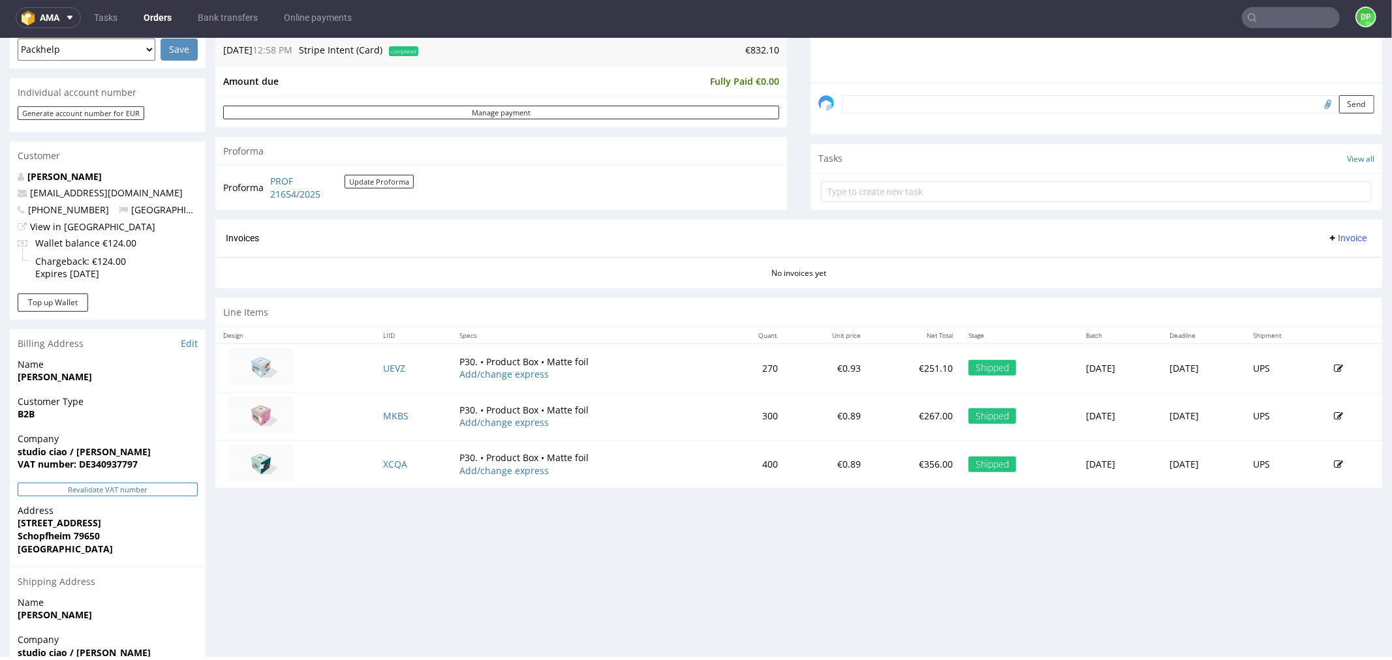
click at [100, 483] on button "Revalidate VAT number" at bounding box center [108, 489] width 180 height 14
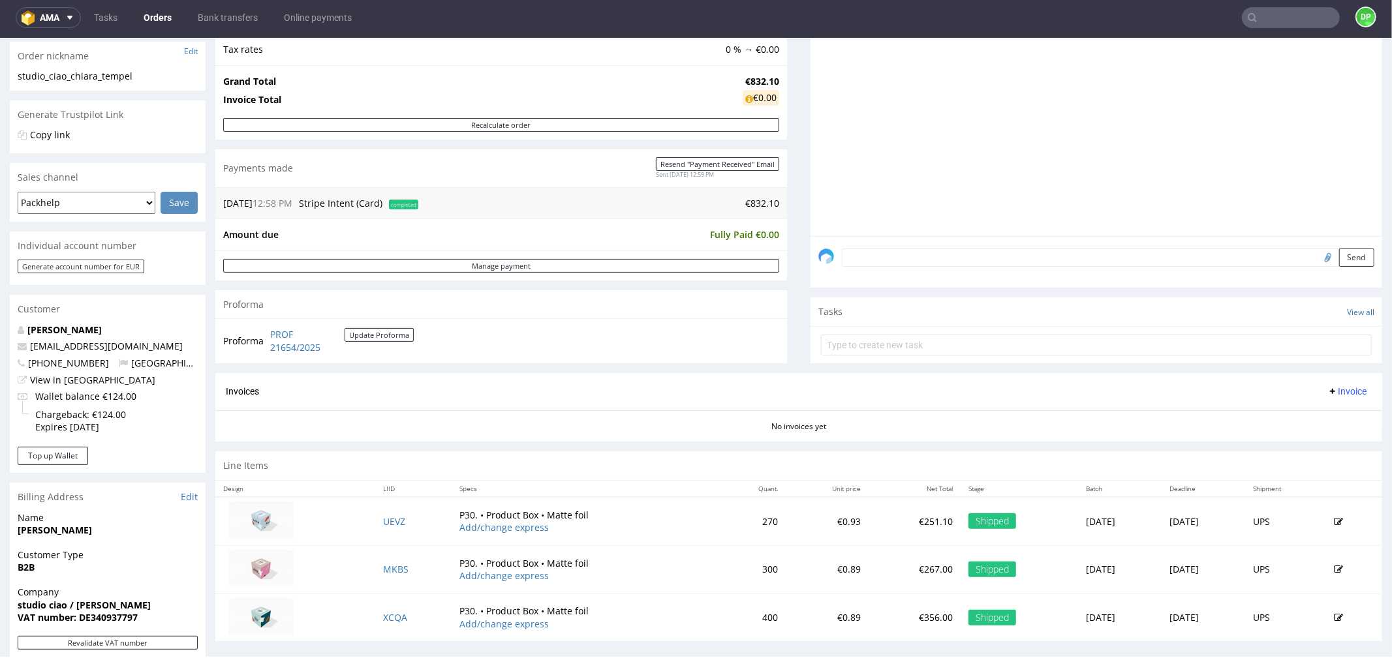
scroll to position [217, 0]
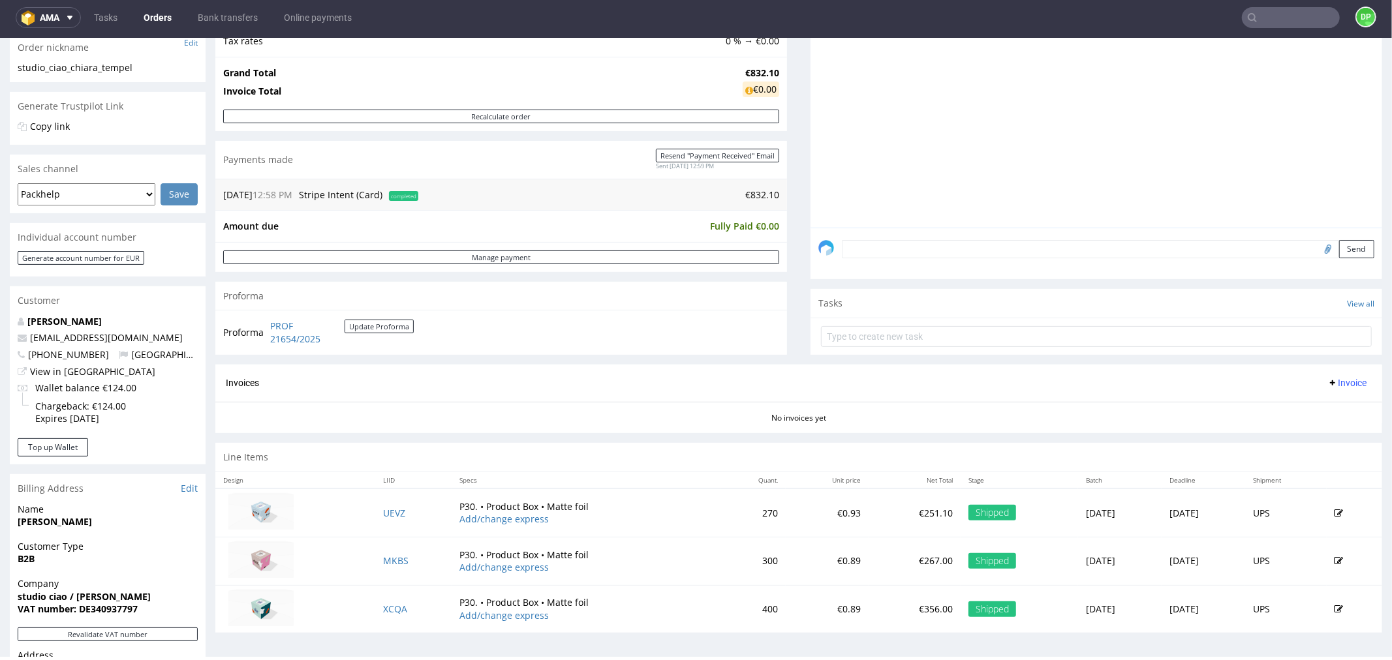
click at [1327, 386] on span "Invoice" at bounding box center [1346, 382] width 39 height 10
click at [1317, 404] on span "Generate" at bounding box center [1324, 410] width 63 height 13
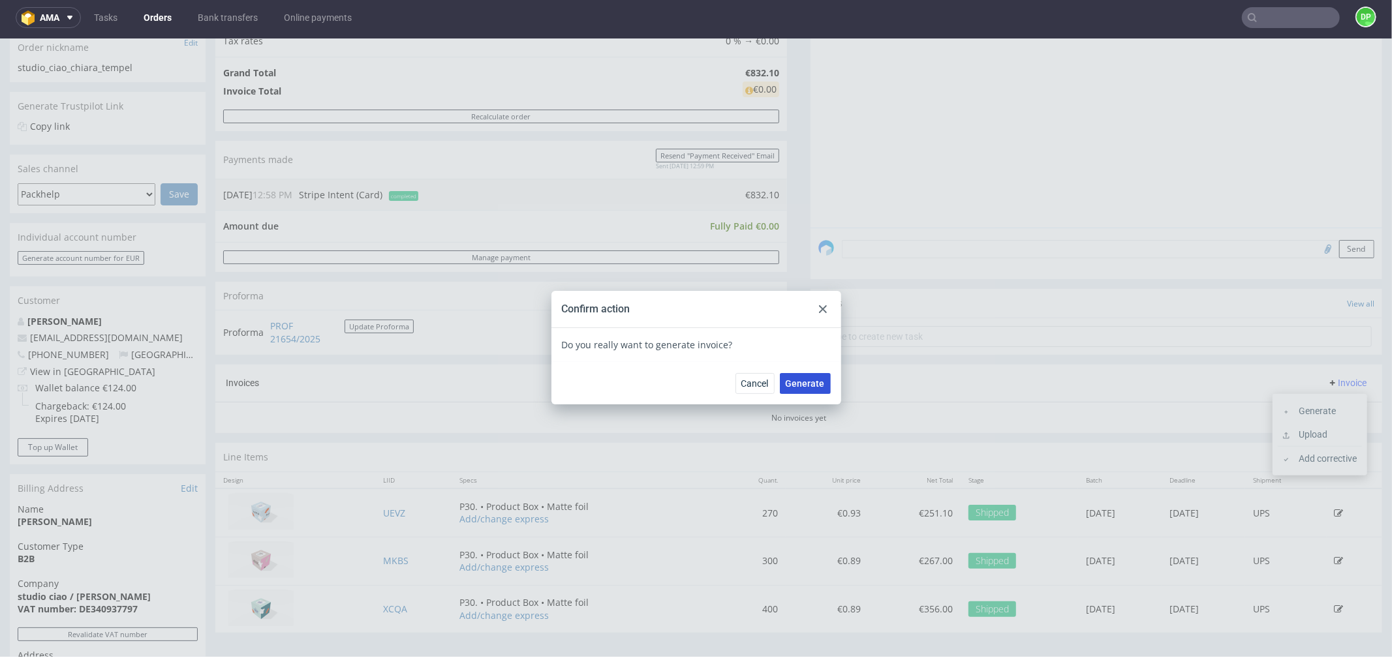
click at [818, 385] on span "Generate" at bounding box center [804, 382] width 39 height 9
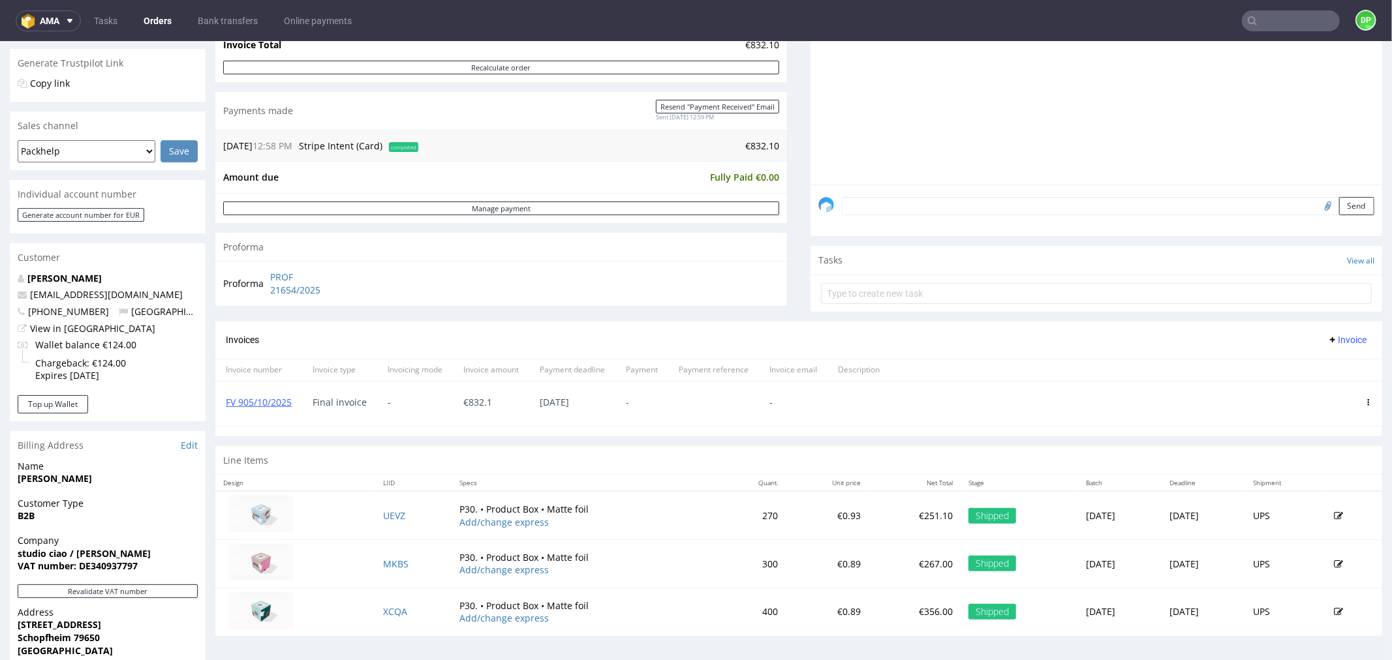
scroll to position [290, 0]
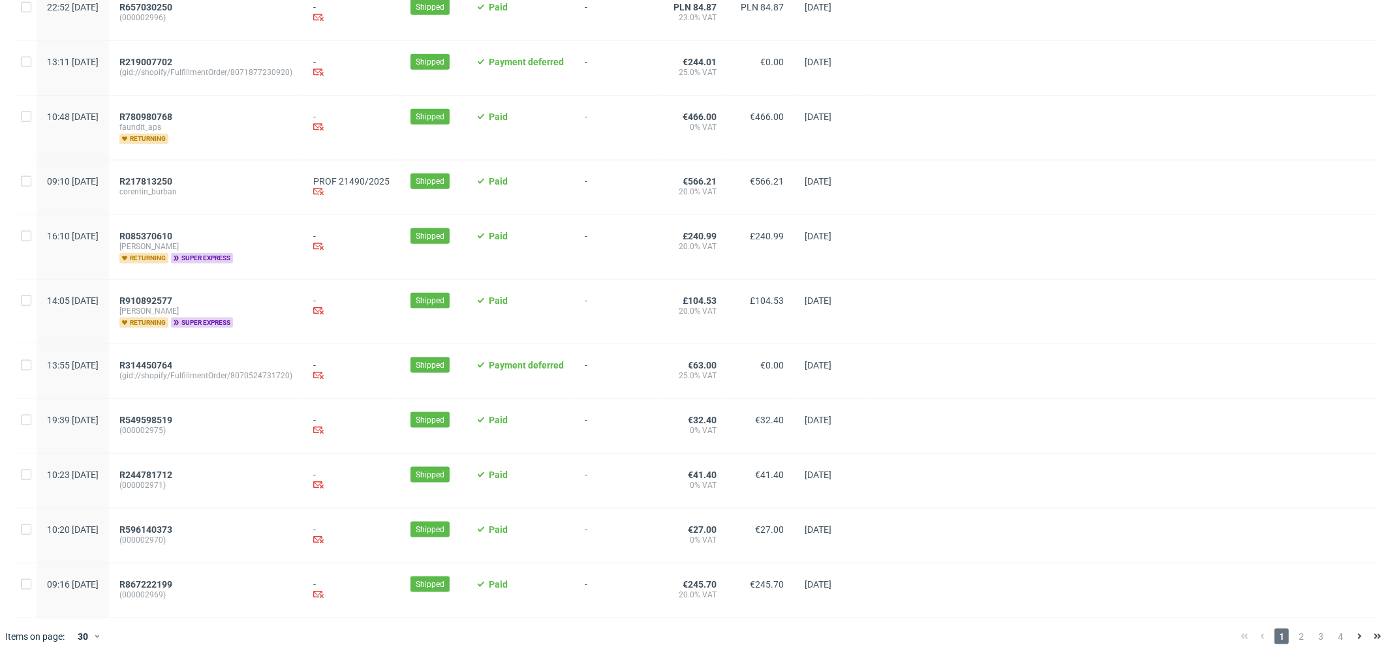
scroll to position [1270, 0]
click at [172, 176] on span "R217813250" at bounding box center [145, 181] width 53 height 10
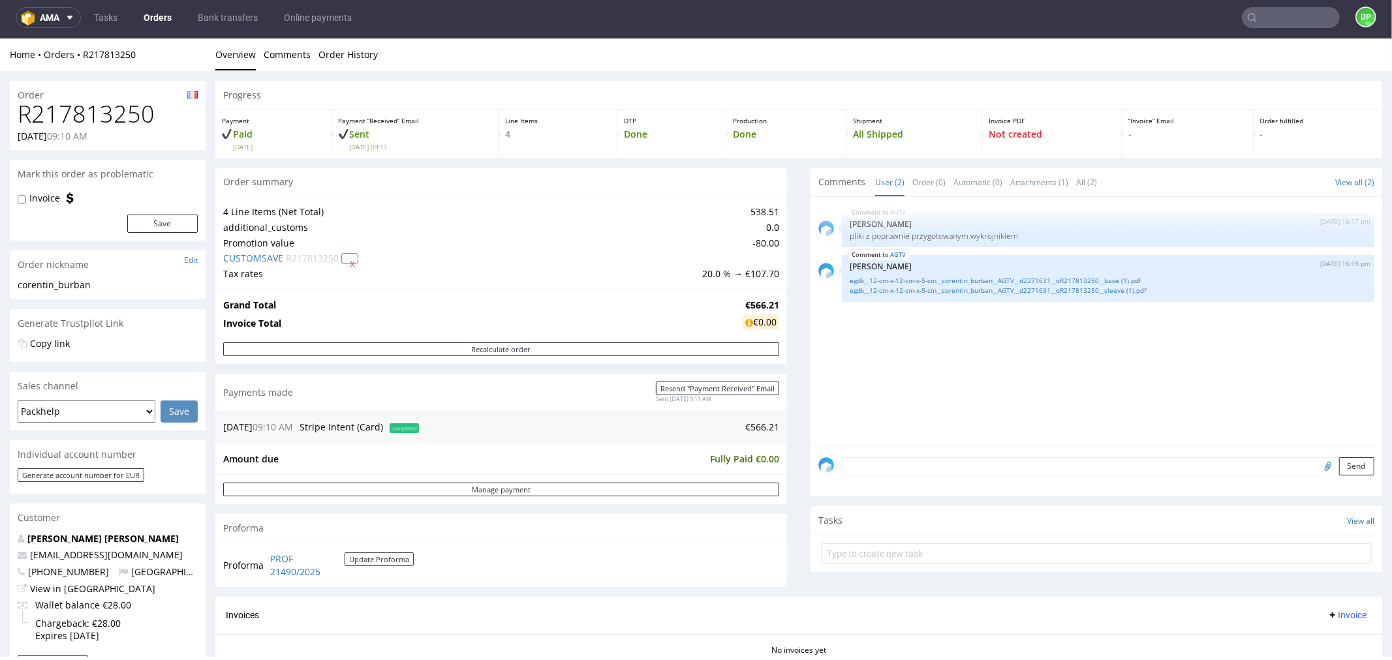
scroll to position [217, 0]
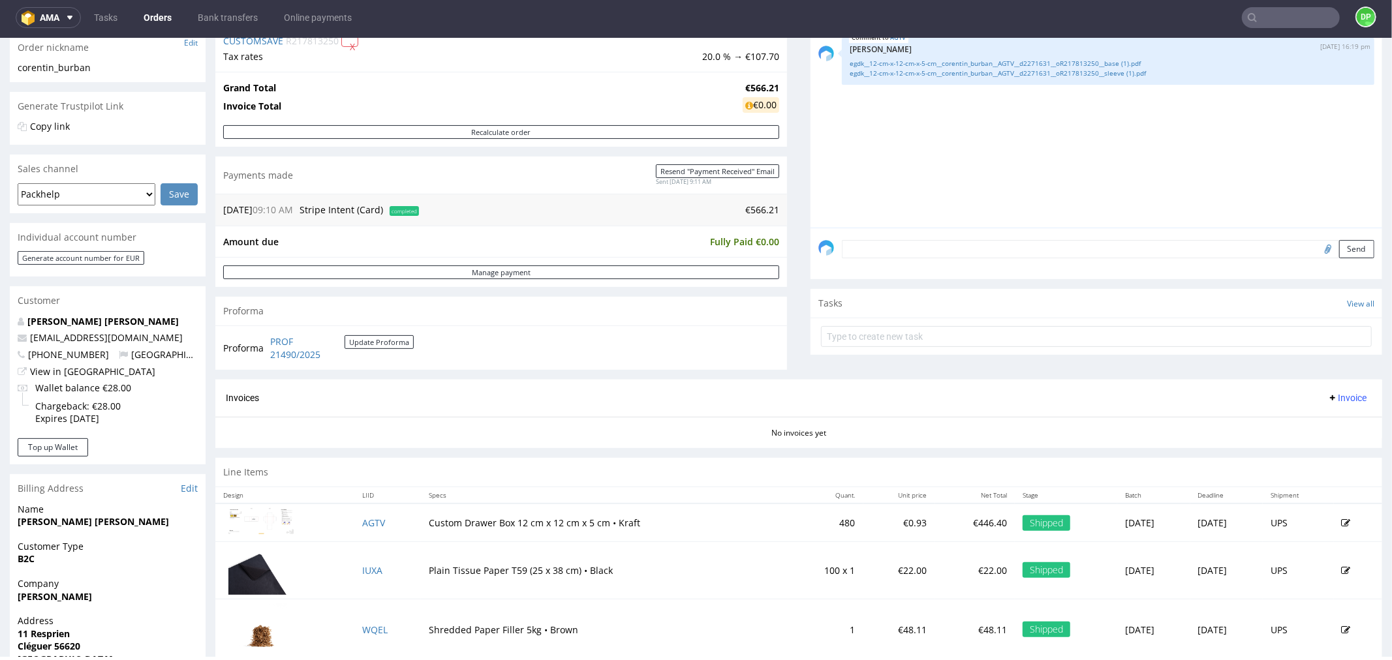
click at [1327, 399] on span "Invoice" at bounding box center [1346, 397] width 39 height 10
click at [1316, 419] on span "Generate" at bounding box center [1324, 425] width 63 height 13
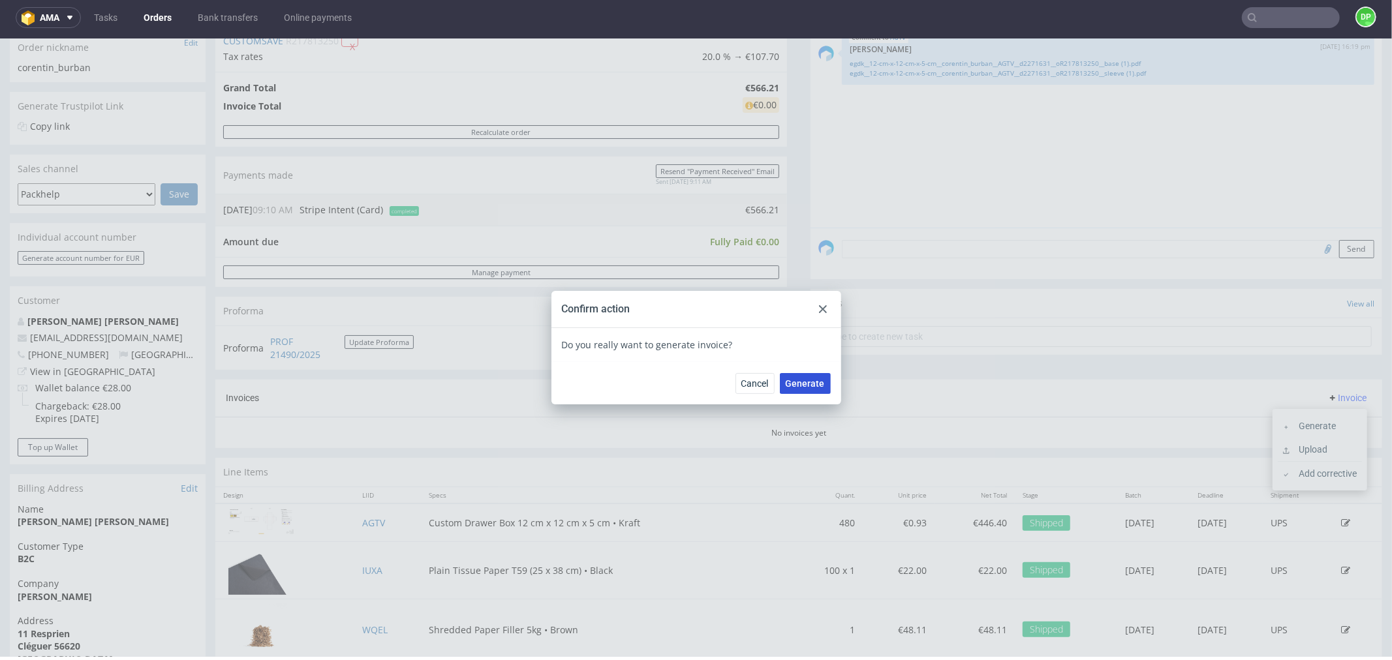
click at [799, 389] on button "Generate" at bounding box center [805, 383] width 51 height 21
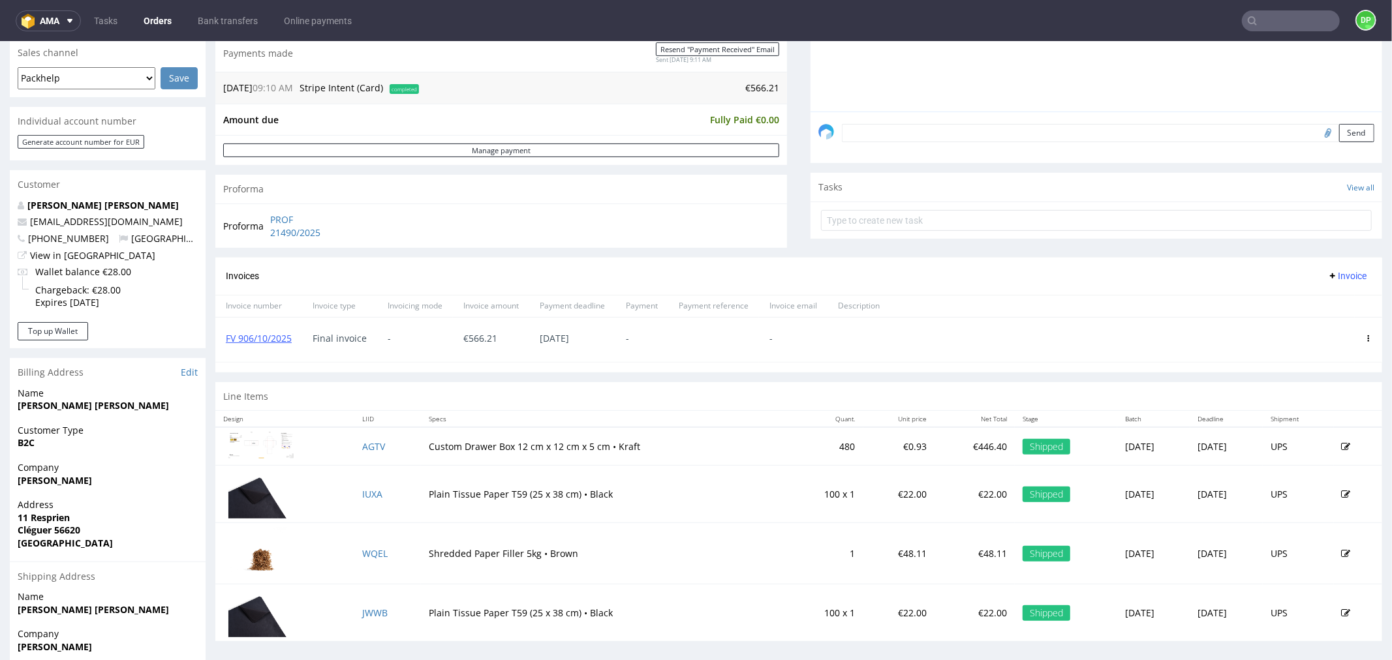
scroll to position [362, 0]
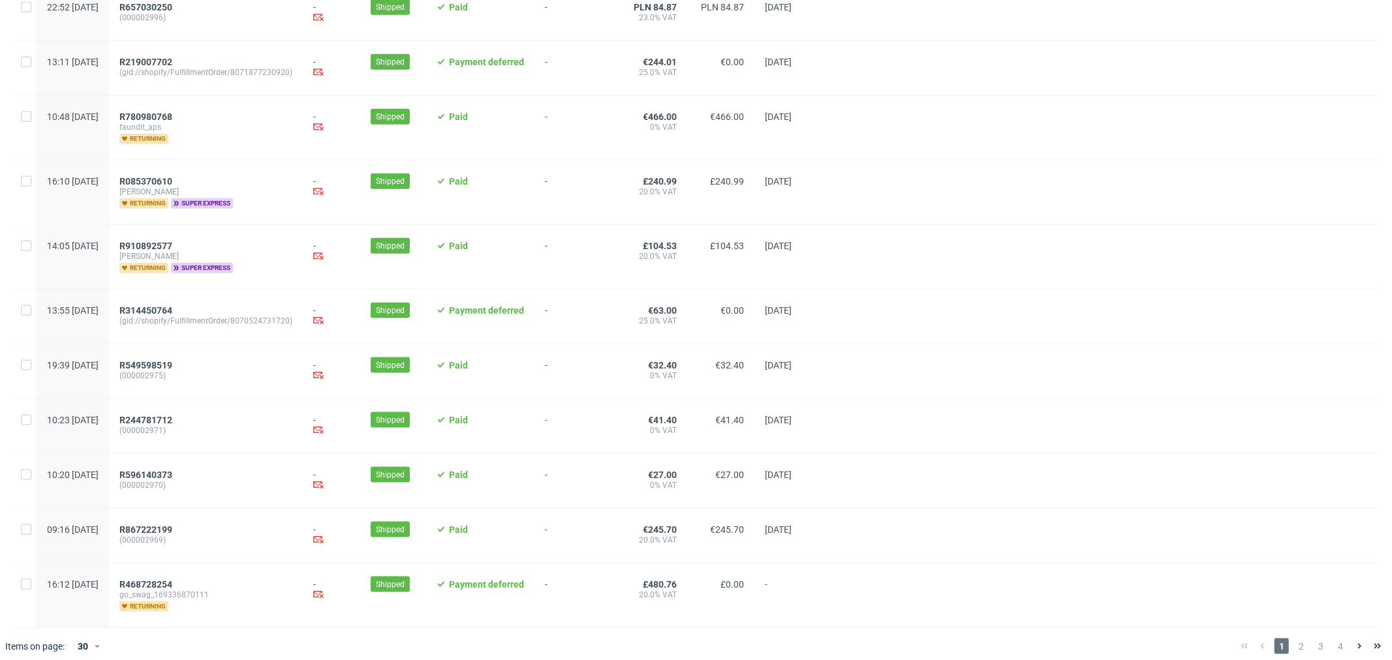
scroll to position [1279, 0]
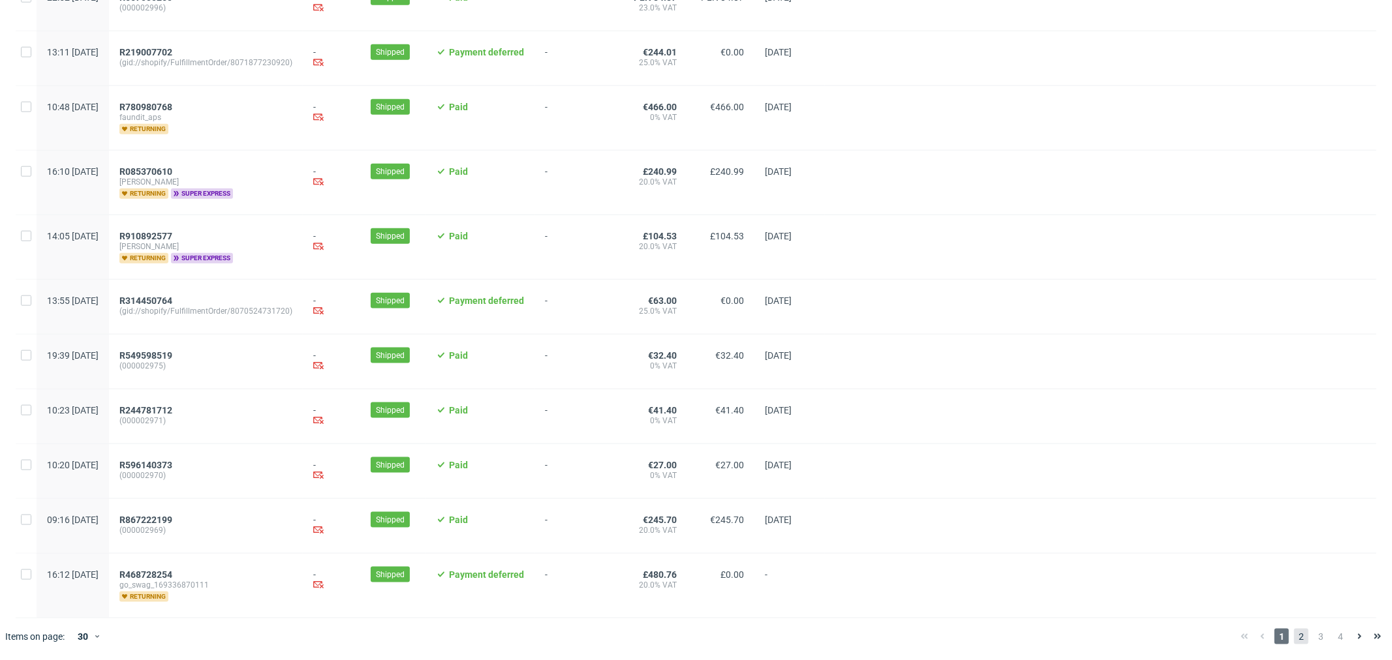
click at [1294, 641] on span "2" at bounding box center [1301, 637] width 14 height 16
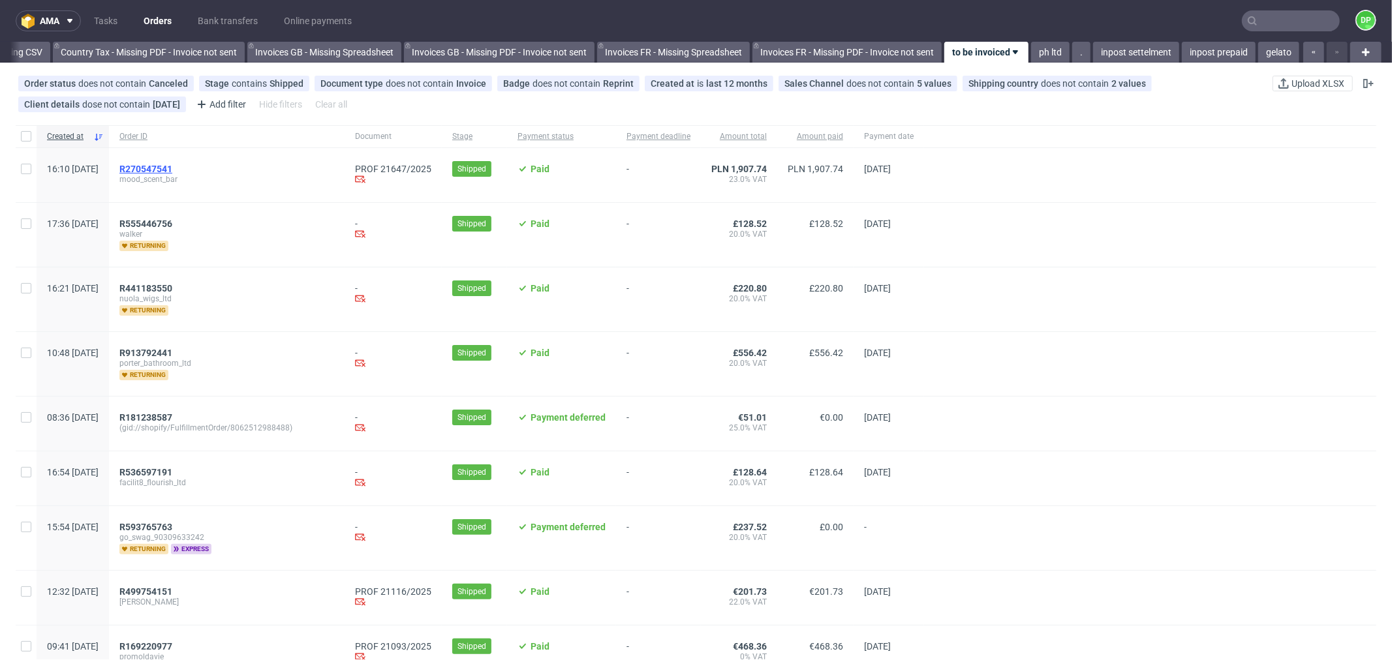
click at [172, 168] on span "R270547541" at bounding box center [145, 169] width 53 height 10
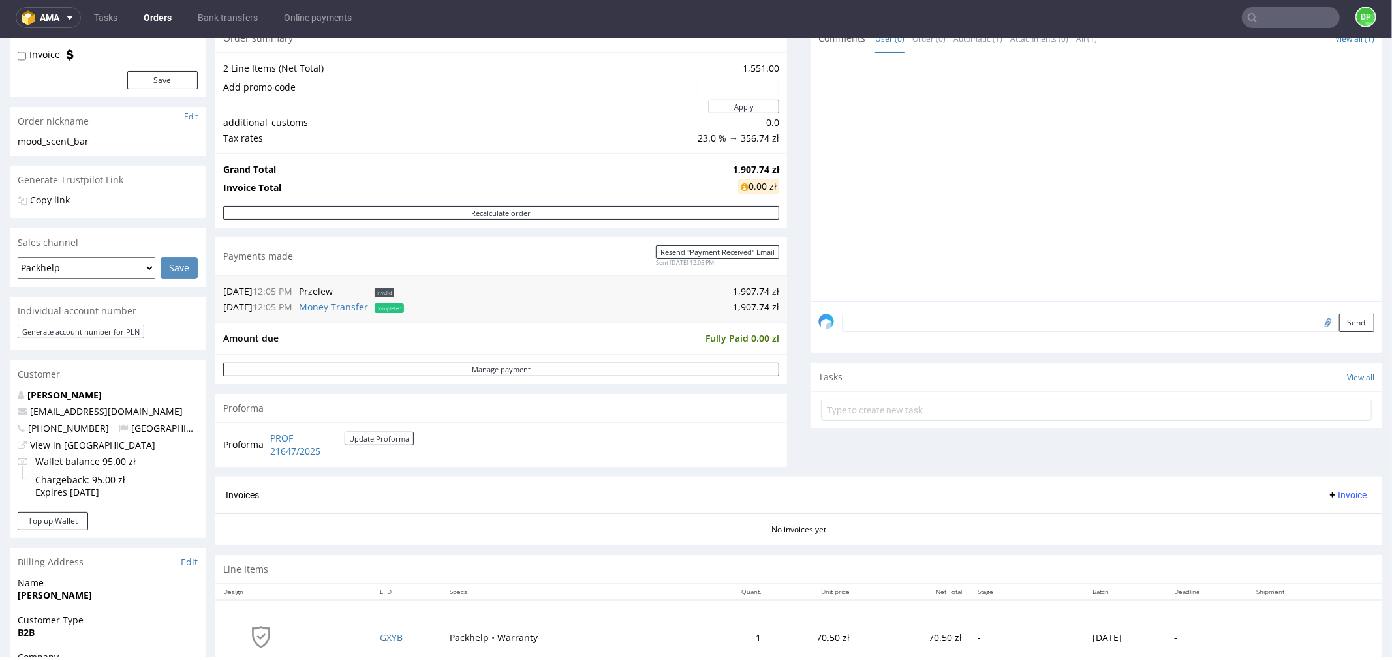
scroll to position [145, 0]
click at [1327, 493] on span "Invoice" at bounding box center [1346, 493] width 39 height 10
click at [1313, 515] on span "Generate" at bounding box center [1324, 521] width 63 height 13
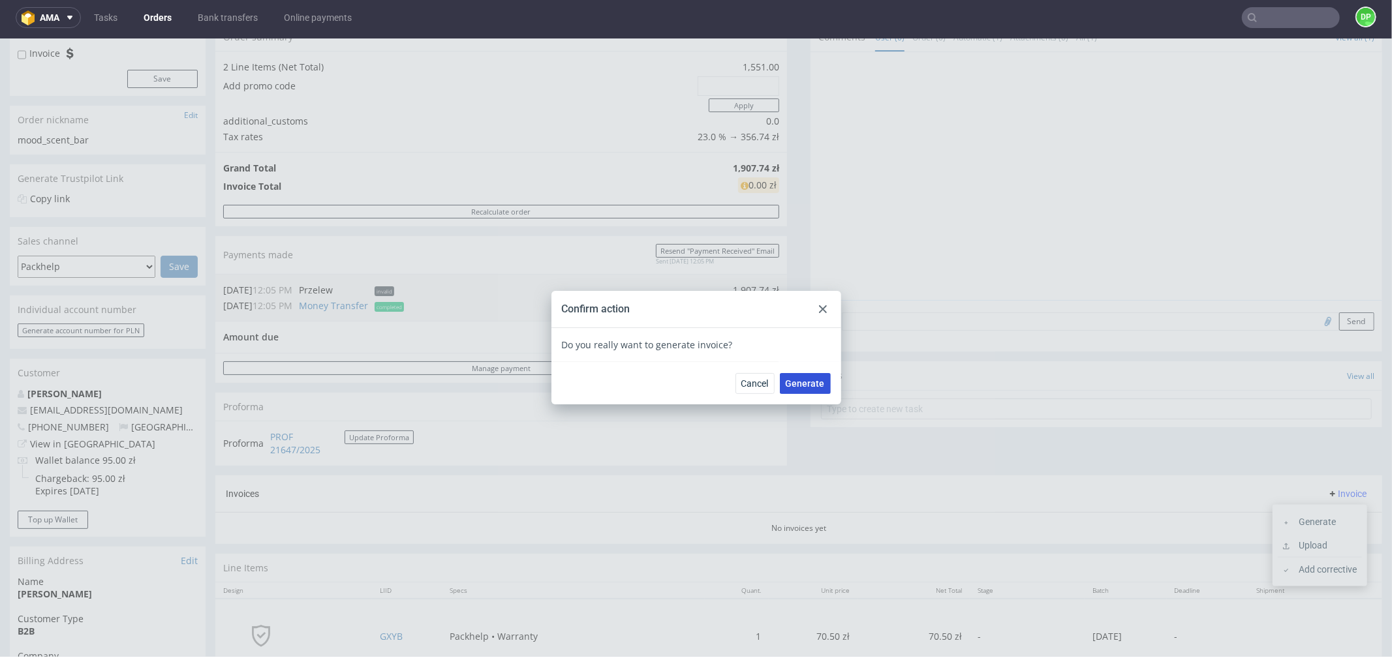
click at [812, 386] on span "Generate" at bounding box center [804, 382] width 39 height 9
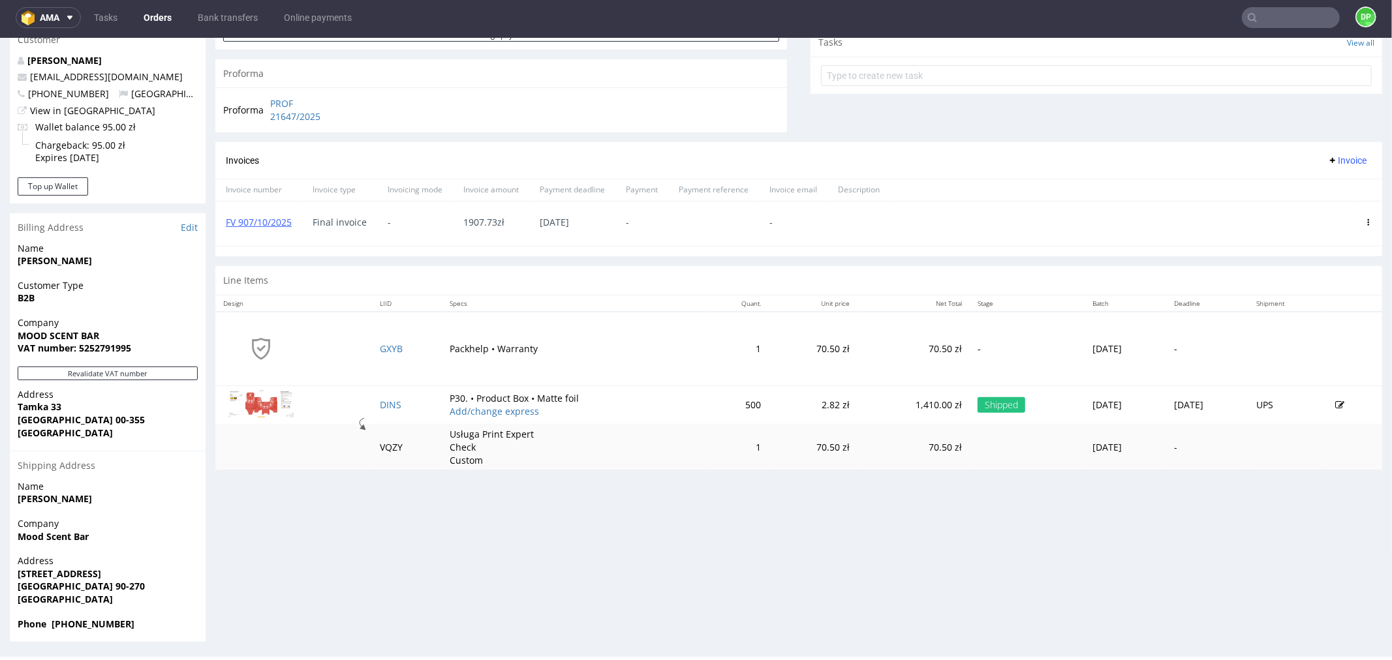
scroll to position [479, 0]
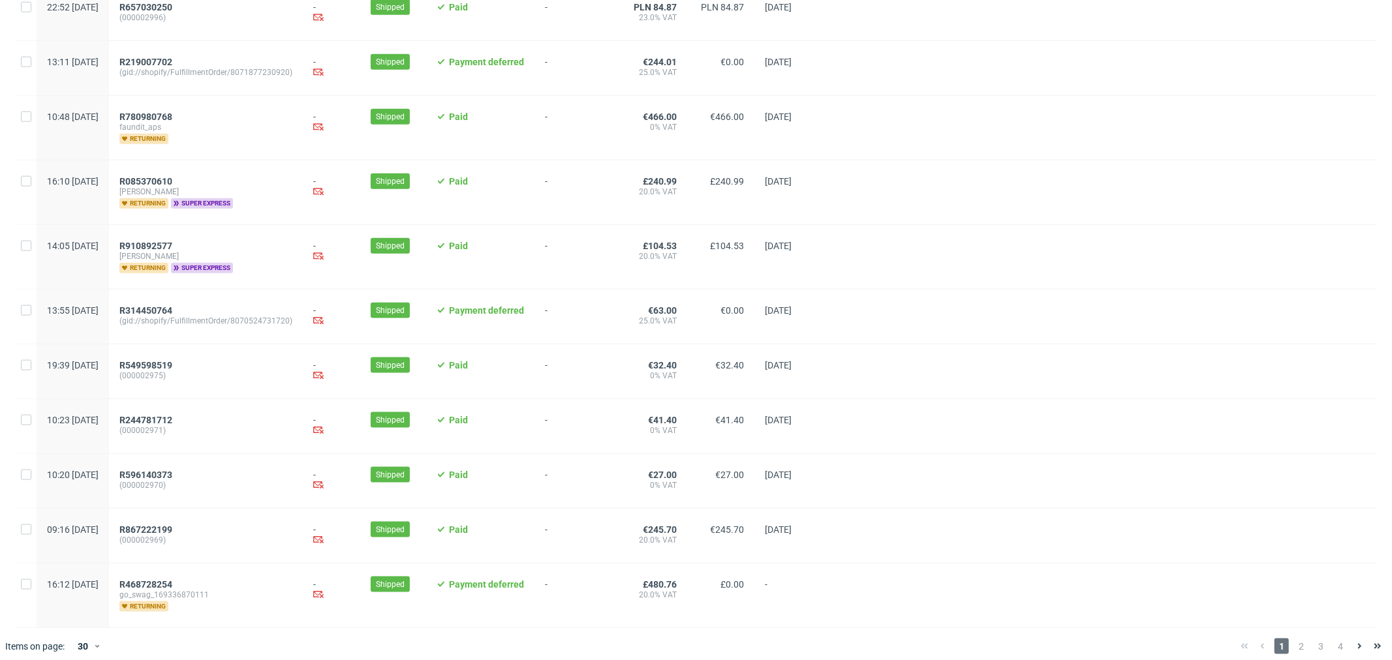
scroll to position [1279, 0]
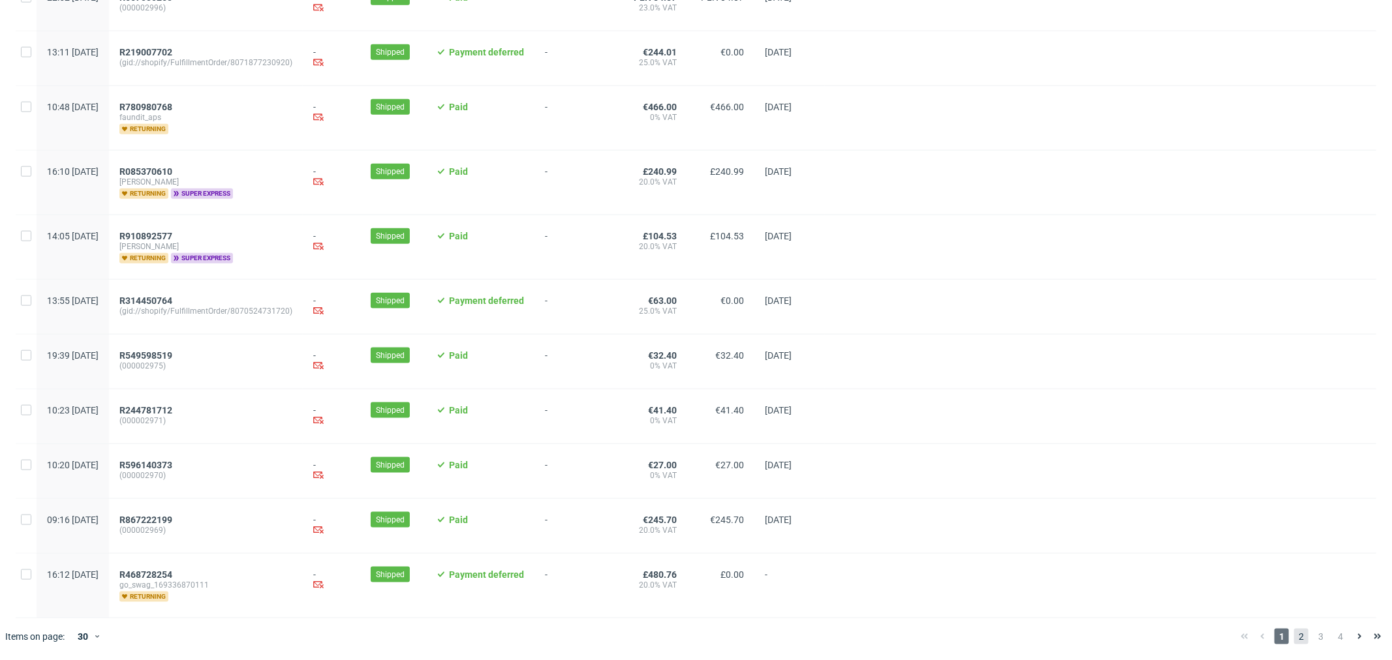
click at [1294, 641] on span "2" at bounding box center [1301, 637] width 14 height 16
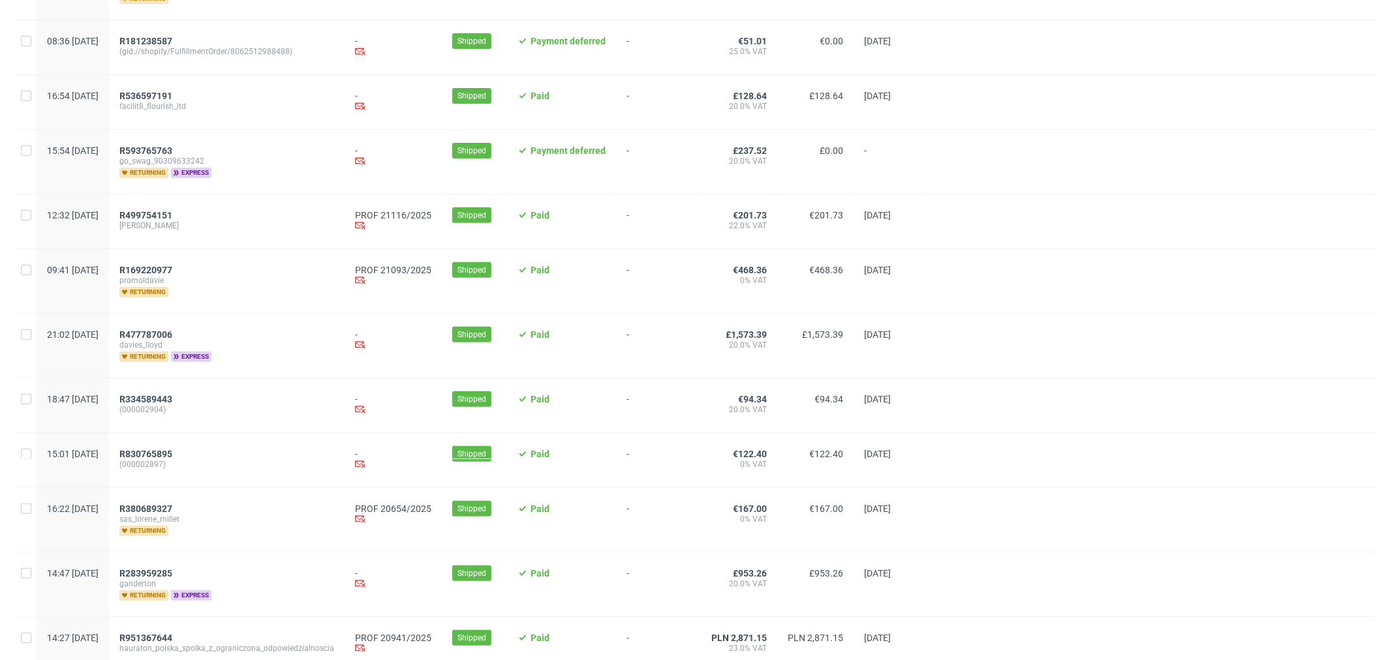
scroll to position [362, 0]
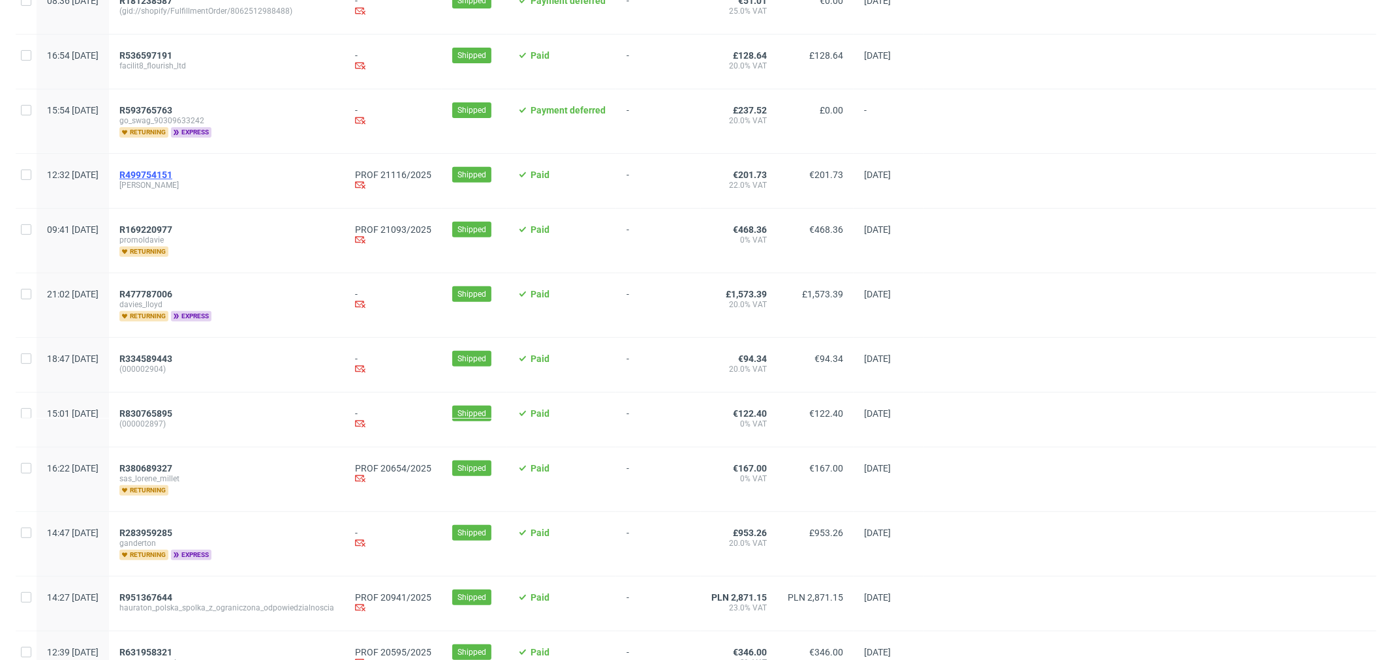
click at [172, 173] on span "R499754151" at bounding box center [145, 175] width 53 height 10
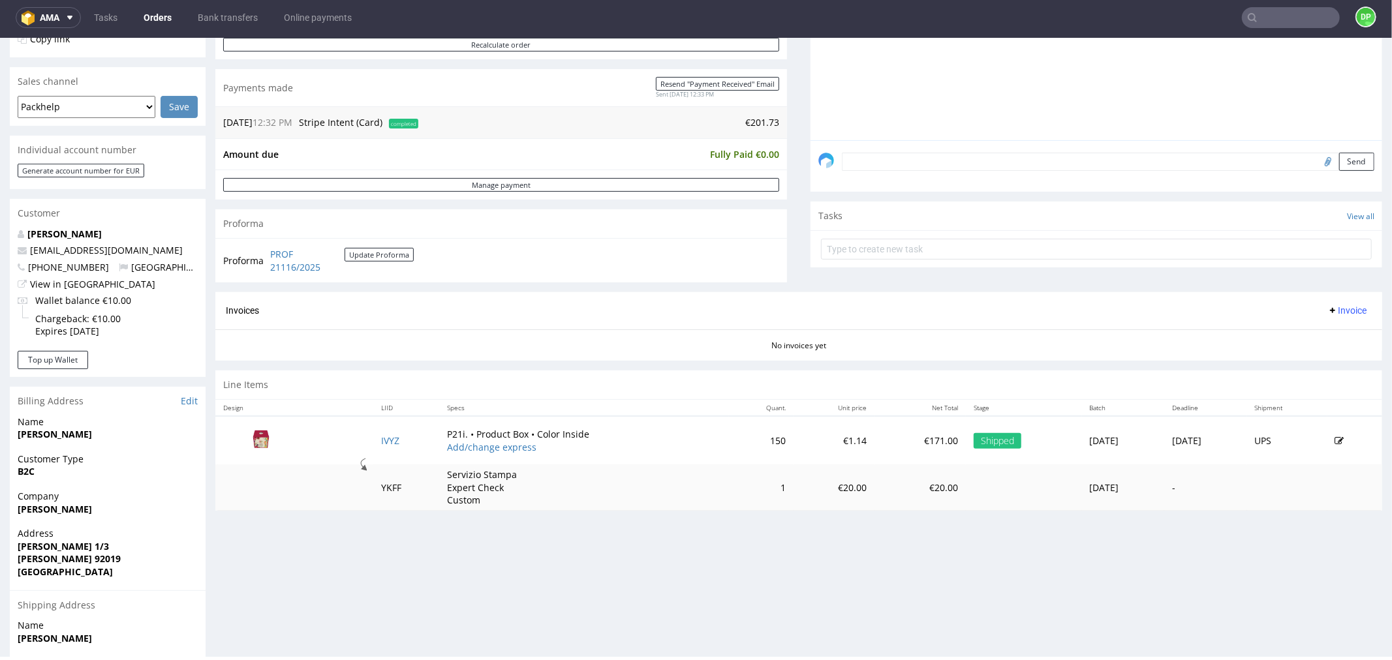
scroll to position [362, 0]
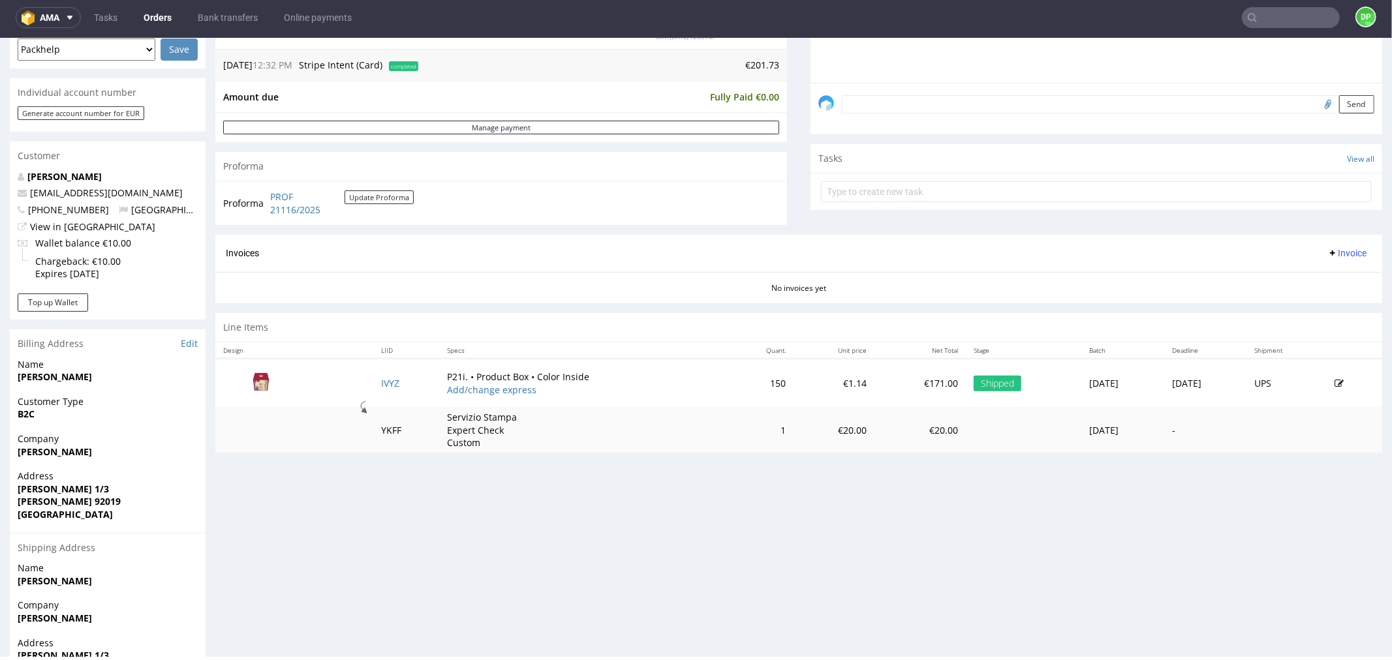
click at [1336, 255] on span "Invoice" at bounding box center [1346, 252] width 39 height 10
click at [1311, 285] on span "Generate" at bounding box center [1324, 280] width 63 height 13
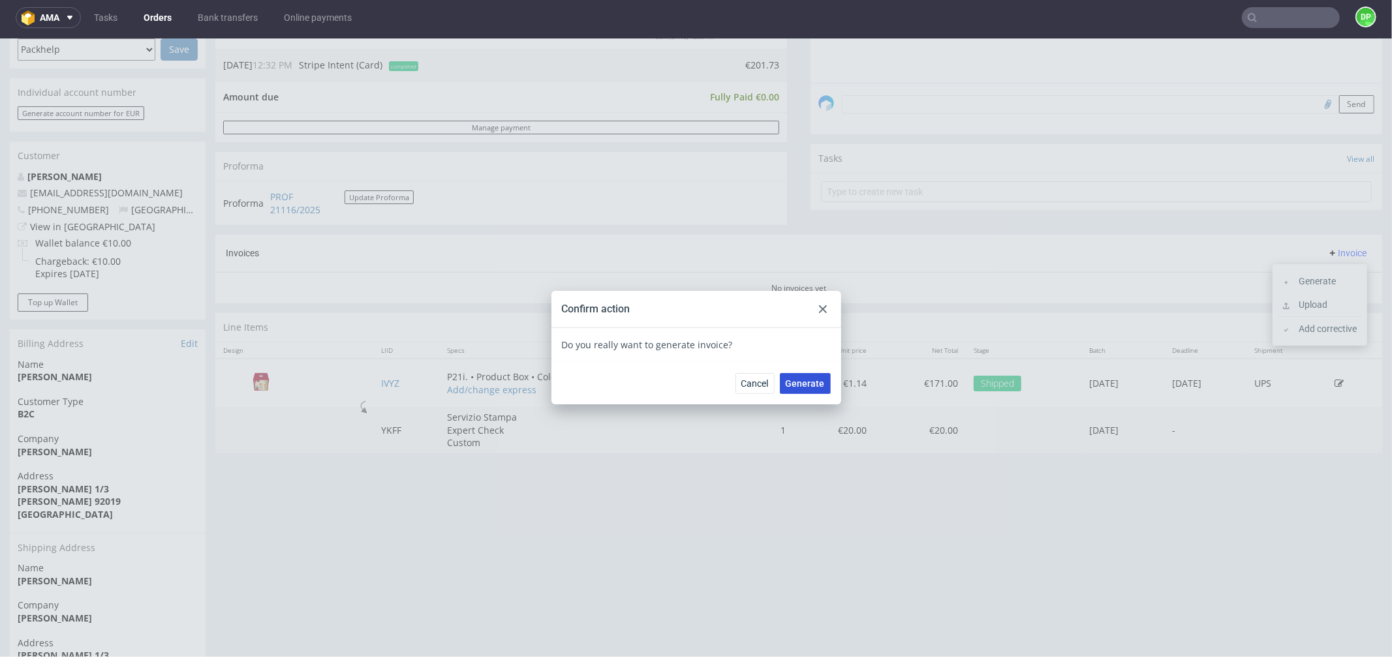
click at [804, 379] on span "Generate" at bounding box center [804, 382] width 39 height 9
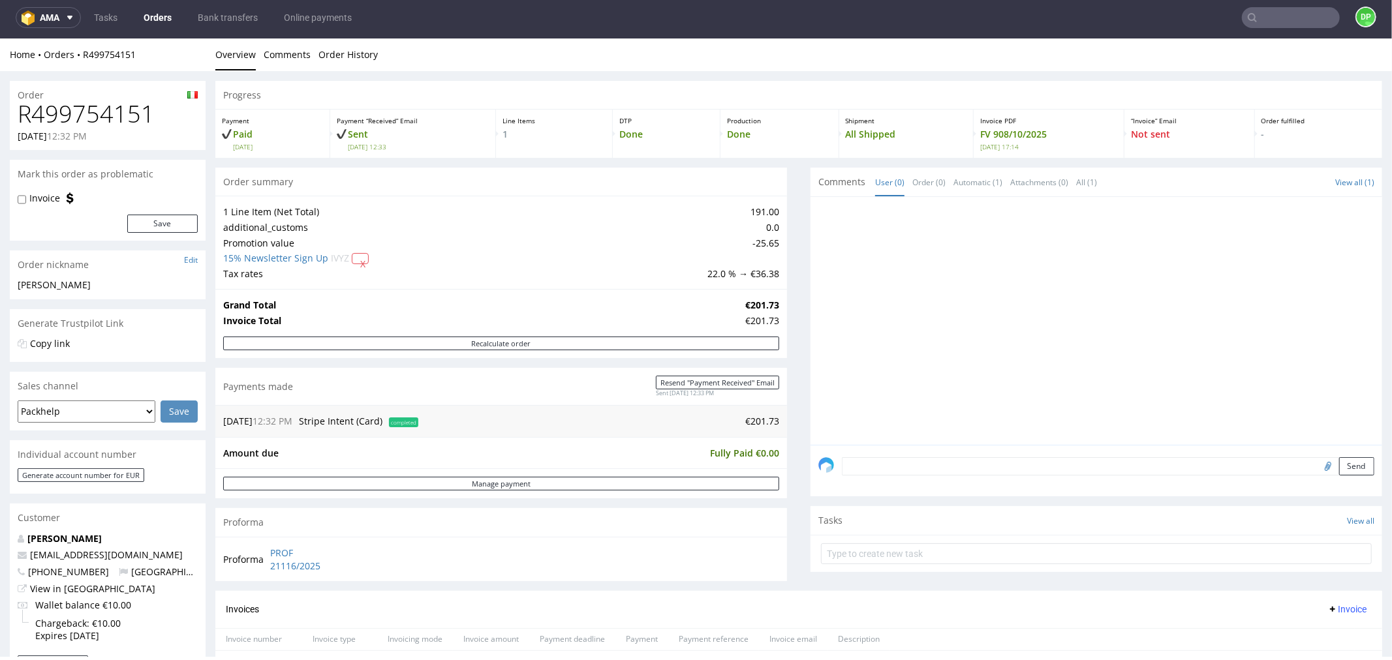
scroll to position [362, 0]
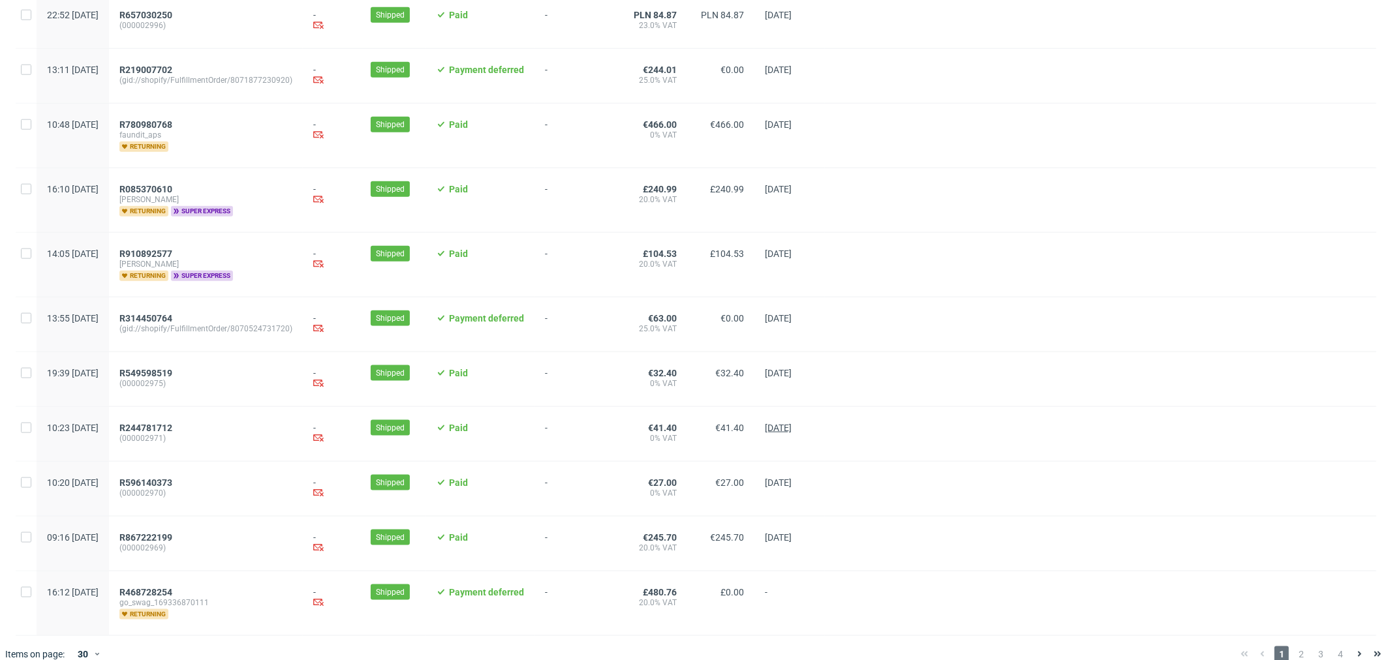
scroll to position [1279, 0]
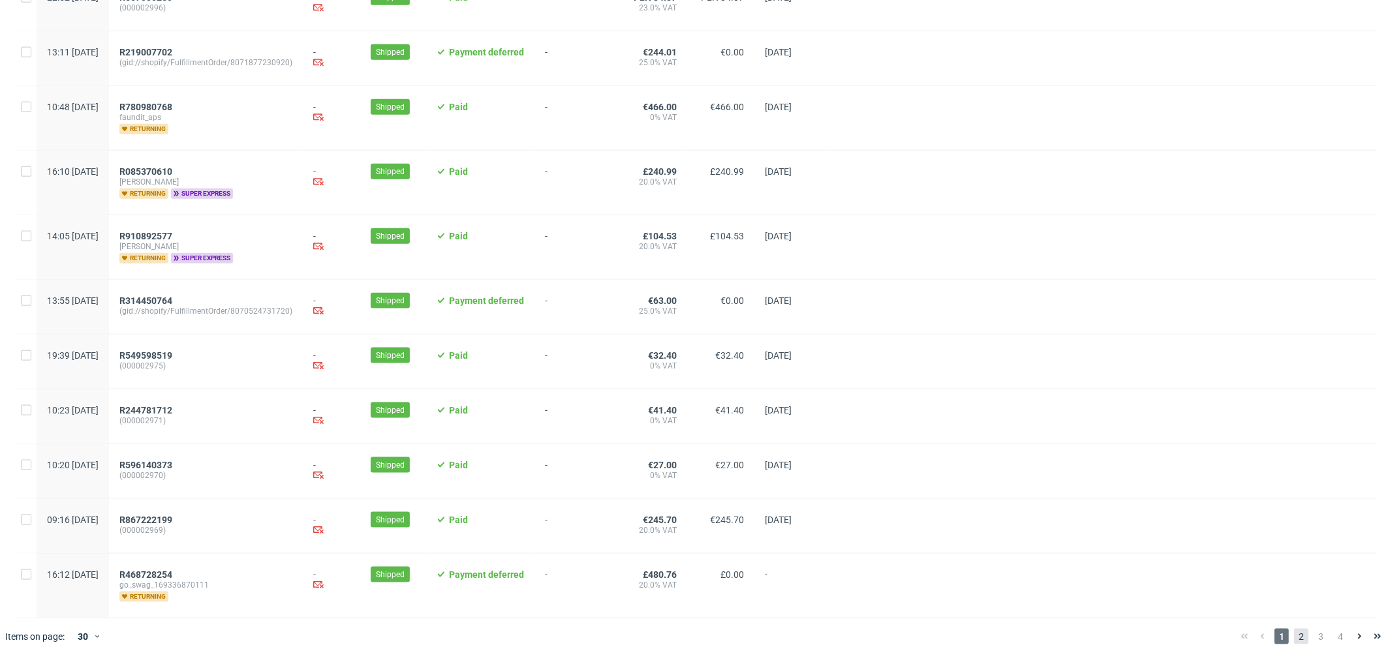
click at [1294, 635] on span "2" at bounding box center [1301, 637] width 14 height 16
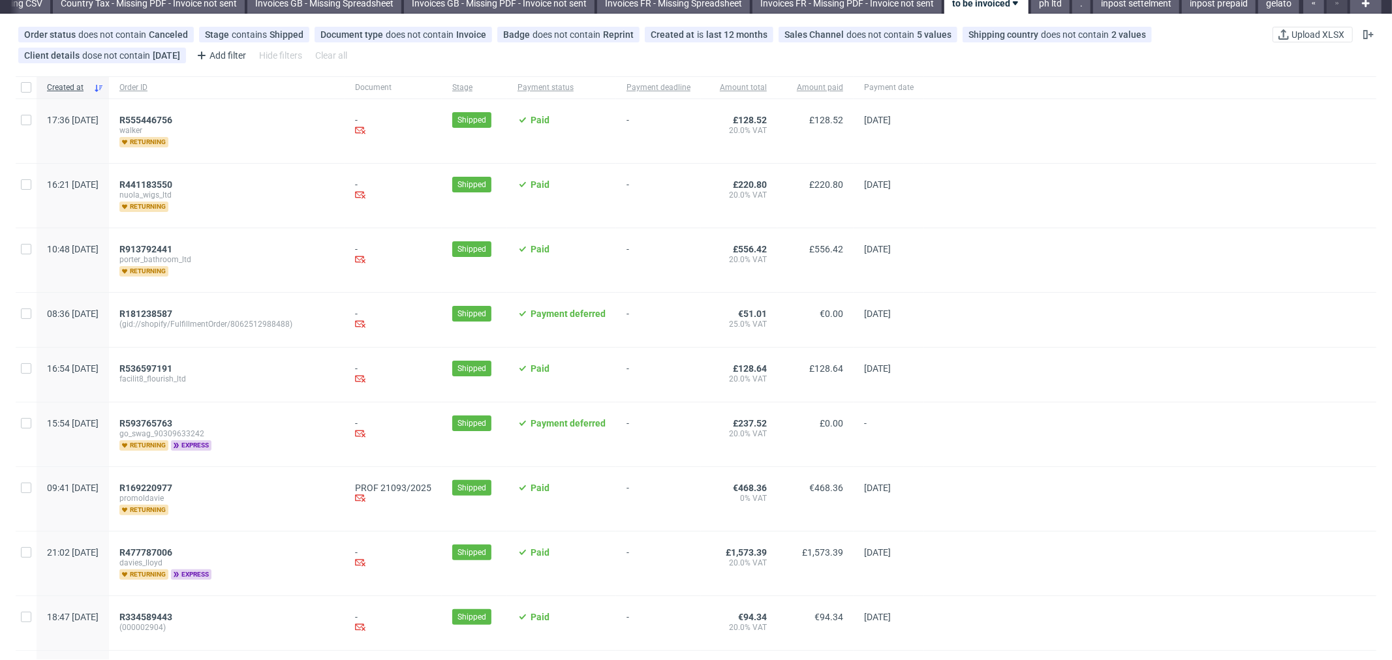
scroll to position [145, 0]
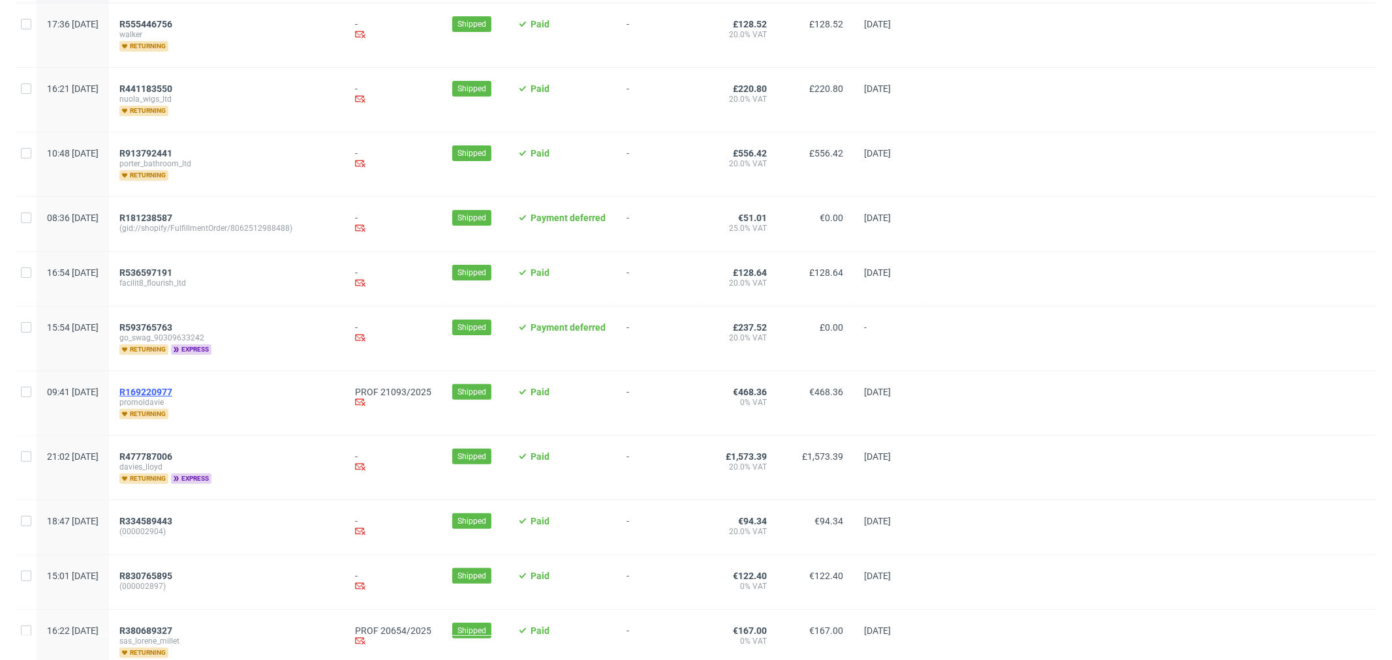
click at [172, 389] on span "R169220977" at bounding box center [145, 392] width 53 height 10
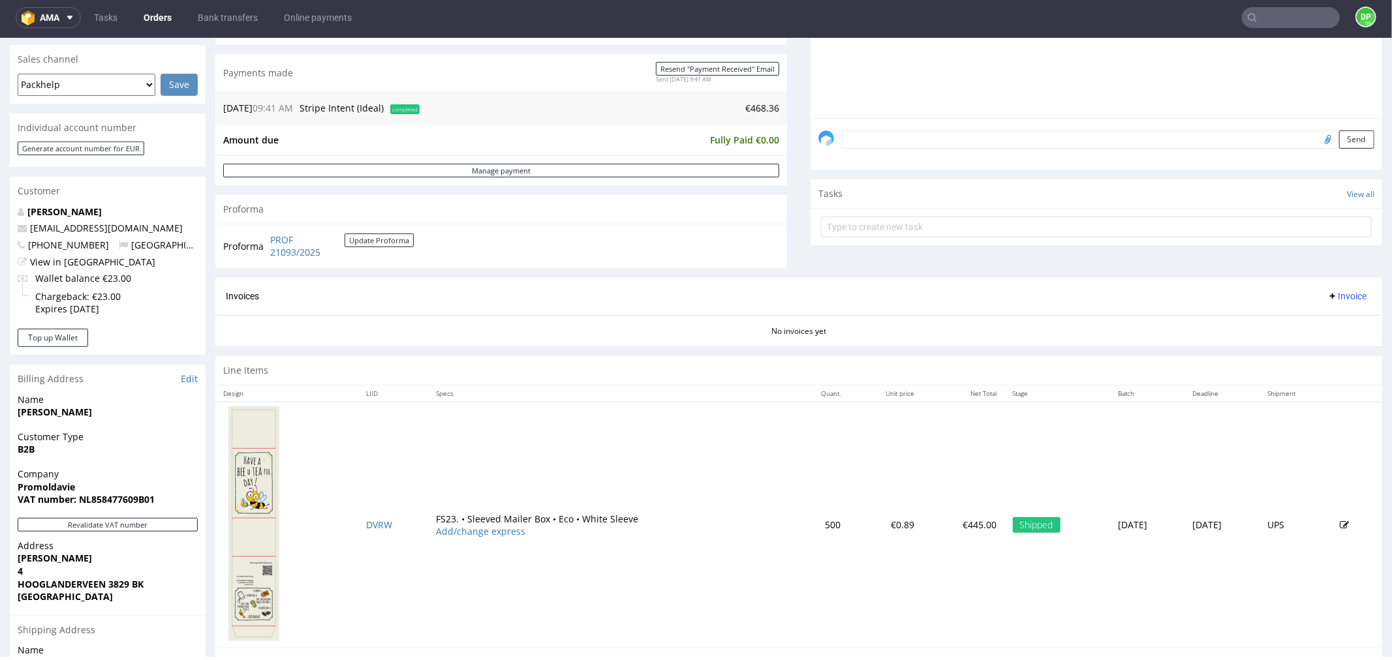
scroll to position [362, 0]
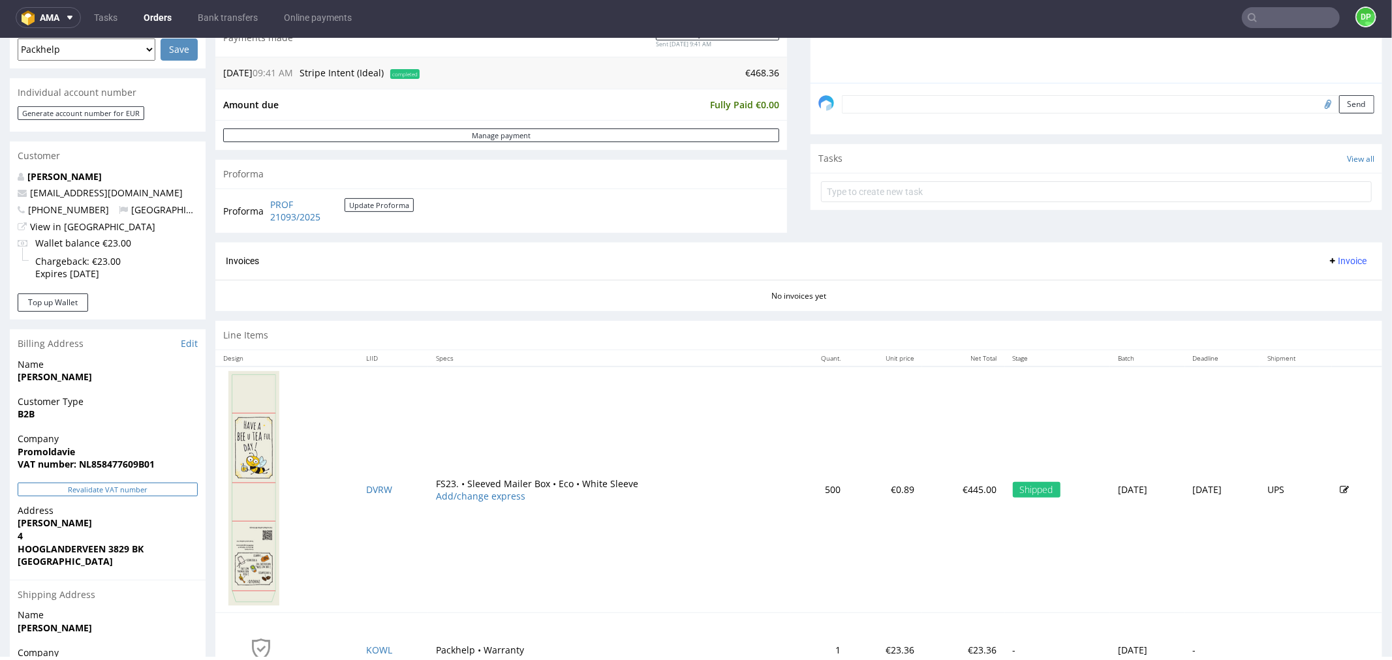
click at [145, 491] on button "Revalidate VAT number" at bounding box center [108, 489] width 180 height 14
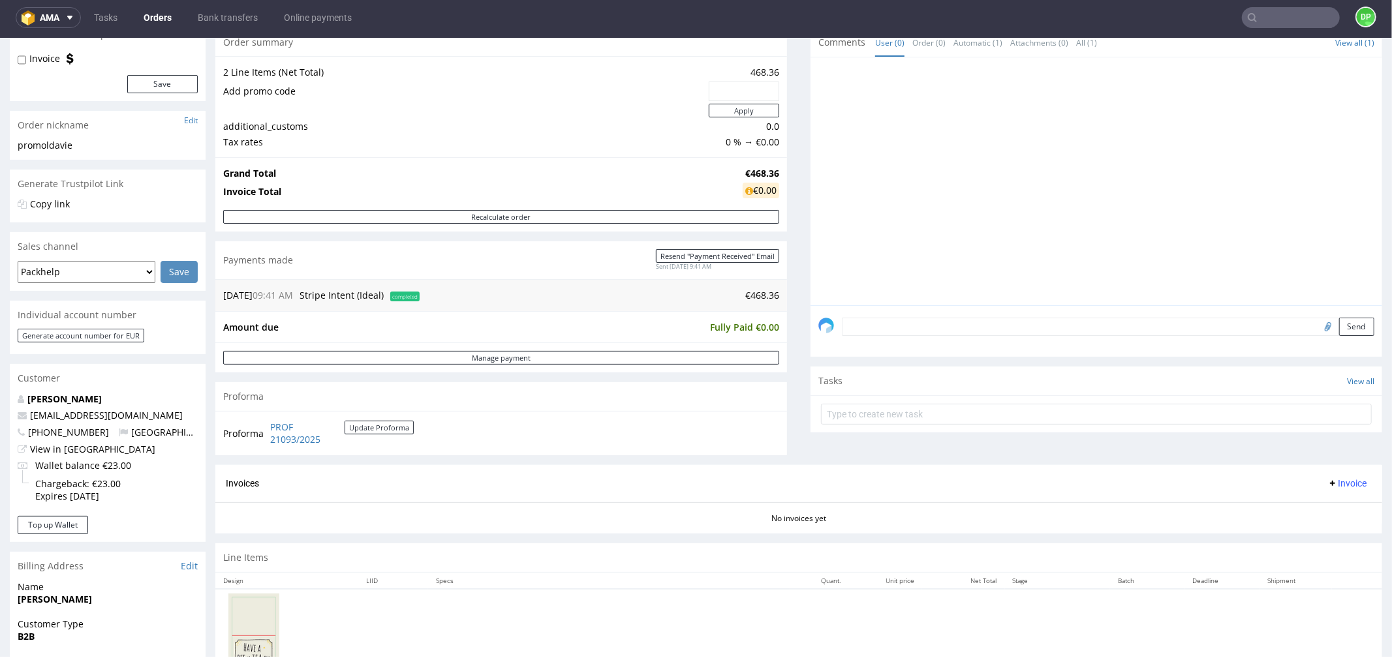
scroll to position [145, 0]
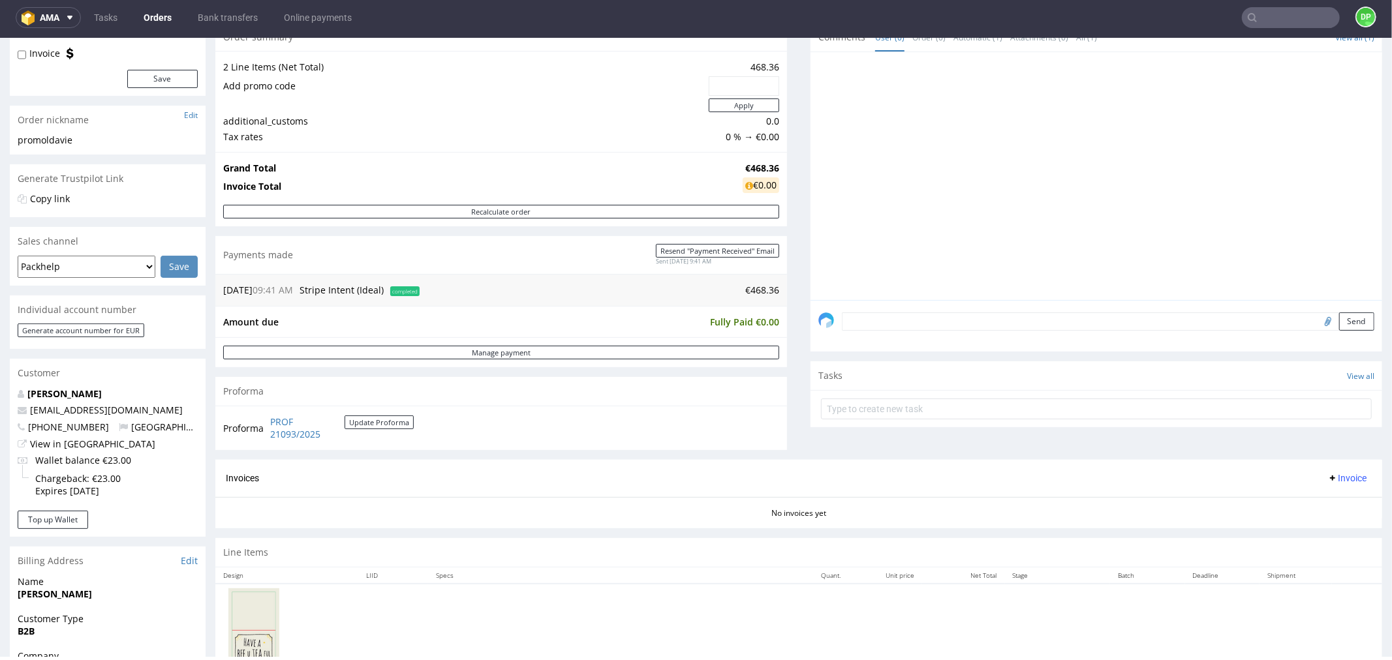
click at [1327, 481] on span "Invoice" at bounding box center [1346, 477] width 39 height 10
click at [1303, 500] on span "Generate" at bounding box center [1324, 505] width 63 height 13
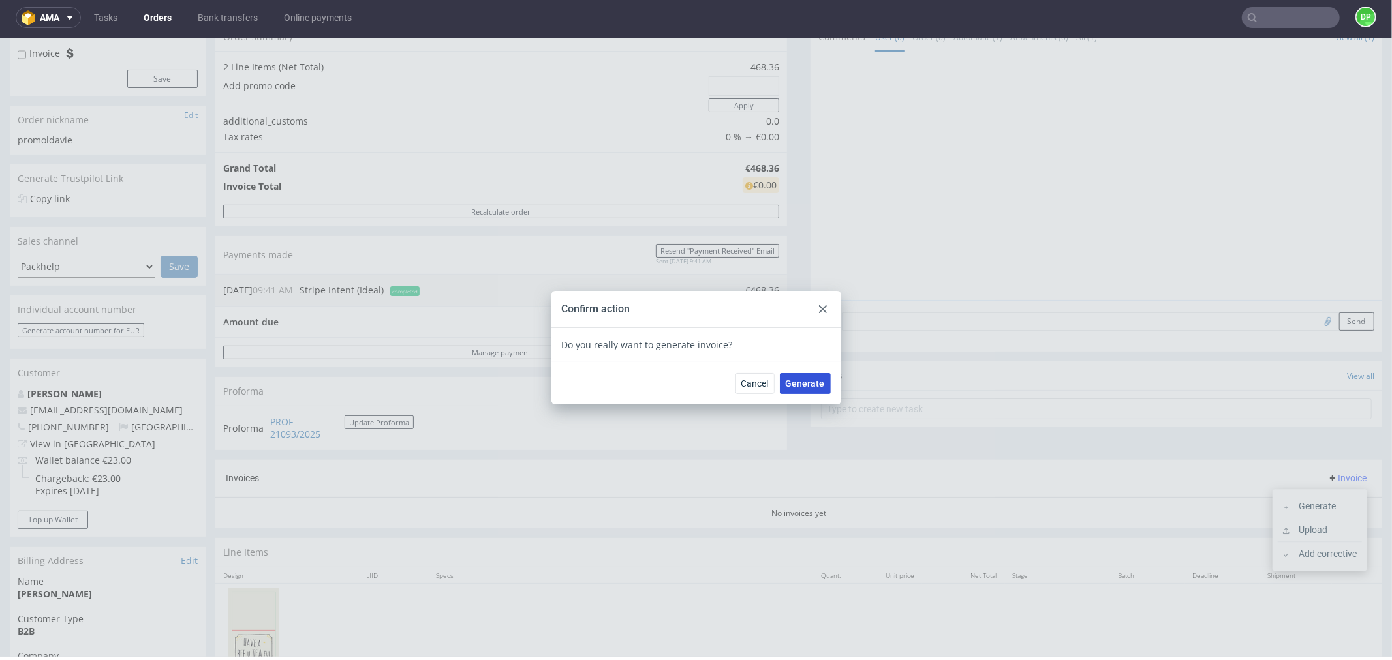
click at [787, 373] on button "Generate" at bounding box center [805, 383] width 51 height 21
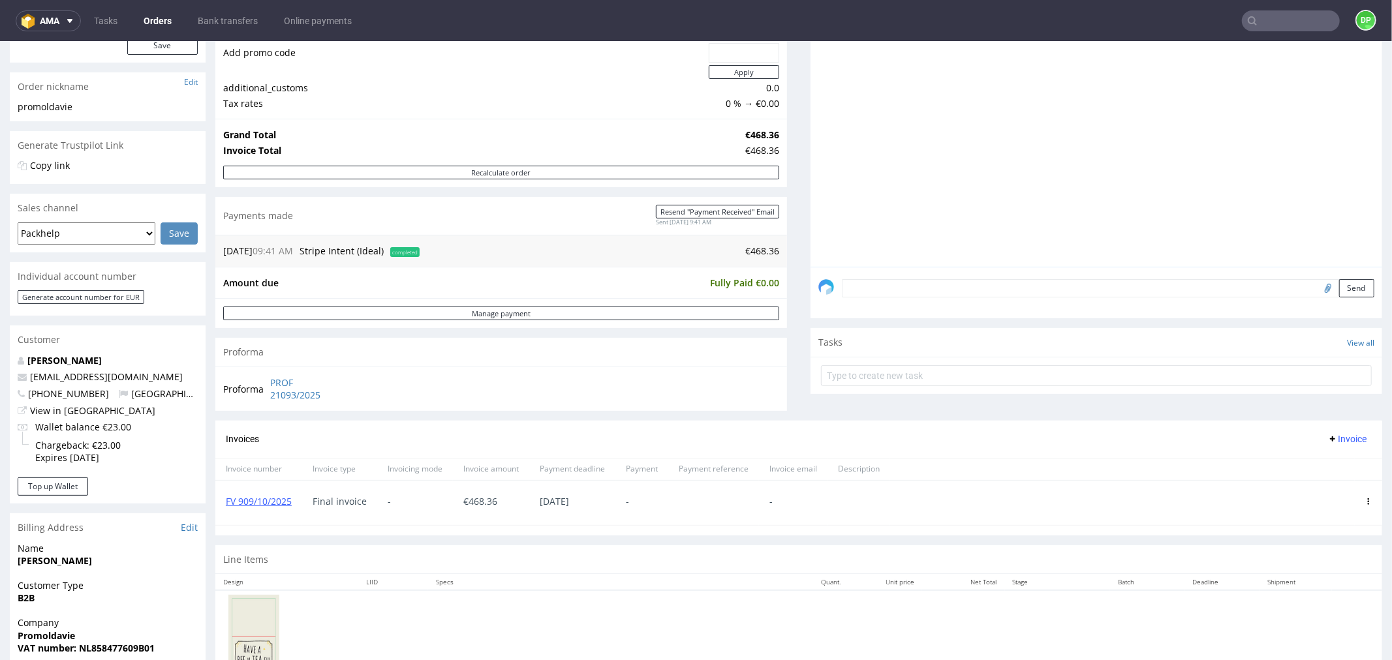
scroll to position [434, 0]
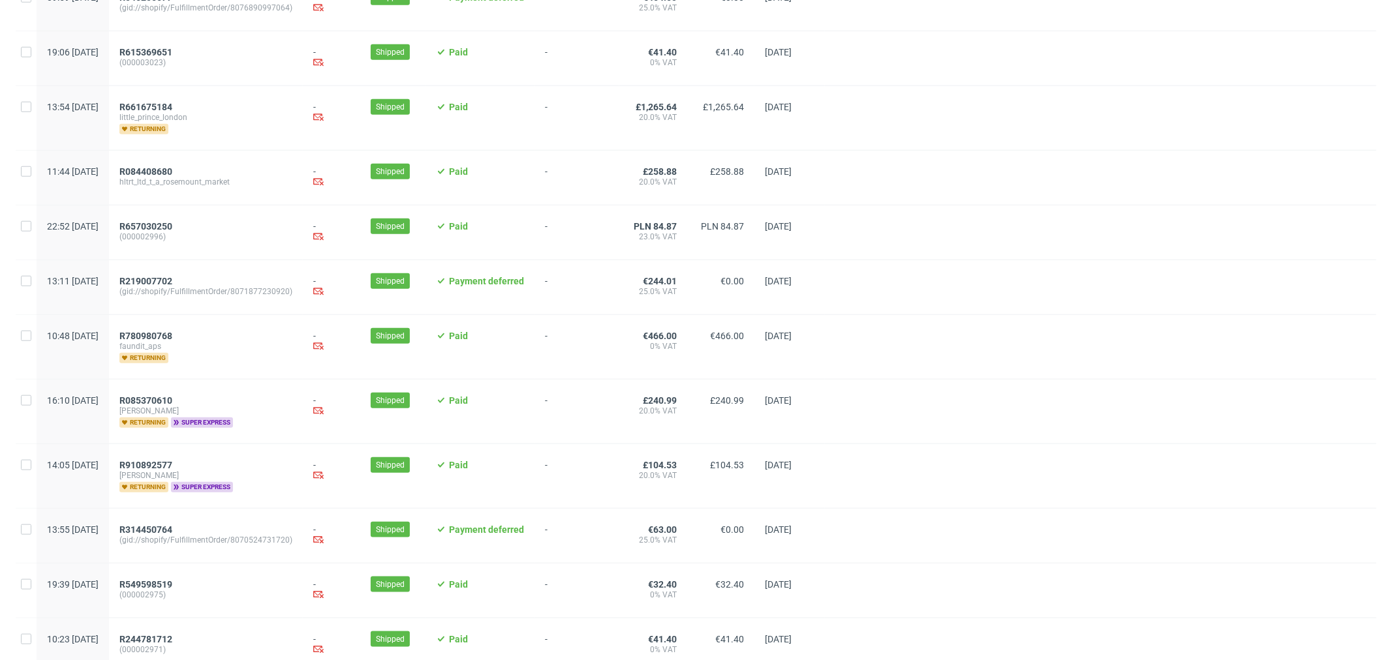
scroll to position [1279, 0]
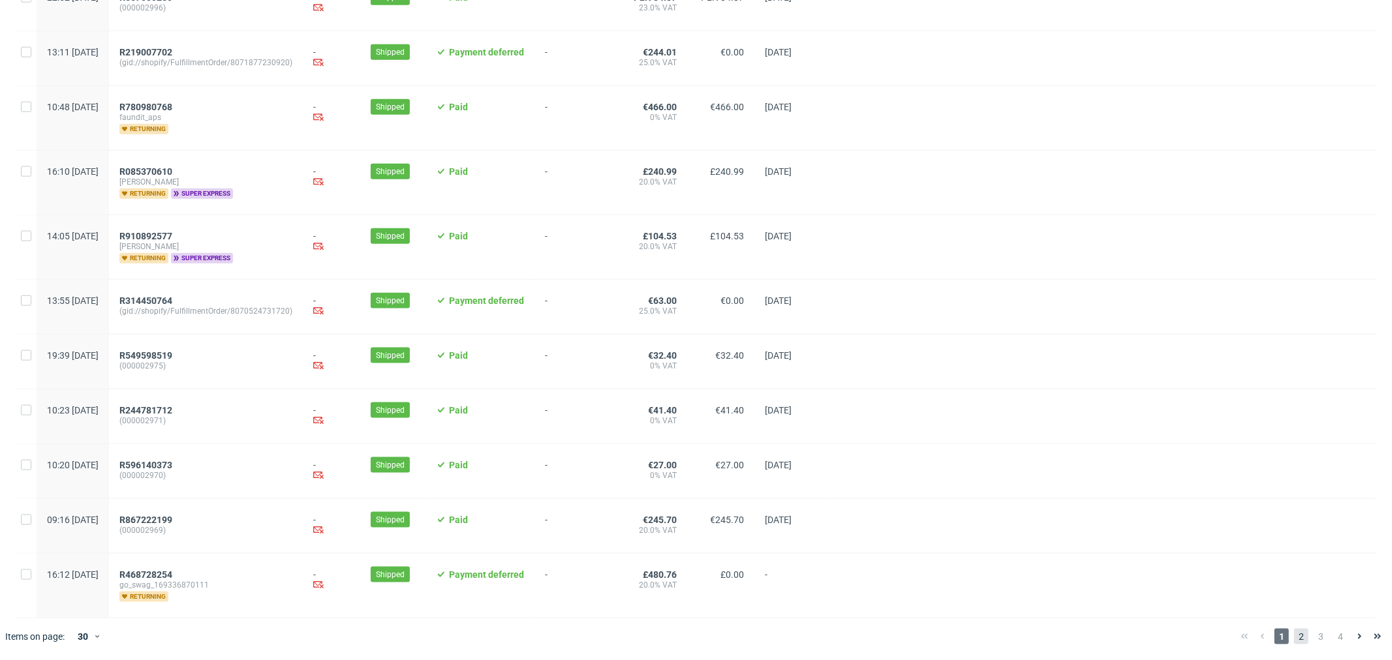
click at [1294, 640] on span "2" at bounding box center [1301, 637] width 14 height 16
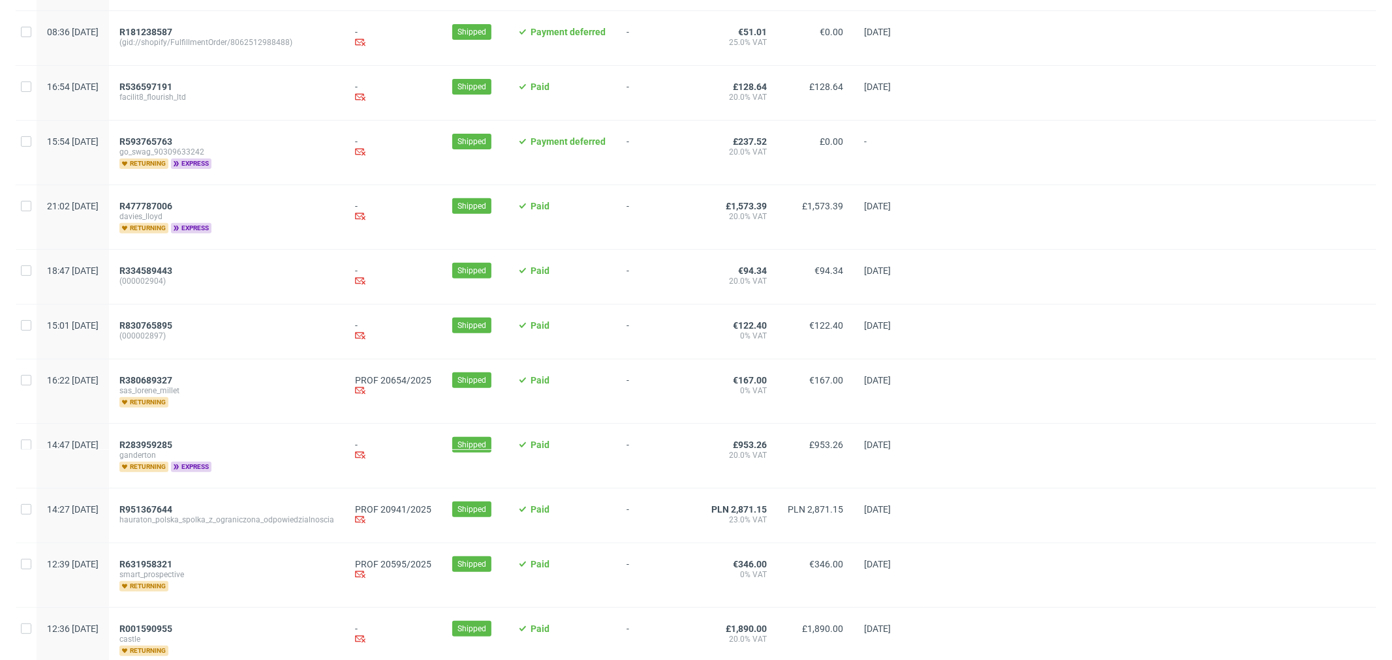
scroll to position [434, 0]
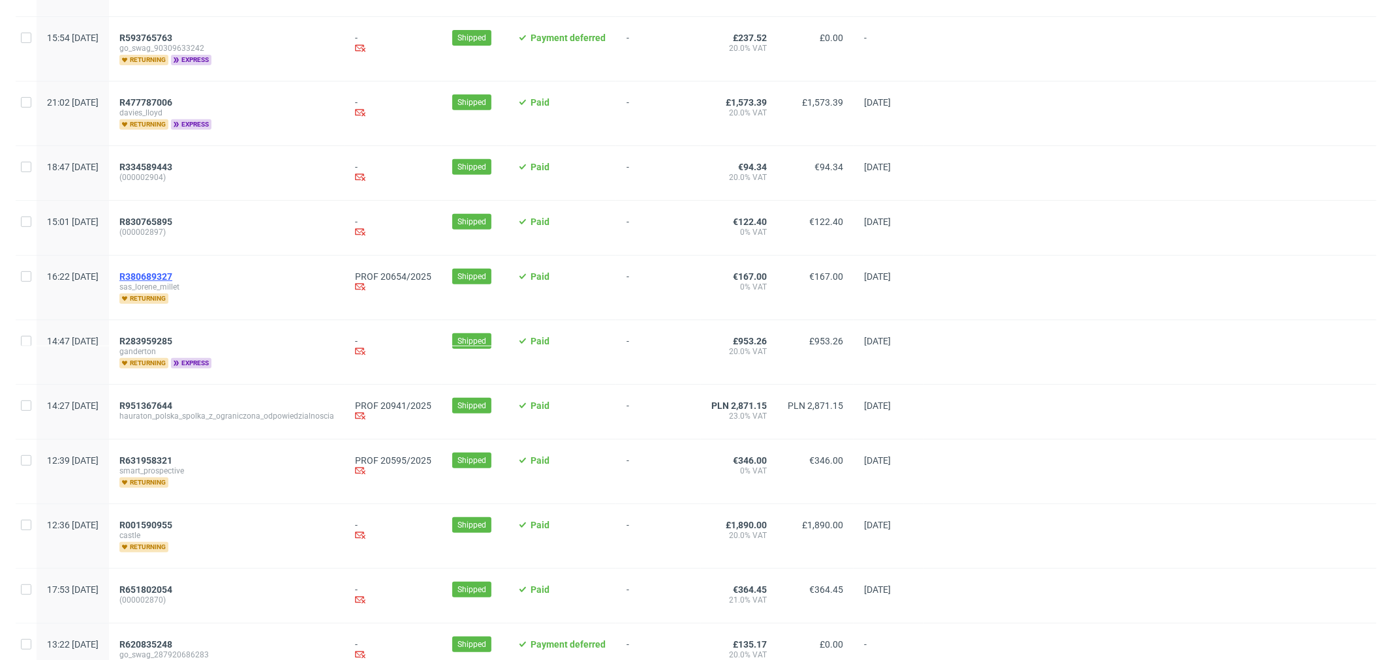
click at [172, 271] on span "R380689327" at bounding box center [145, 276] width 53 height 10
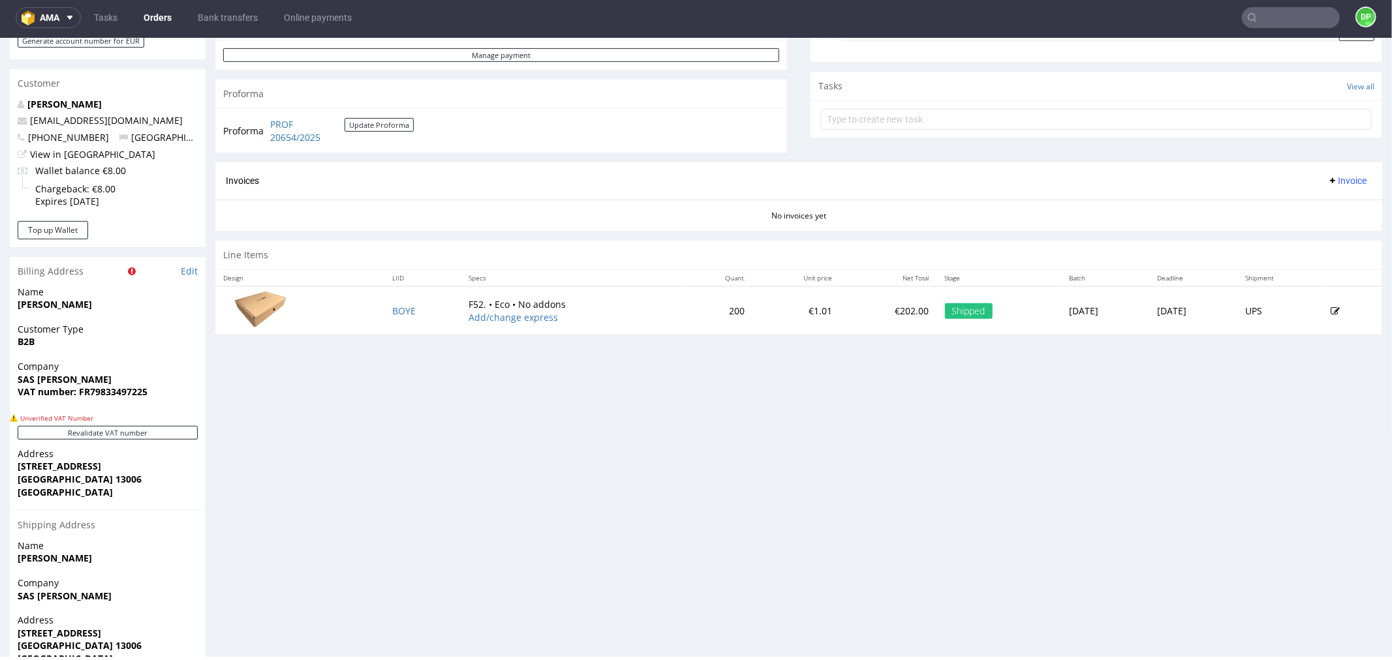
scroll to position [495, 0]
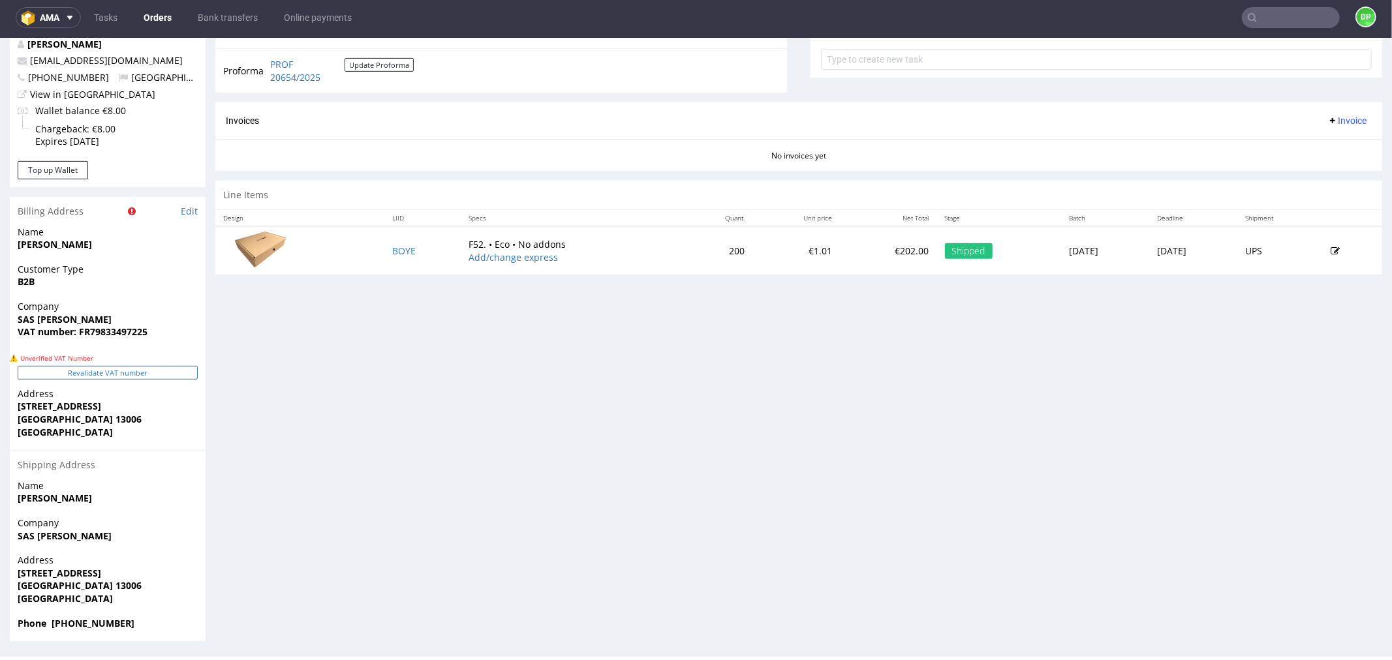
click at [69, 366] on button "Revalidate VAT number" at bounding box center [108, 372] width 180 height 14
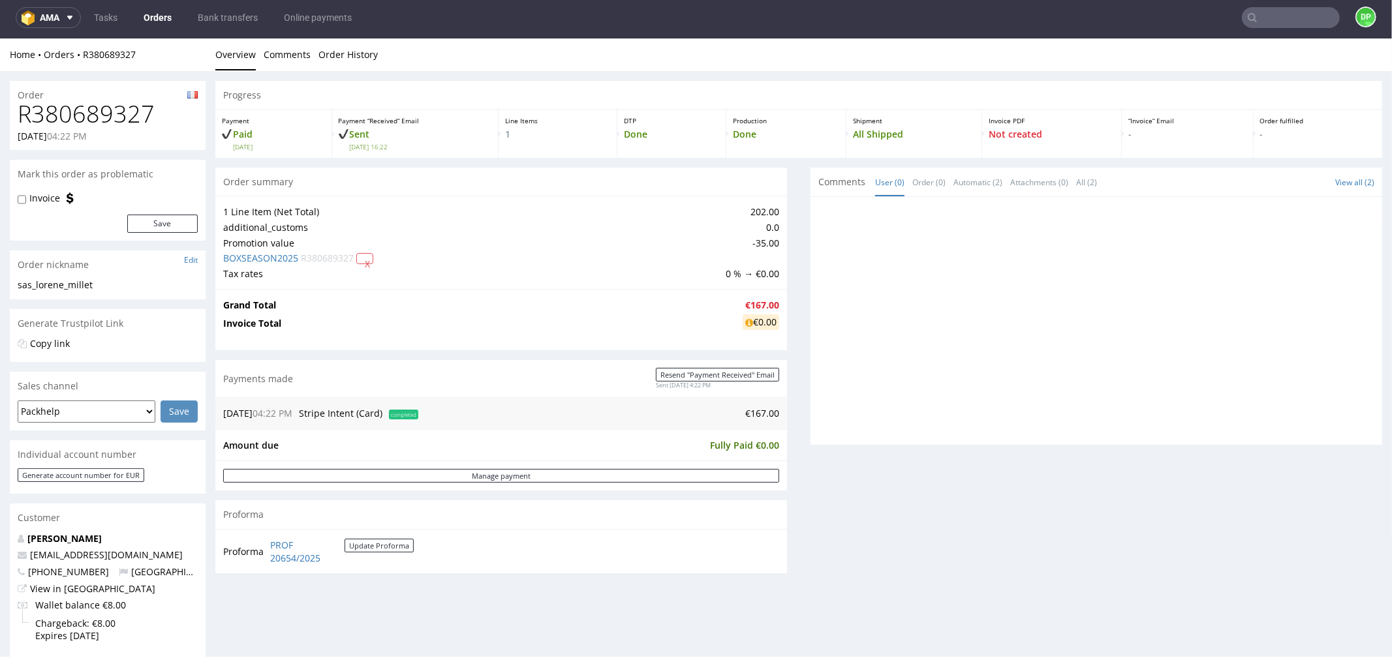
scroll to position [463, 0]
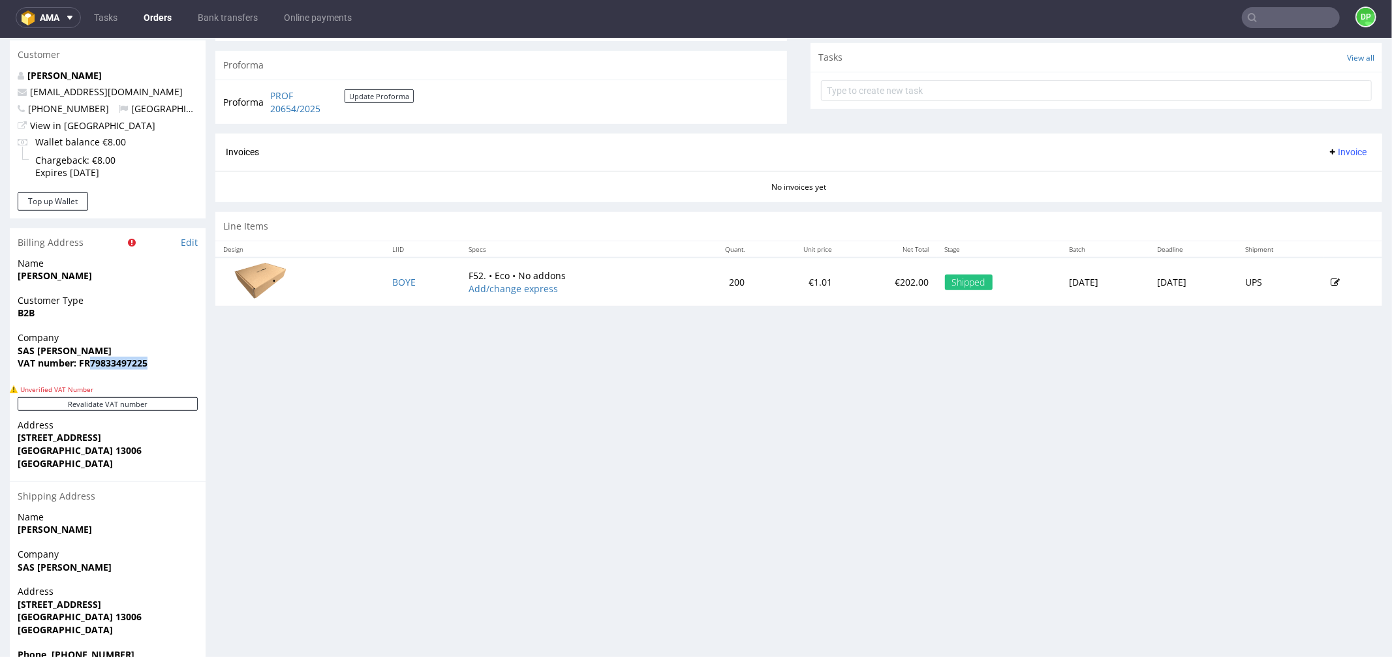
drag, startPoint x: 154, startPoint y: 359, endPoint x: 89, endPoint y: 373, distance: 66.7
click at [89, 373] on div "Company SAS LORENE MILLET VAT number: FR79833497225" at bounding box center [108, 356] width 196 height 50
copy strong "79833497225"
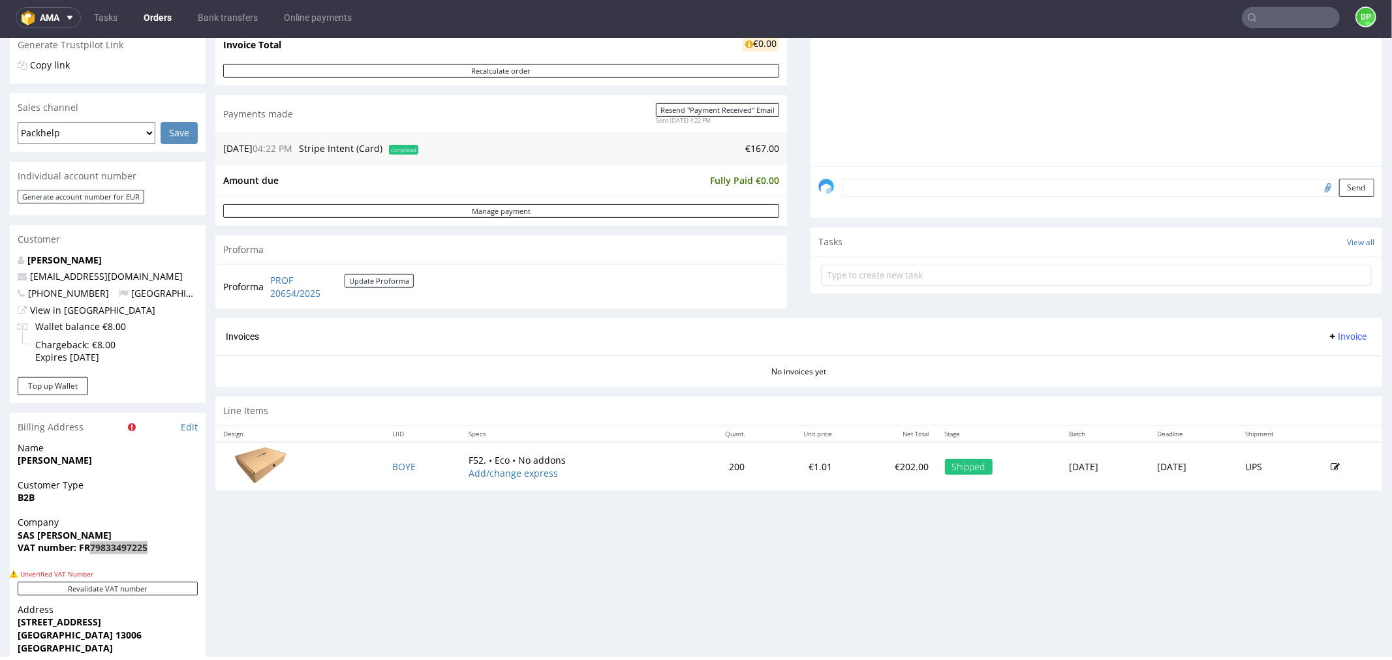
scroll to position [290, 0]
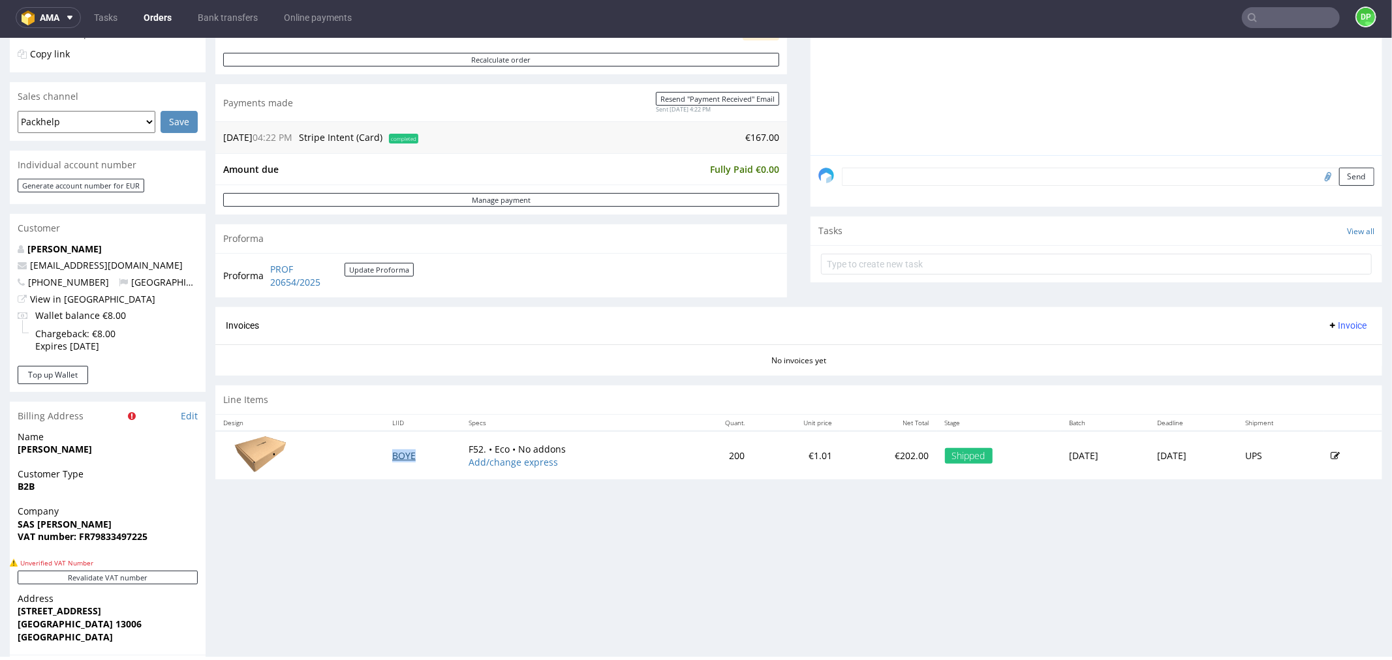
click at [395, 464] on td "BOYE" at bounding box center [422, 455] width 77 height 48
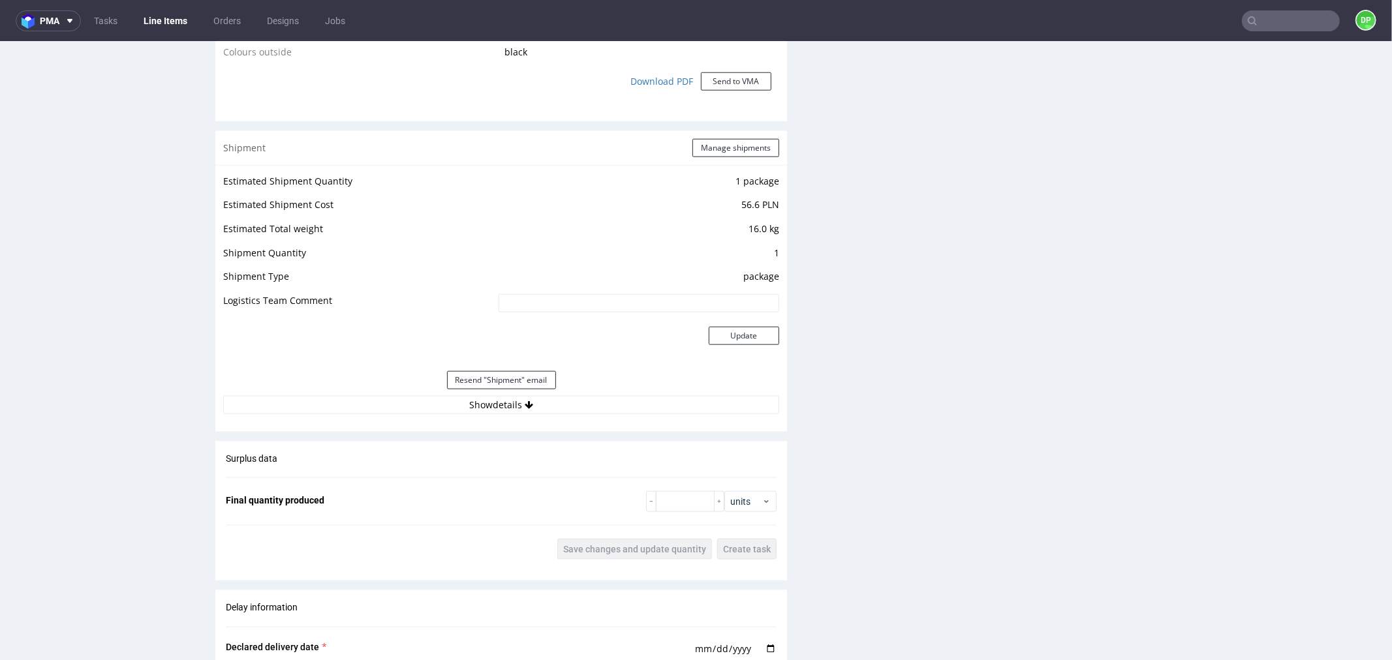
scroll to position [1159, 0]
click at [545, 403] on button "Show details" at bounding box center [501, 404] width 556 height 18
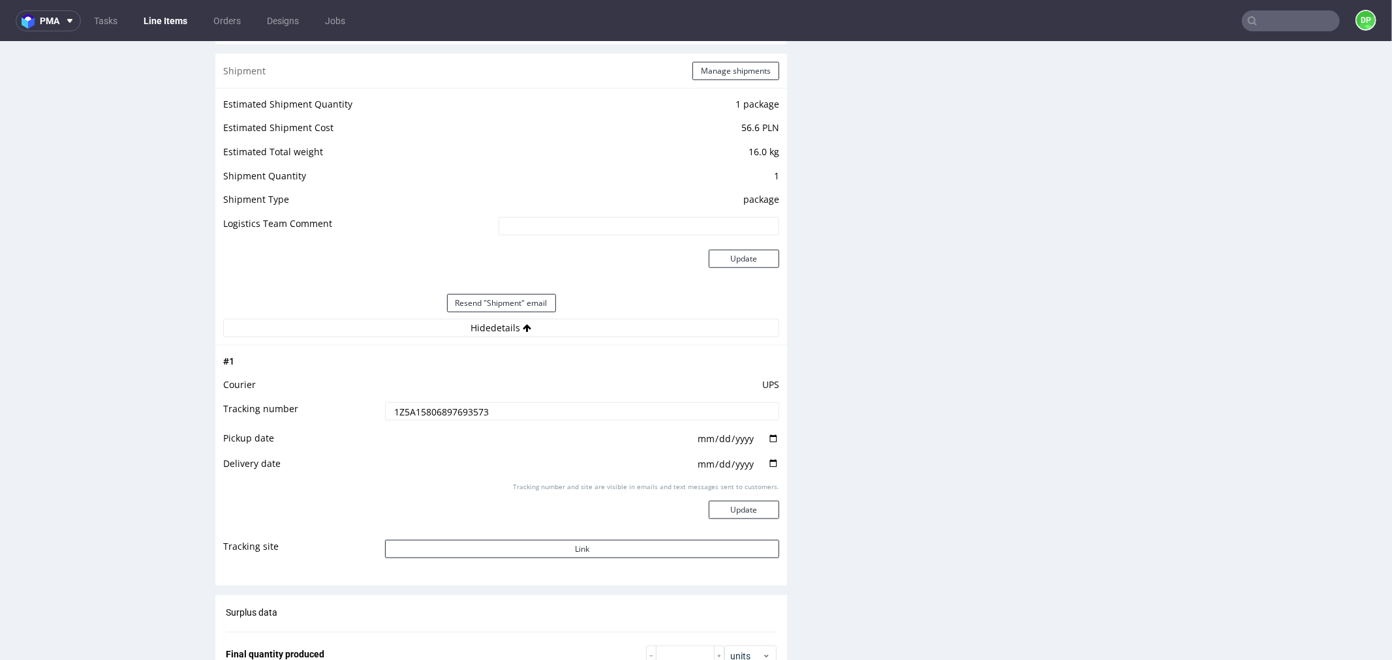
scroll to position [1305, 0]
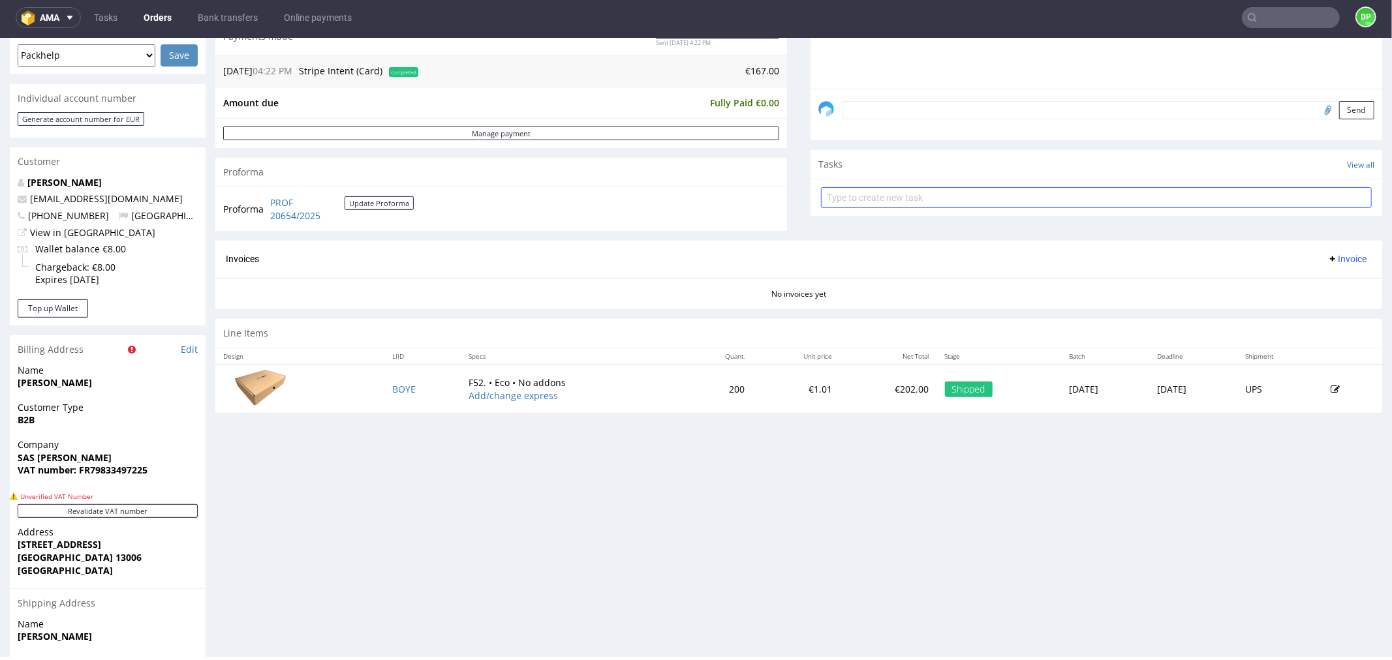
scroll to position [350, 0]
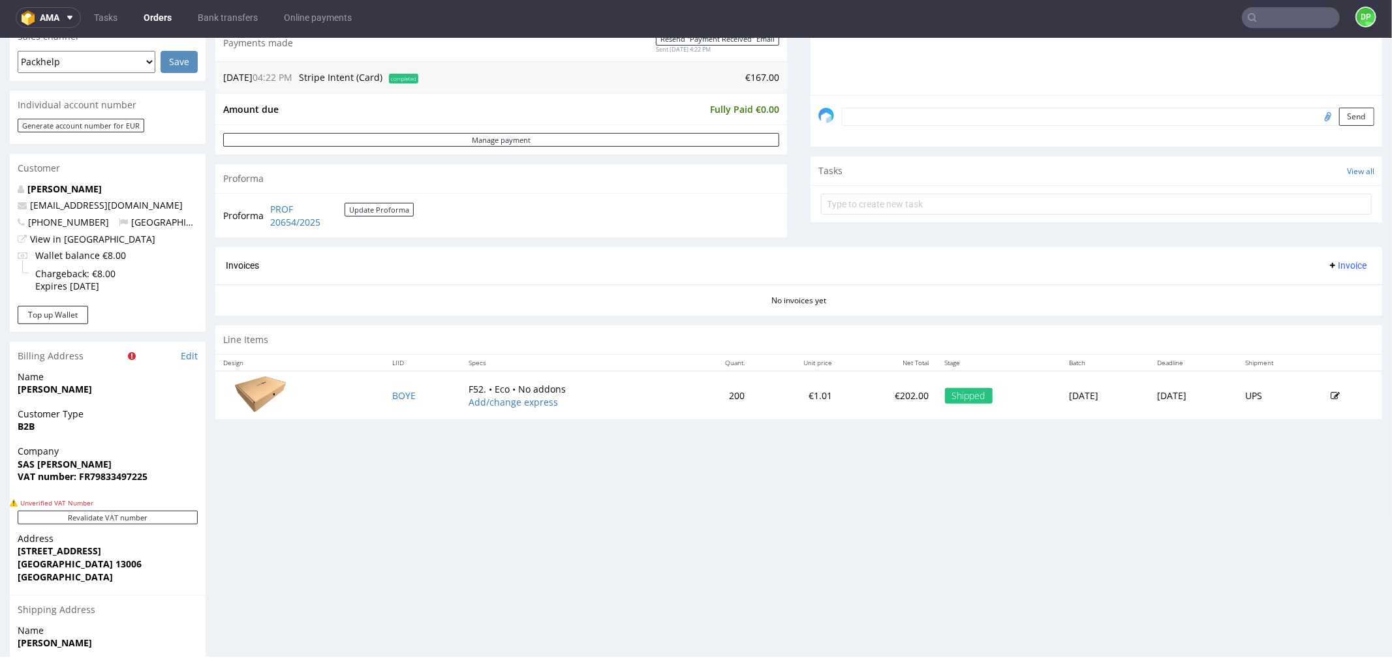
click at [1327, 265] on span "Invoice" at bounding box center [1346, 265] width 39 height 10
click at [1314, 288] on span "Generate" at bounding box center [1324, 292] width 63 height 13
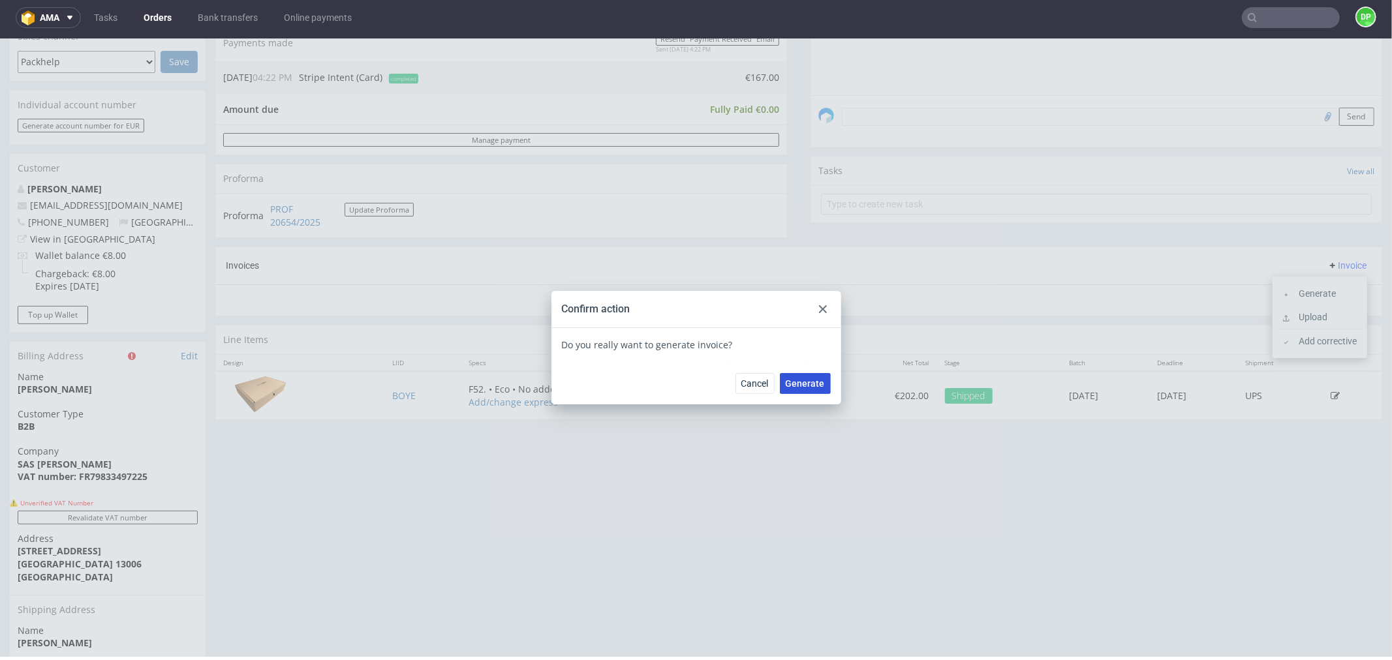
click at [791, 383] on span "Generate" at bounding box center [804, 382] width 39 height 9
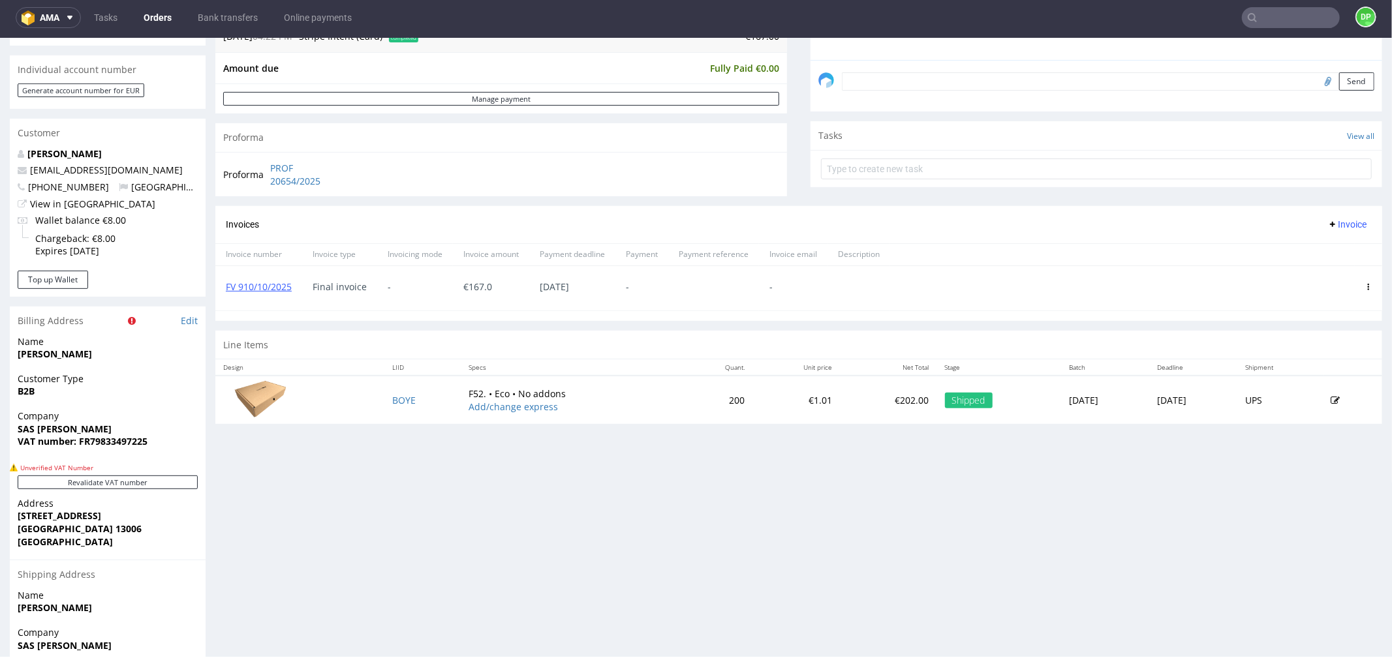
scroll to position [205, 0]
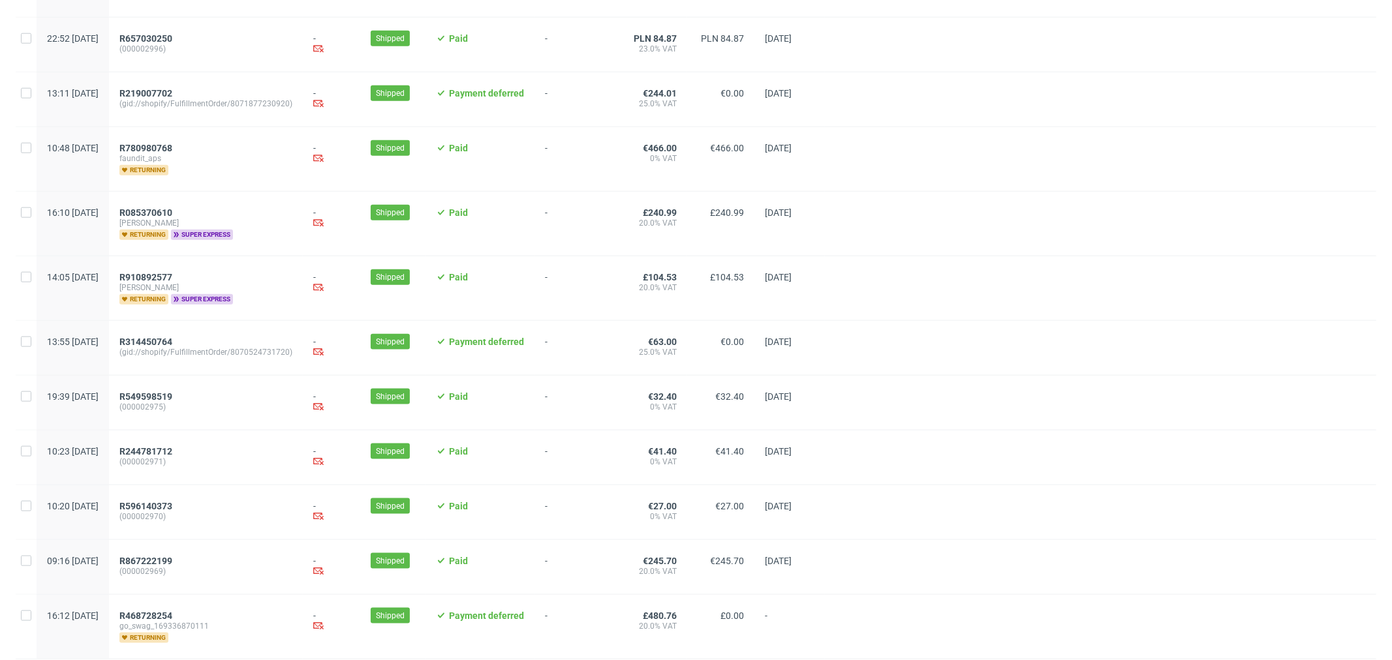
scroll to position [1279, 0]
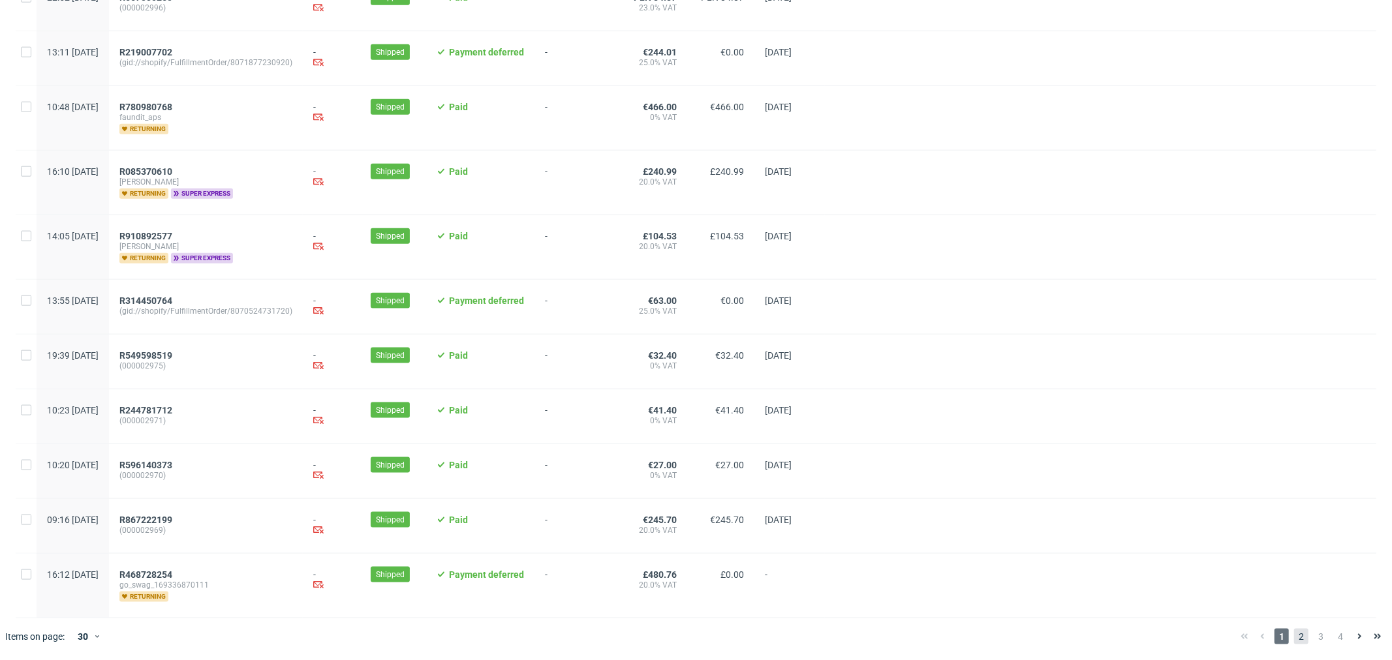
click at [1294, 638] on span "2" at bounding box center [1301, 637] width 14 height 16
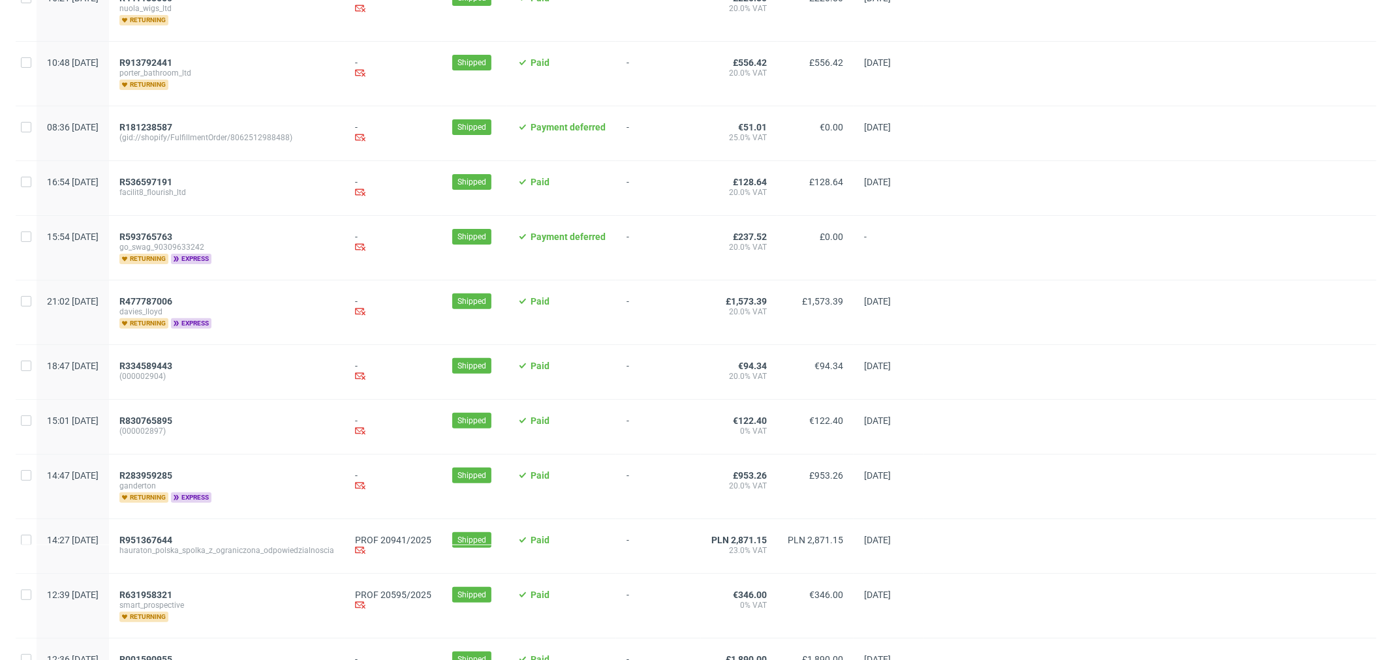
scroll to position [362, 0]
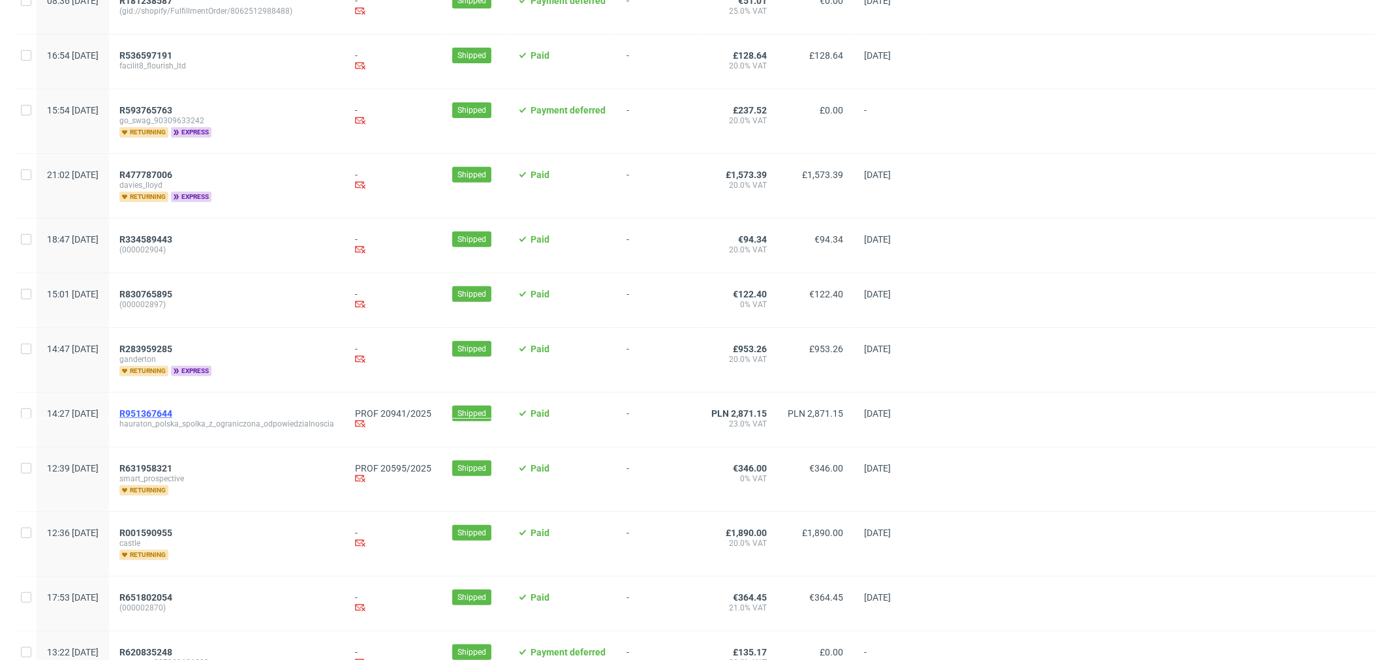
click at [167, 413] on span "R951367644" at bounding box center [145, 413] width 53 height 10
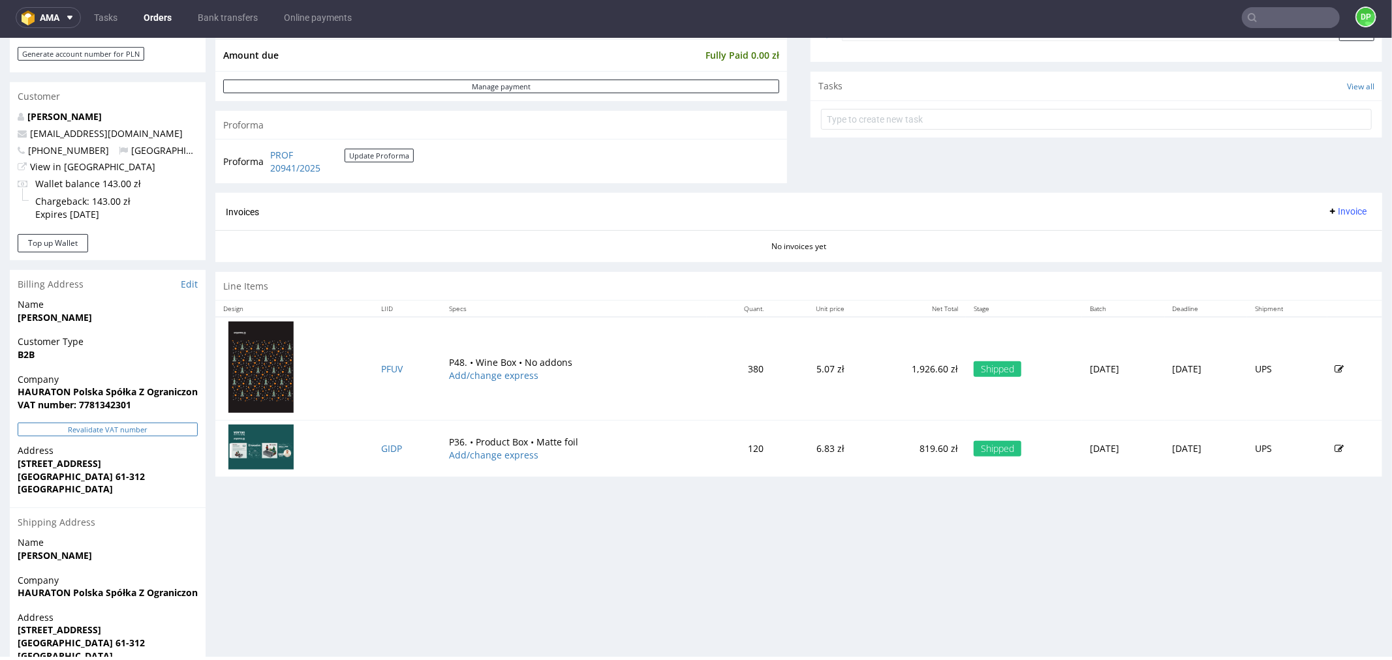
click at [80, 431] on button "Revalidate VAT number" at bounding box center [108, 429] width 180 height 14
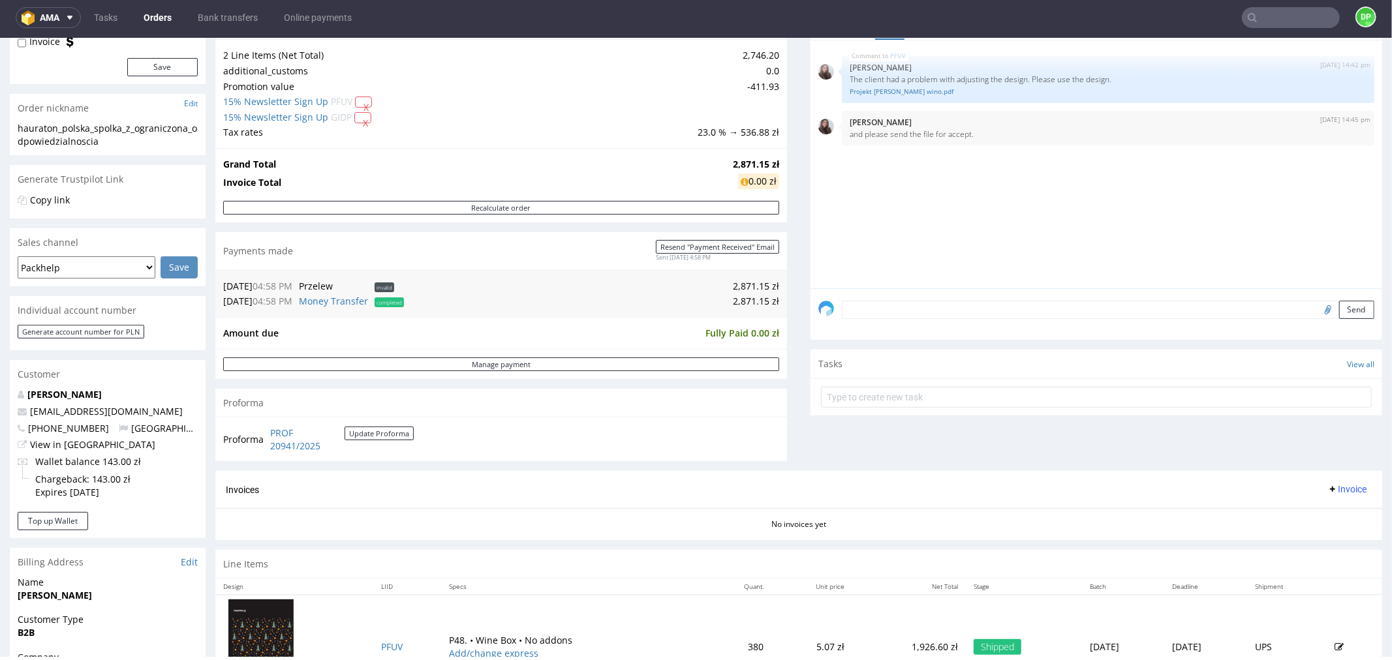
scroll to position [362, 0]
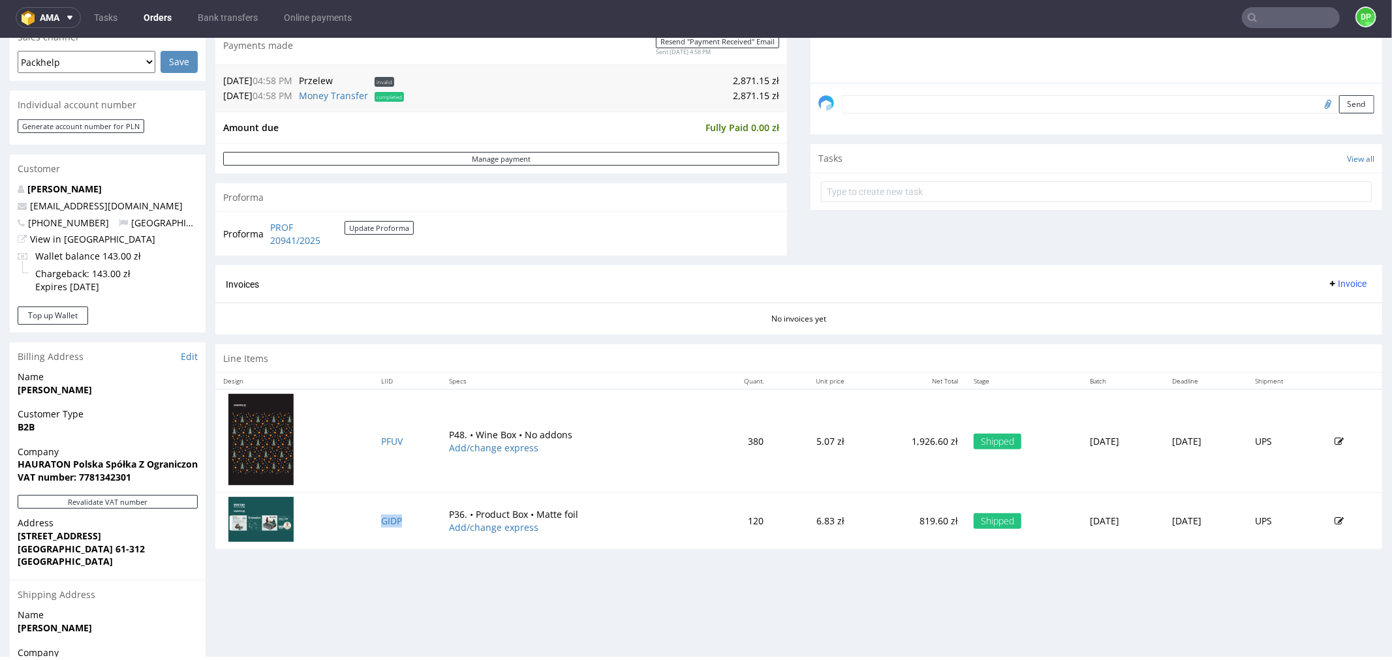
click at [1327, 286] on span "Invoice" at bounding box center [1346, 283] width 39 height 10
click at [1322, 307] on span "Generate" at bounding box center [1324, 311] width 63 height 13
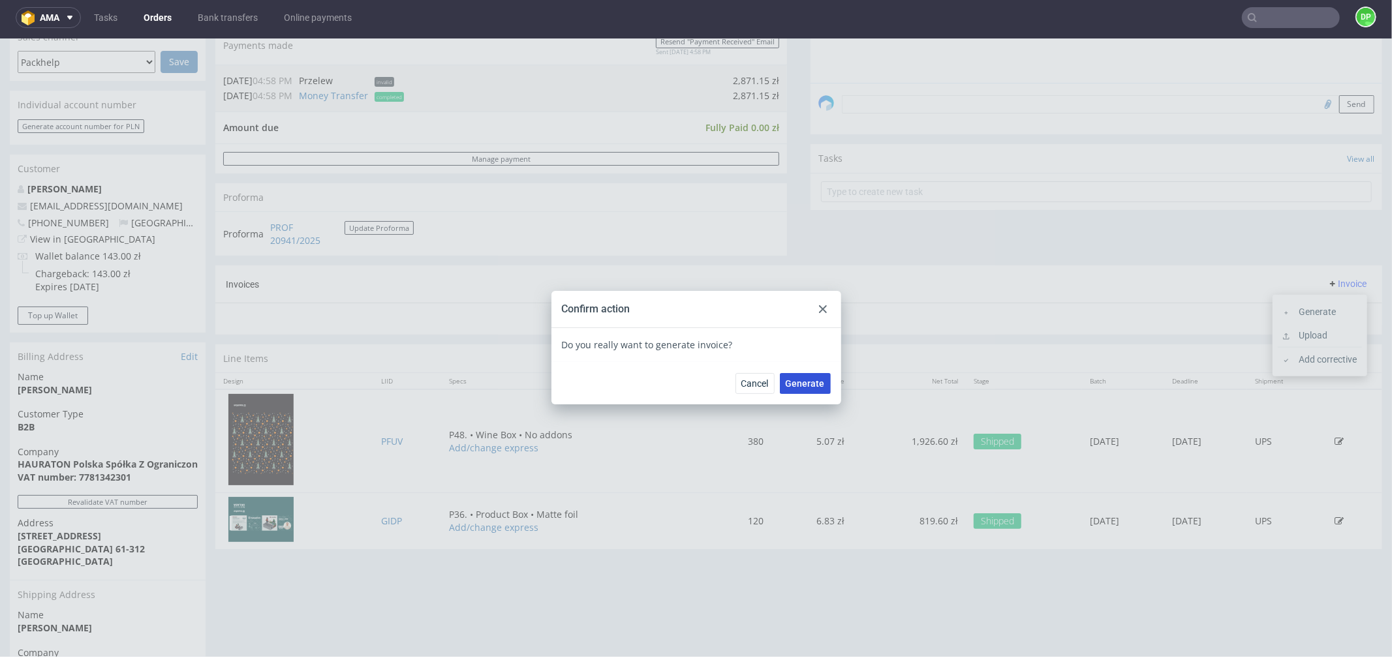
click at [798, 388] on button "Generate" at bounding box center [805, 383] width 51 height 21
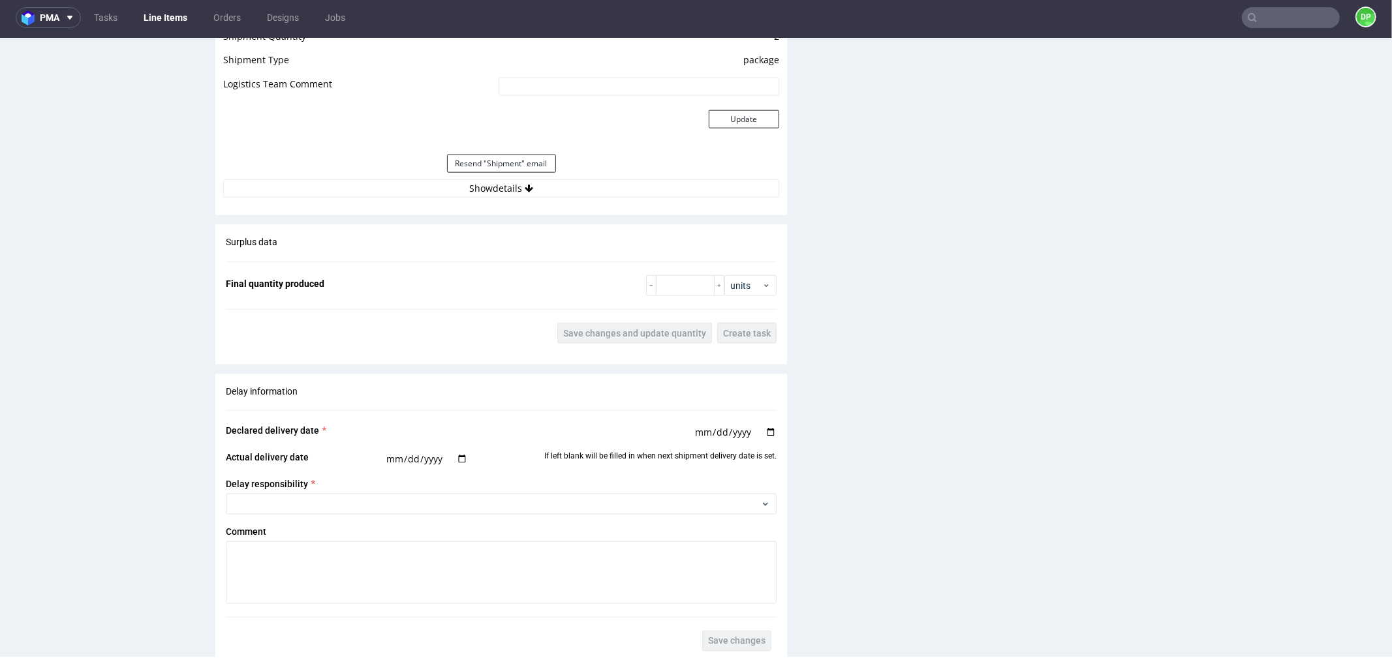
scroll to position [1522, 0]
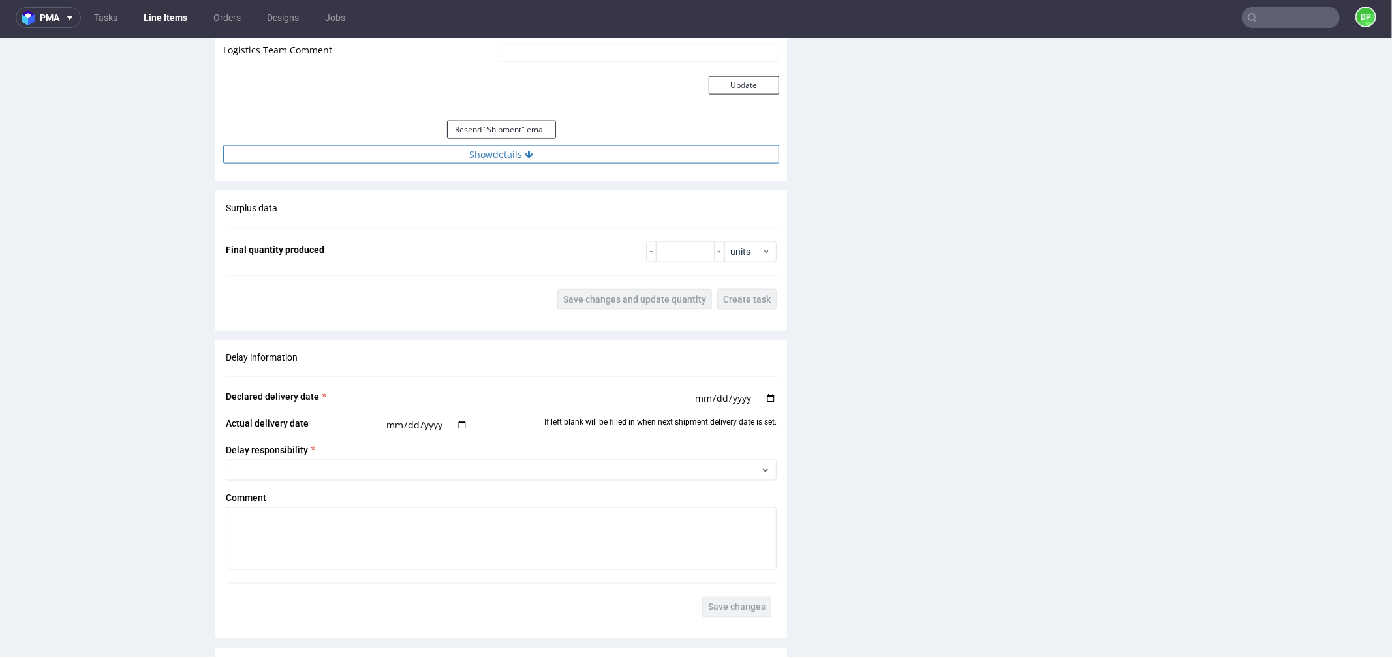
click at [461, 161] on button "Show details" at bounding box center [501, 154] width 556 height 18
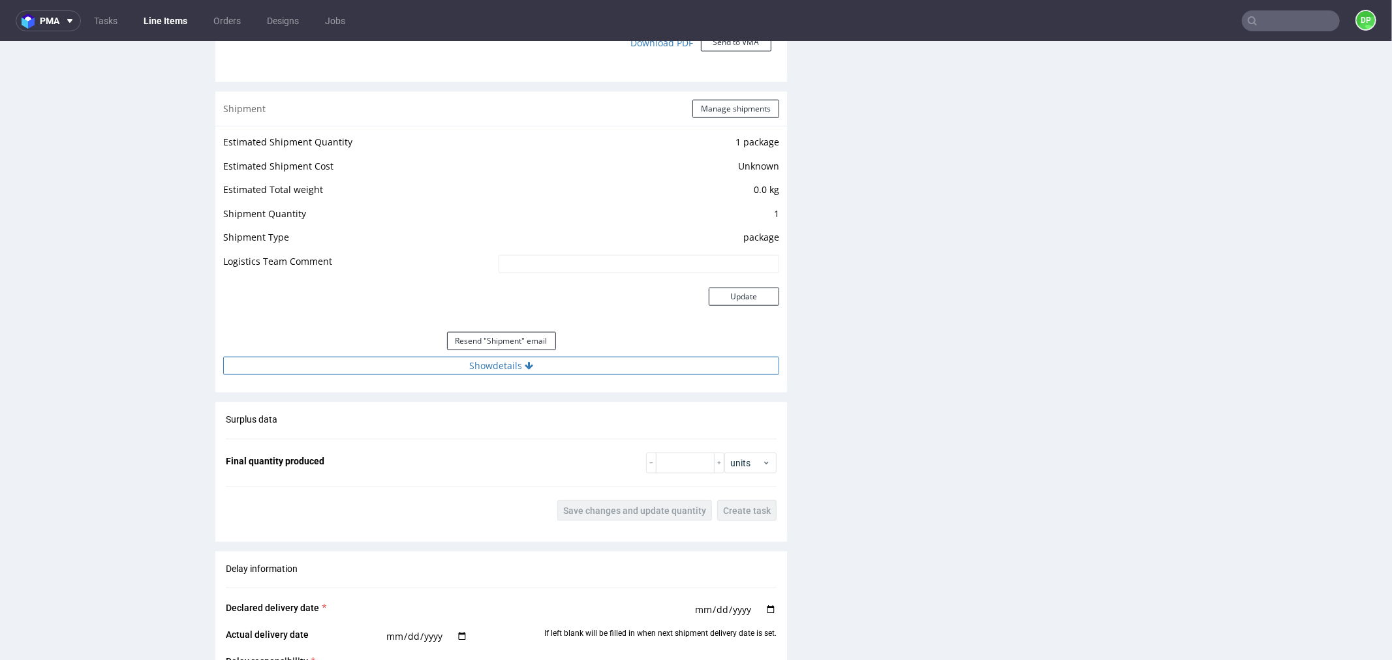
scroll to position [1305, 0]
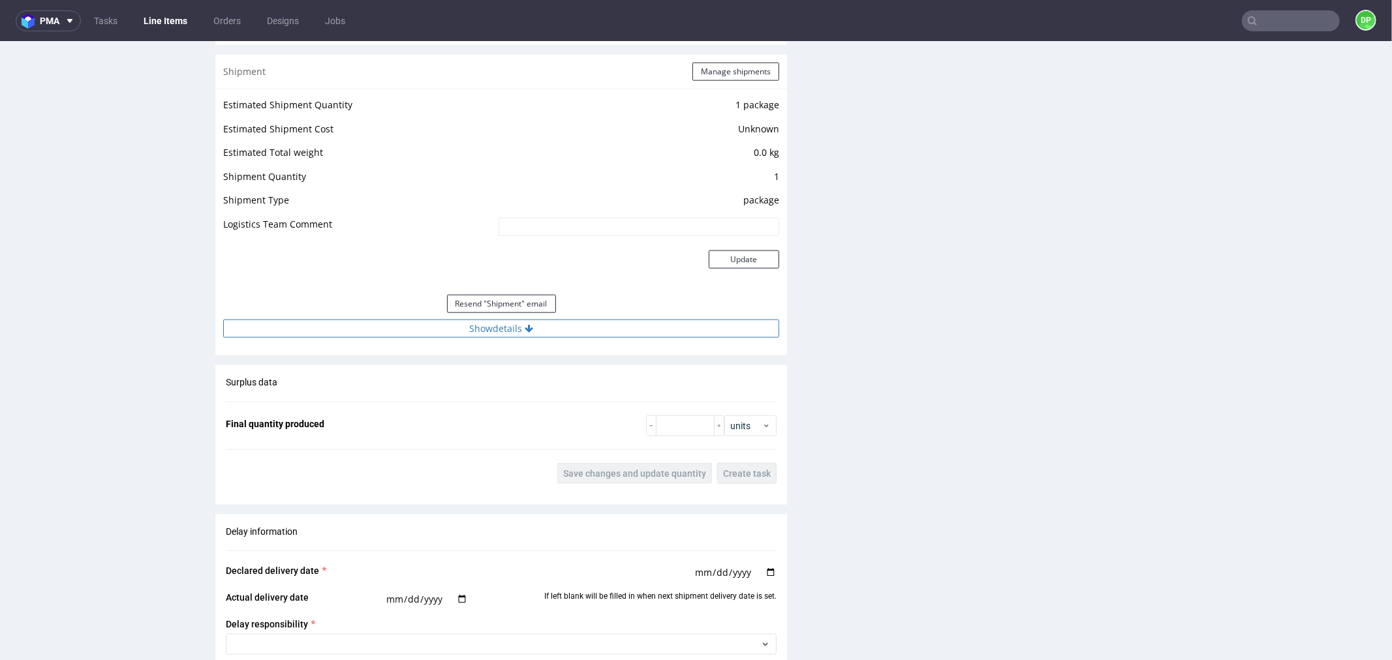
click at [444, 319] on button "Show details" at bounding box center [501, 328] width 556 height 18
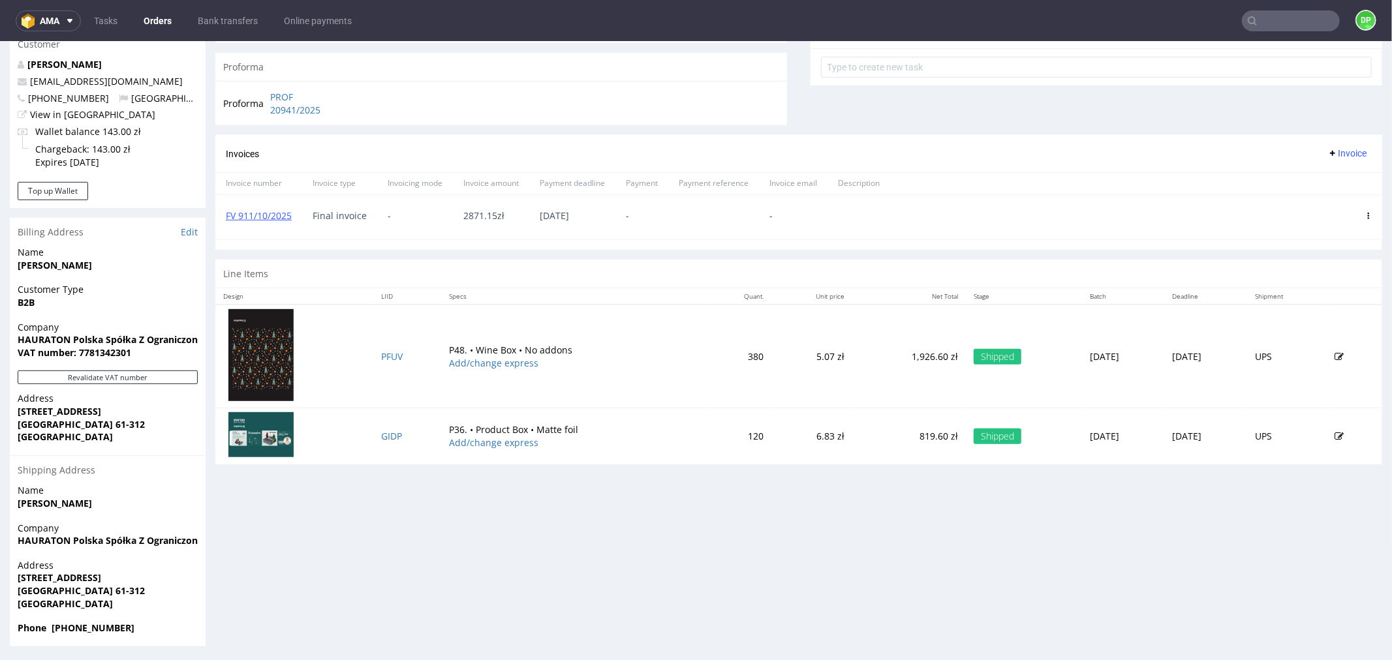
scroll to position [492, 0]
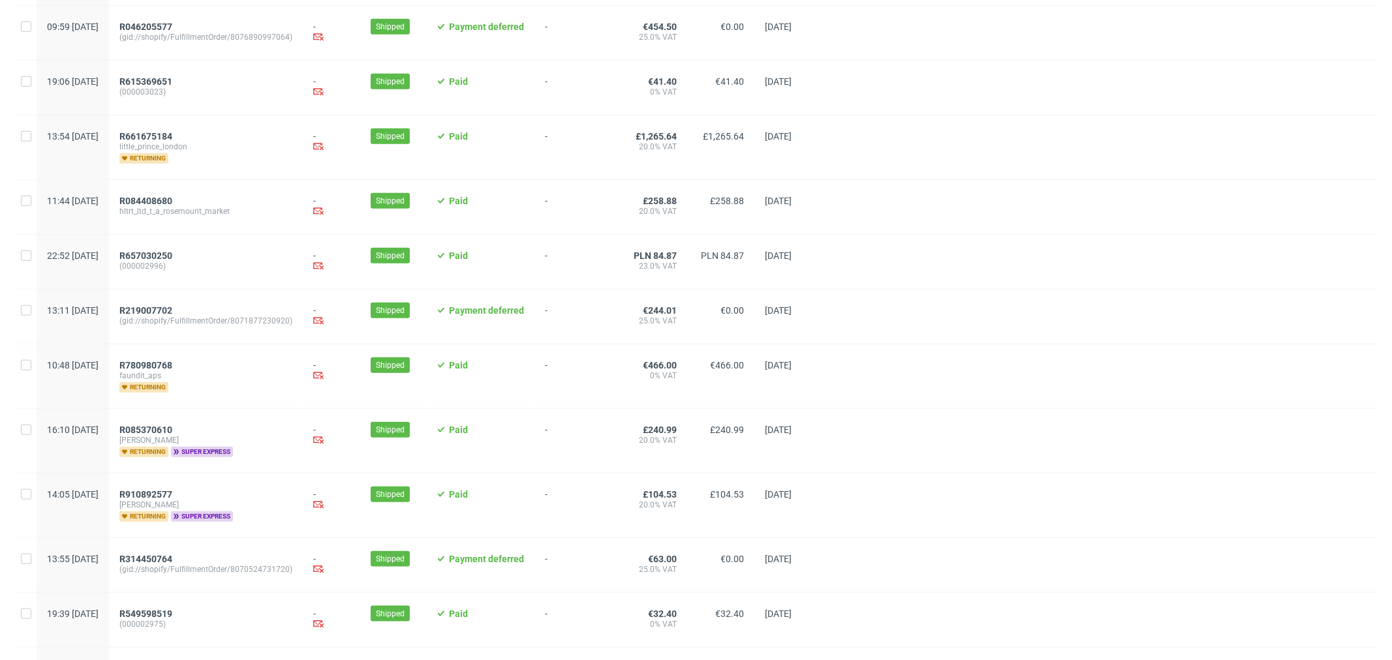
scroll to position [1279, 0]
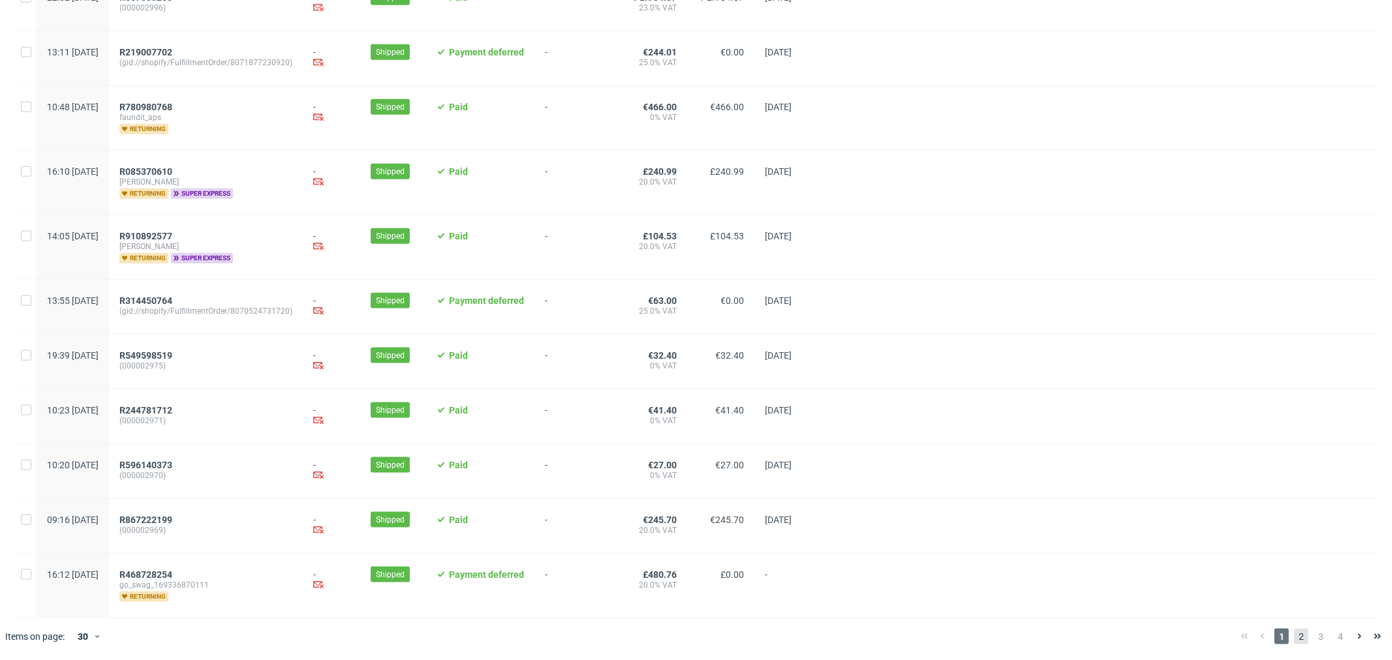
click at [1294, 637] on span "2" at bounding box center [1301, 637] width 14 height 16
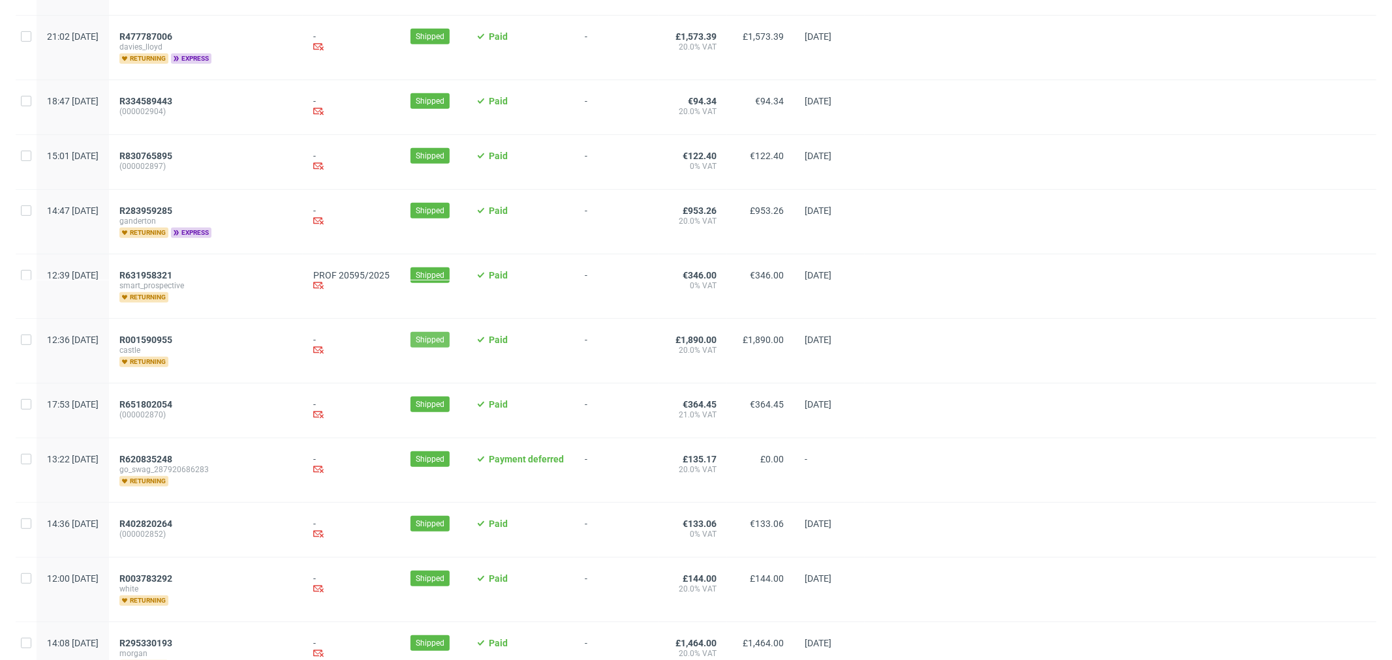
scroll to position [507, 0]
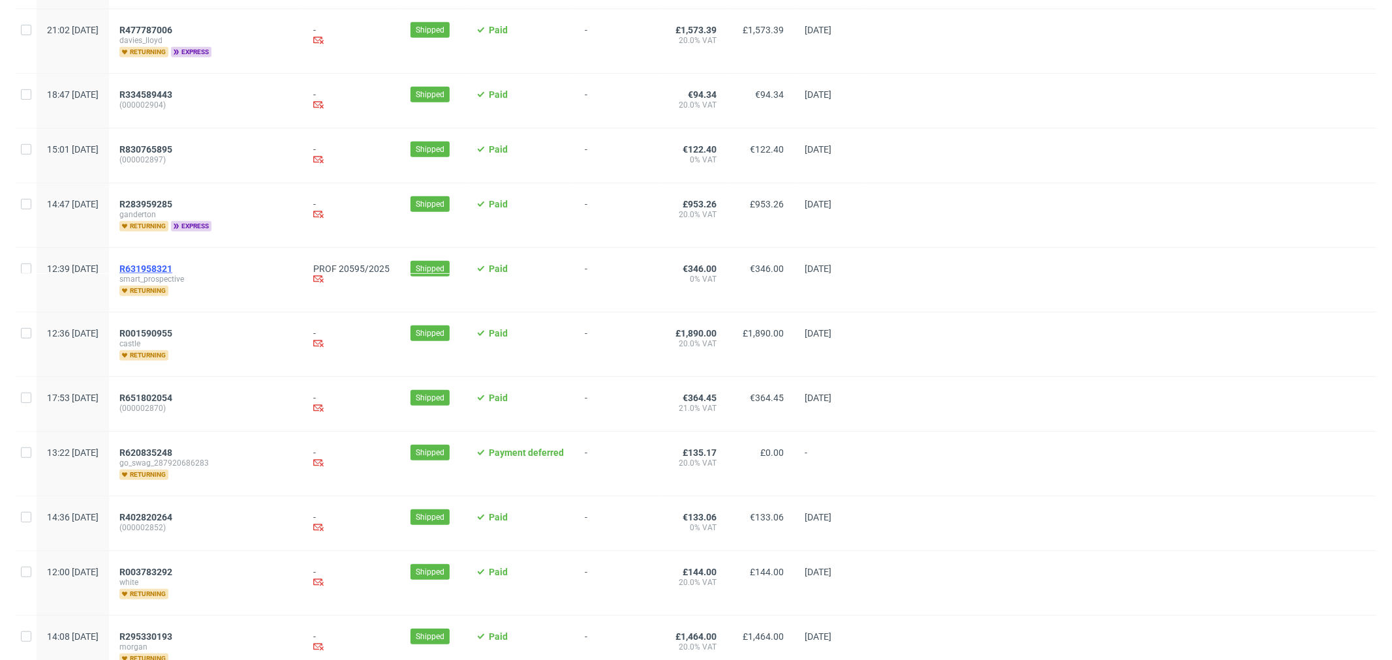
click at [172, 266] on span "R631958321" at bounding box center [145, 269] width 53 height 10
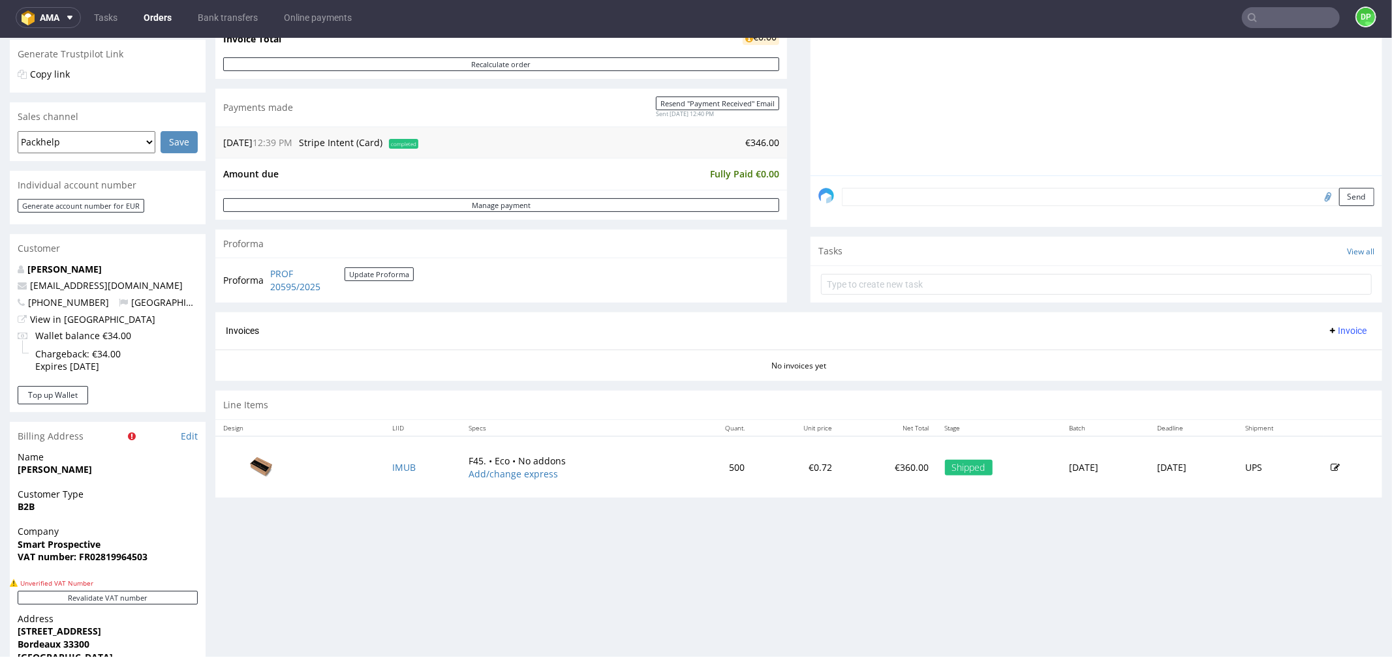
scroll to position [362, 0]
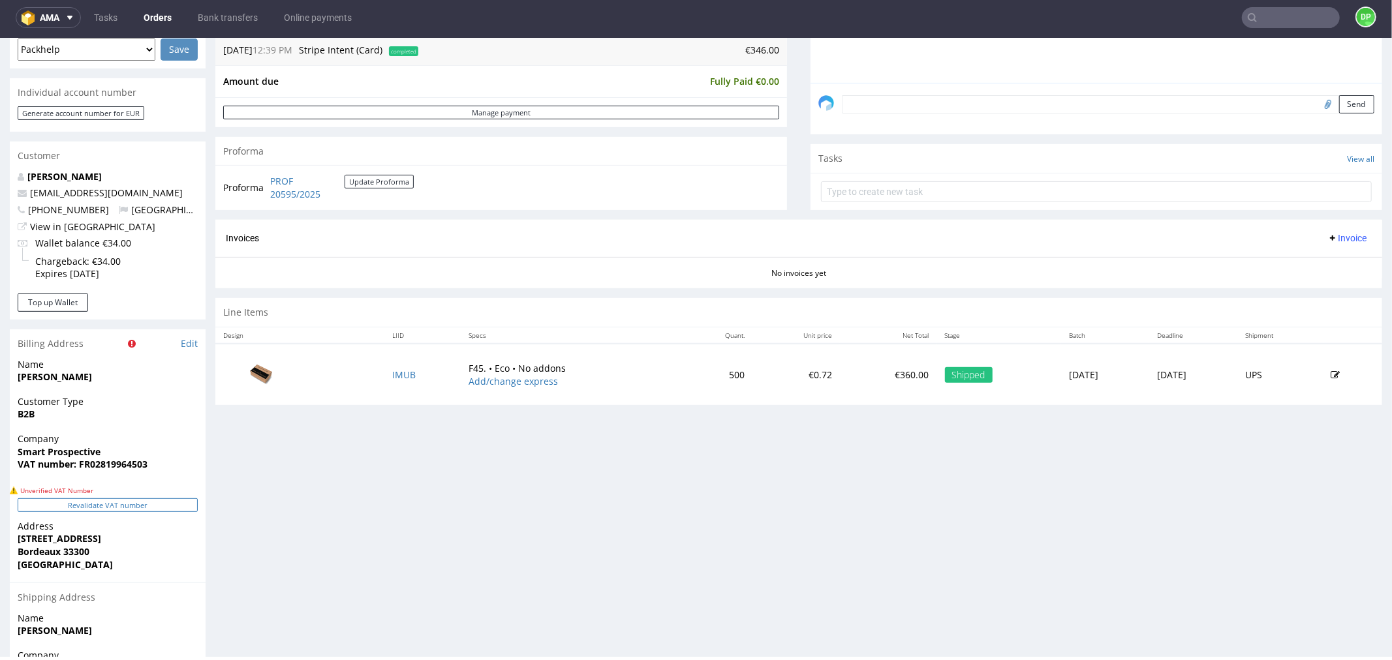
click at [115, 509] on button "Revalidate VAT number" at bounding box center [108, 505] width 180 height 14
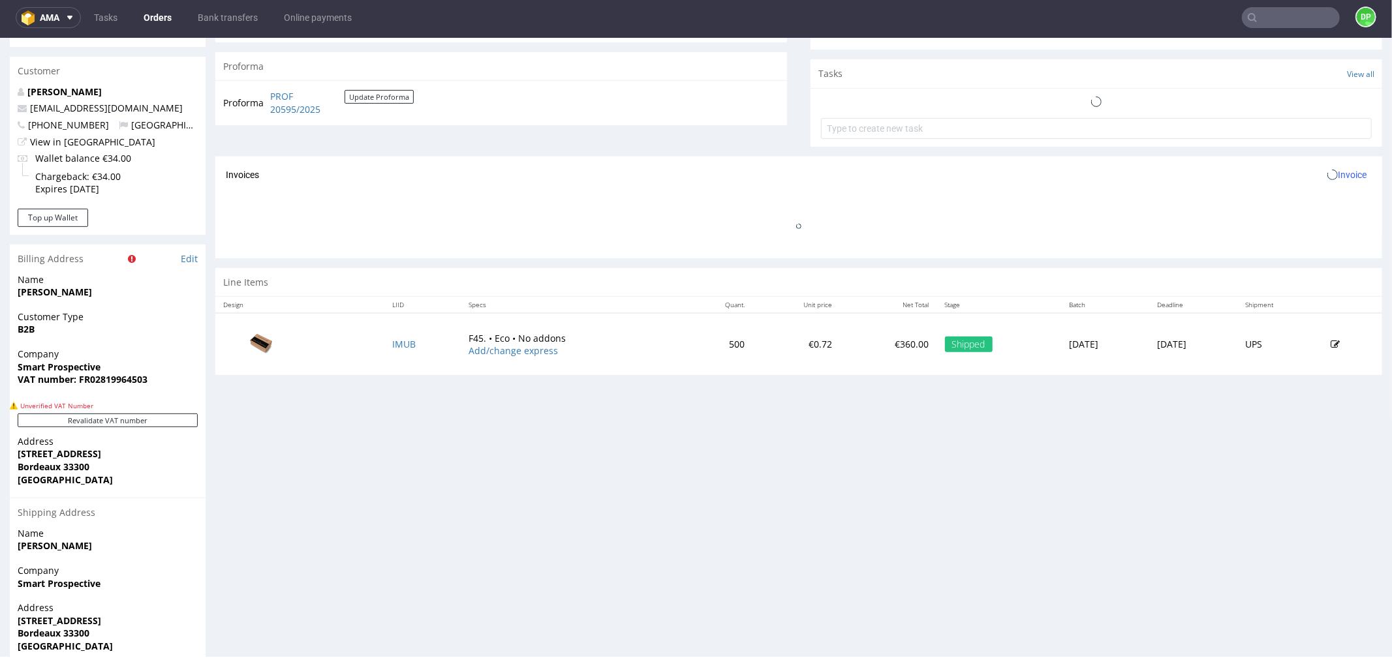
scroll to position [463, 0]
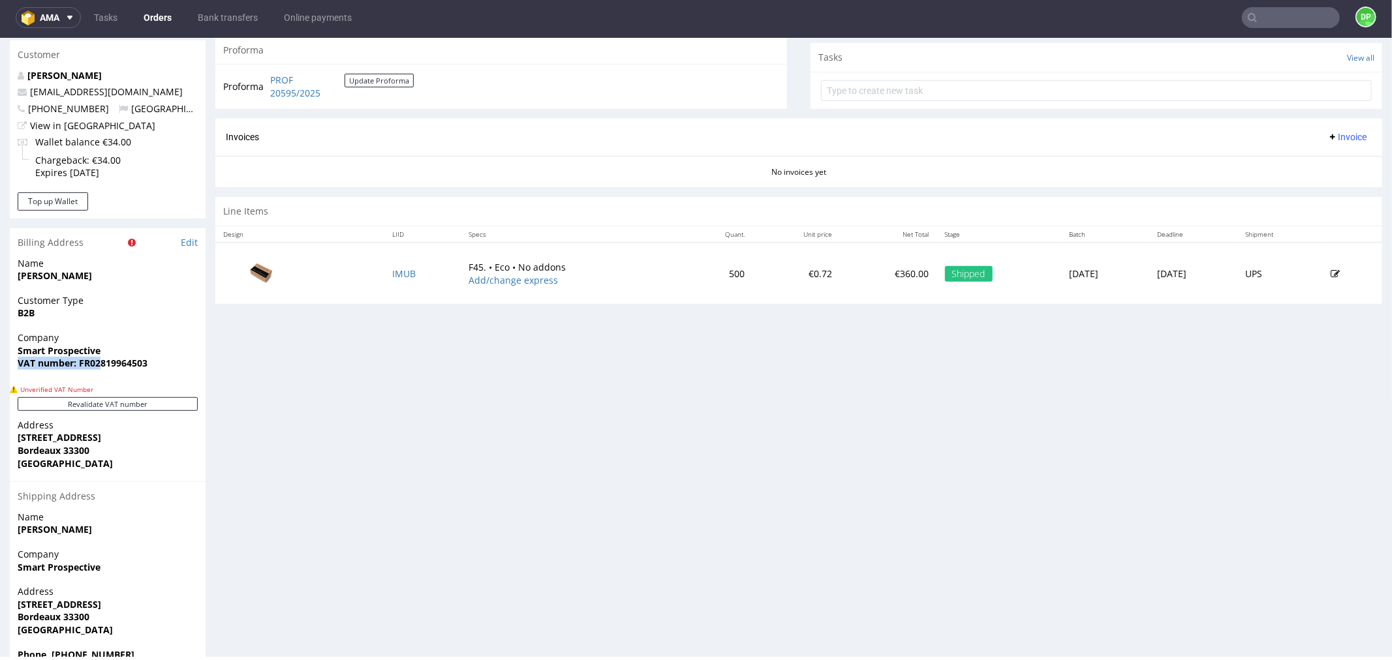
drag, startPoint x: 164, startPoint y: 347, endPoint x: 98, endPoint y: 371, distance: 70.8
click at [98, 371] on div "Company Smart Prospective VAT number: FR02819964503" at bounding box center [108, 356] width 196 height 50
click at [150, 369] on span "VAT number: FR02819964503" at bounding box center [108, 362] width 180 height 13
drag, startPoint x: 150, startPoint y: 369, endPoint x: 108, endPoint y: 371, distance: 41.8
click at [87, 371] on div "Company Smart Prospective VAT number: FR02819964503" at bounding box center [108, 356] width 196 height 50
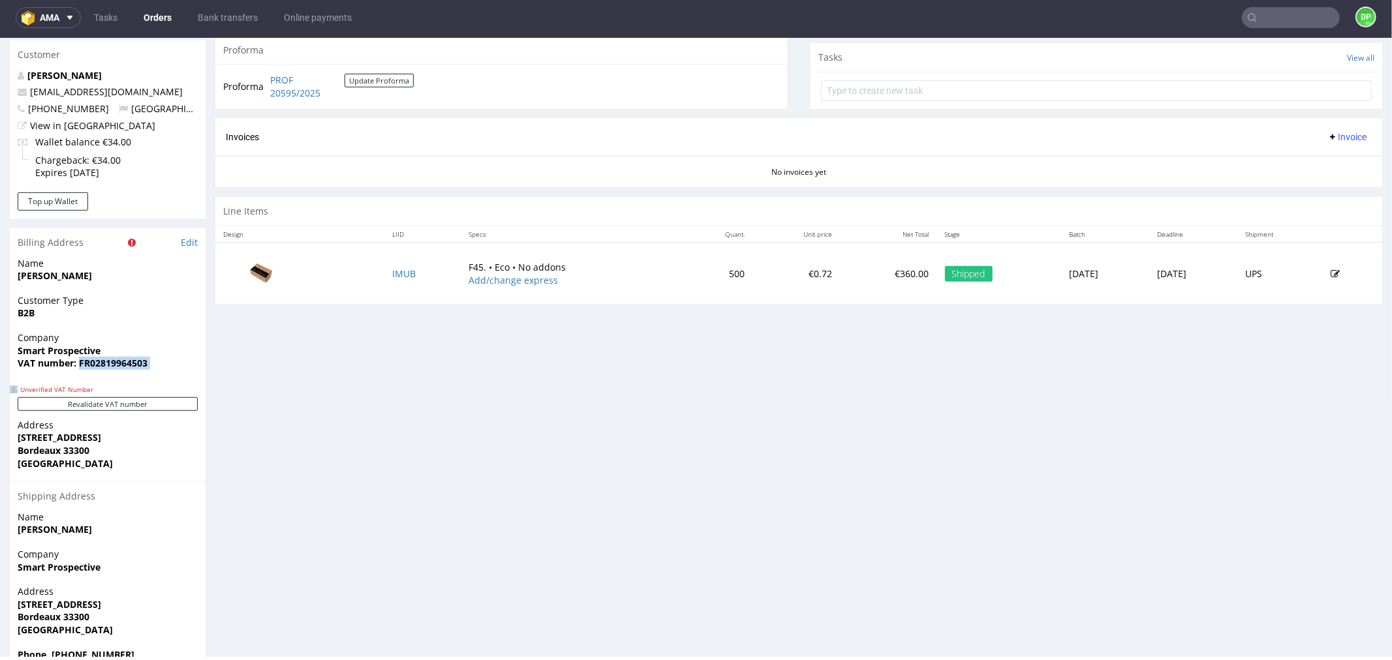
click at [144, 368] on strong "VAT number: FR02819964503" at bounding box center [83, 362] width 130 height 12
drag, startPoint x: 144, startPoint y: 368, endPoint x: 107, endPoint y: 368, distance: 37.2
click at [107, 368] on strong "VAT number: FR02819964503" at bounding box center [83, 362] width 130 height 12
click at [146, 366] on strong "VAT number: FR02819964503" at bounding box center [83, 362] width 130 height 12
drag, startPoint x: 150, startPoint y: 362, endPoint x: 91, endPoint y: 378, distance: 60.8
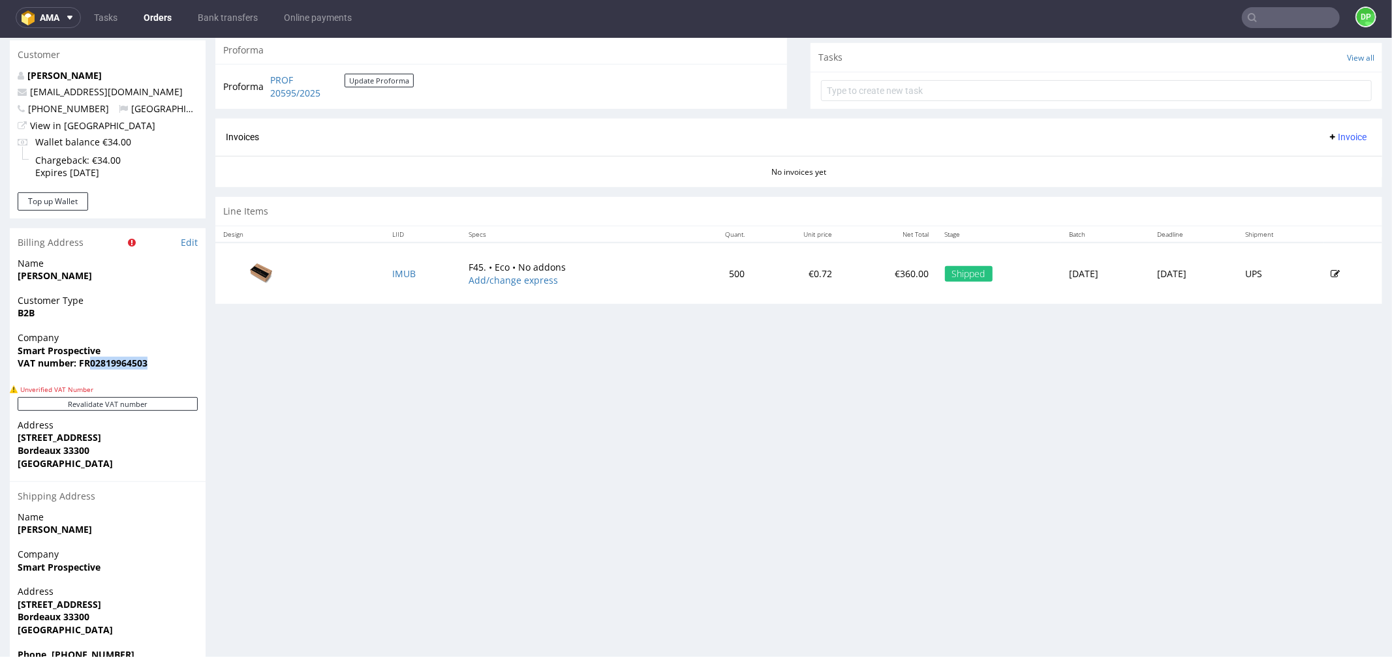
click at [91, 378] on div "Company Smart Prospective VAT number: FR02819964503" at bounding box center [108, 356] width 196 height 50
copy strong "02819964503"
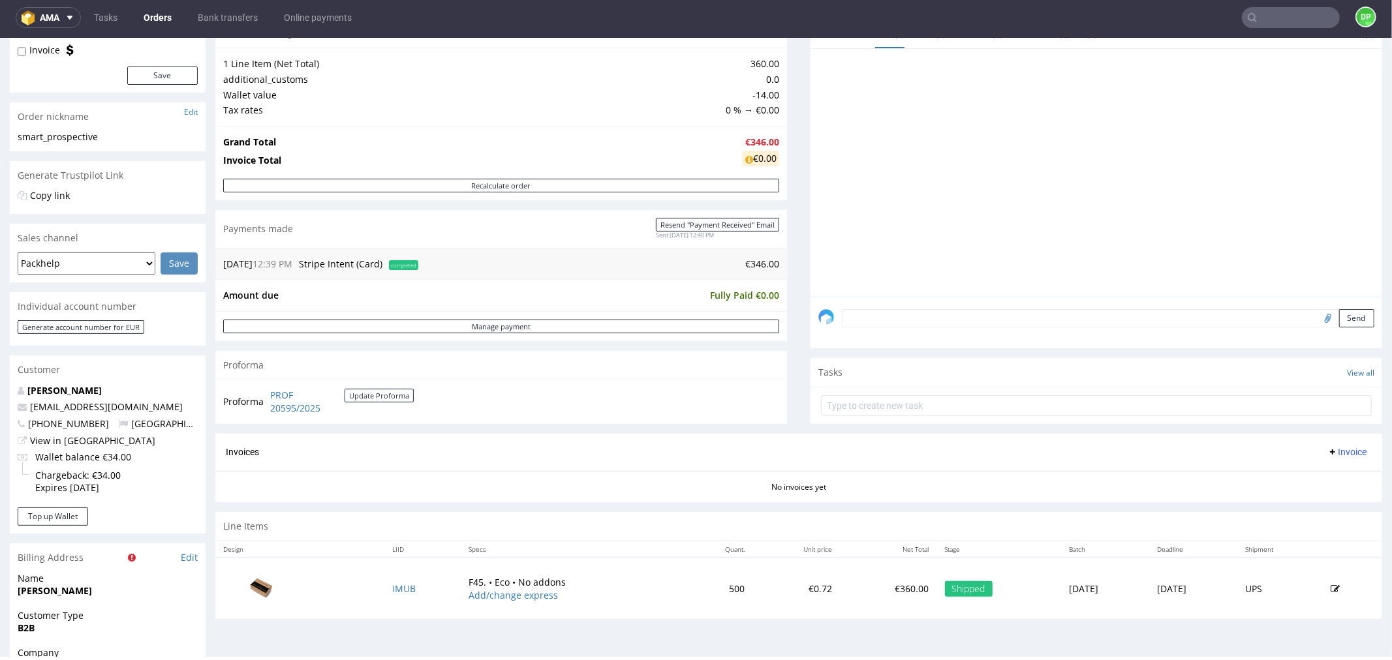
scroll to position [173, 0]
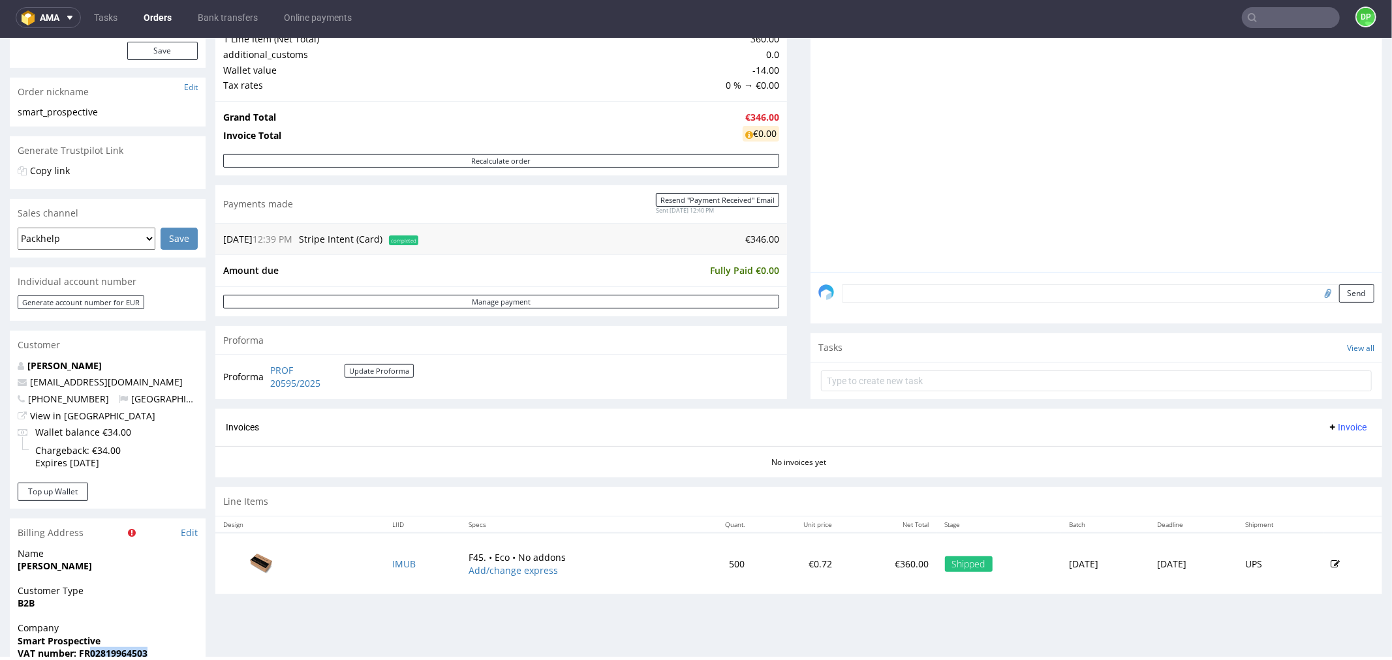
click at [1317, 296] on input "file" at bounding box center [1326, 292] width 18 height 17
type input "C:\fakepath\Zrzut ekranu 2025-10-15 172012.png"
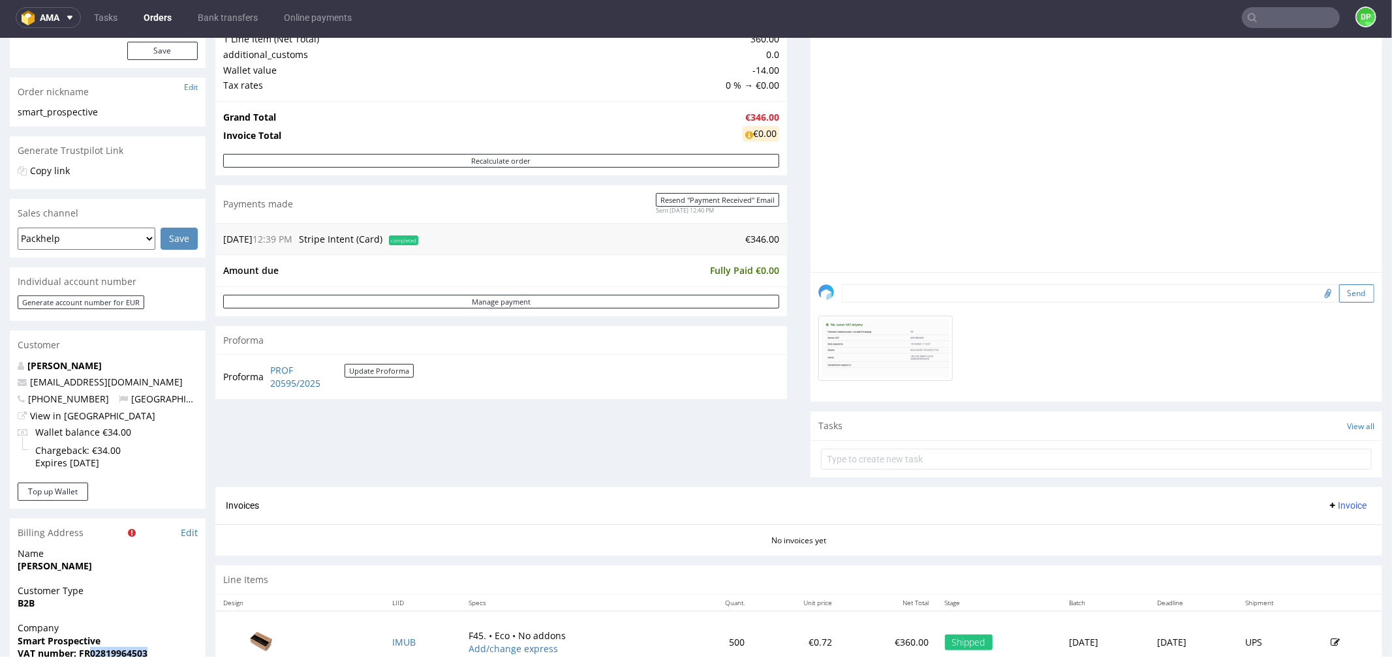
click at [1339, 295] on button "Send" at bounding box center [1356, 293] width 35 height 18
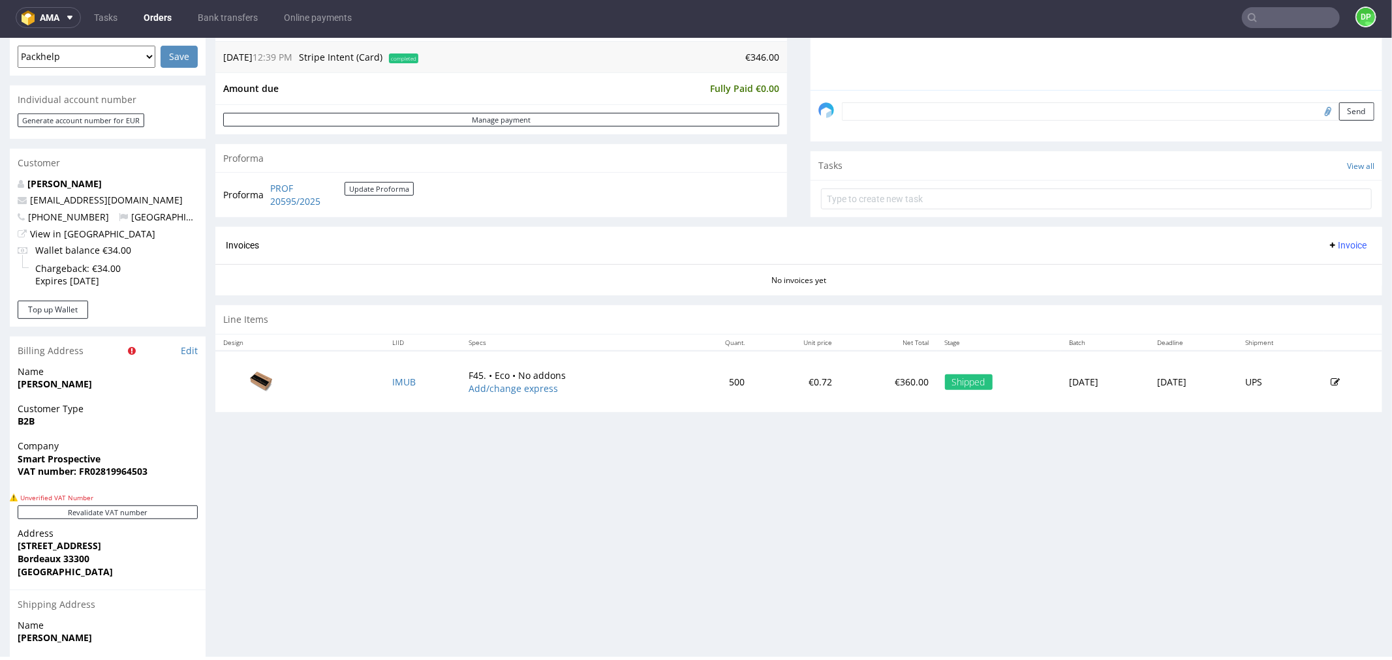
scroll to position [362, 0]
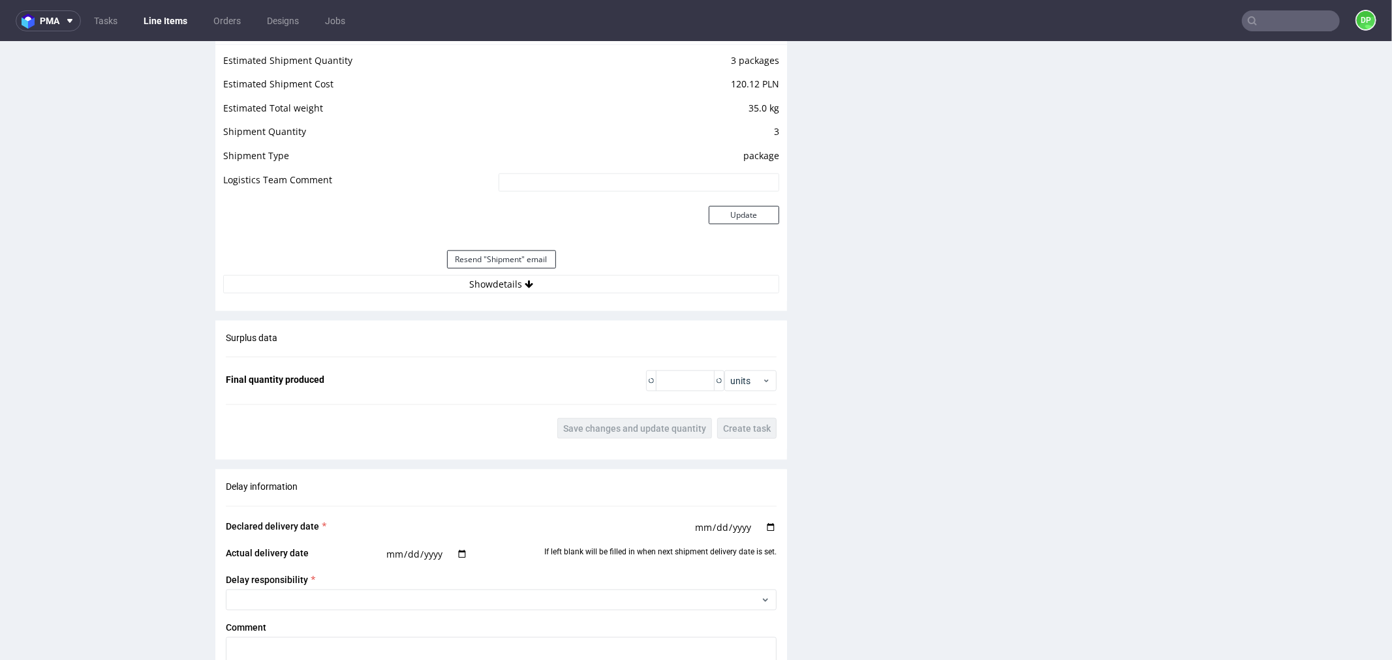
scroll to position [1305, 0]
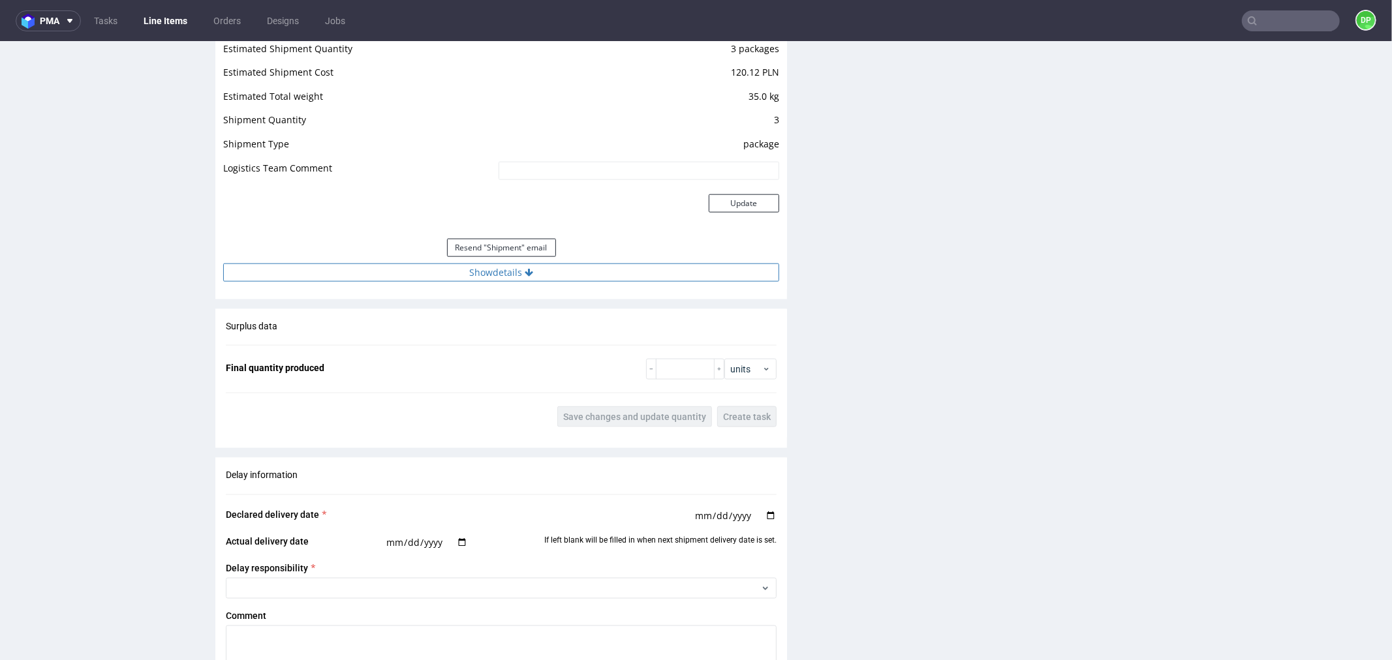
click at [480, 272] on button "Show details" at bounding box center [501, 272] width 556 height 18
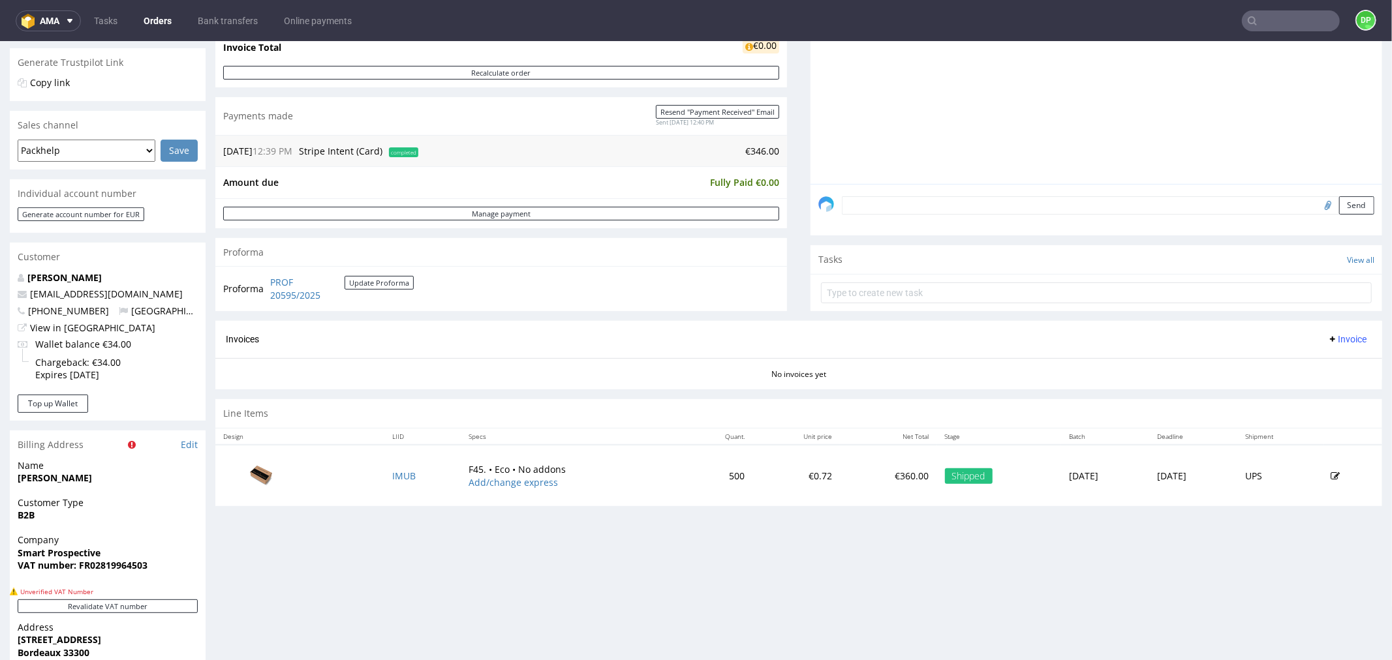
scroll to position [290, 0]
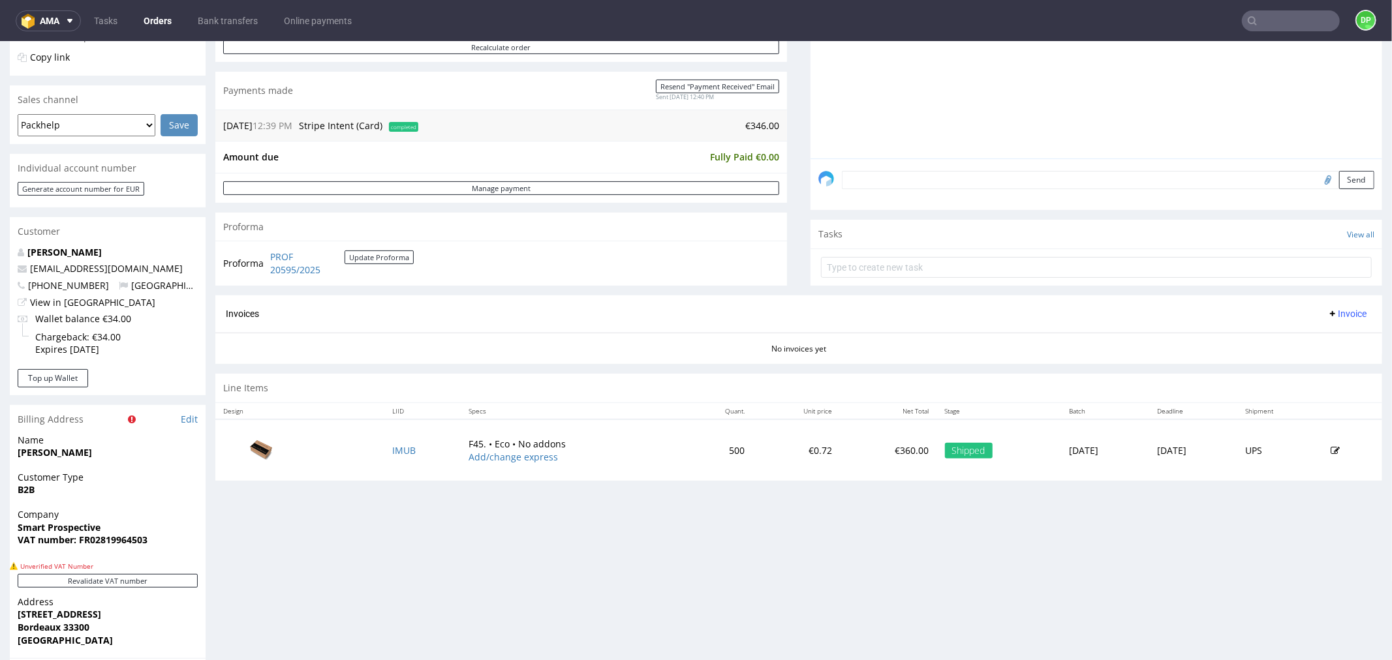
click at [1327, 317] on span "Invoice" at bounding box center [1346, 313] width 39 height 10
click at [1313, 341] on span "Generate" at bounding box center [1324, 341] width 63 height 13
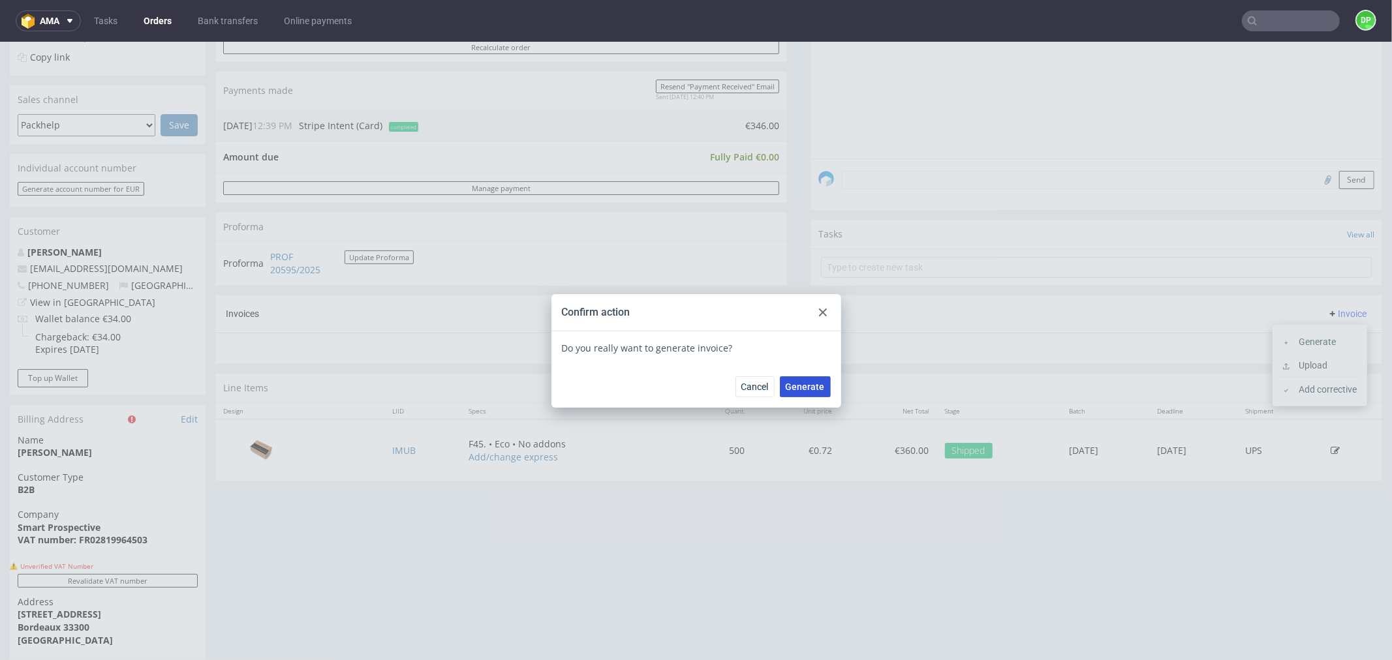
click at [812, 385] on span "Generate" at bounding box center [804, 386] width 39 height 9
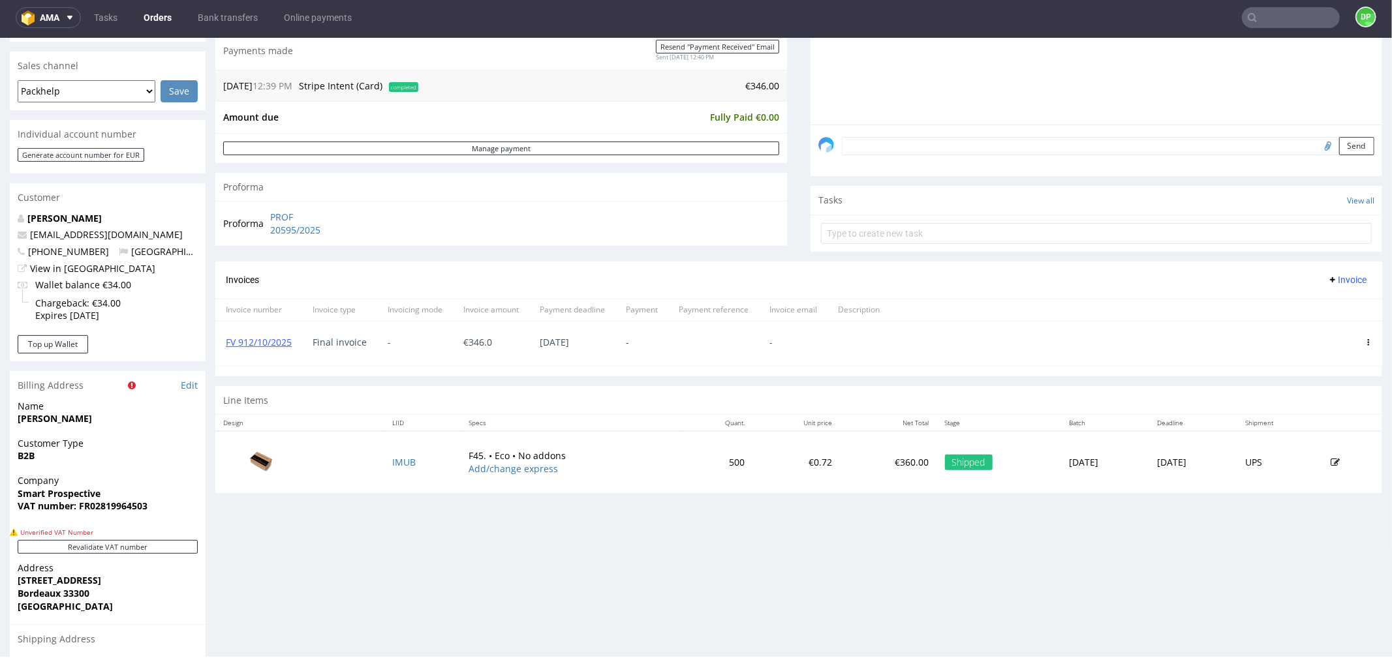
scroll to position [362, 0]
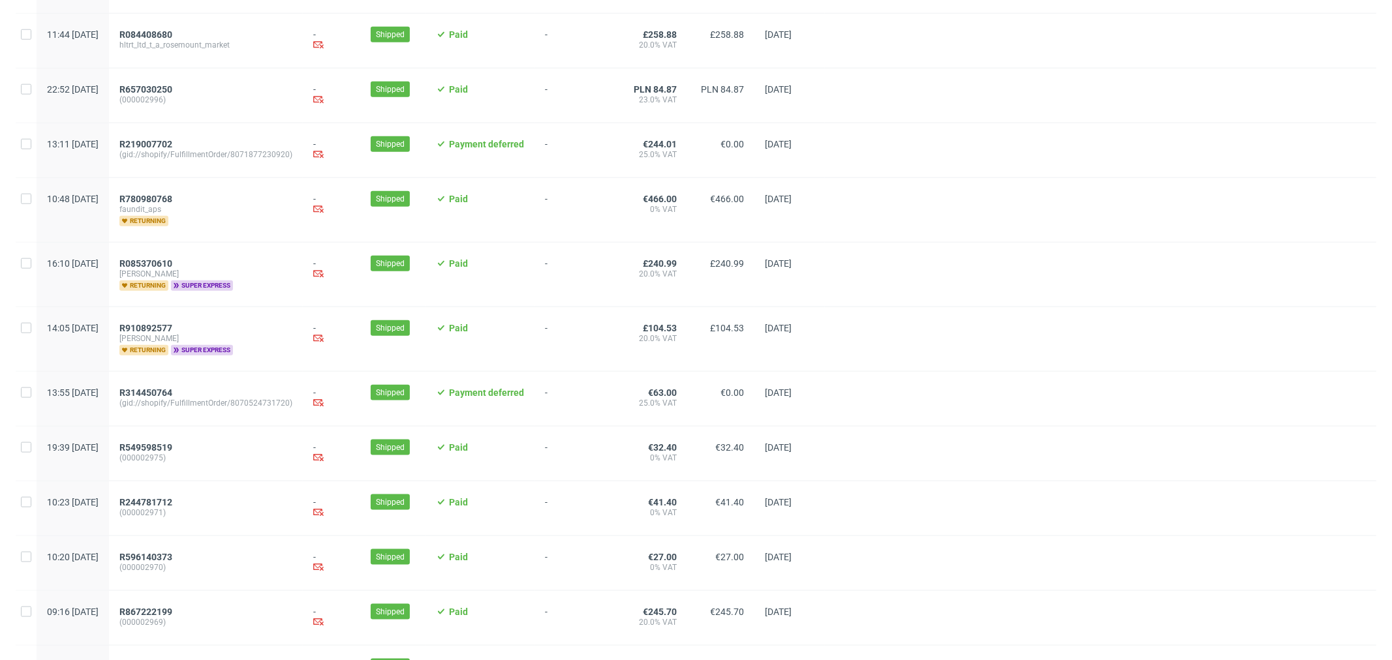
scroll to position [1279, 0]
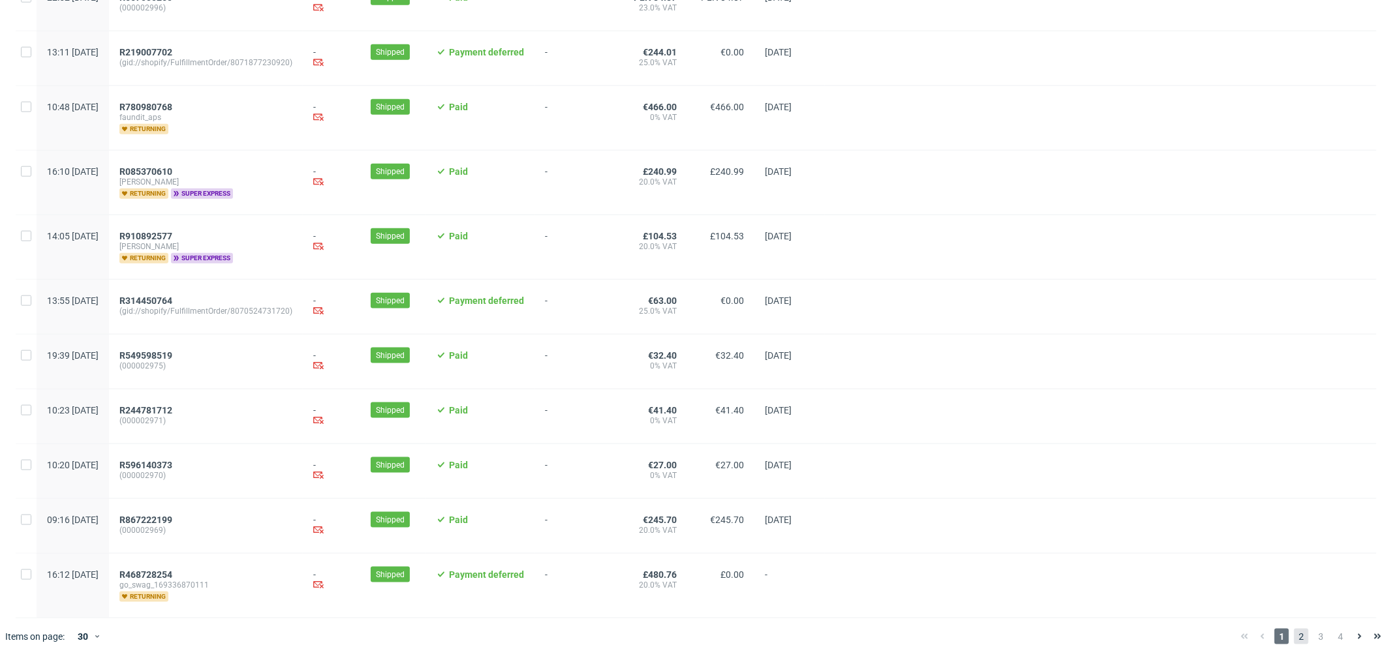
click at [1294, 637] on span "2" at bounding box center [1301, 637] width 14 height 16
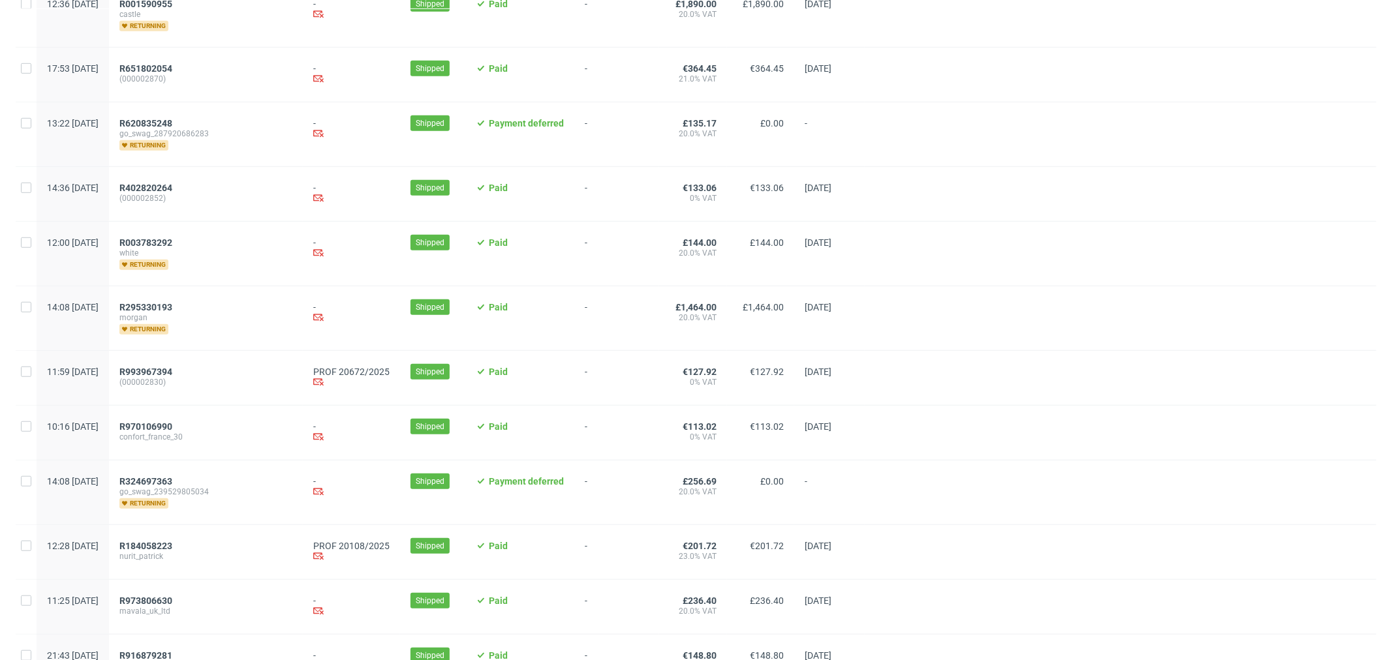
scroll to position [1087, 0]
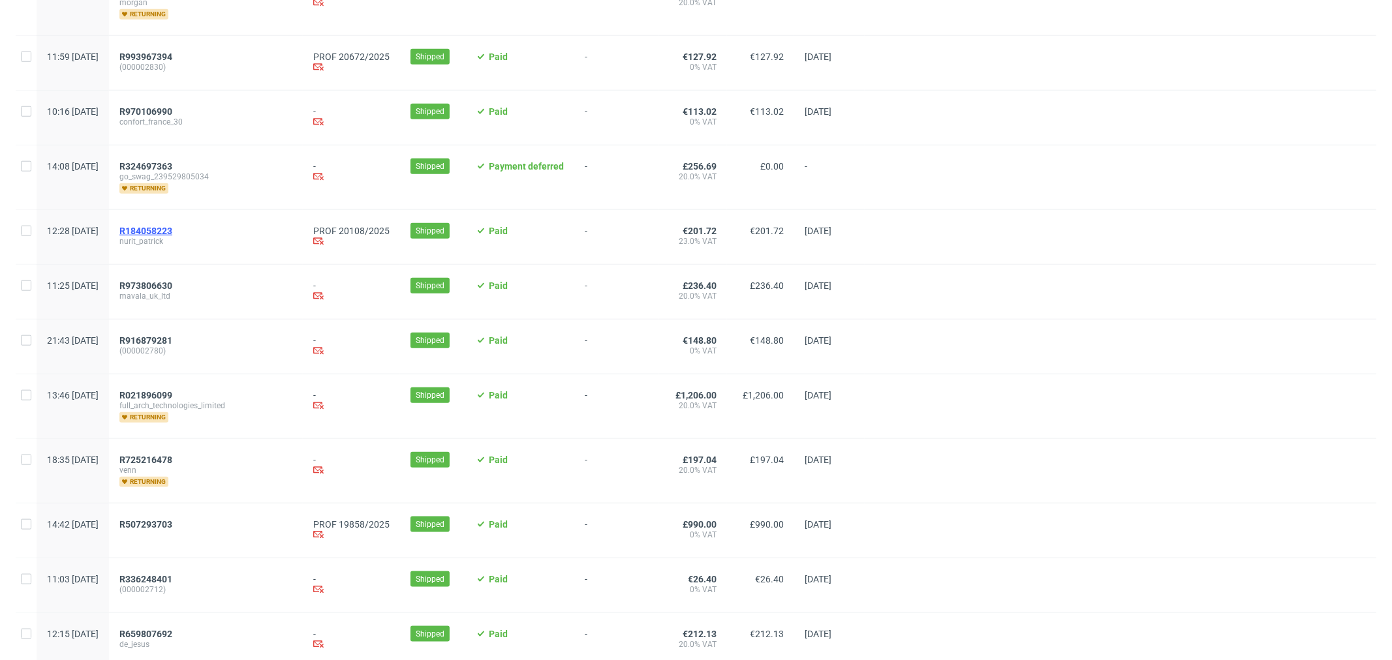
click at [172, 226] on span "R184058223" at bounding box center [145, 231] width 53 height 10
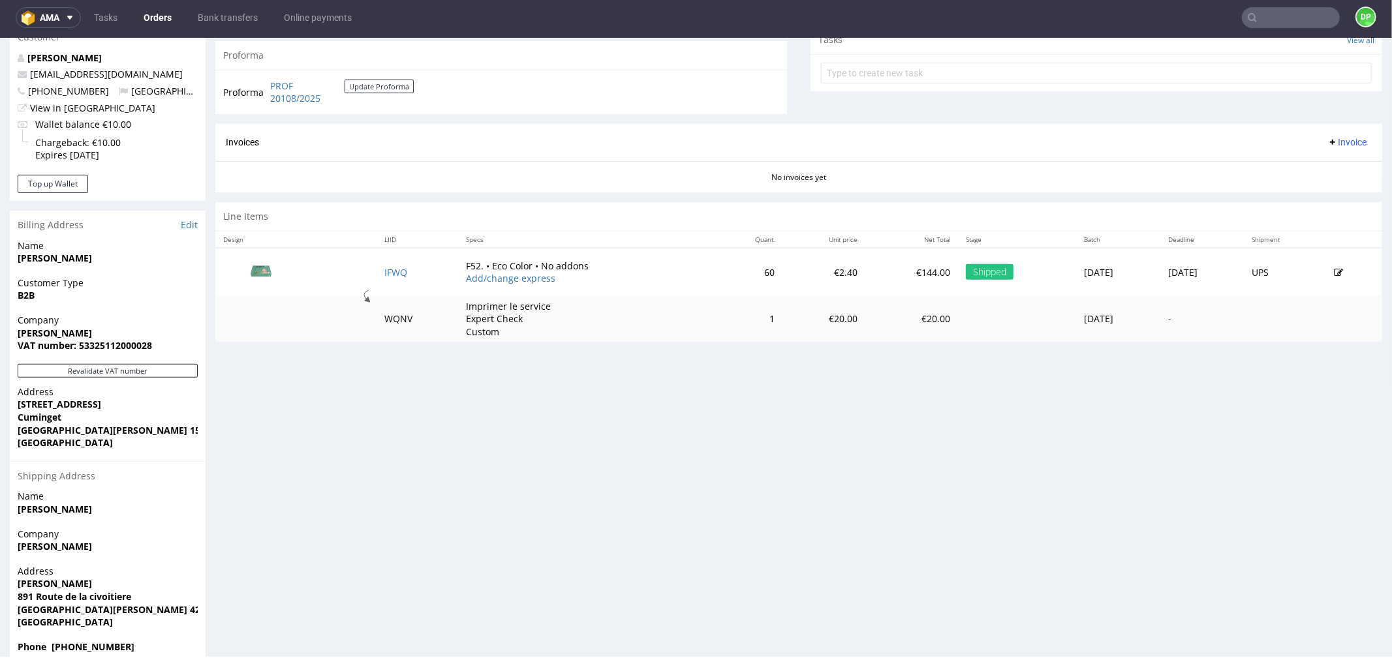
scroll to position [505, 0]
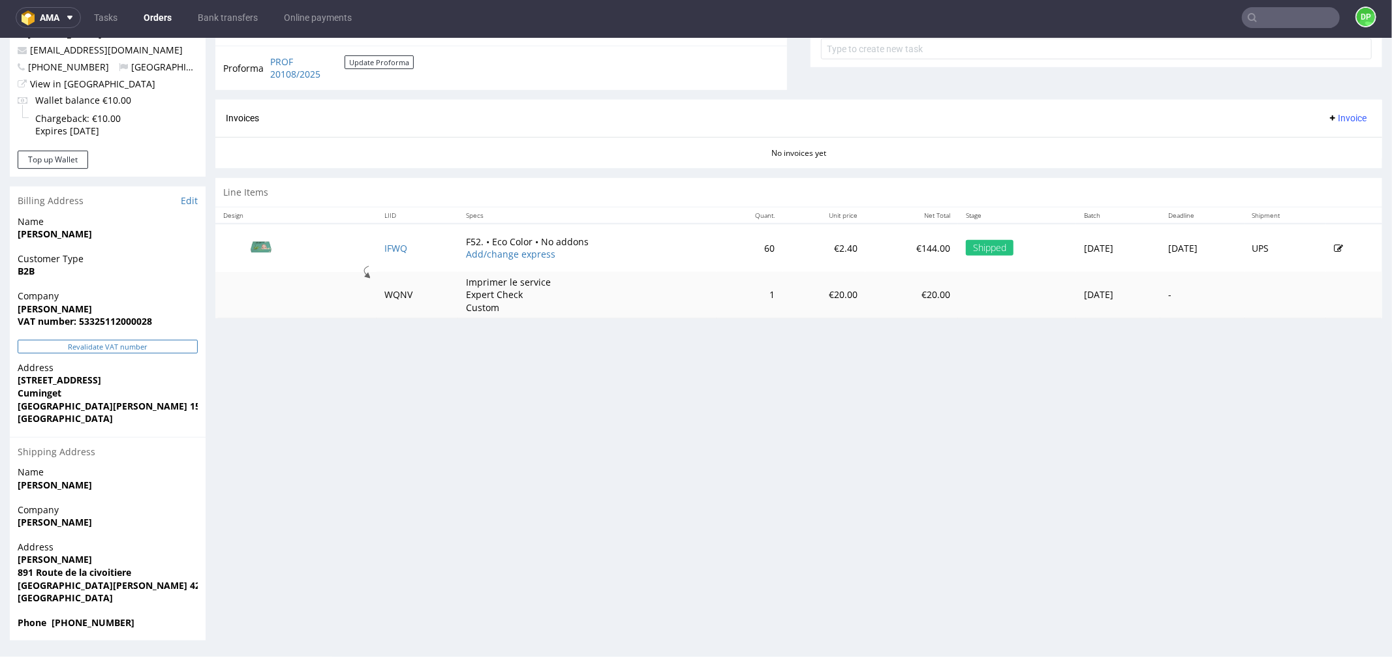
click at [123, 345] on button "Revalidate VAT number" at bounding box center [108, 346] width 180 height 14
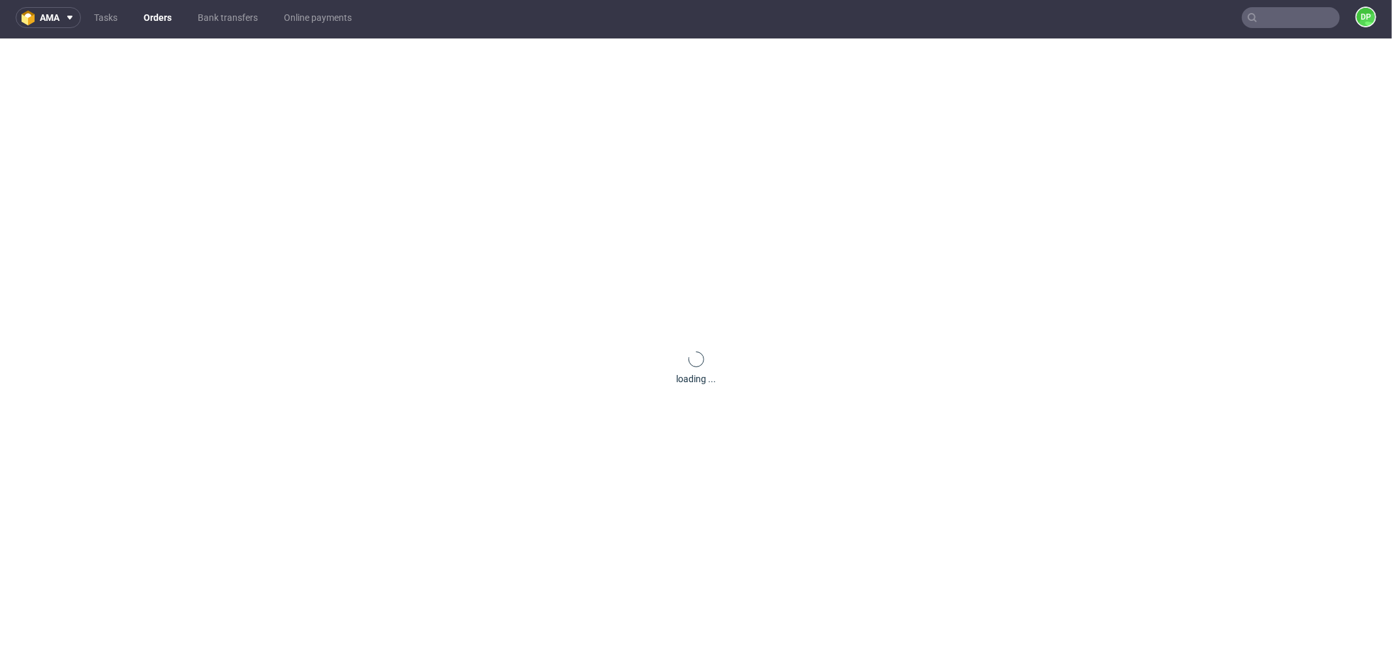
scroll to position [473, 0]
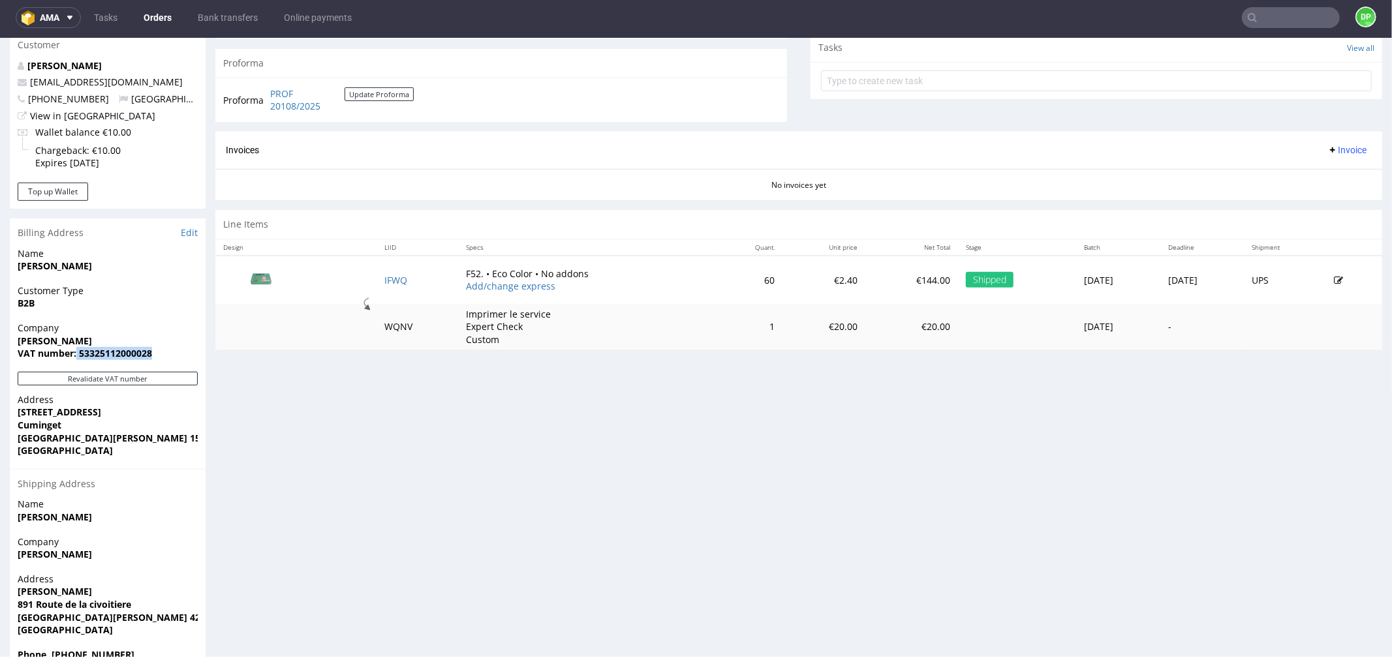
drag, startPoint x: 154, startPoint y: 354, endPoint x: 76, endPoint y: 358, distance: 77.7
click at [76, 358] on span "VAT number: 53325112000028" at bounding box center [108, 352] width 180 height 13
copy strong "53325112000028"
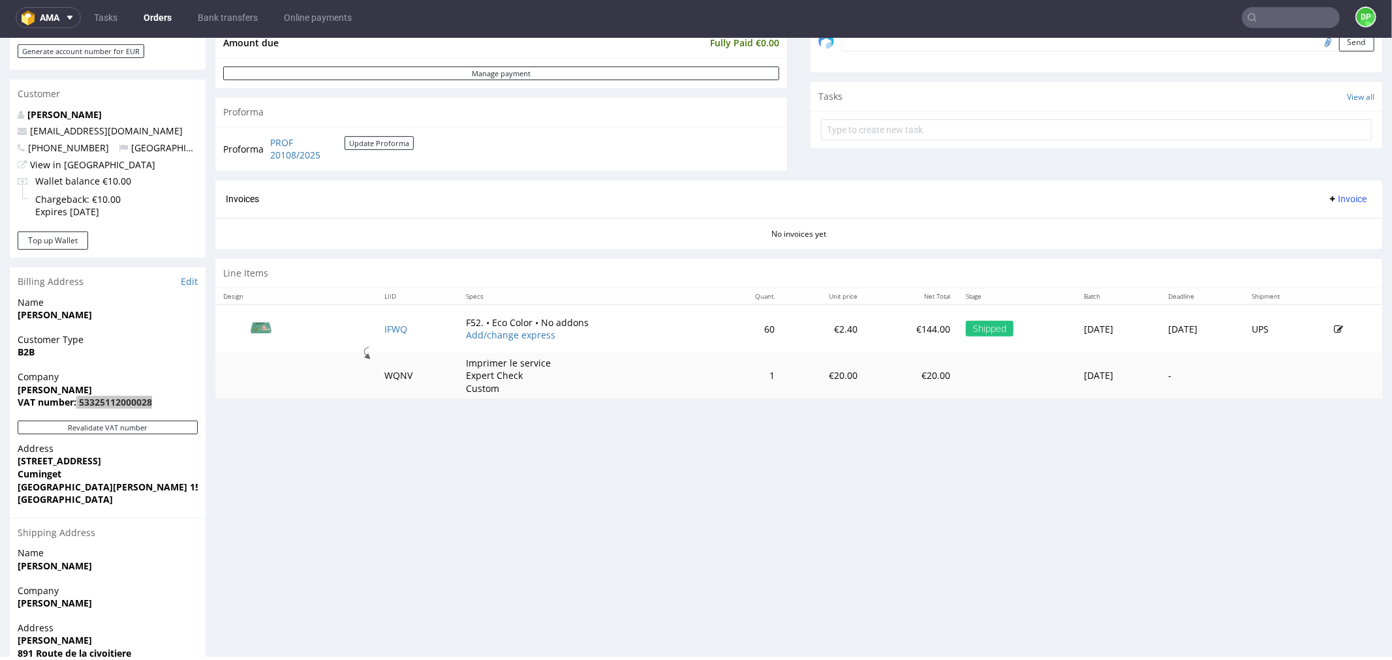
scroll to position [328, 0]
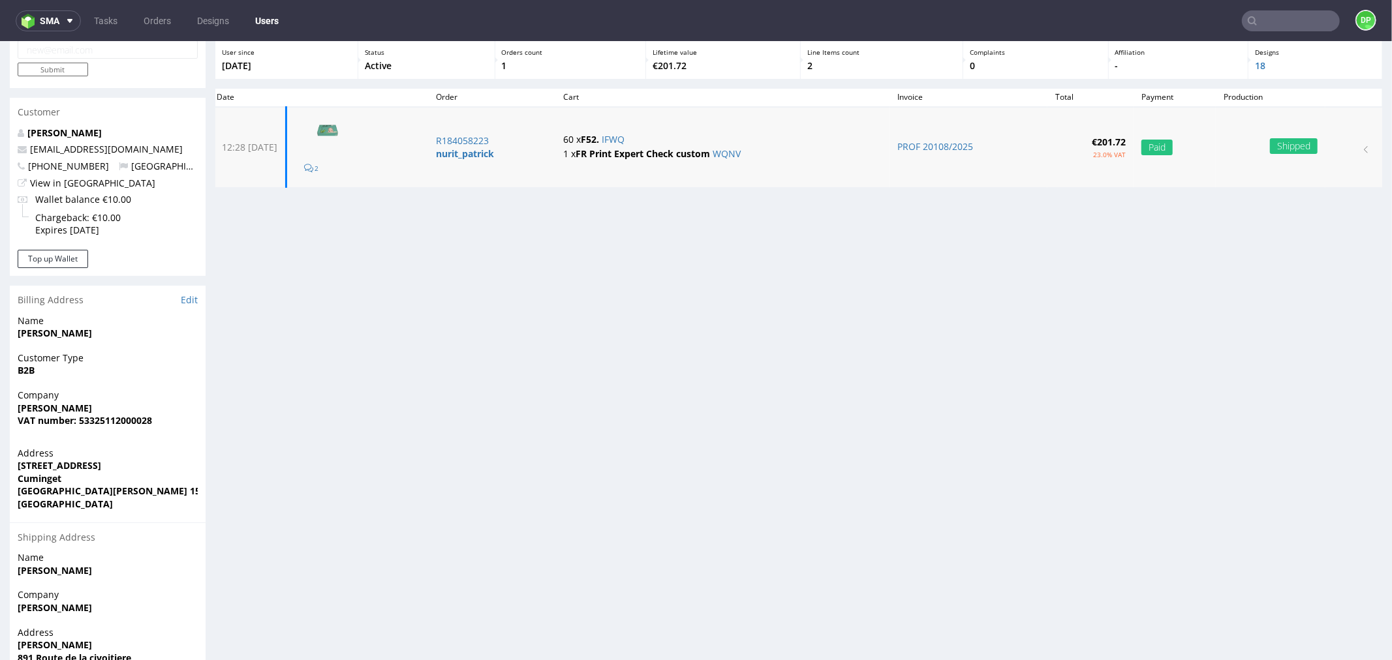
scroll to position [72, 0]
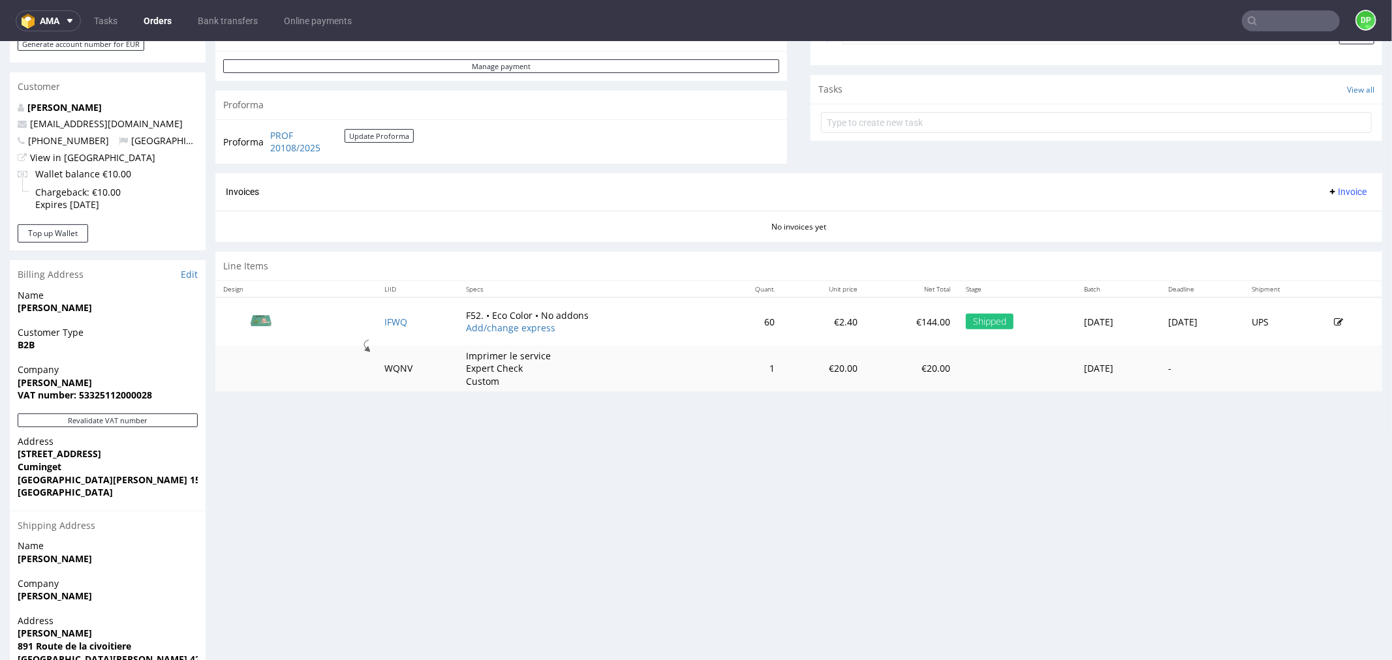
scroll to position [505, 0]
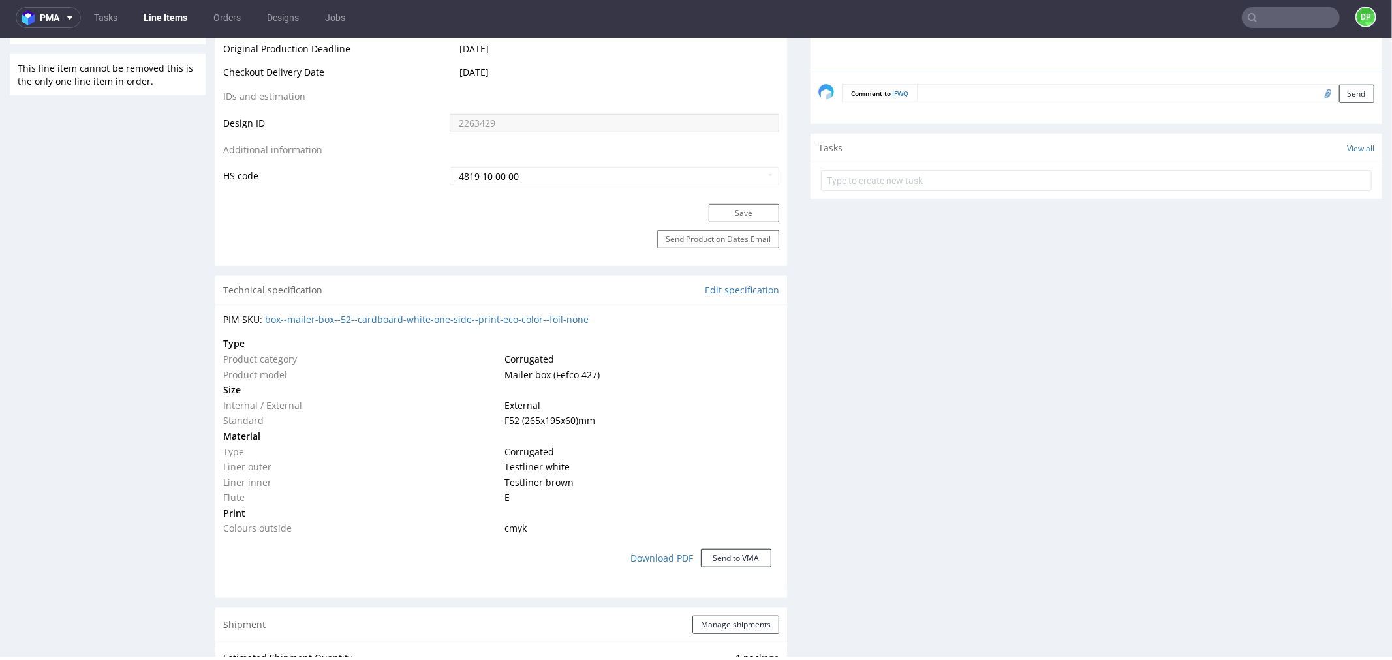
scroll to position [1087, 0]
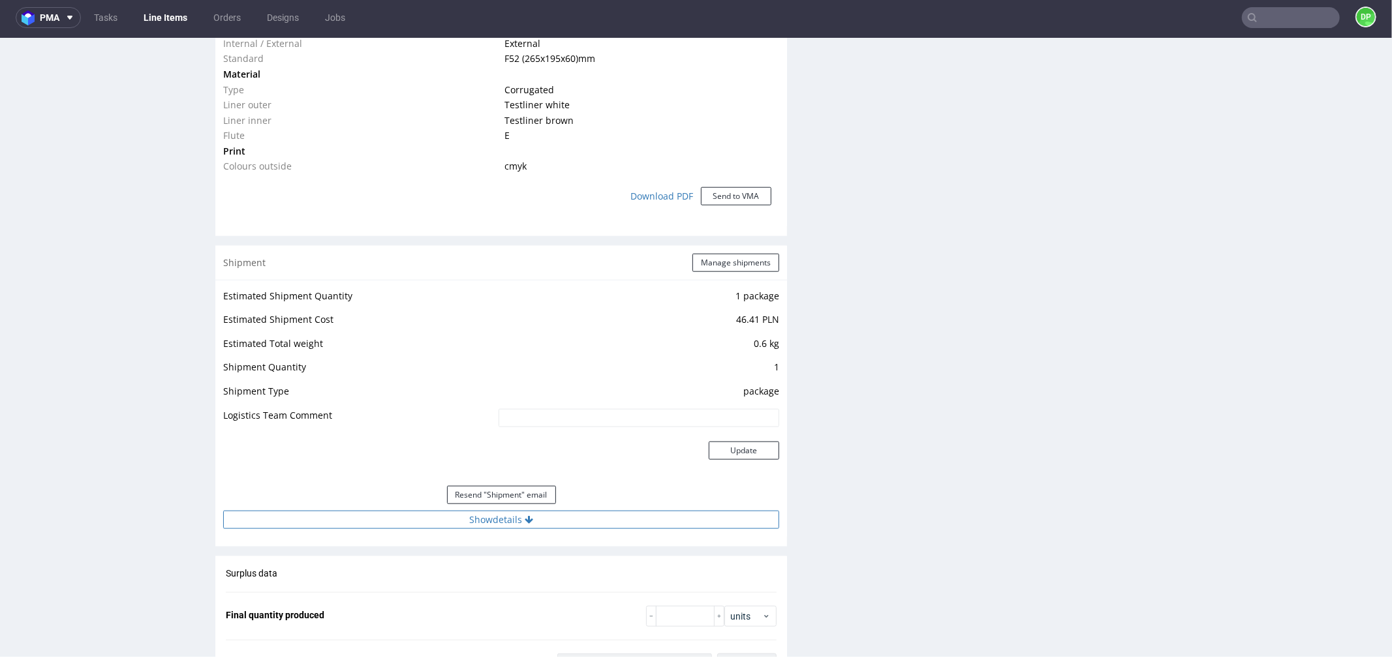
click at [485, 523] on button "Show details" at bounding box center [501, 519] width 556 height 18
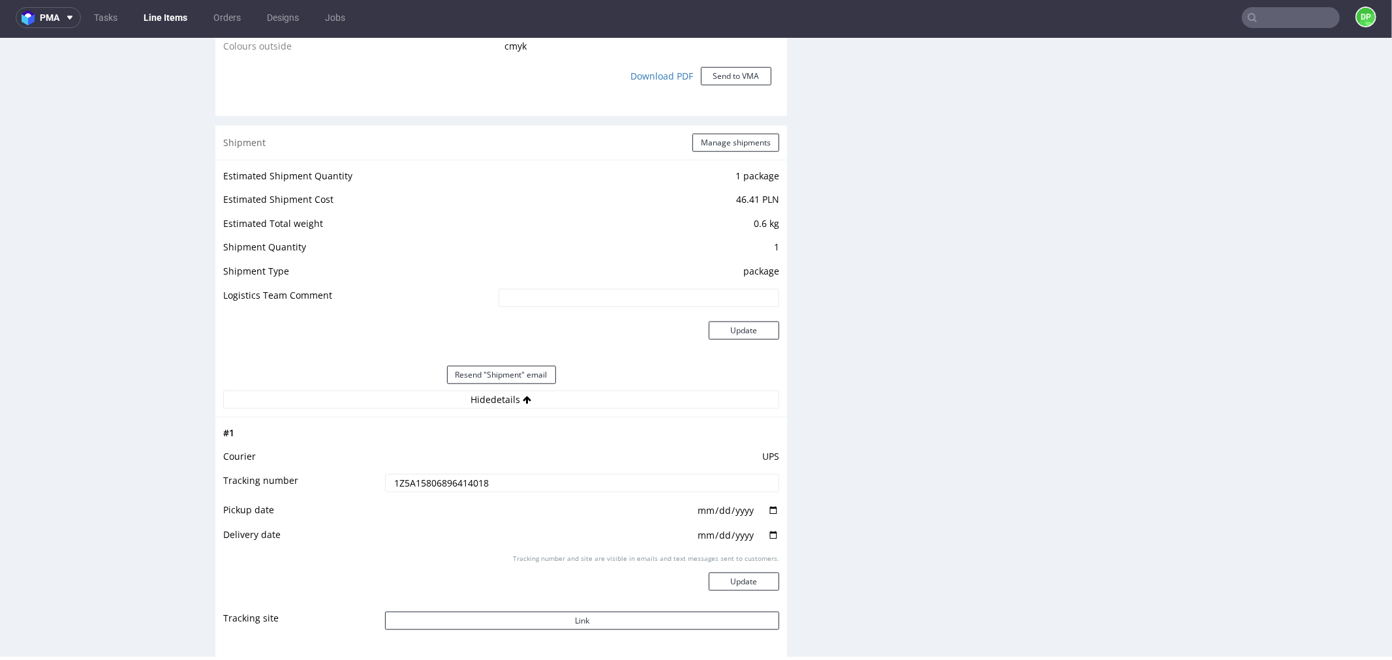
scroll to position [1014, 0]
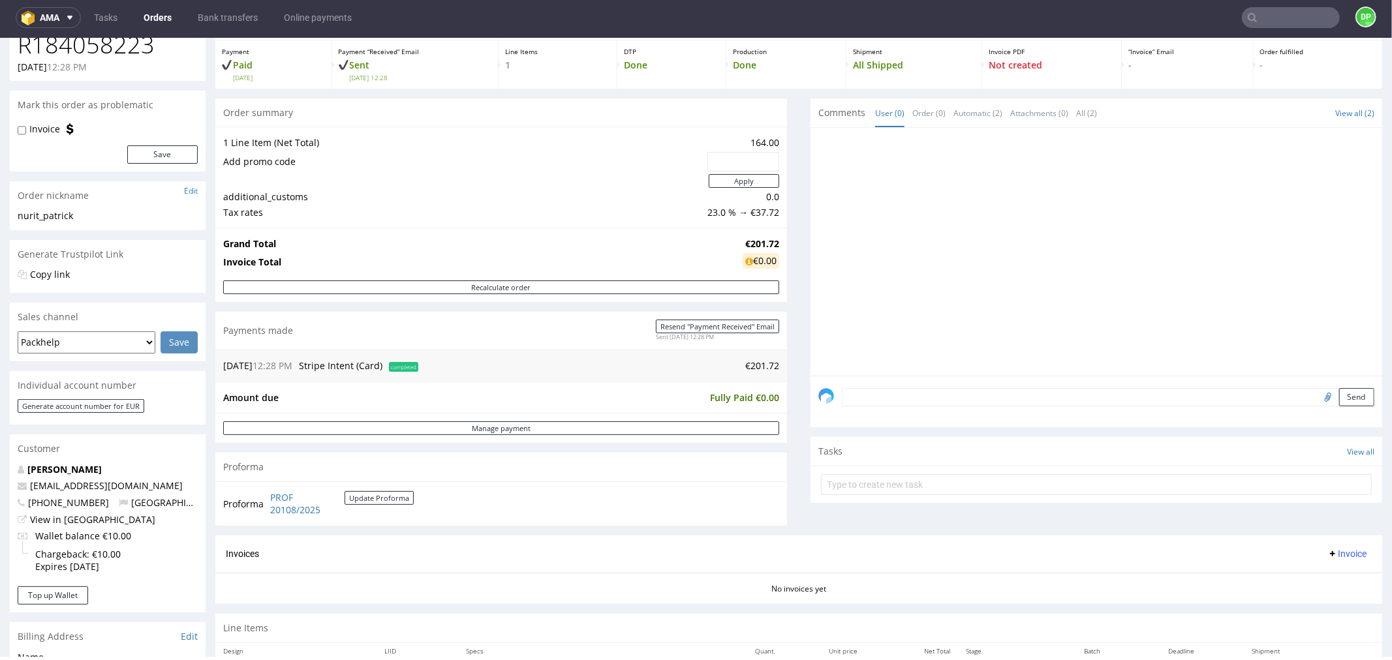
scroll to position [145, 0]
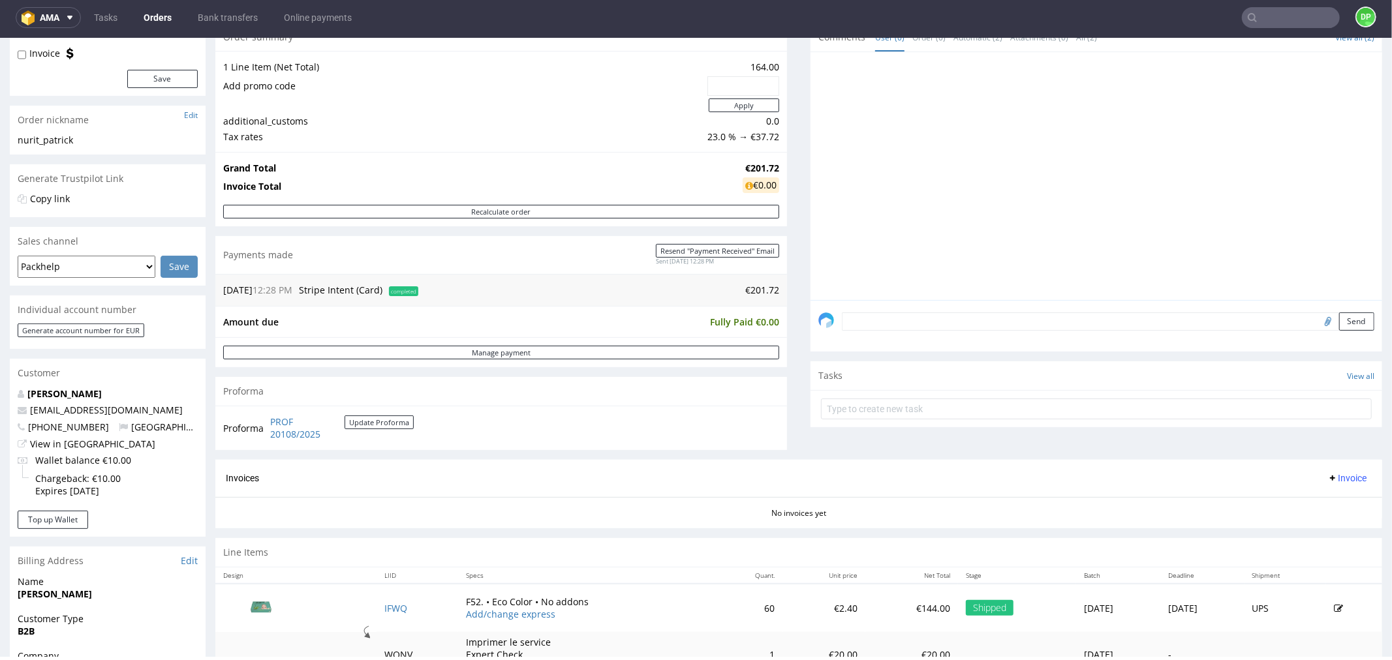
click at [1330, 480] on span "Invoice" at bounding box center [1346, 477] width 39 height 10
click at [1303, 502] on span "Generate" at bounding box center [1324, 505] width 63 height 13
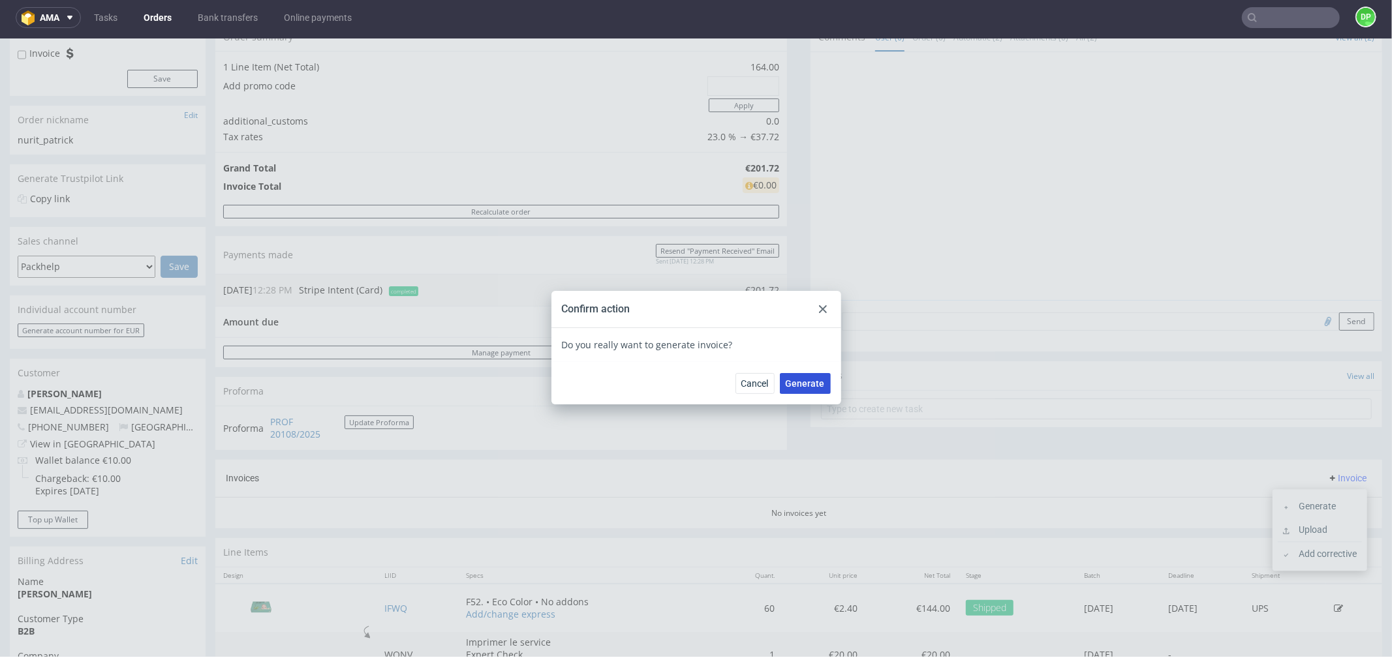
click at [787, 383] on span "Generate" at bounding box center [804, 382] width 39 height 9
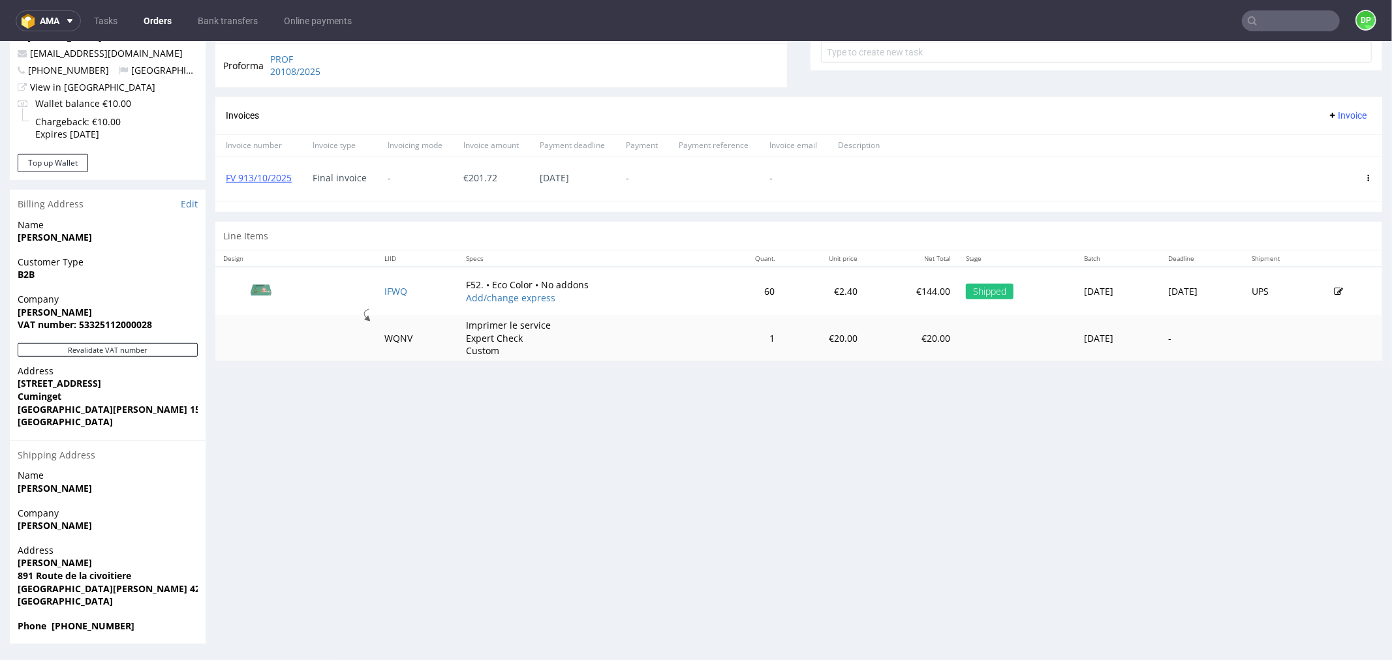
scroll to position [3, 0]
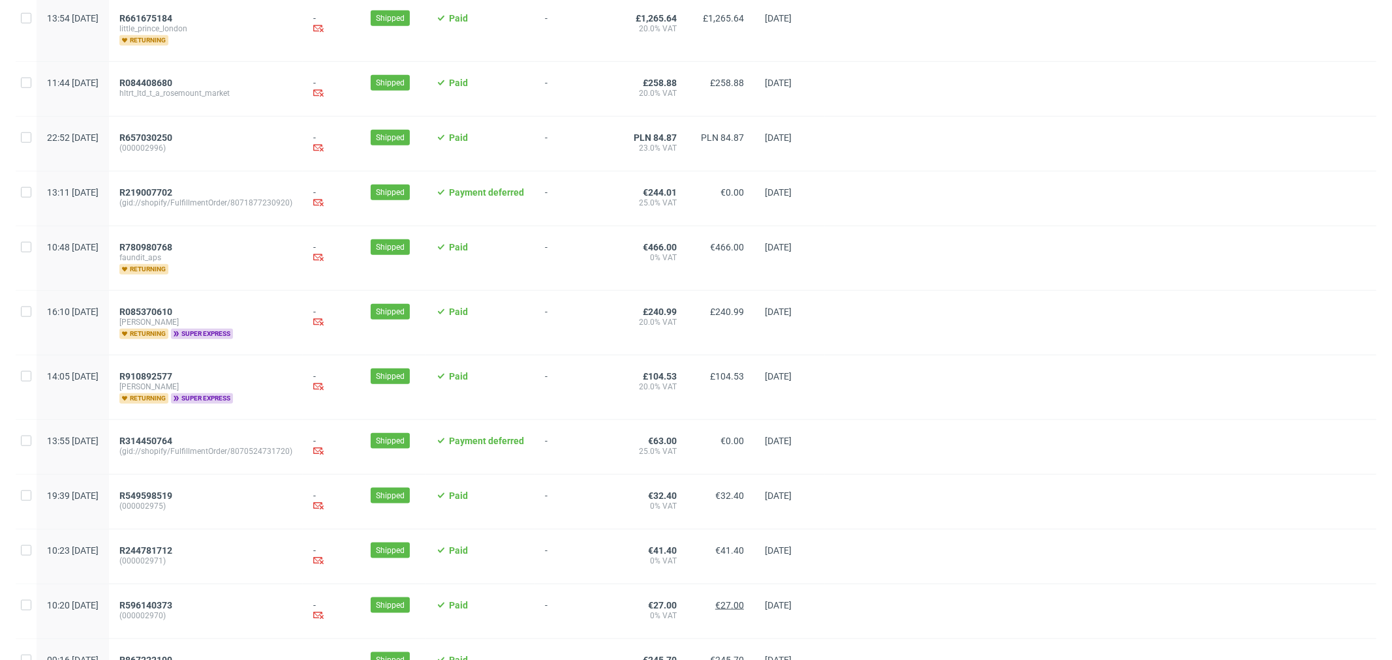
scroll to position [1279, 0]
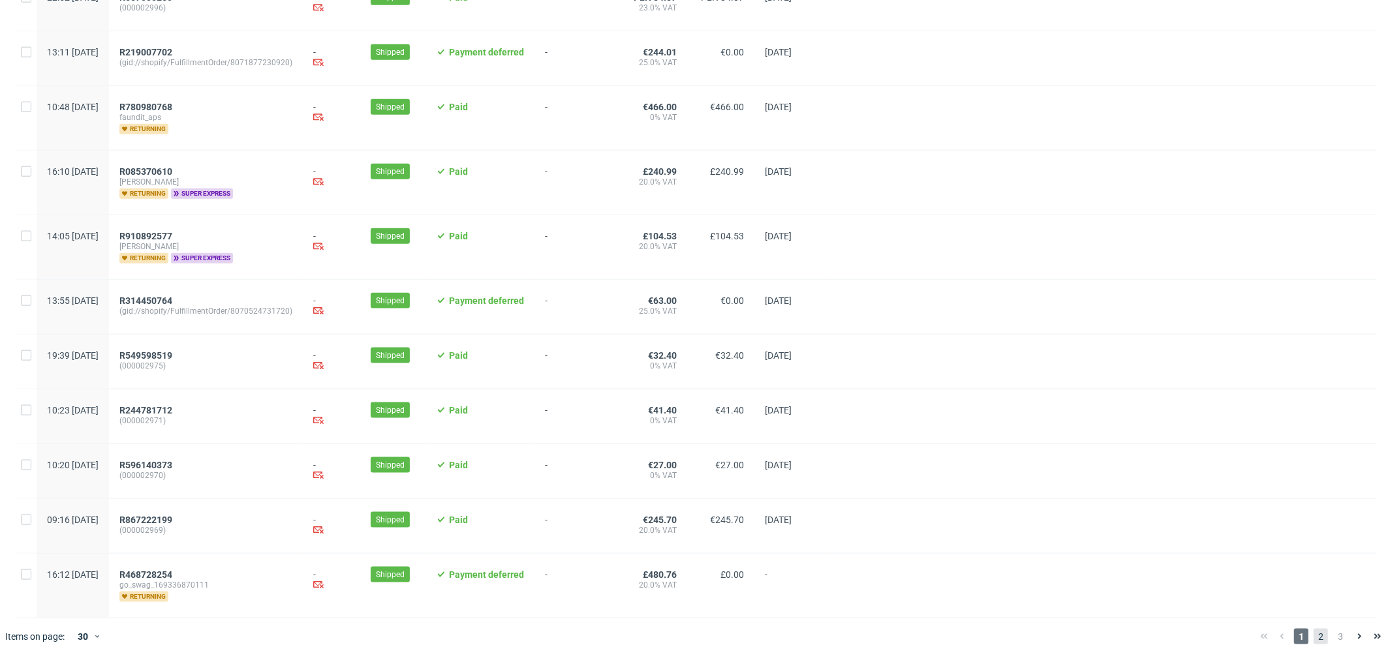
click at [1313, 631] on span "2" at bounding box center [1320, 637] width 14 height 16
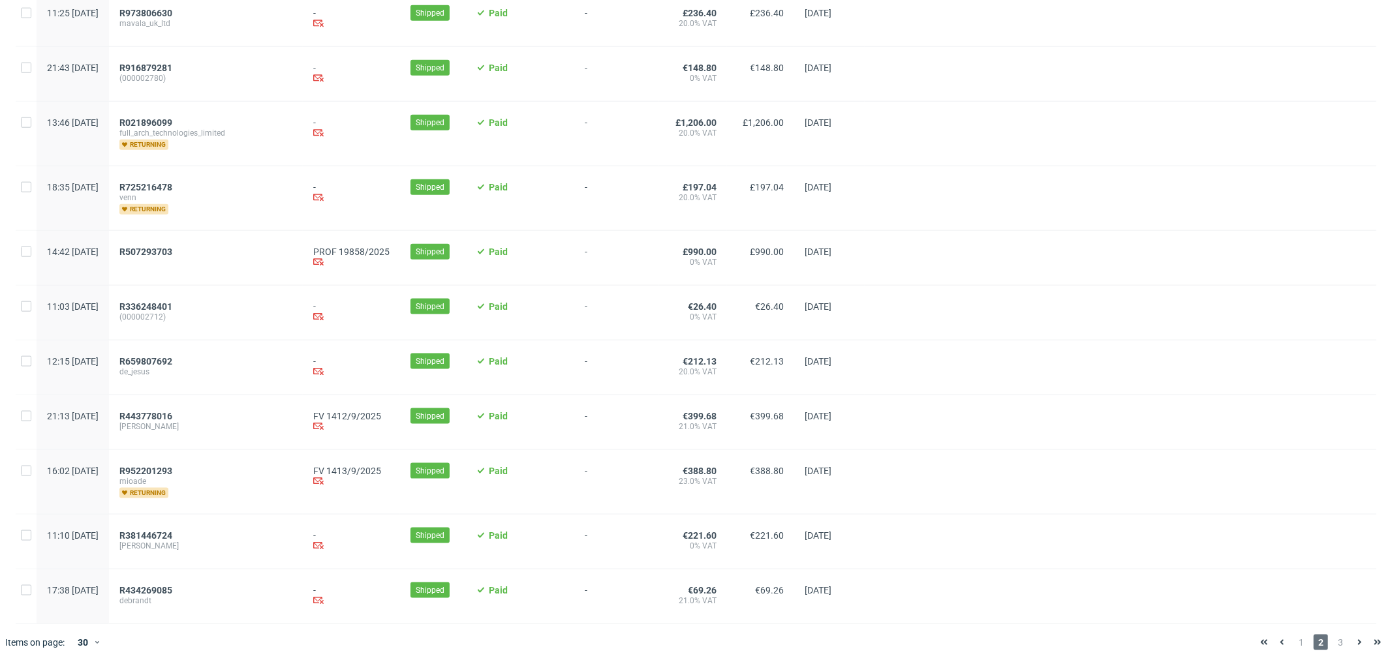
scroll to position [1232, 0]
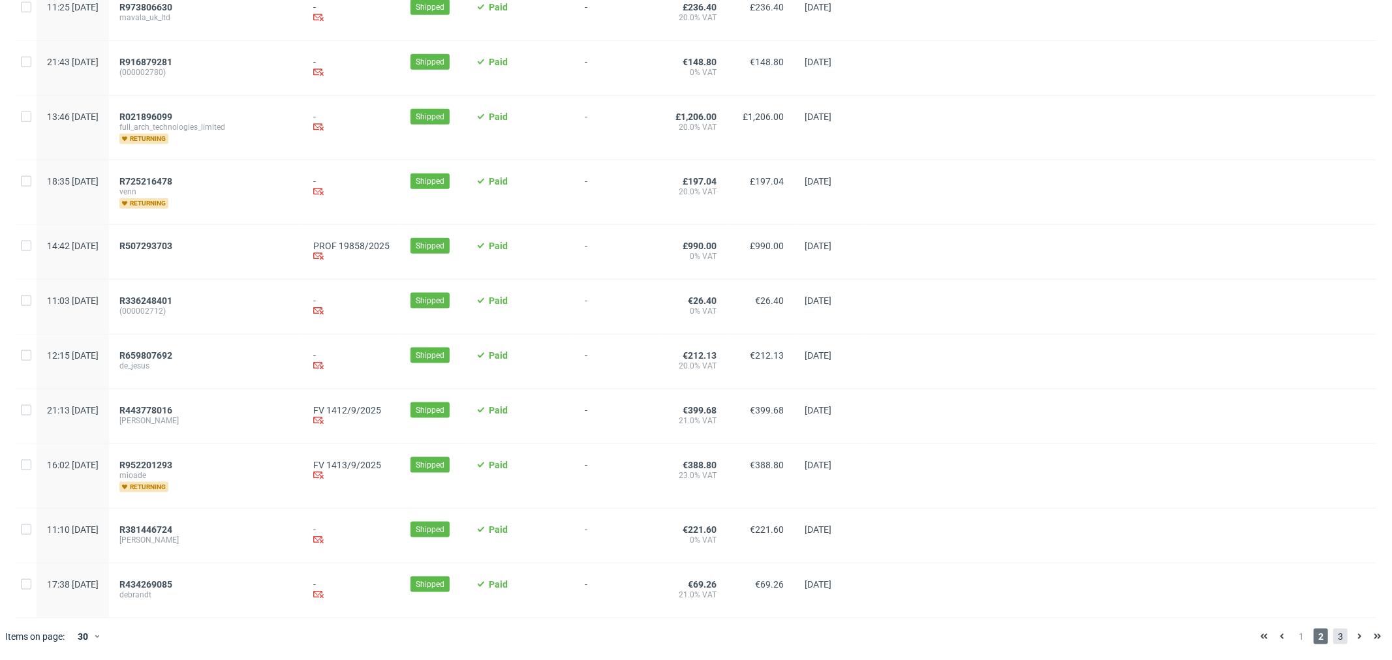
click at [1333, 634] on span "3" at bounding box center [1340, 637] width 14 height 16
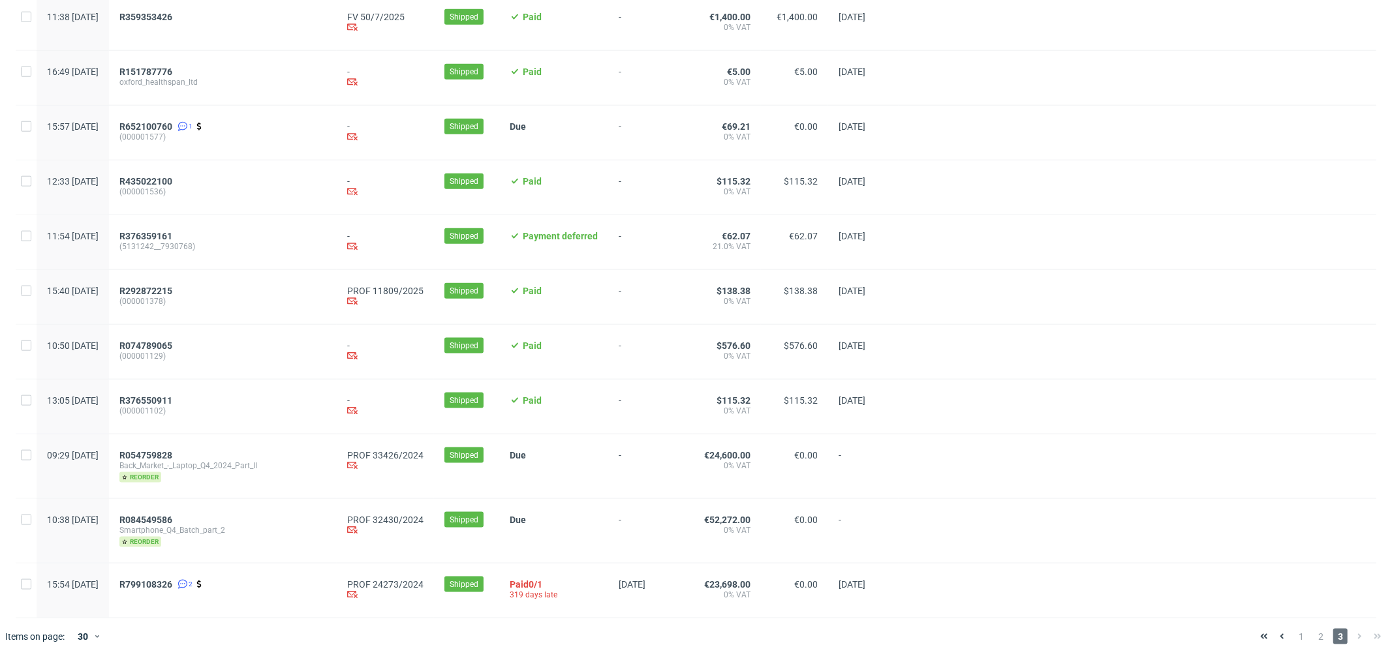
scroll to position [1251, 0]
